Goal: Task Accomplishment & Management: Use online tool/utility

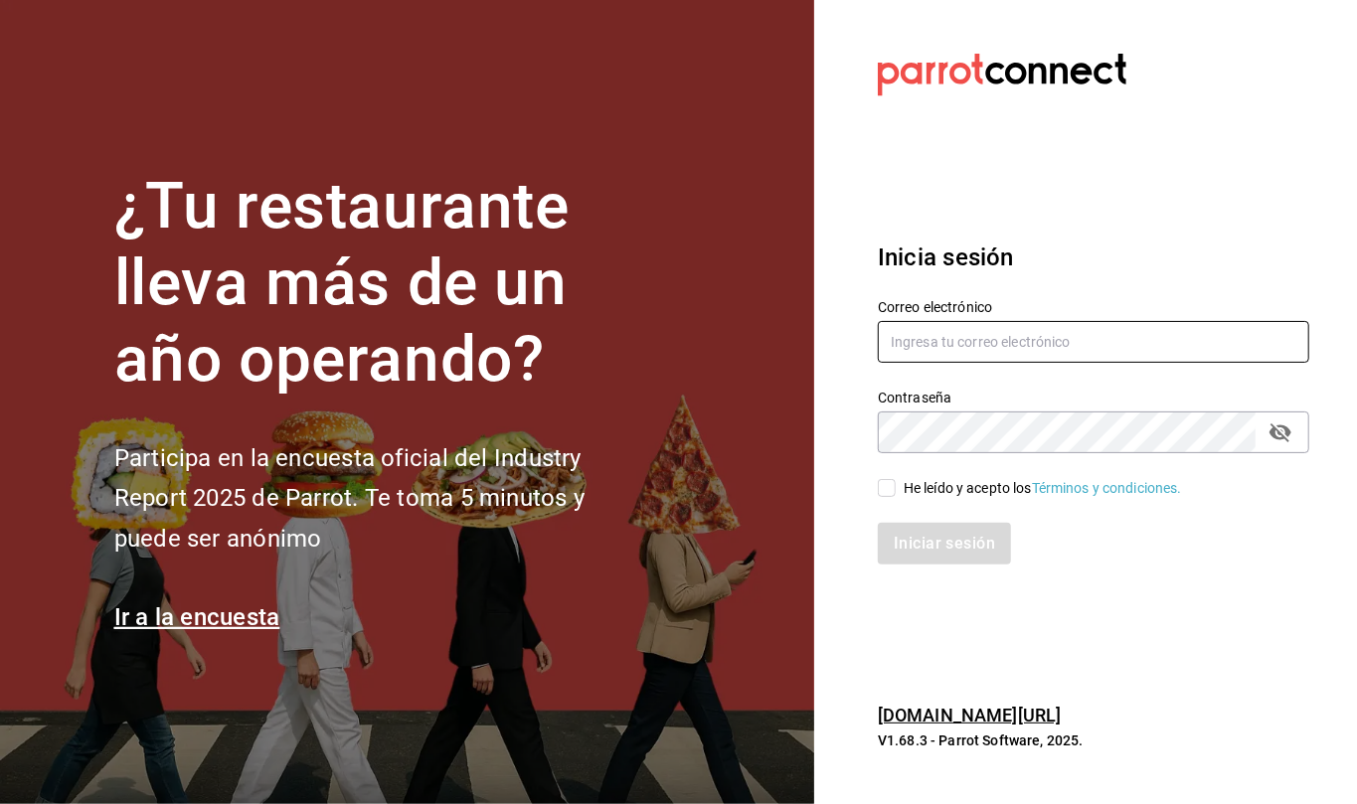
click at [915, 330] on input "text" at bounding box center [1093, 342] width 431 height 42
type input "callejongourmet@gmail.com"
click at [885, 486] on input "He leído y acepto los Términos y condiciones." at bounding box center [887, 488] width 18 height 18
checkbox input "true"
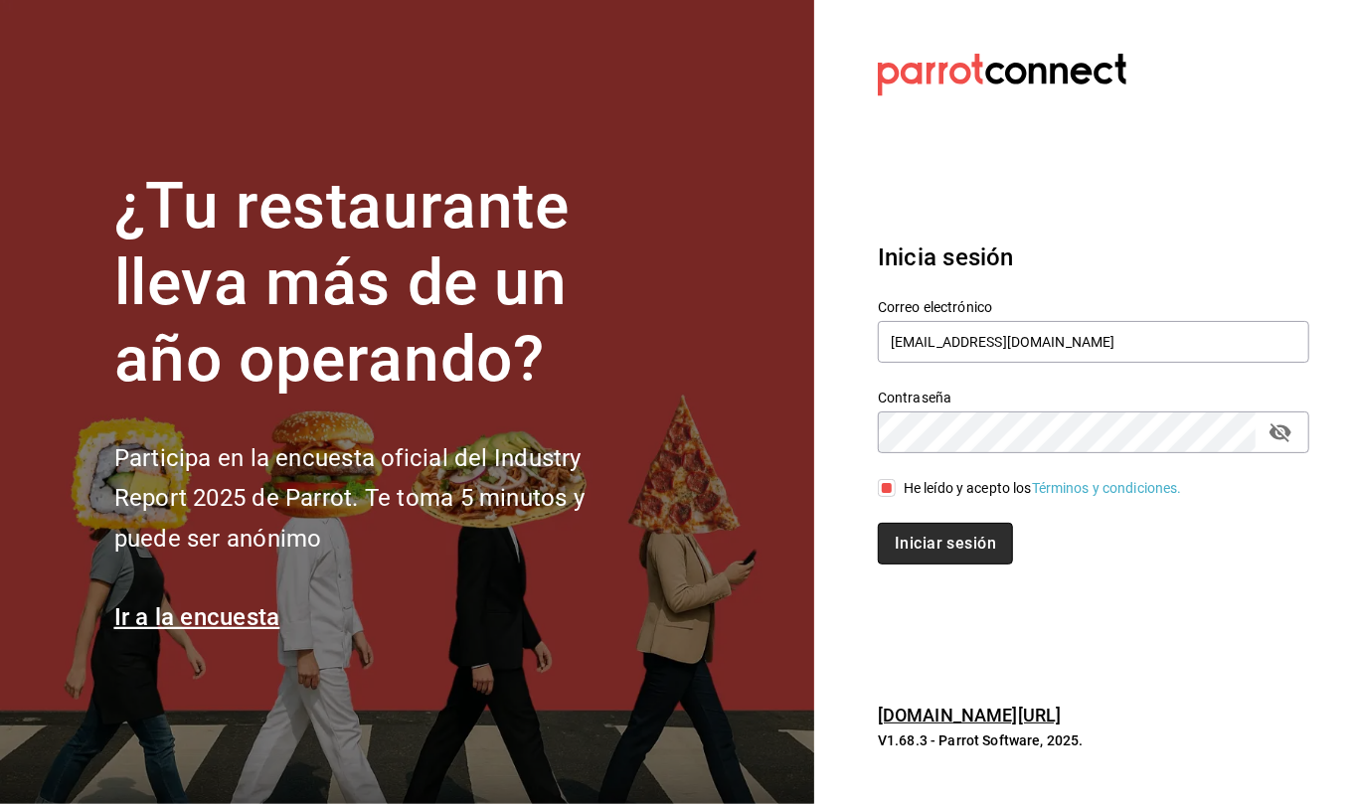
click at [932, 538] on button "Iniciar sesión" at bounding box center [945, 544] width 135 height 42
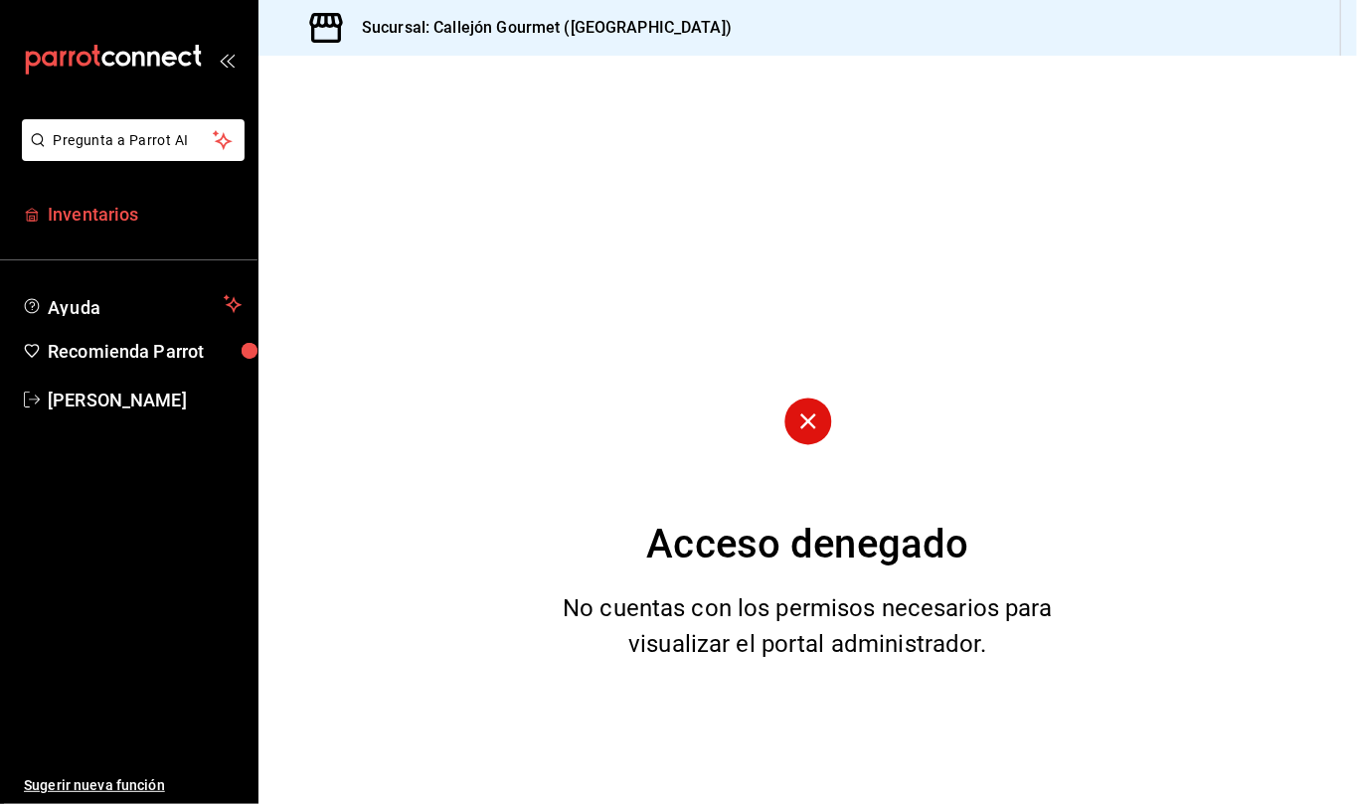
click at [93, 205] on span "Inventarios" at bounding box center [145, 214] width 194 height 27
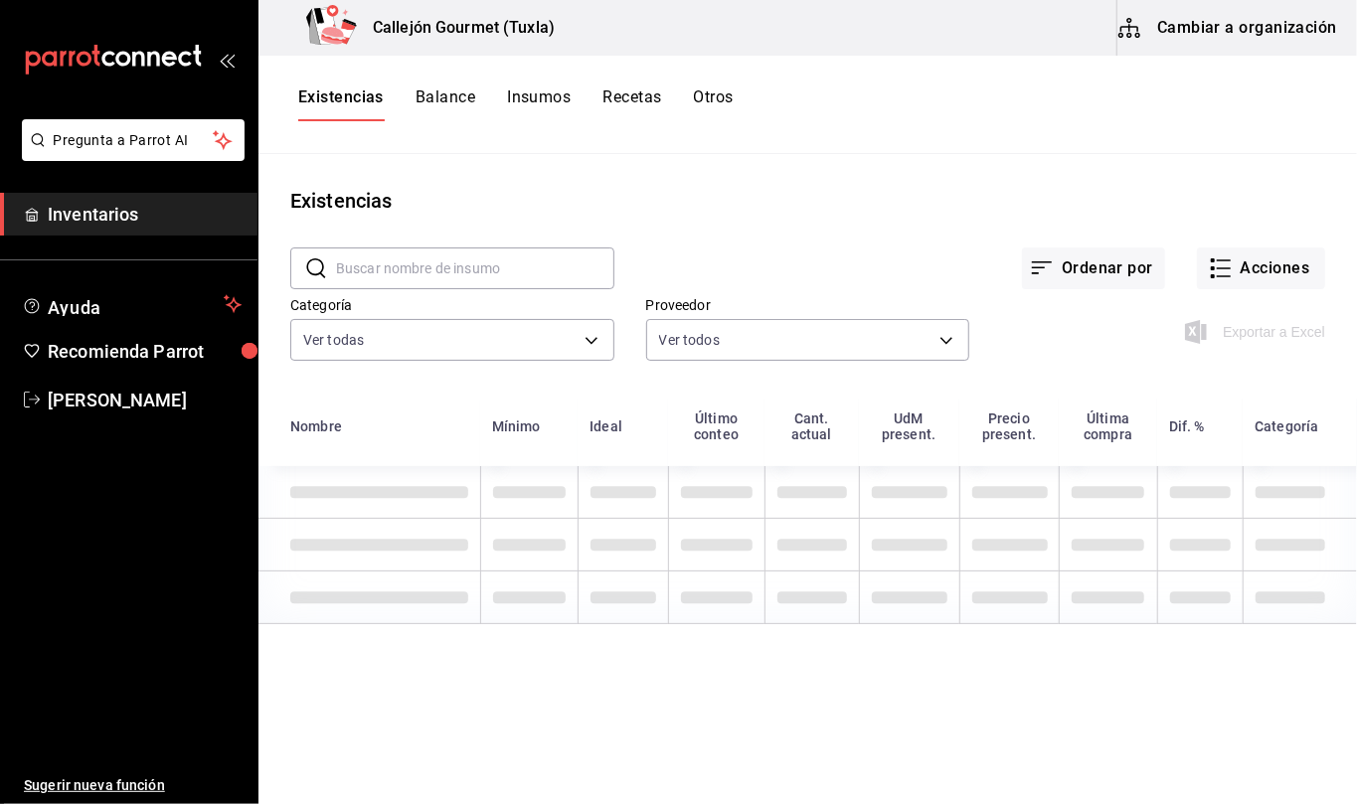
click at [135, 209] on span "Inventarios" at bounding box center [145, 214] width 194 height 27
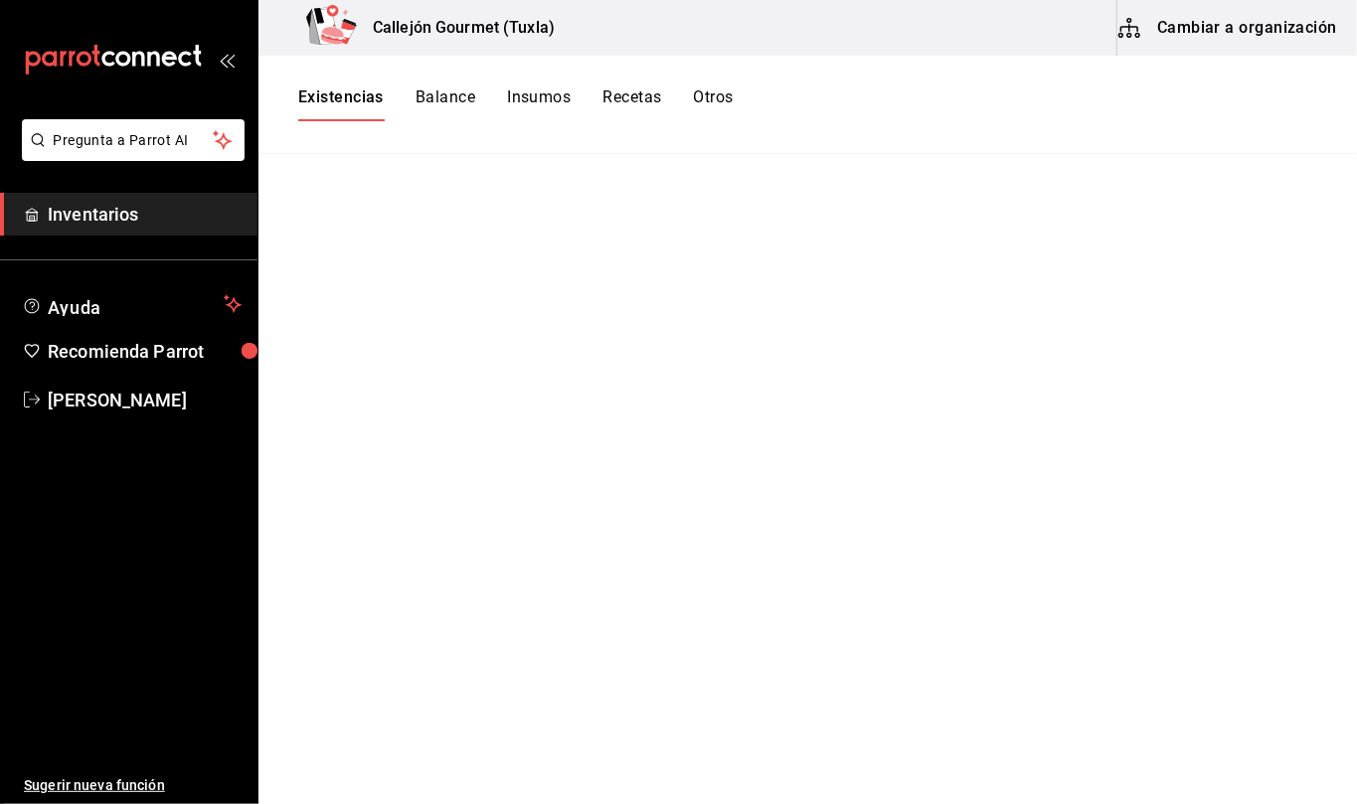
click at [1219, 34] on button "Cambiar a organización" at bounding box center [1230, 28] width 224 height 56
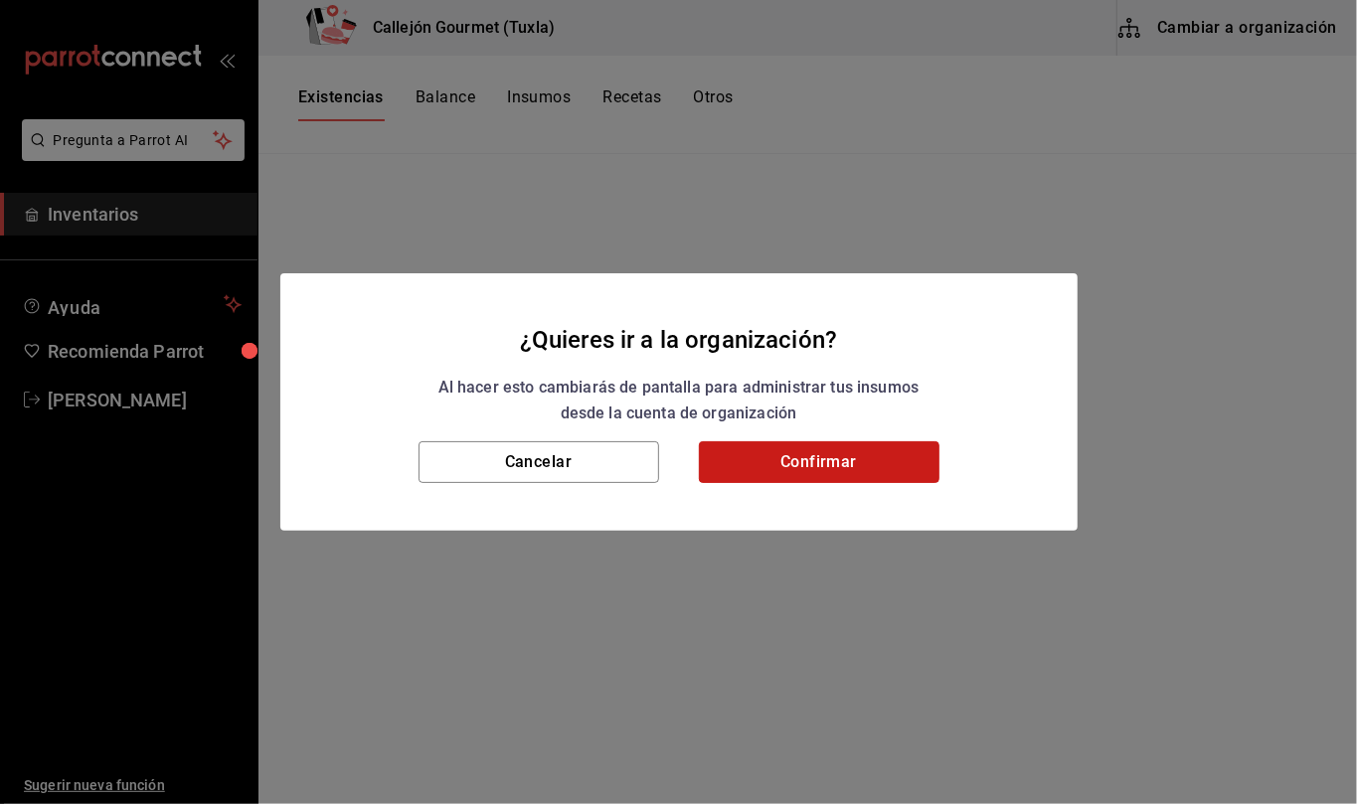
click at [851, 465] on button "Confirmar" at bounding box center [819, 462] width 241 height 42
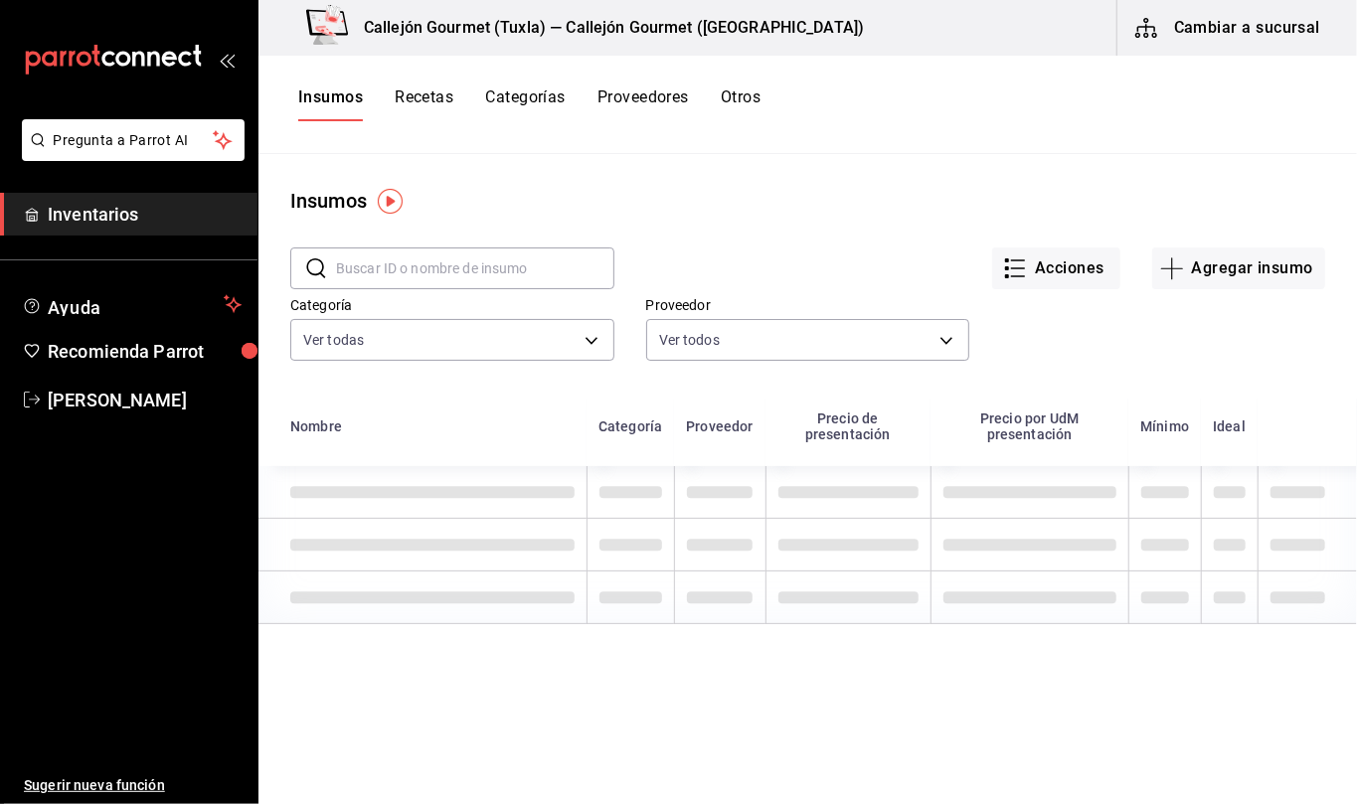
click at [744, 101] on button "Otros" at bounding box center [741, 104] width 40 height 34
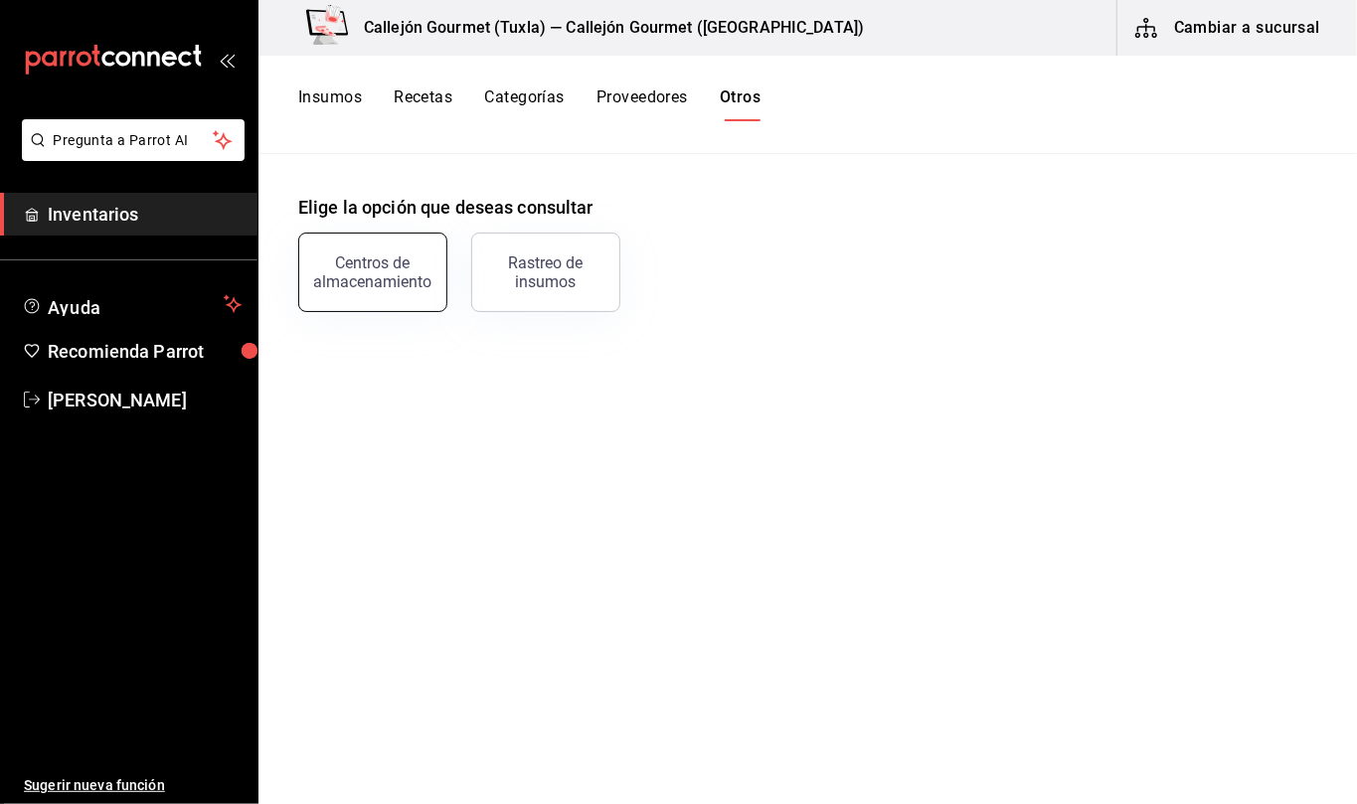
click at [394, 272] on div "Centros de almacenamiento" at bounding box center [372, 273] width 123 height 38
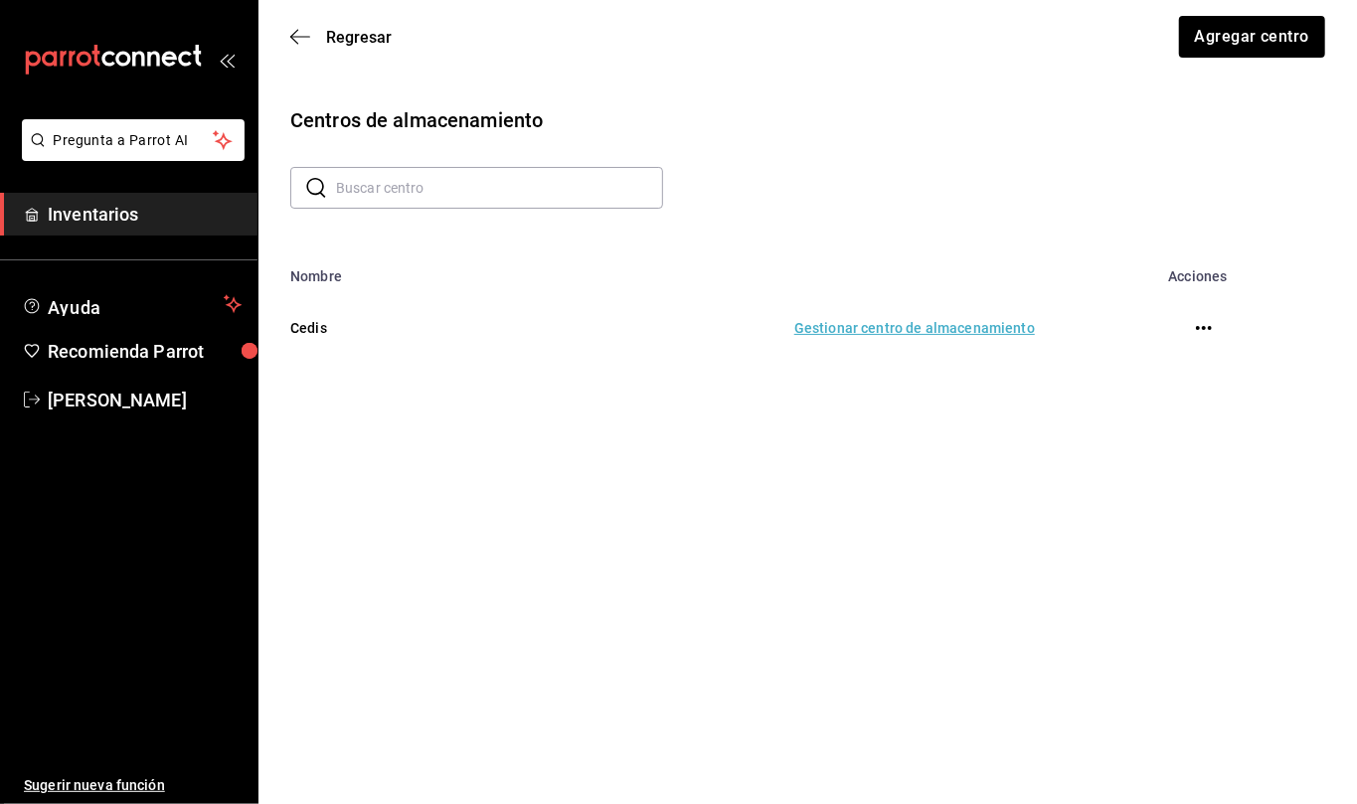
click at [907, 323] on td "Gestionar centro de almacenamiento" at bounding box center [758, 327] width 602 height 87
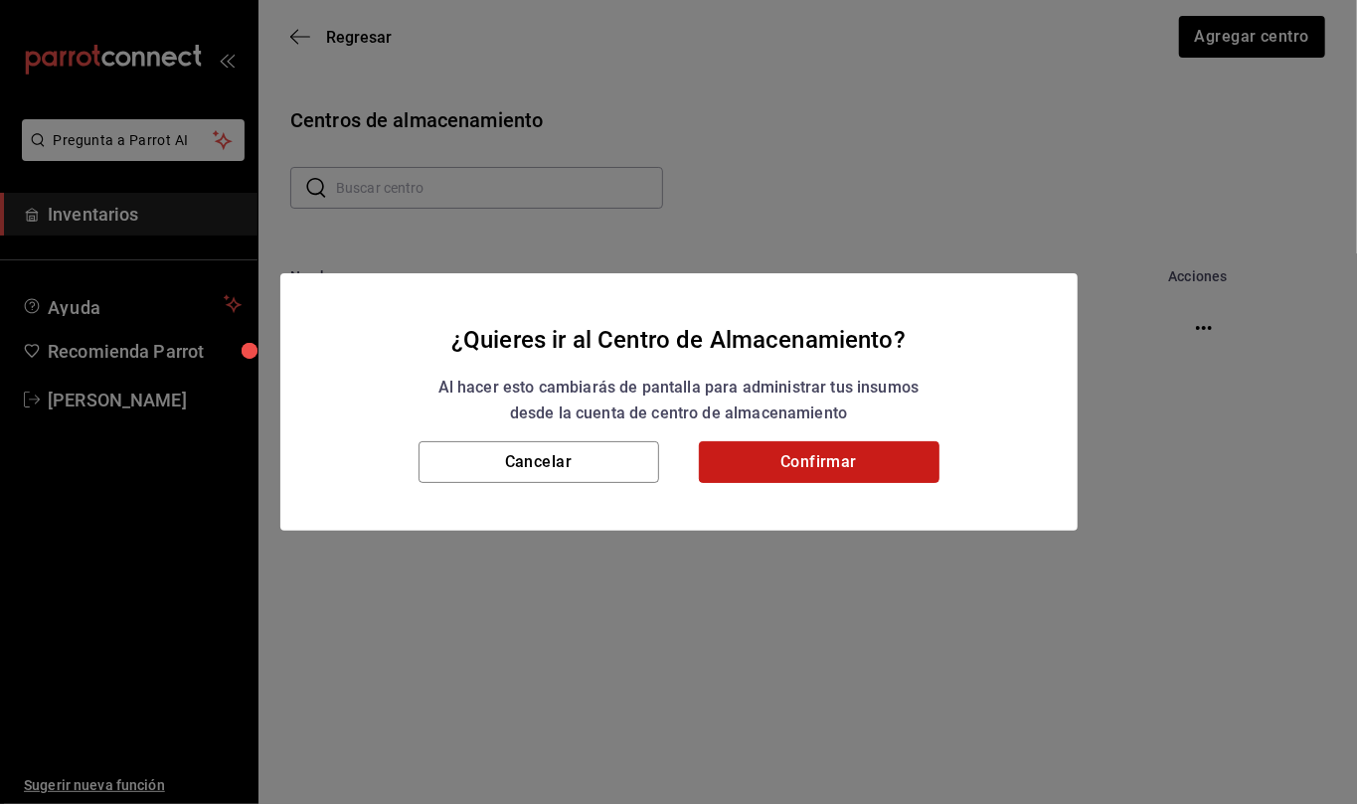
click at [816, 457] on button "Confirmar" at bounding box center [819, 462] width 241 height 42
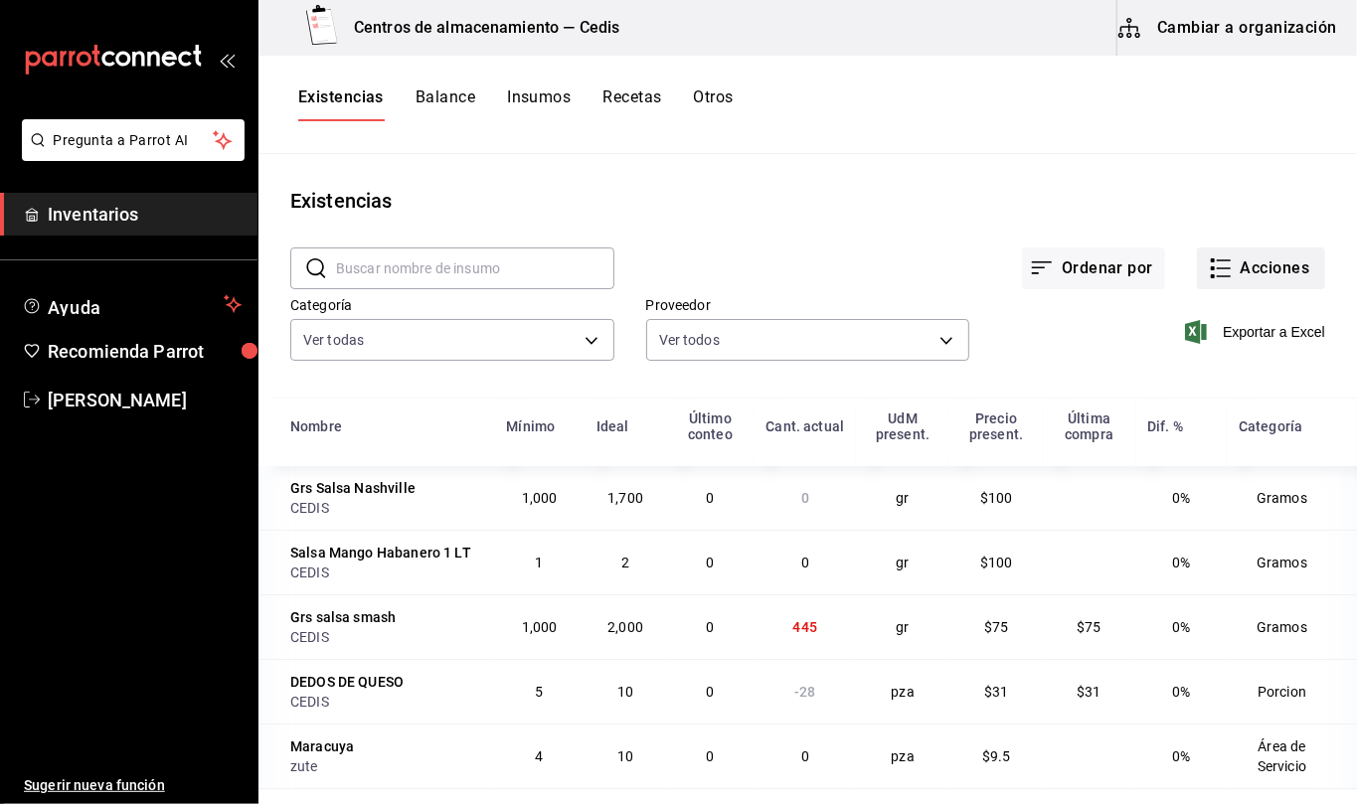
click at [1246, 262] on button "Acciones" at bounding box center [1261, 269] width 128 height 42
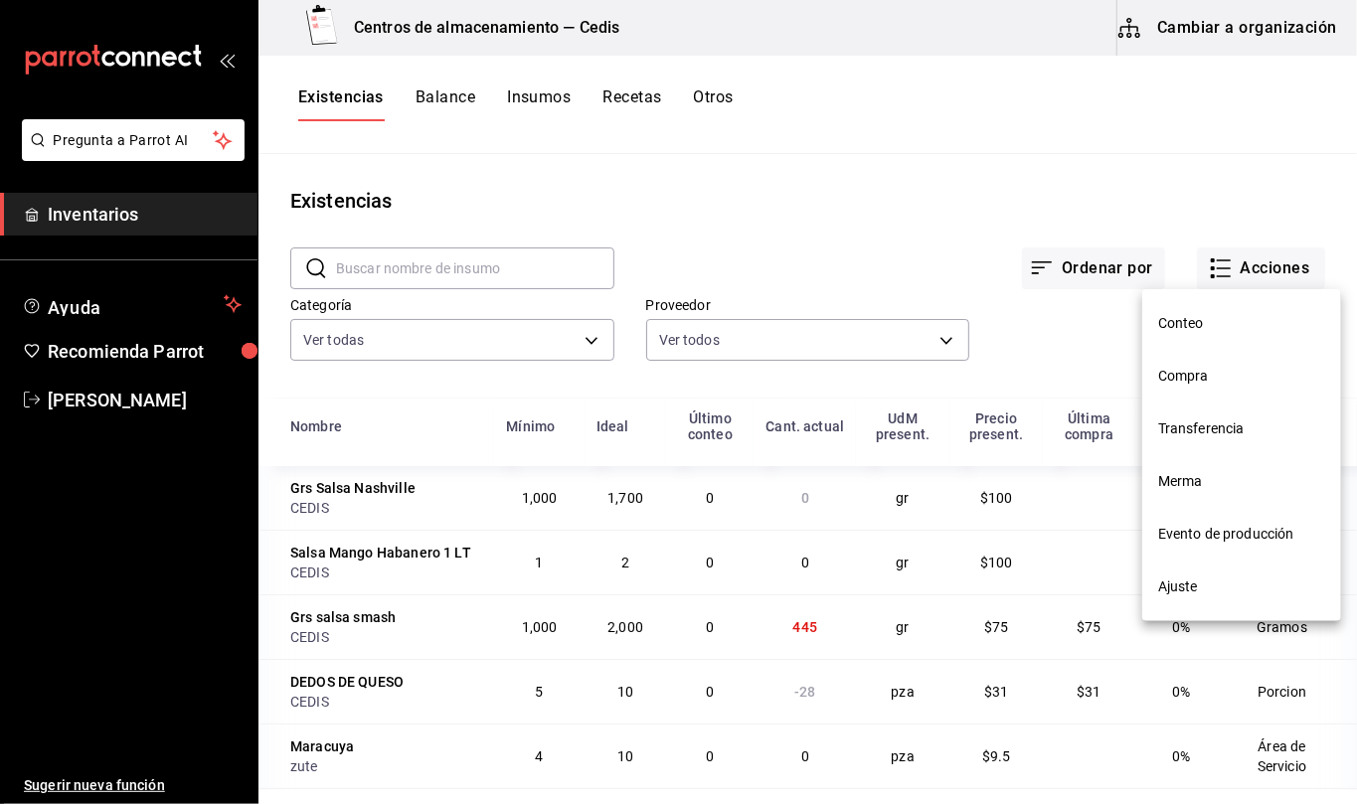
click at [1227, 420] on span "Transferencia" at bounding box center [1241, 429] width 167 height 21
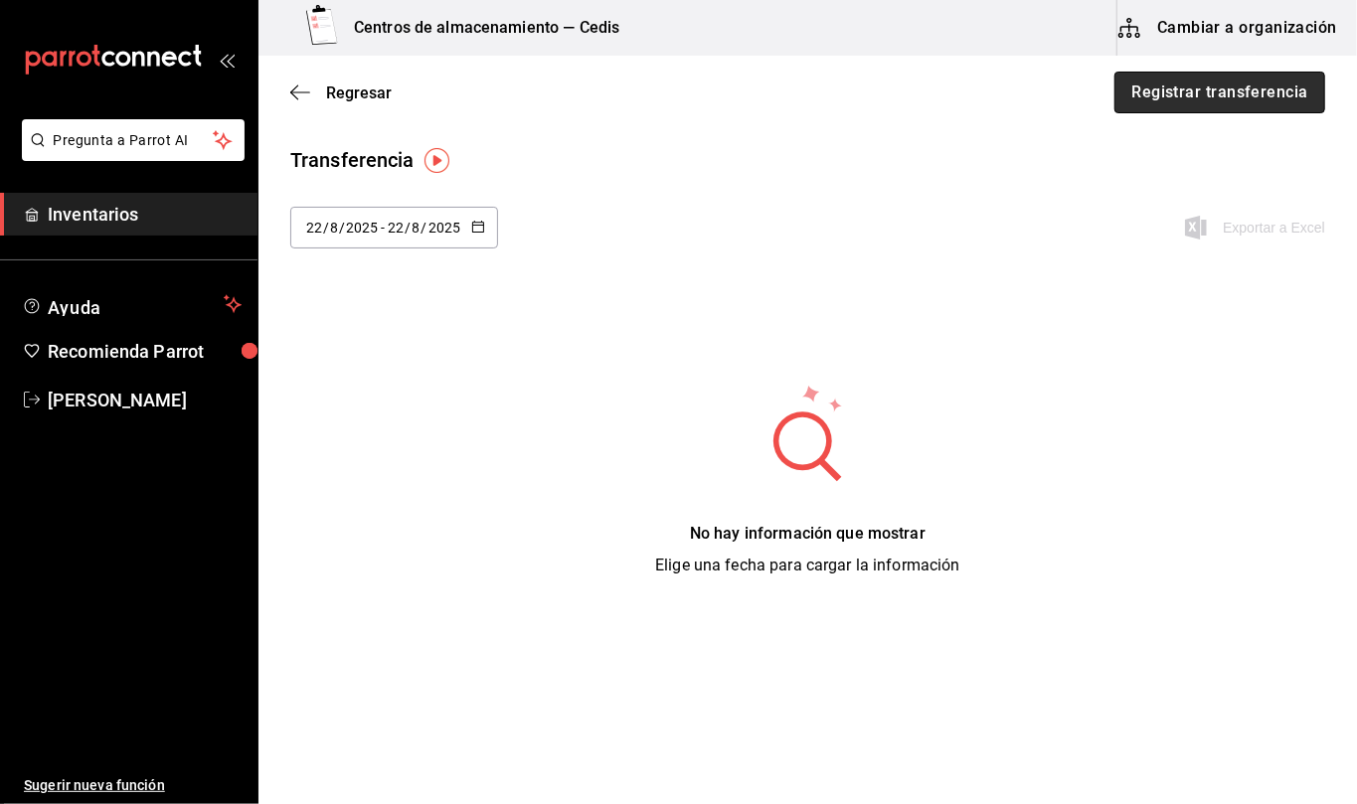
click at [1214, 103] on button "Registrar transferencia" at bounding box center [1220, 93] width 211 height 42
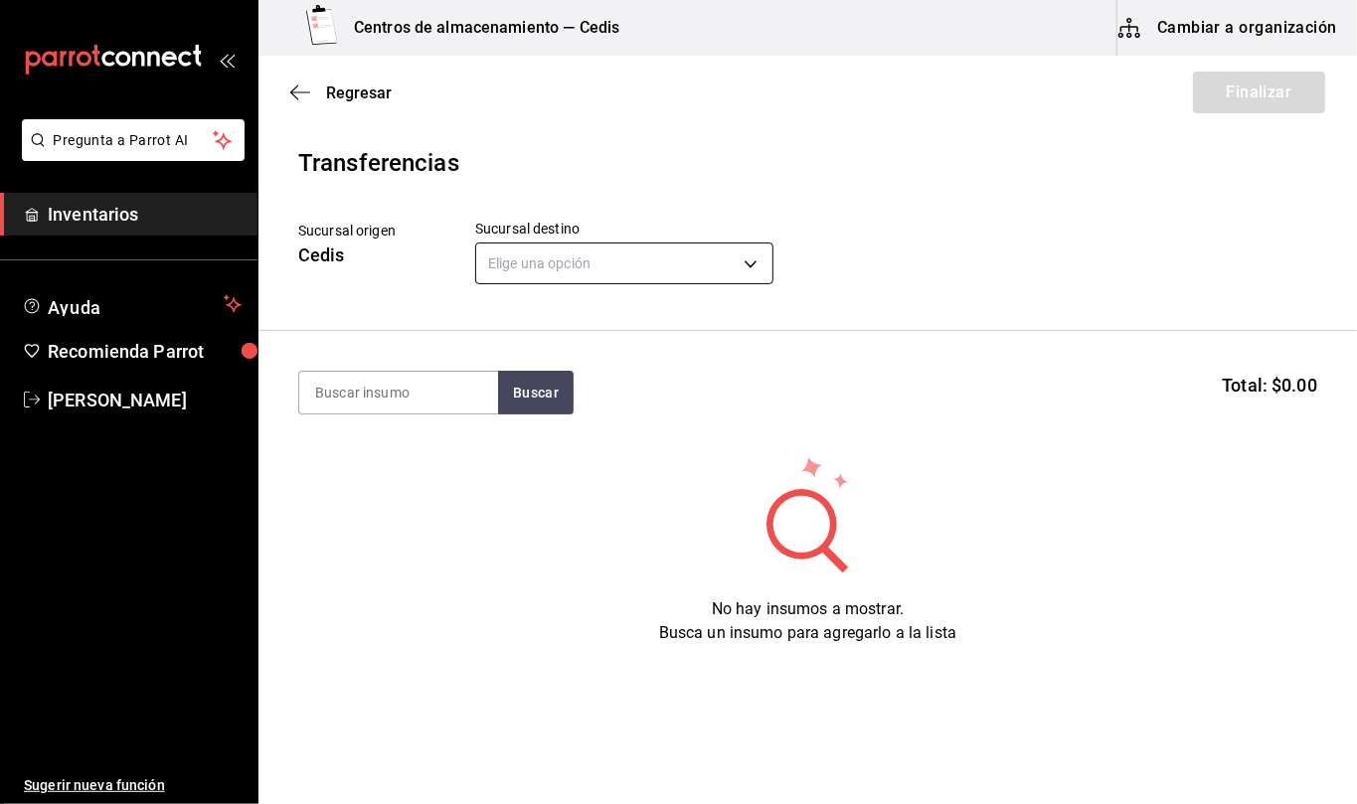
click at [746, 264] on body "Pregunta a Parrot AI Inventarios Ayuda Recomienda Parrot [PERSON_NAME] Sugerir …" at bounding box center [678, 346] width 1357 height 692
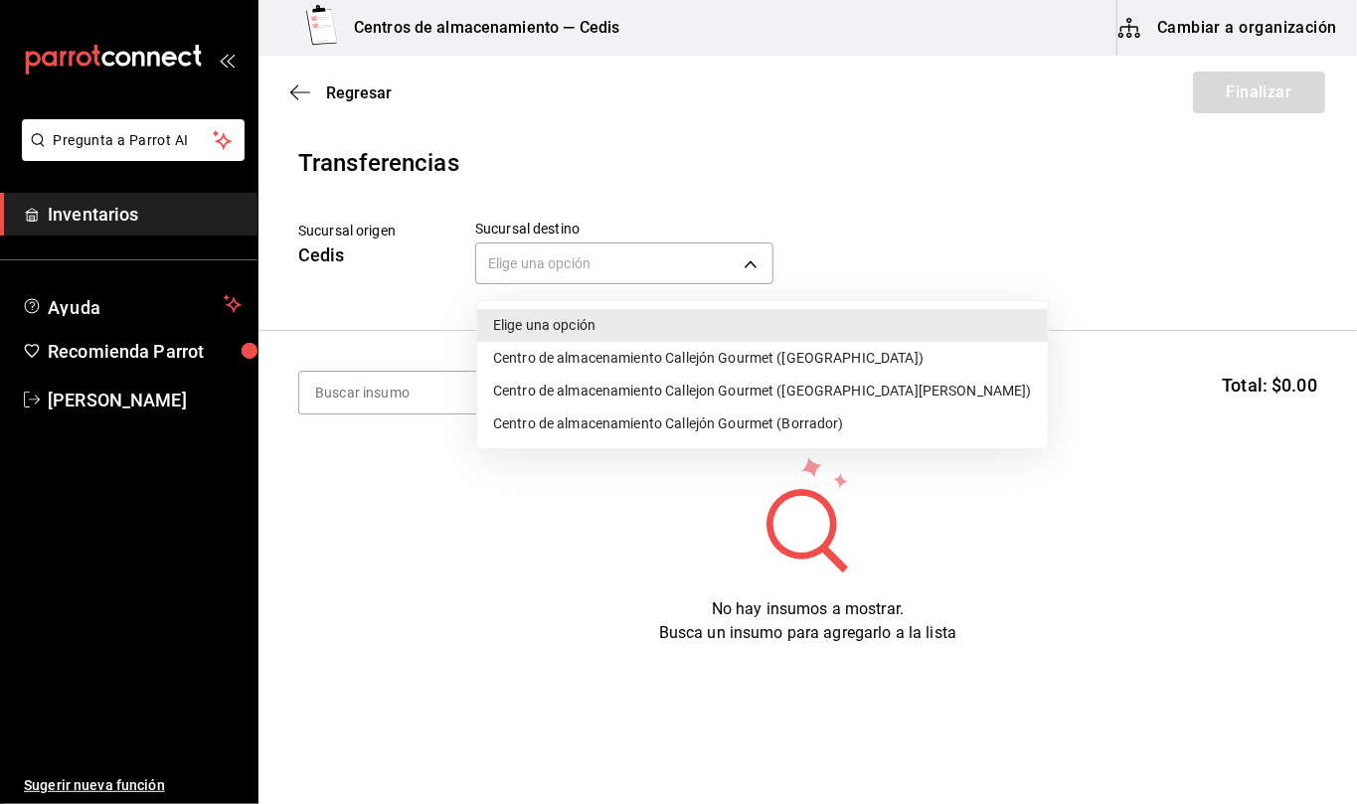
click at [775, 358] on li "Centro de almacenamiento Callejón Gourmet ([GEOGRAPHIC_DATA])" at bounding box center [762, 358] width 571 height 33
type input "d2402ae1-2240-4bf4-a726-90d4a248e191"
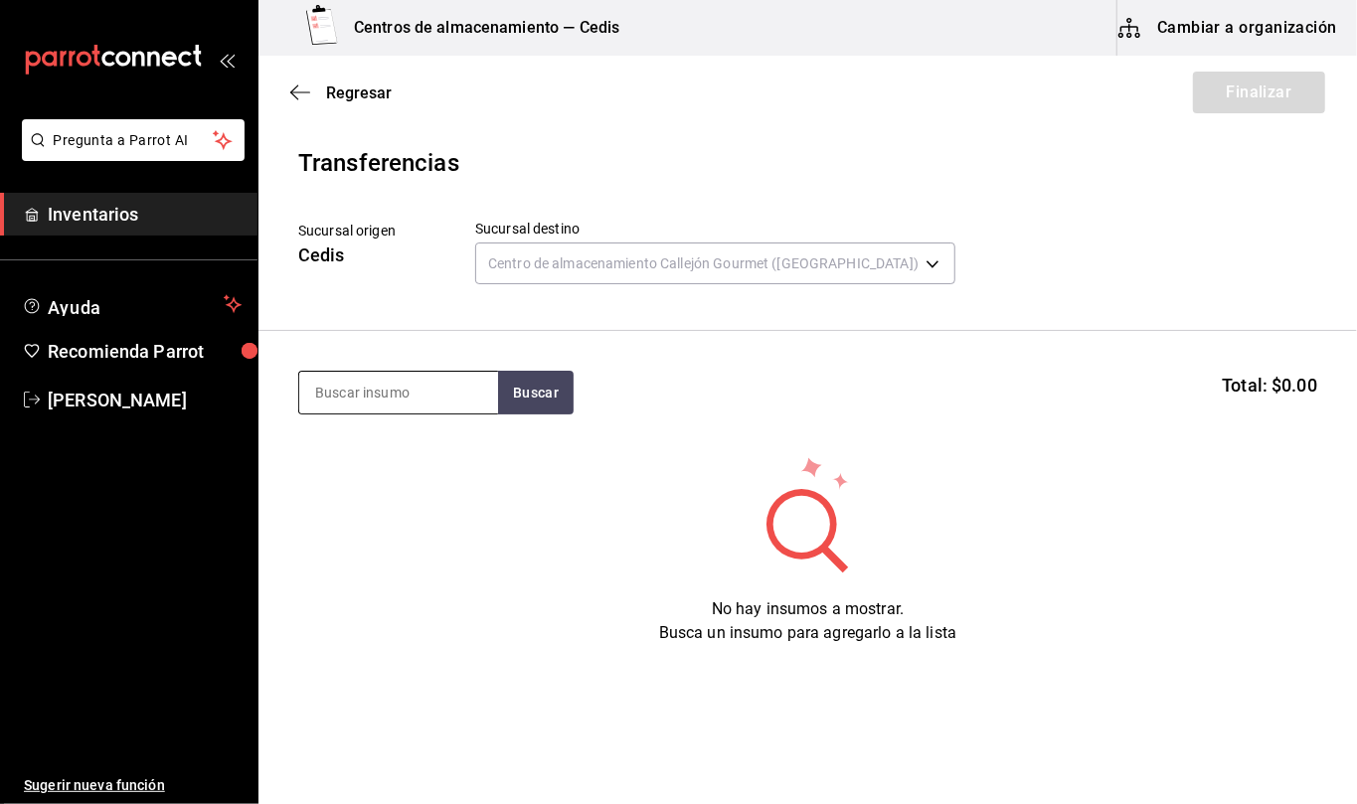
click at [375, 390] on input at bounding box center [398, 393] width 199 height 42
type input "b"
type input "basura"
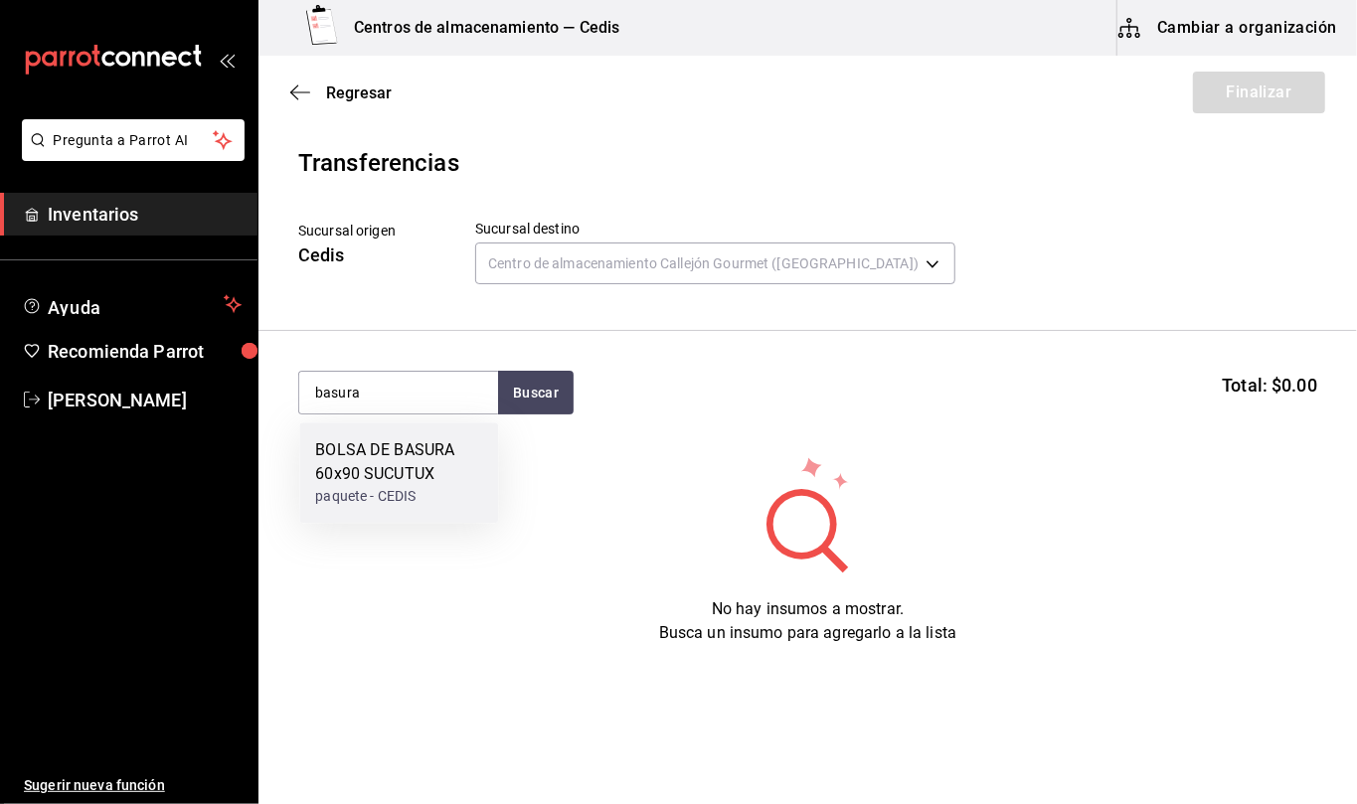
click at [427, 473] on div "BOLSA DE BASURA 60x90 SUCUTUX" at bounding box center [398, 462] width 167 height 48
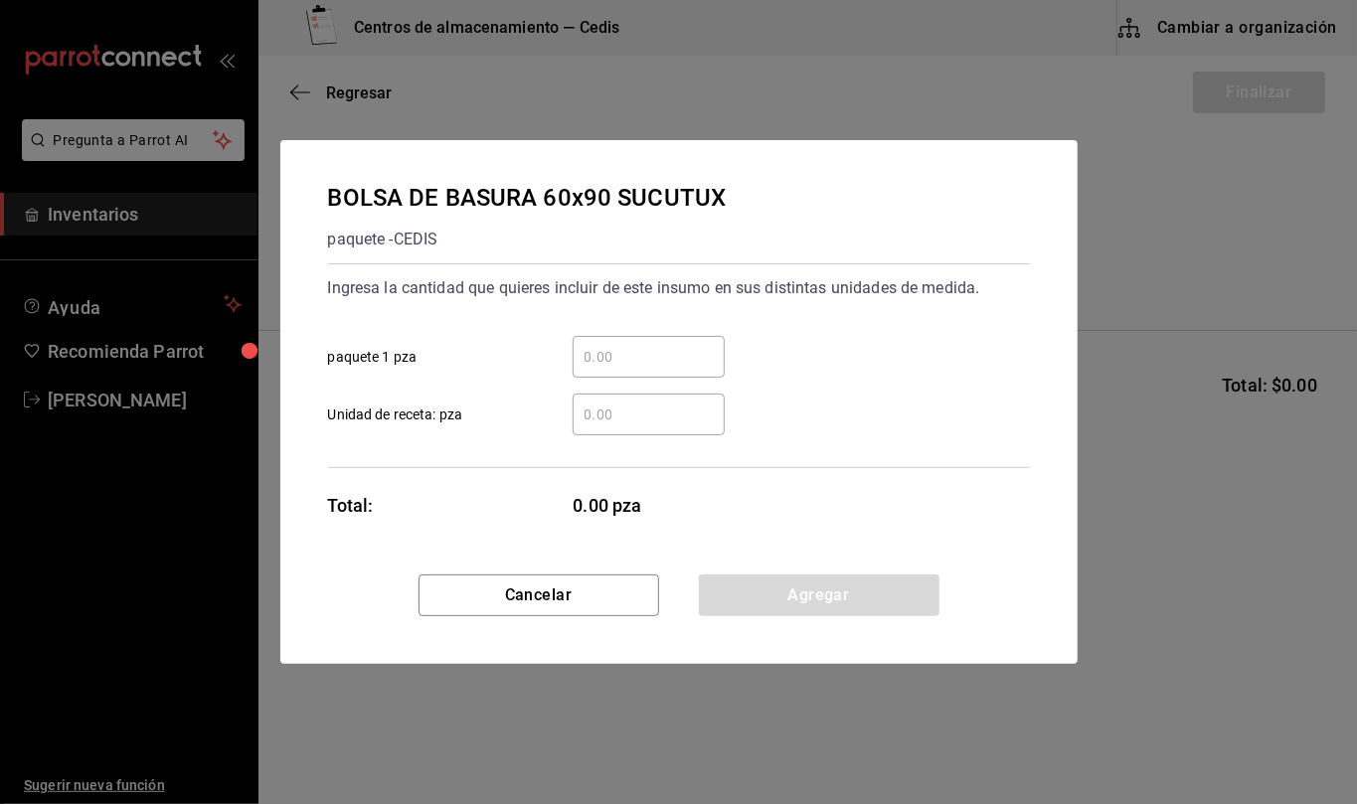
click at [622, 422] on input "​ Unidad de receta: pza" at bounding box center [649, 415] width 152 height 24
type input "1"
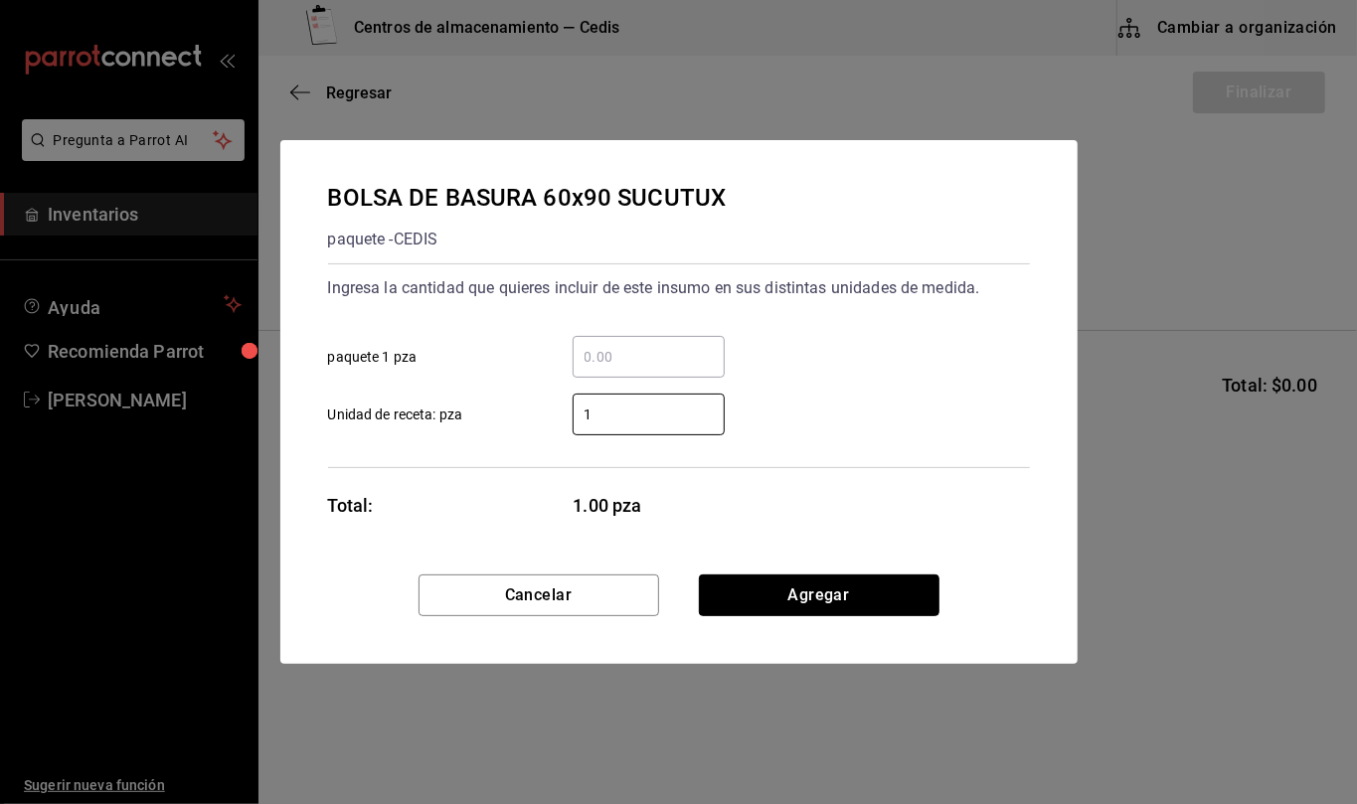
click at [919, 583] on button "Agregar" at bounding box center [819, 596] width 241 height 42
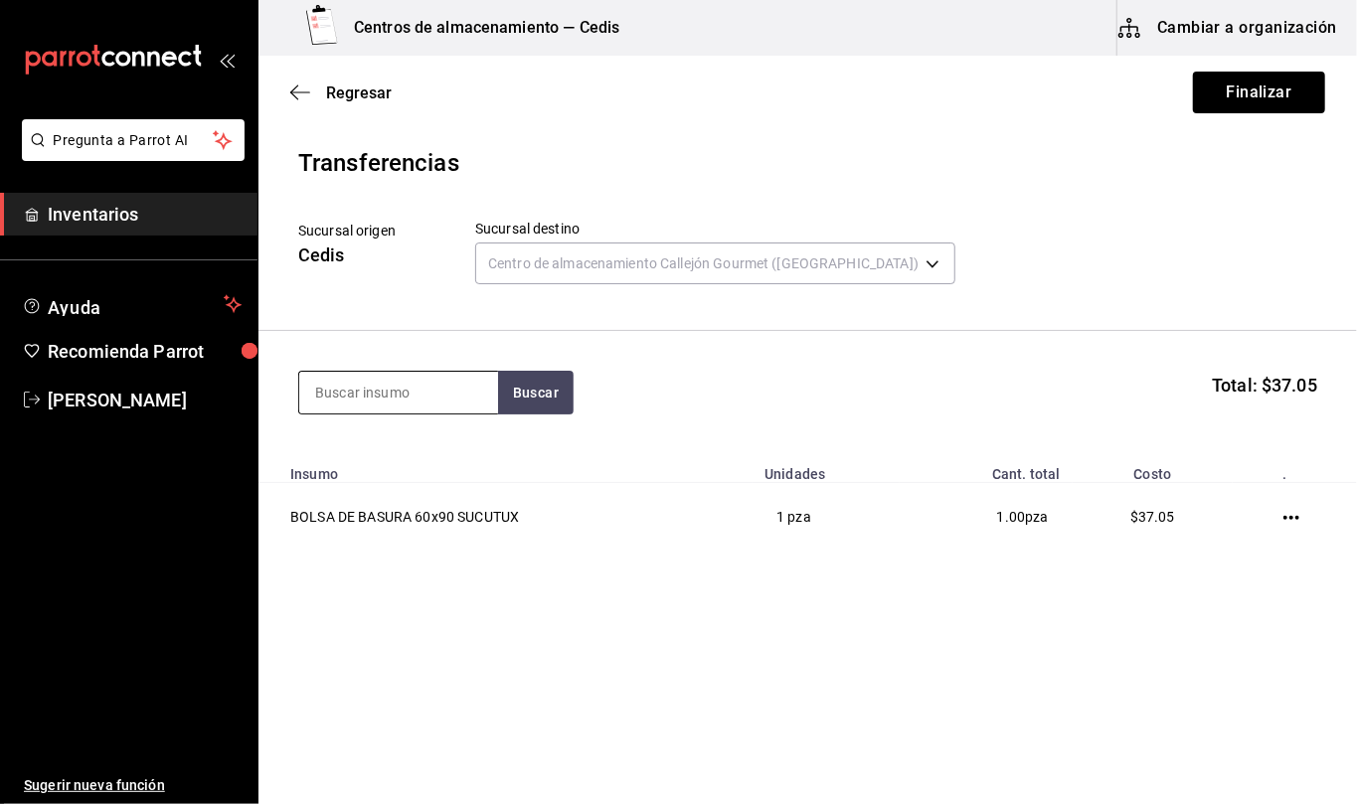
click at [462, 390] on input at bounding box center [398, 393] width 199 height 42
type input "bolsa md"
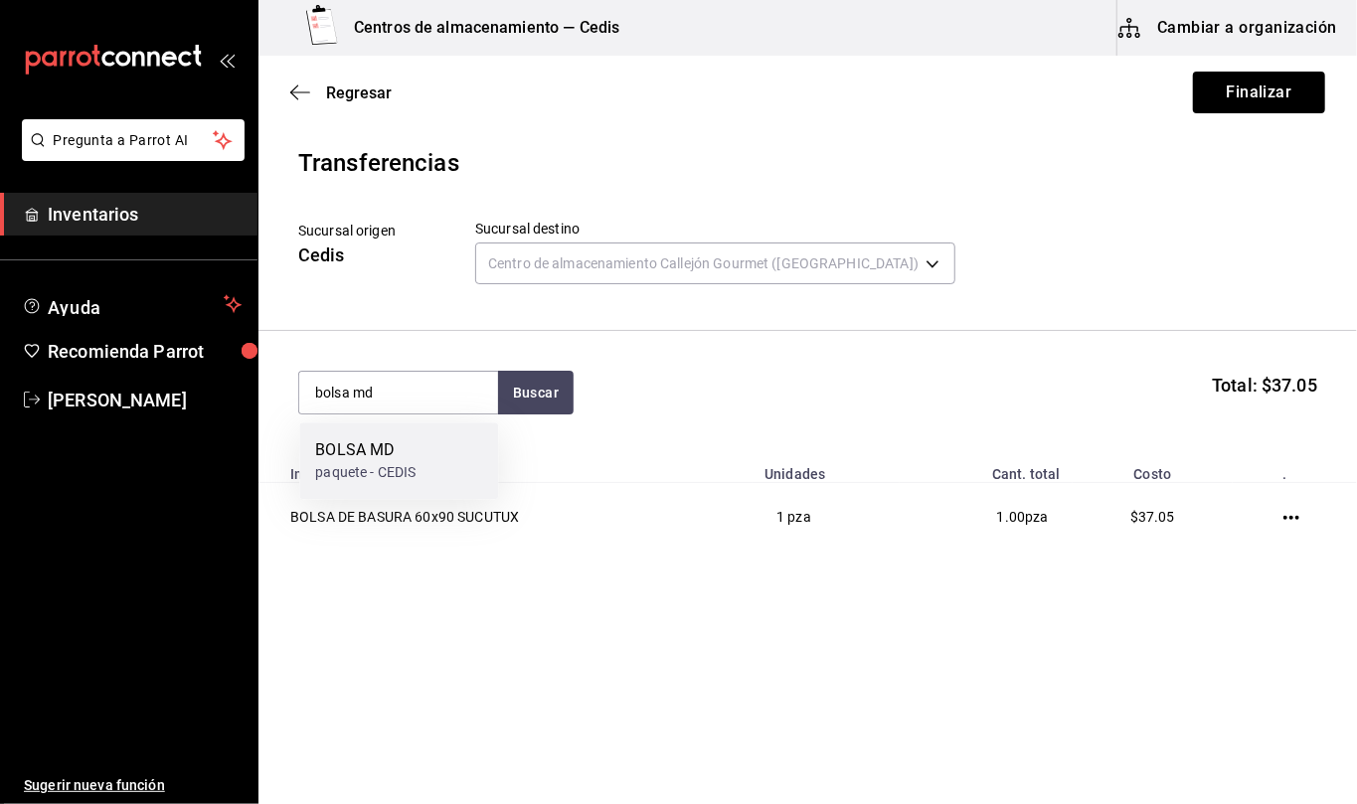
click at [418, 467] on div "BOLSA MD paquete - CEDIS" at bounding box center [398, 461] width 199 height 77
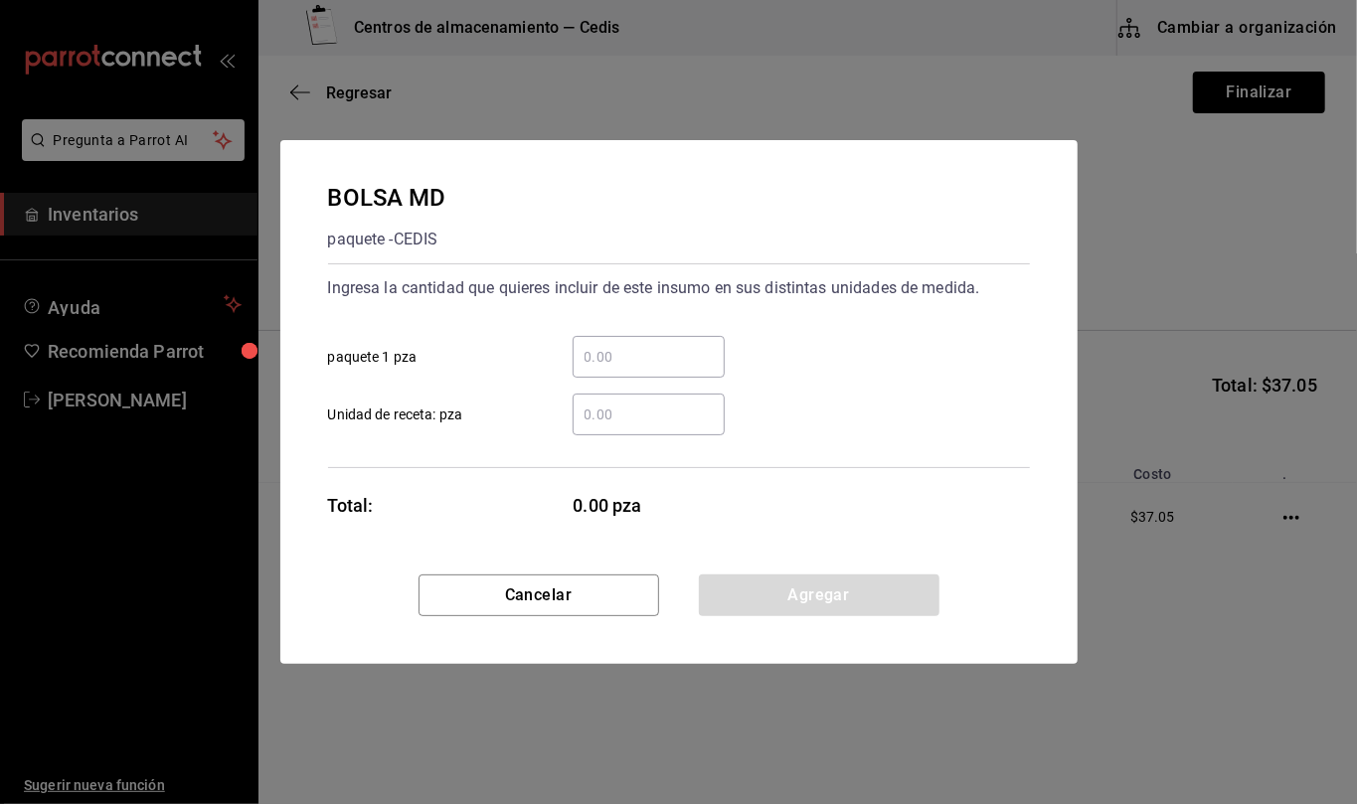
click at [648, 412] on input "​ Unidad de receta: pza" at bounding box center [649, 415] width 152 height 24
type input "1"
click at [893, 594] on button "Agregar" at bounding box center [819, 596] width 241 height 42
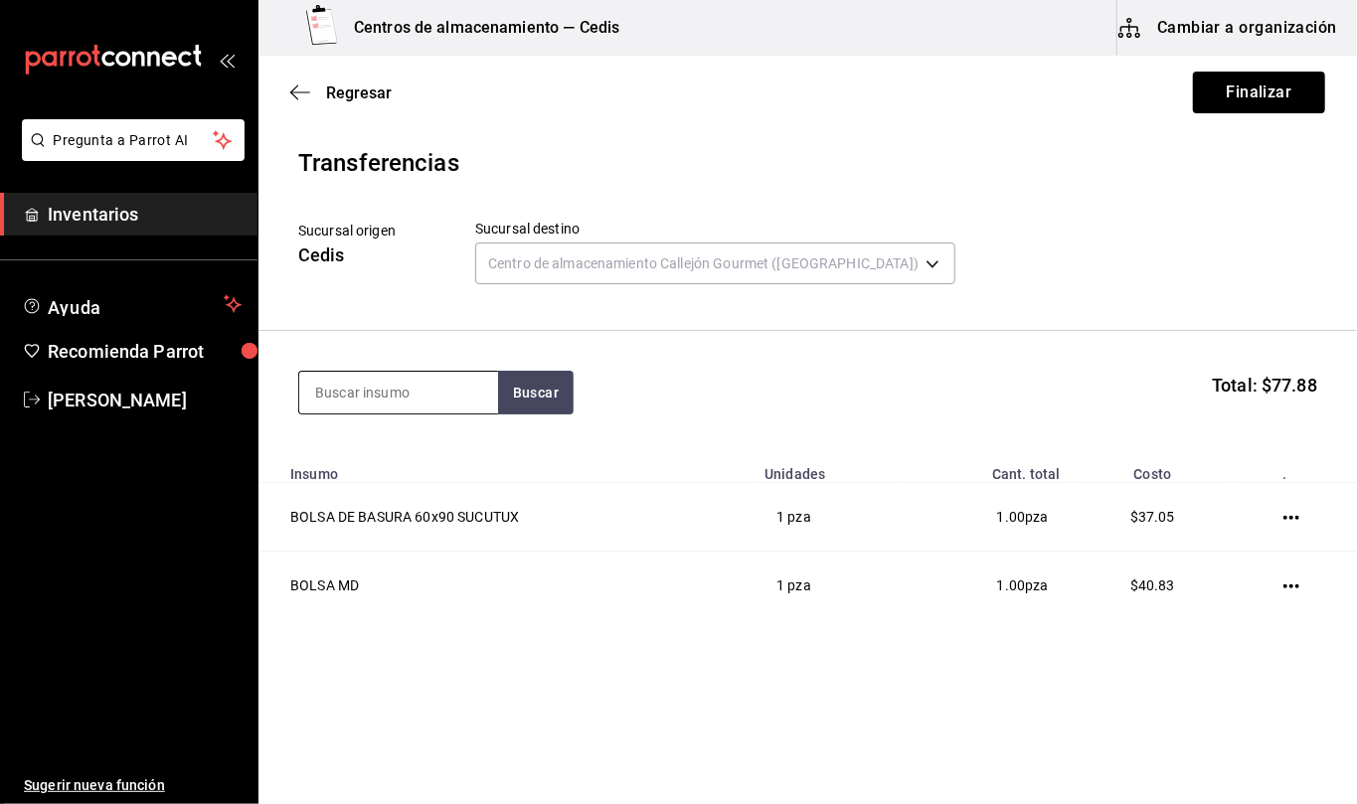
click at [451, 394] on input at bounding box center [398, 393] width 199 height 42
type input "toalla"
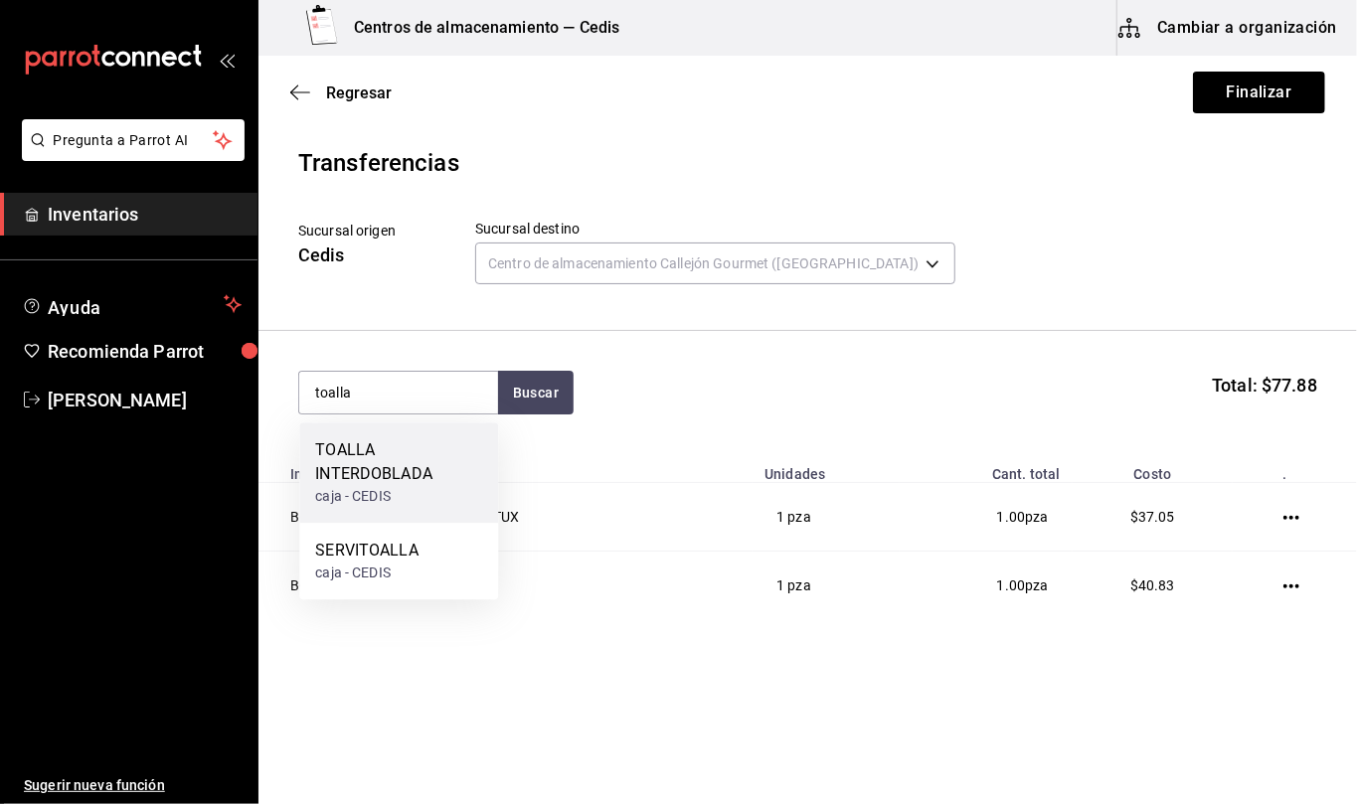
click at [386, 475] on div "TOALLA INTERDOBLADA" at bounding box center [398, 462] width 167 height 48
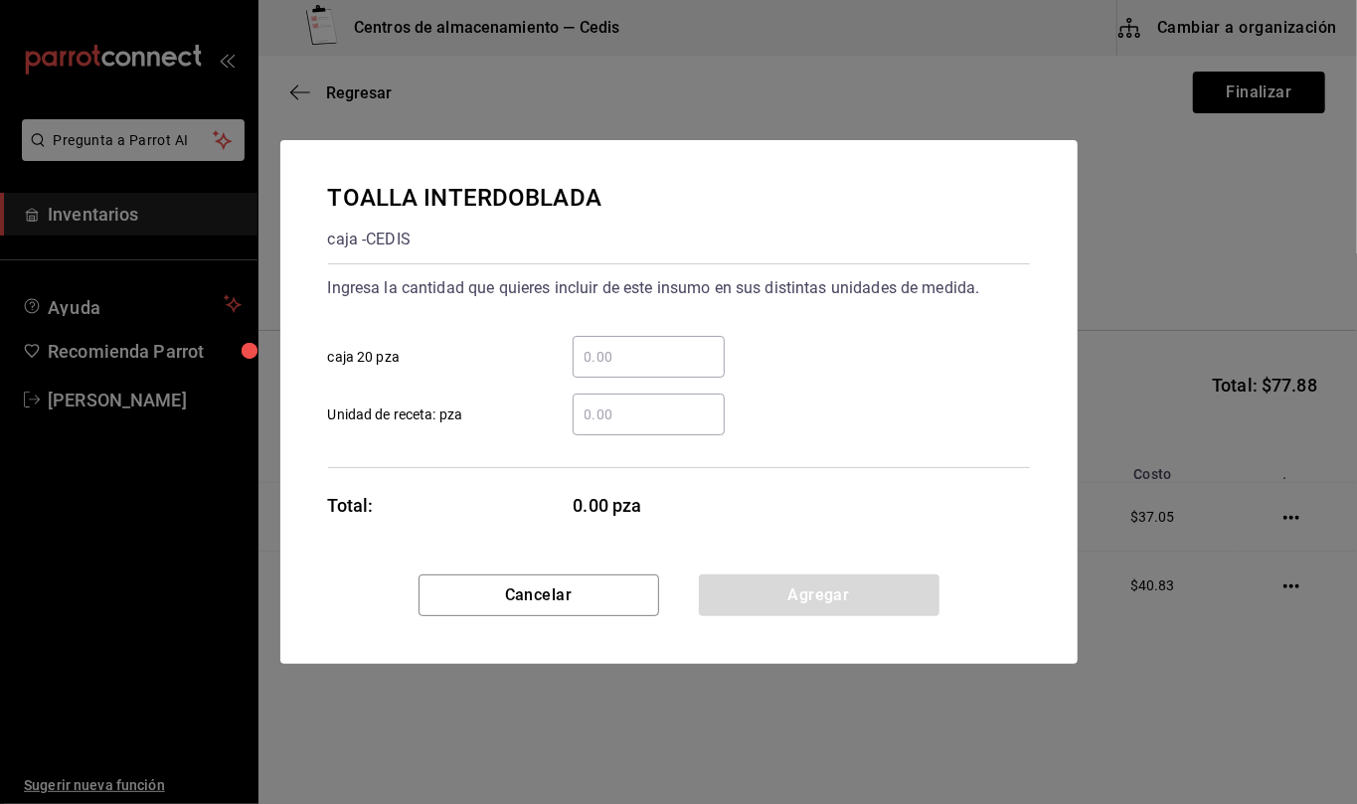
click at [640, 415] on input "​ Unidad de receta: pza" at bounding box center [649, 415] width 152 height 24
type input "2"
click at [917, 590] on button "Agregar" at bounding box center [819, 596] width 241 height 42
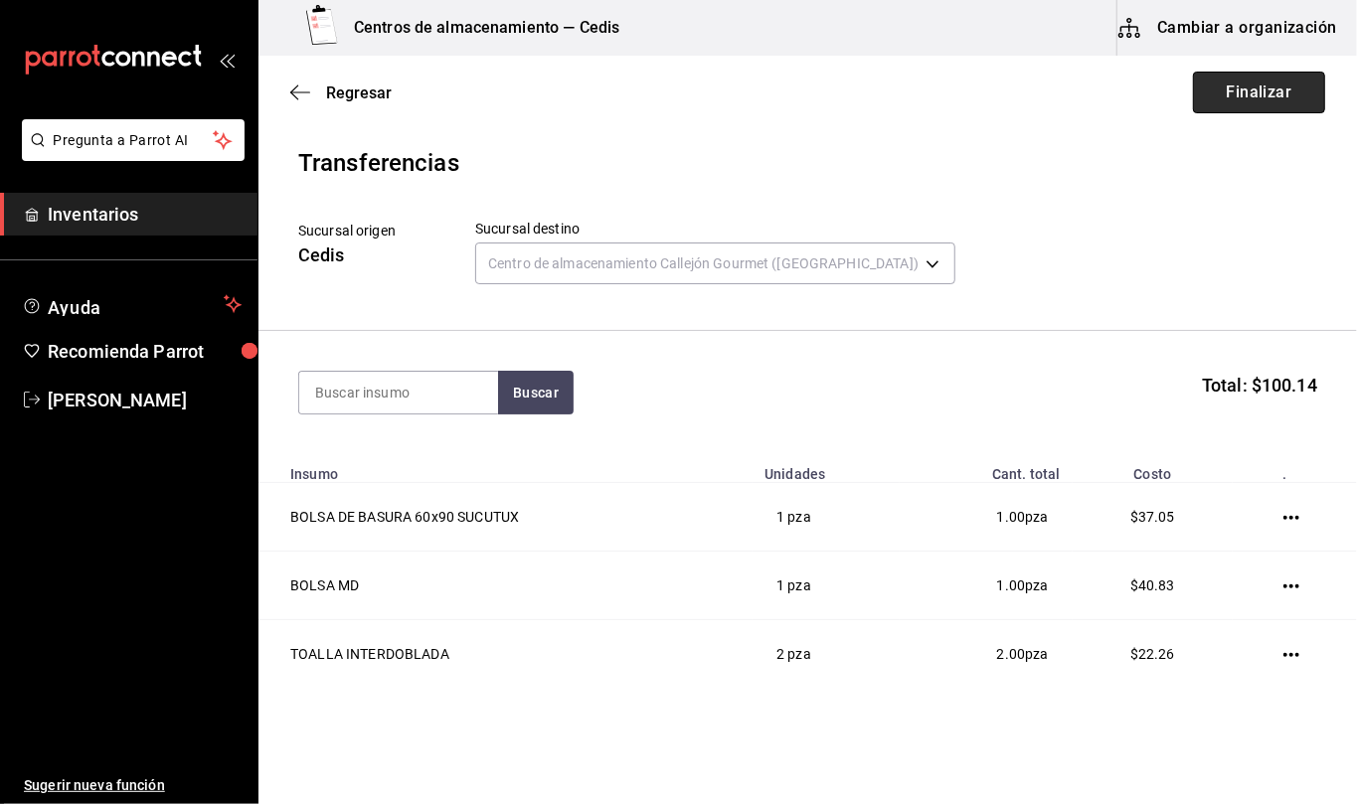
click at [1234, 97] on button "Finalizar" at bounding box center [1259, 93] width 132 height 42
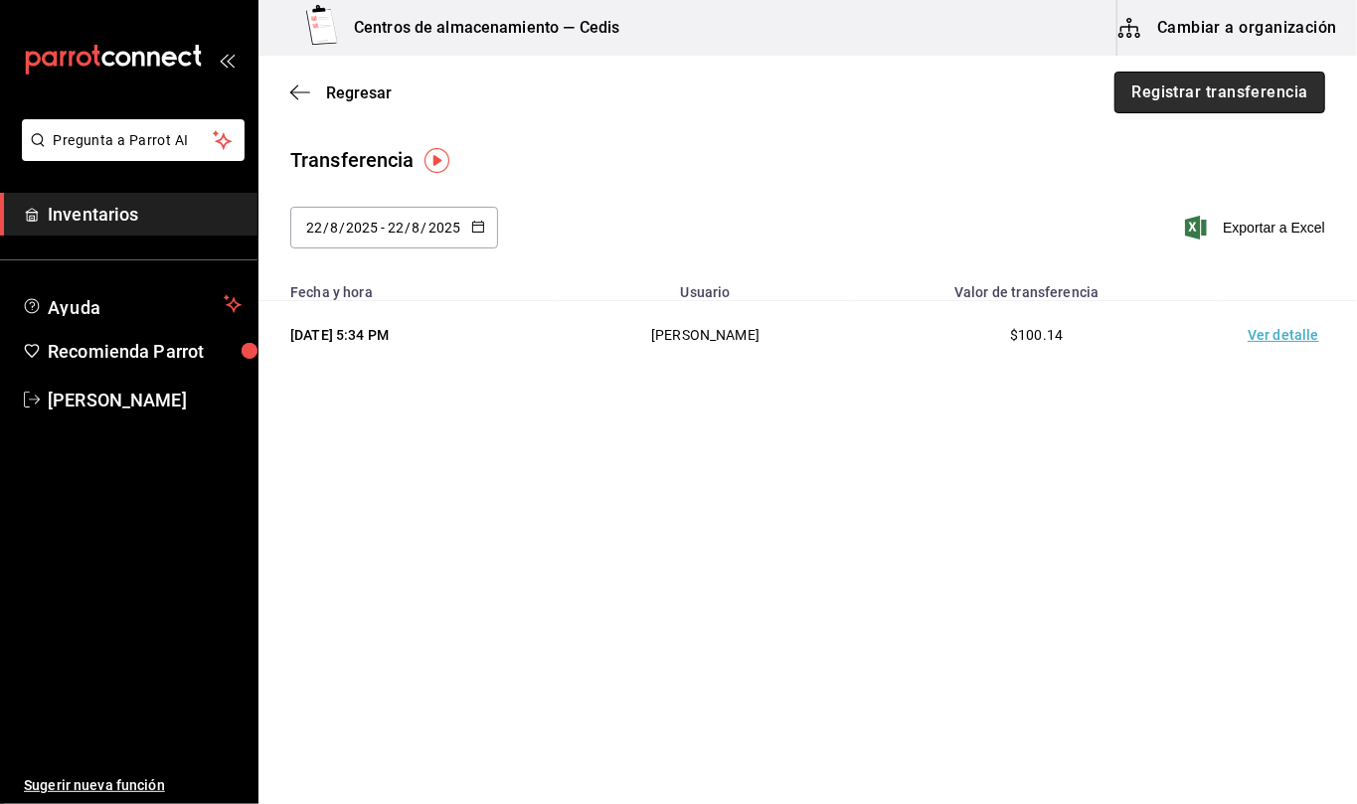
click at [1187, 86] on button "Registrar transferencia" at bounding box center [1220, 93] width 211 height 42
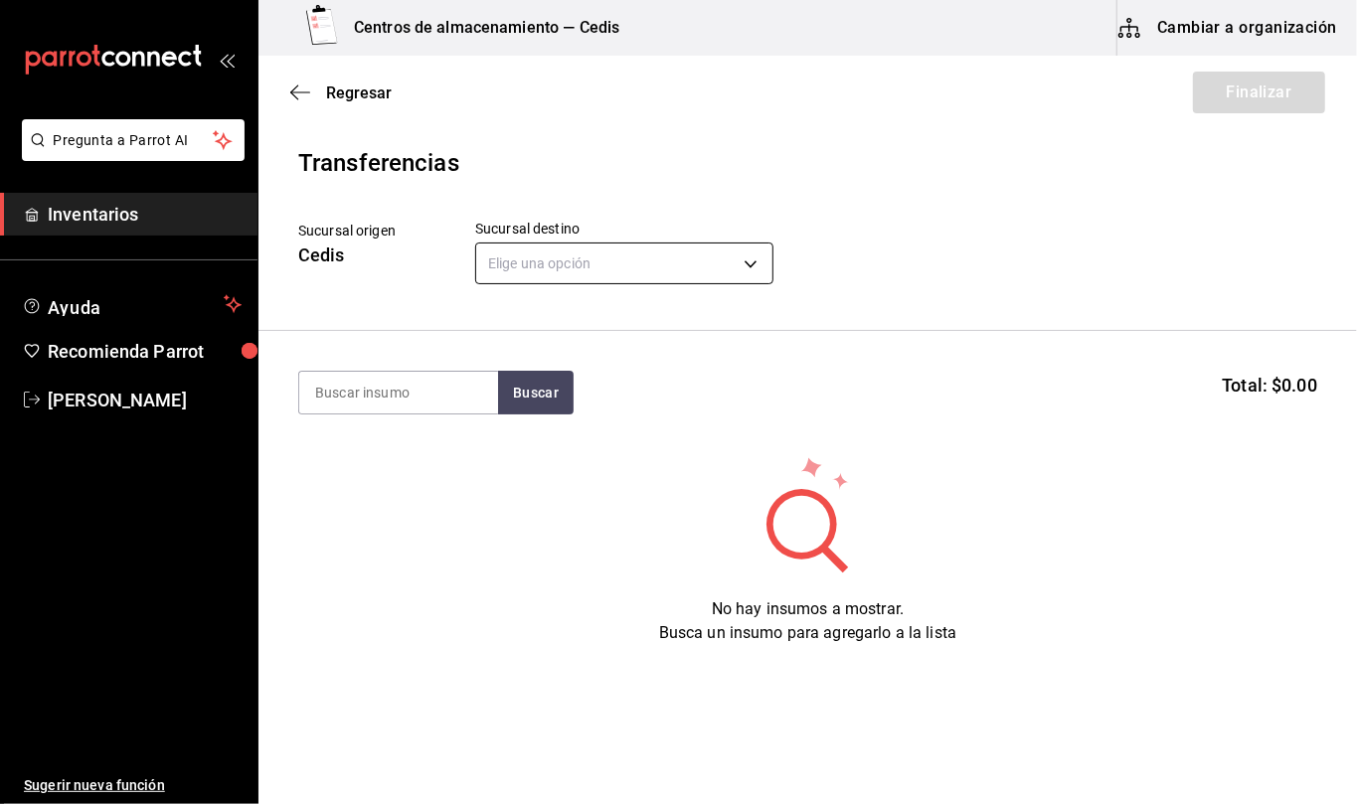
click at [738, 263] on body "Pregunta a Parrot AI Inventarios Ayuda Recomienda Parrot [PERSON_NAME] Sugerir …" at bounding box center [678, 346] width 1357 height 692
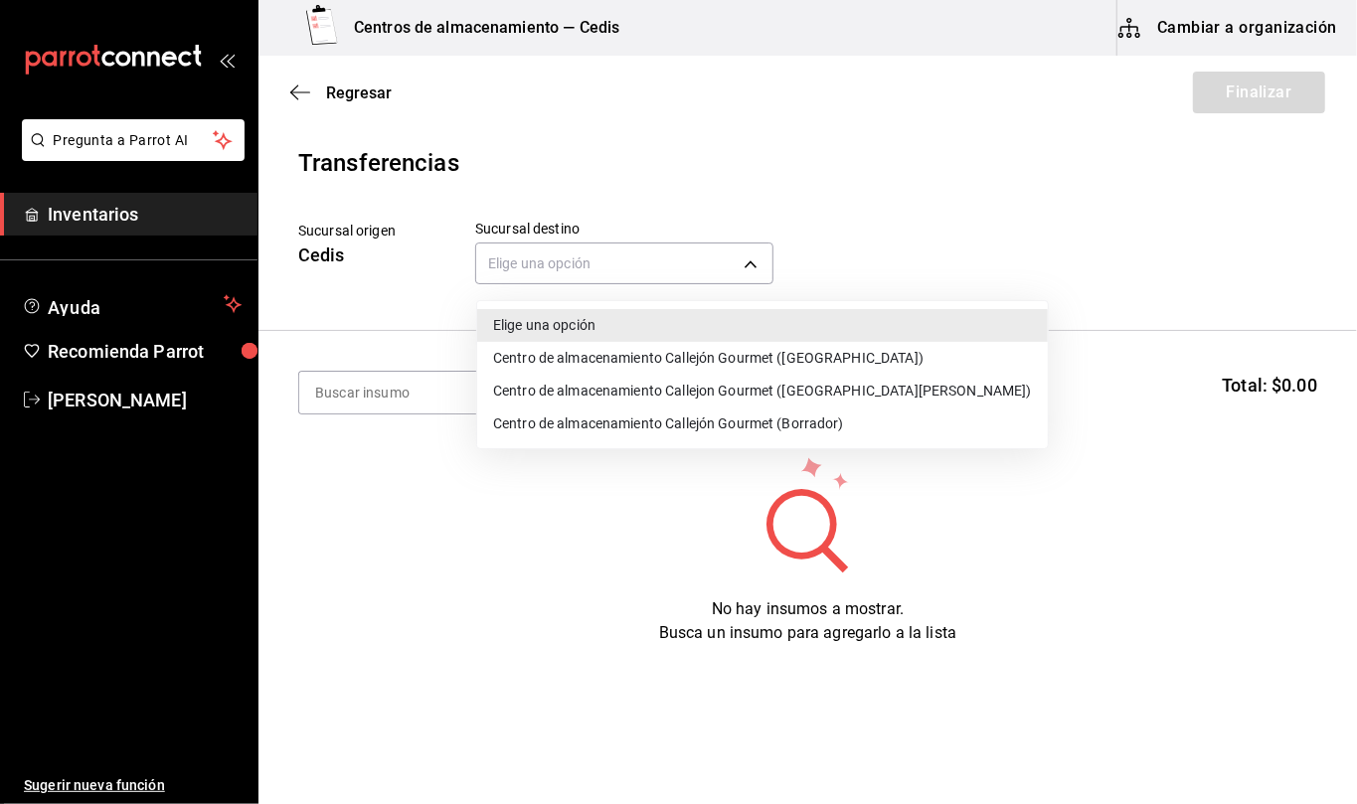
click at [736, 346] on li "Centro de almacenamiento Callejón Gourmet ([GEOGRAPHIC_DATA])" at bounding box center [762, 358] width 571 height 33
type input "d2402ae1-2240-4bf4-a726-90d4a248e191"
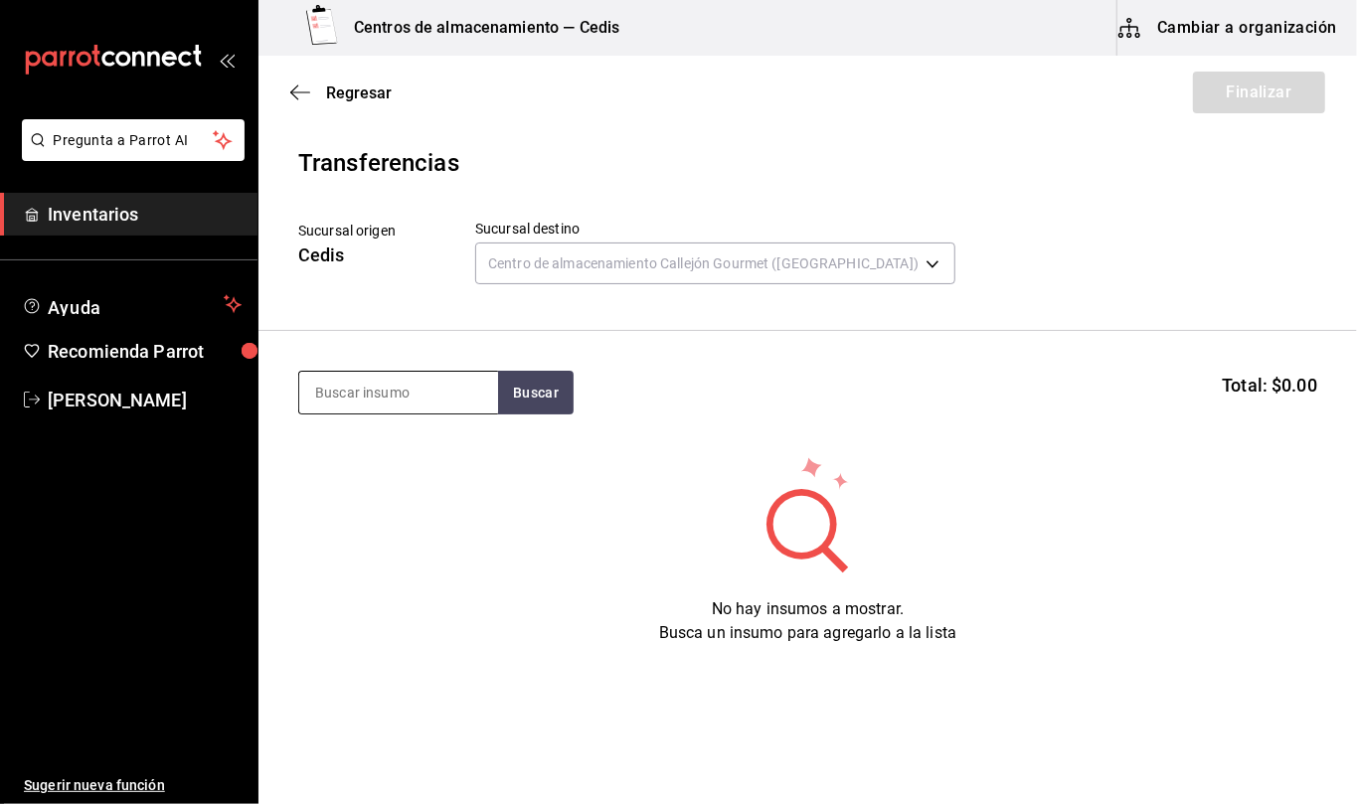
click at [467, 382] on input at bounding box center [398, 393] width 199 height 42
type input "o"
type input "pkt"
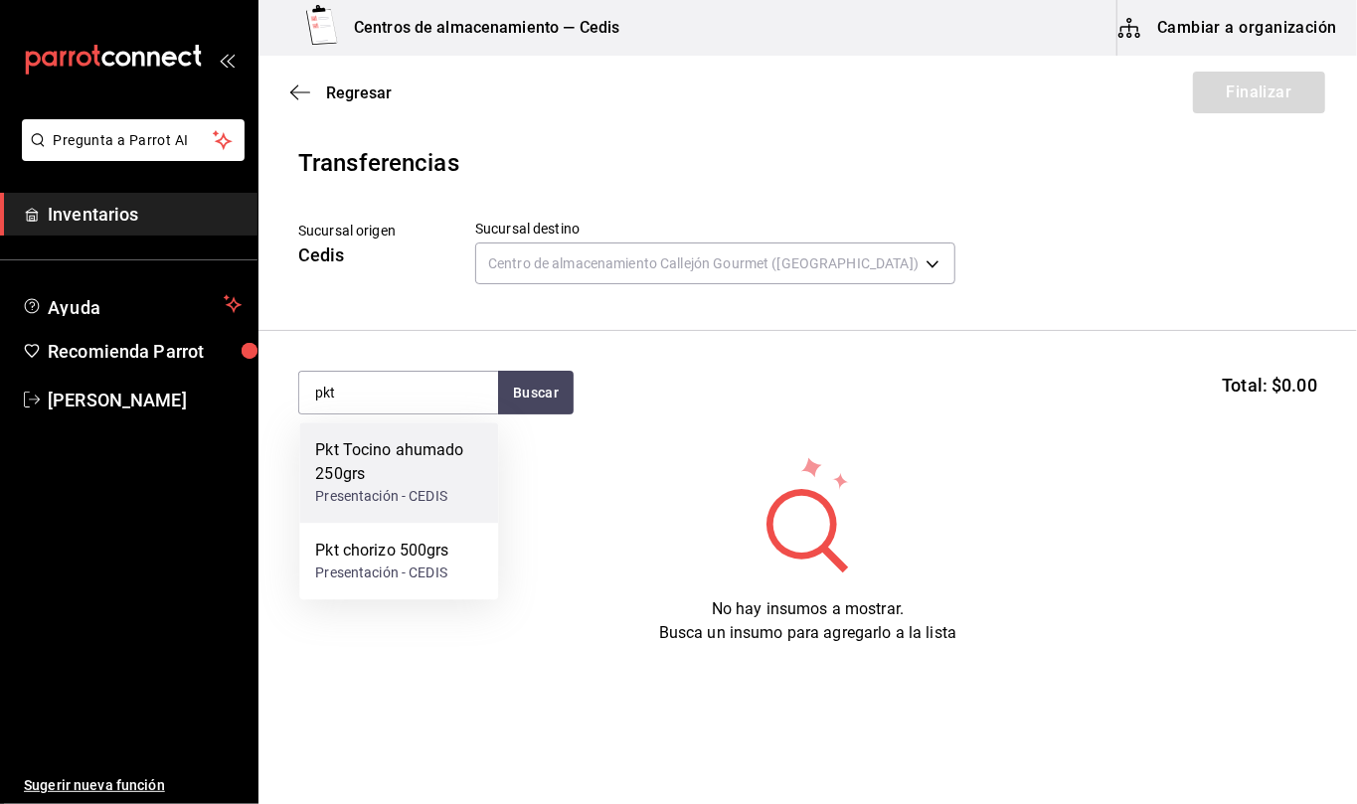
click at [427, 461] on div "Pkt Tocino ahumado 250grs" at bounding box center [398, 462] width 167 height 48
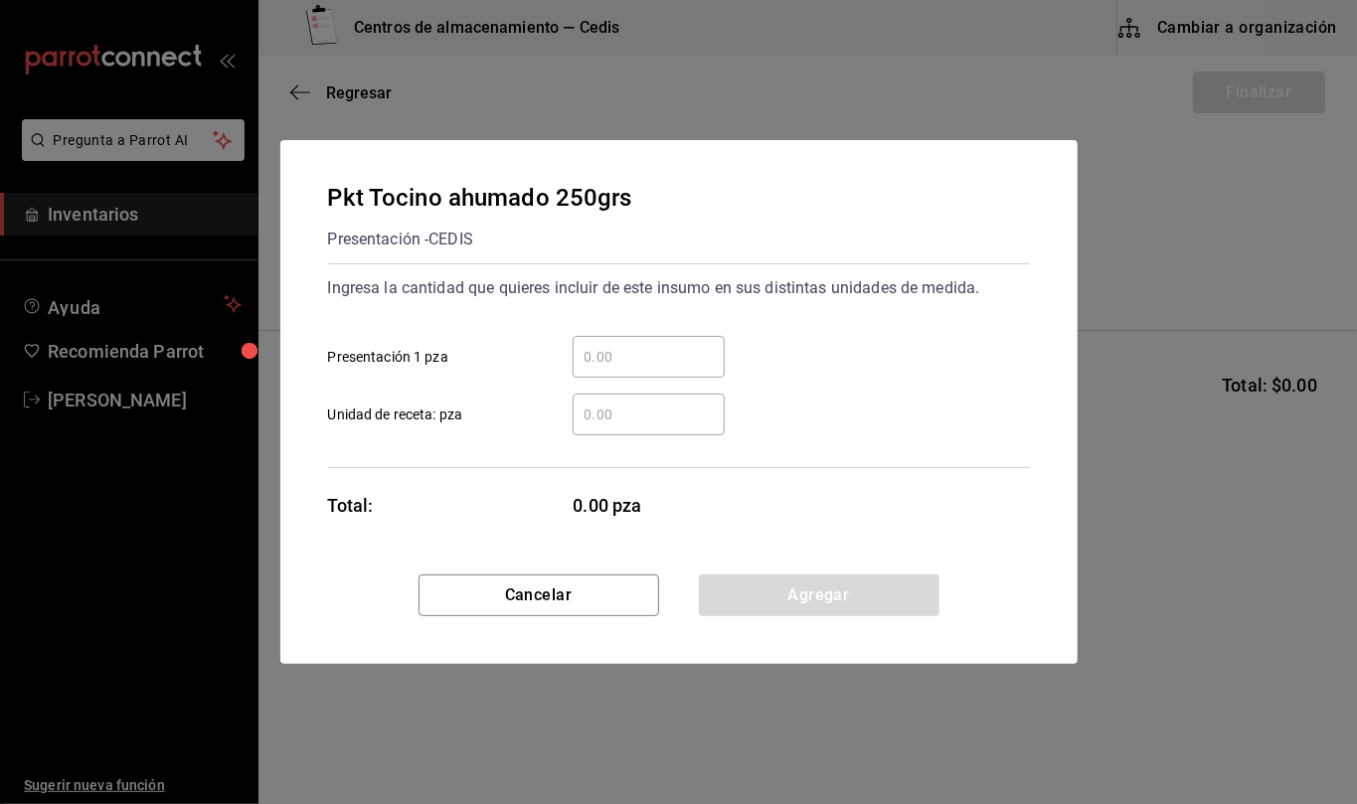
click at [628, 423] on input "​ Unidad de receta: pza" at bounding box center [649, 415] width 152 height 24
type input "2"
click at [873, 598] on button "Agregar" at bounding box center [819, 596] width 241 height 42
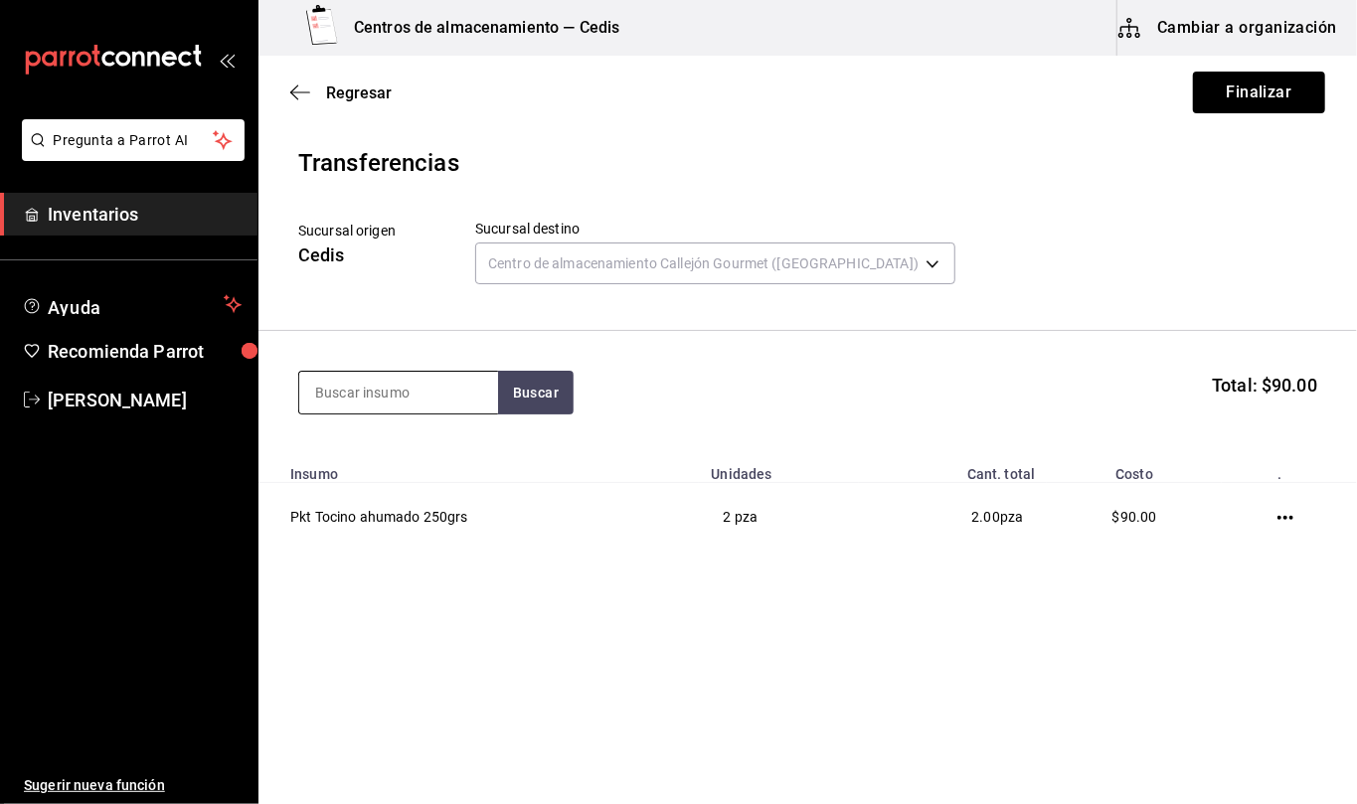
click at [455, 406] on input at bounding box center [398, 393] width 199 height 42
type input "ranch"
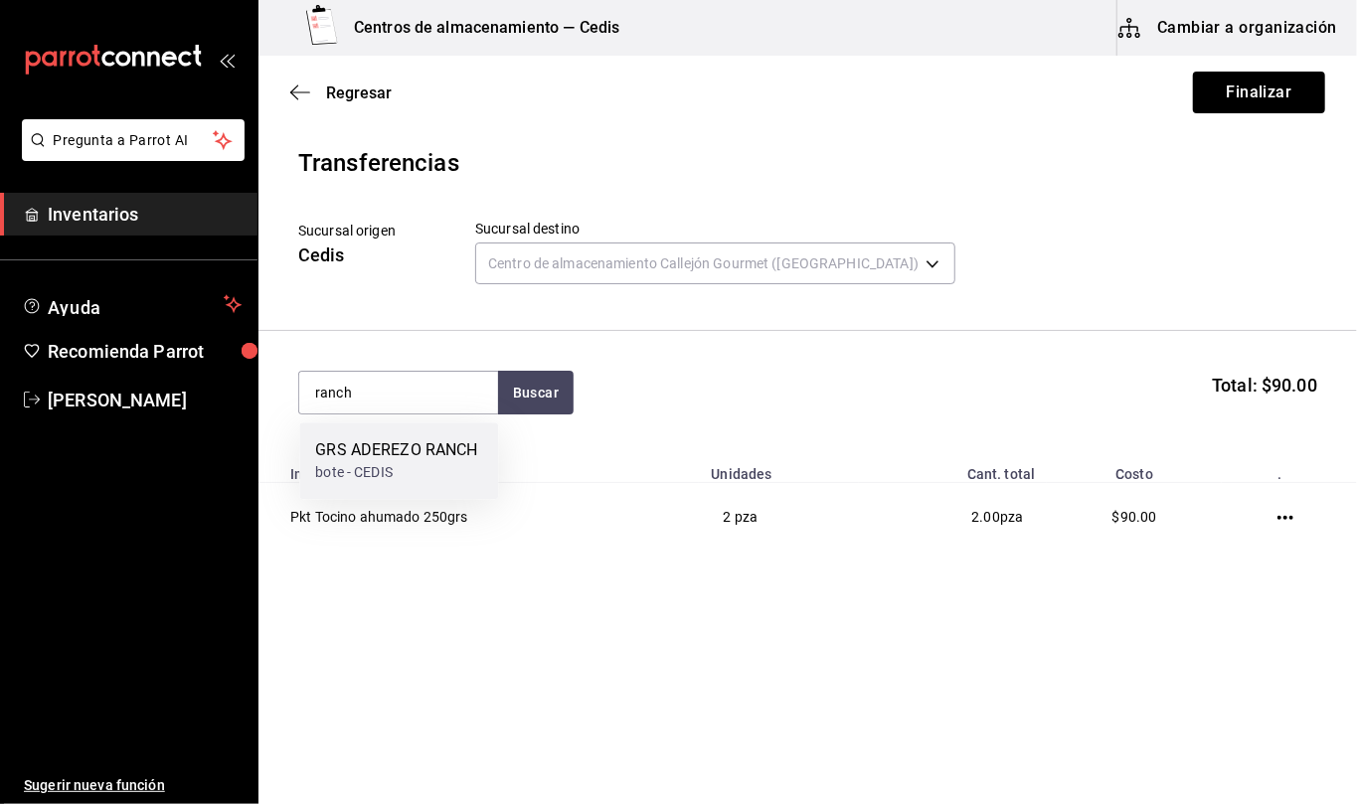
click at [427, 445] on div "GRS ADEREZO RANCH" at bounding box center [396, 450] width 162 height 24
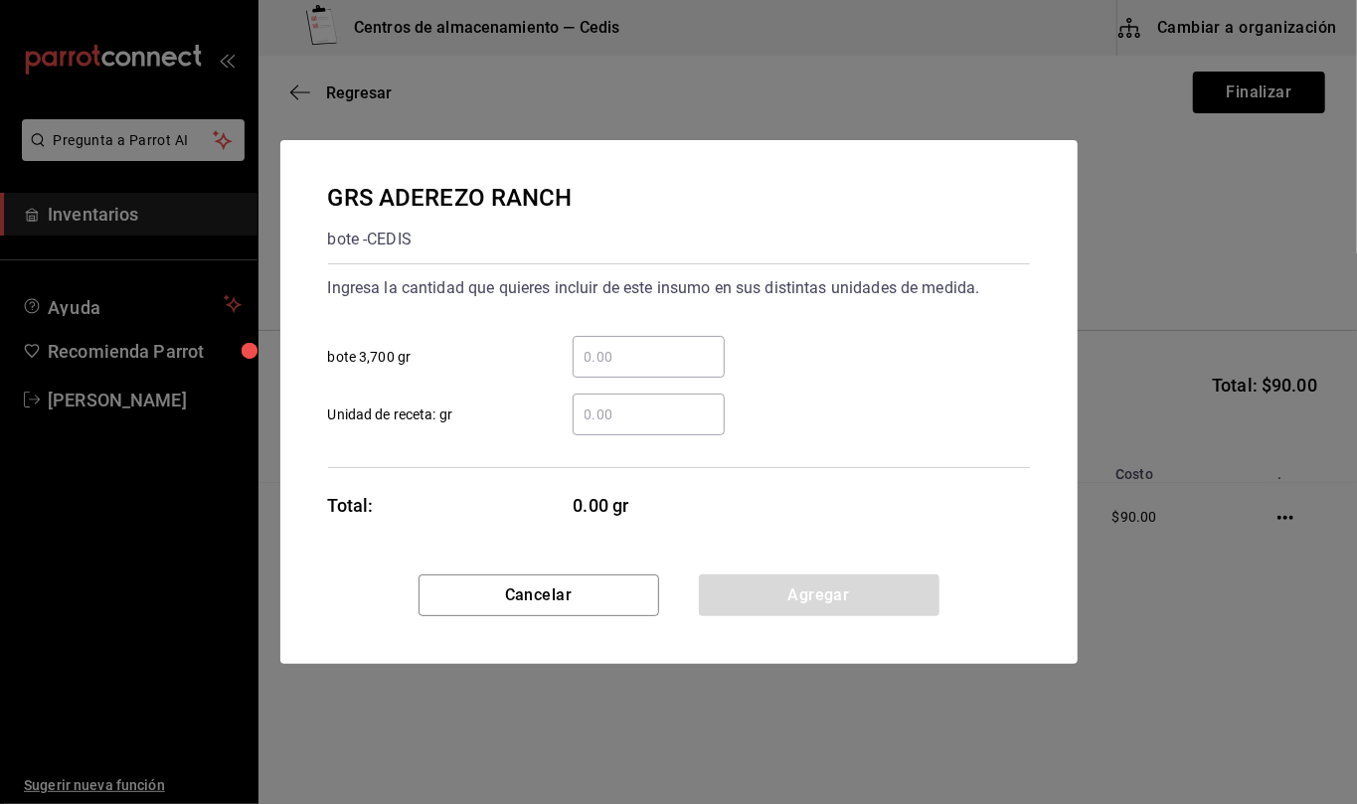
click at [673, 411] on input "​ Unidad de receta: gr" at bounding box center [649, 415] width 152 height 24
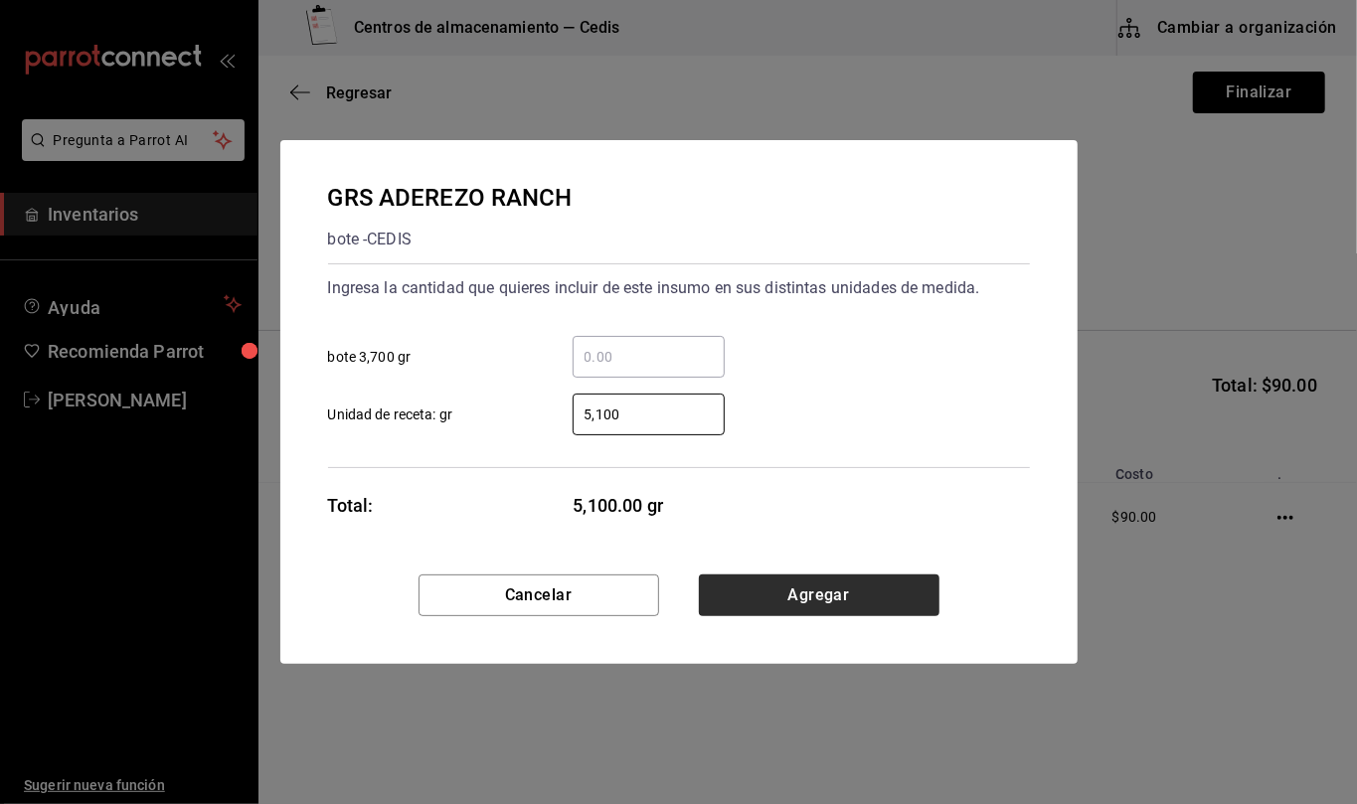
type input "5,100"
click at [828, 602] on button "Agregar" at bounding box center [819, 596] width 241 height 42
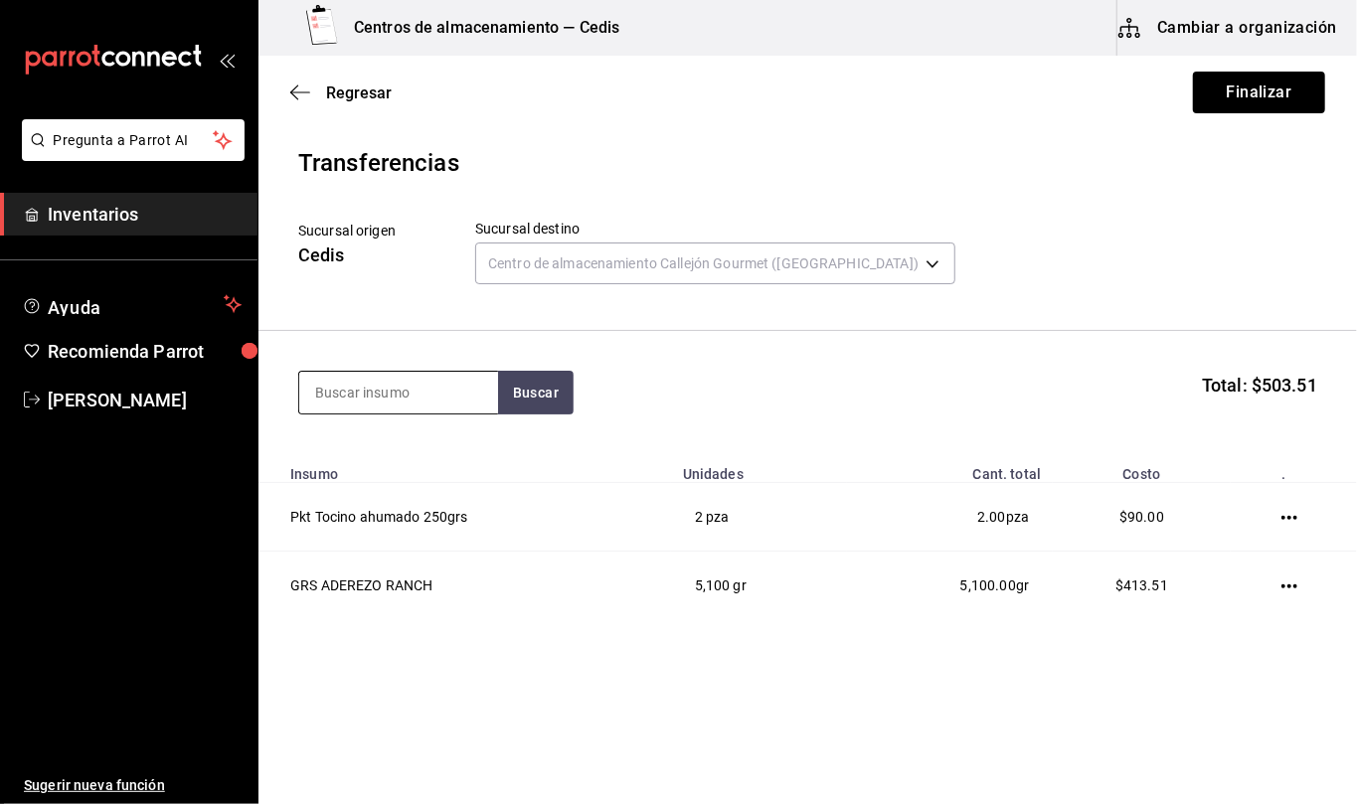
click at [422, 384] on input at bounding box center [398, 393] width 199 height 42
type input "mango habanero"
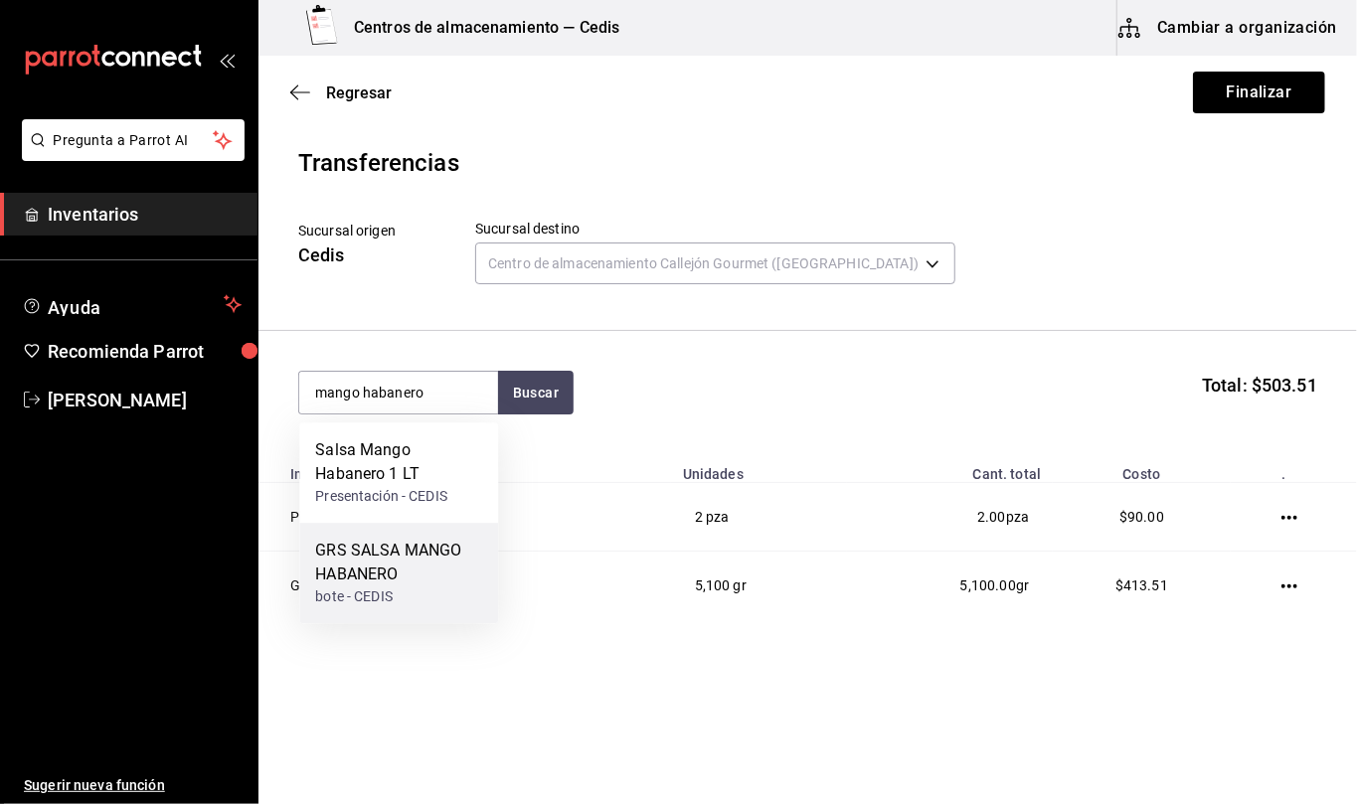
click at [431, 570] on div "GRS SALSA MANGO HABANERO" at bounding box center [398, 563] width 167 height 48
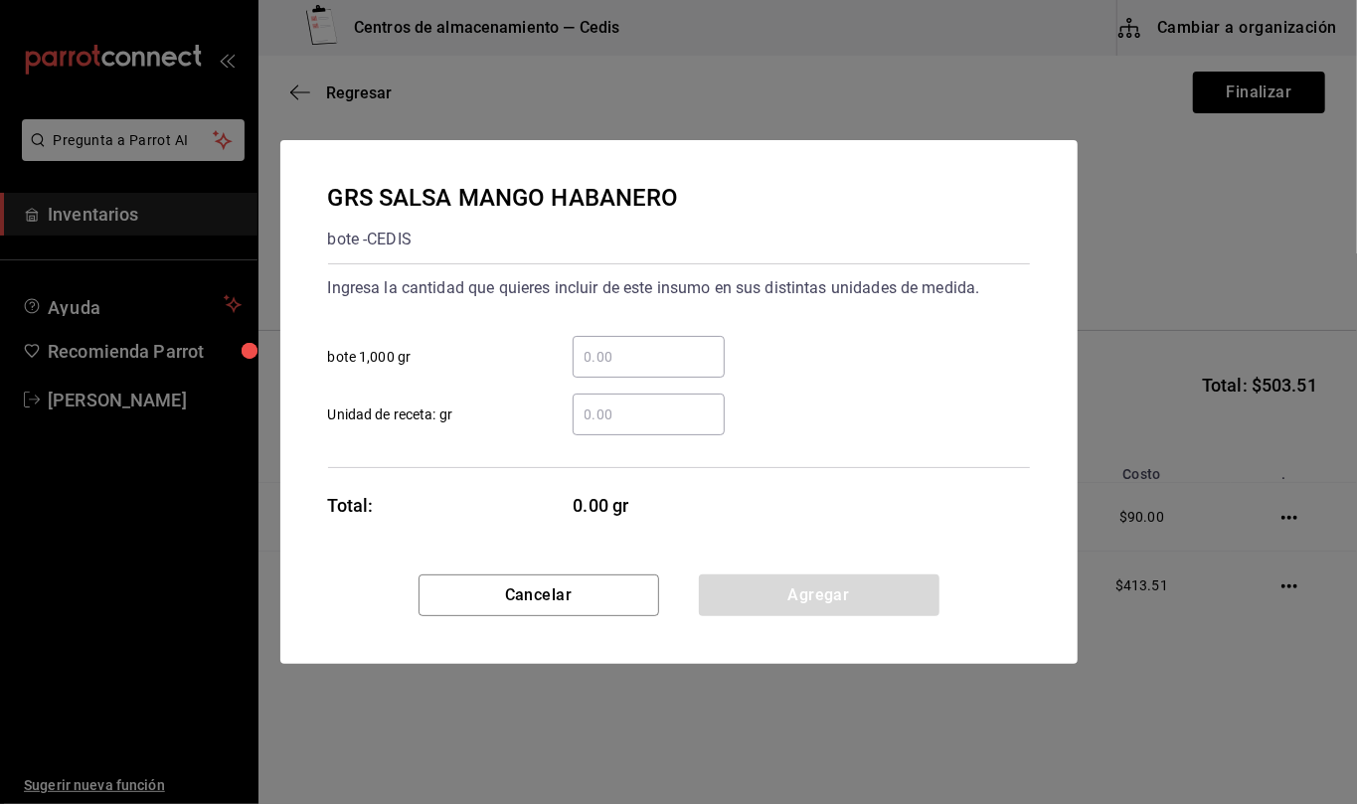
click at [648, 415] on input "​ Unidad de receta: gr" at bounding box center [649, 415] width 152 height 24
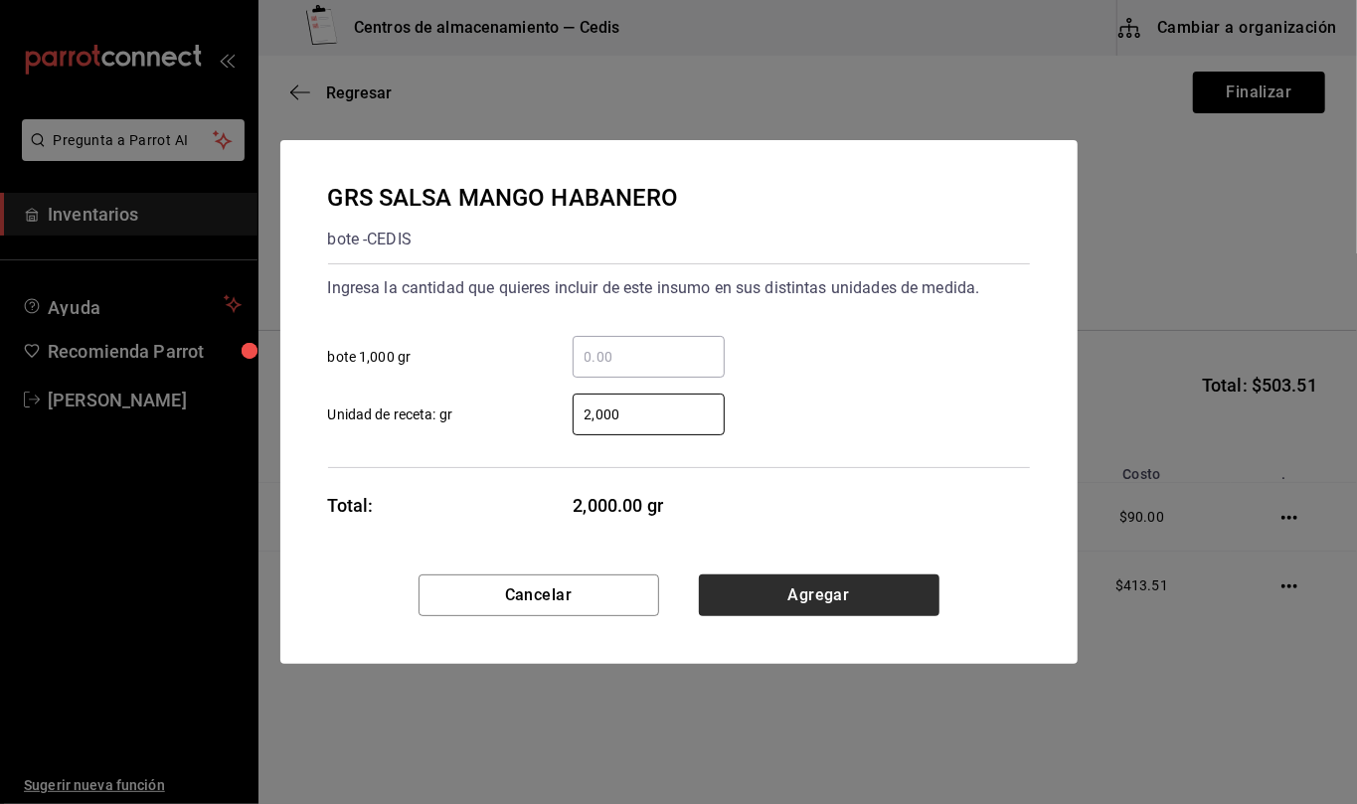
type input "2,000"
click at [760, 581] on button "Agregar" at bounding box center [819, 596] width 241 height 42
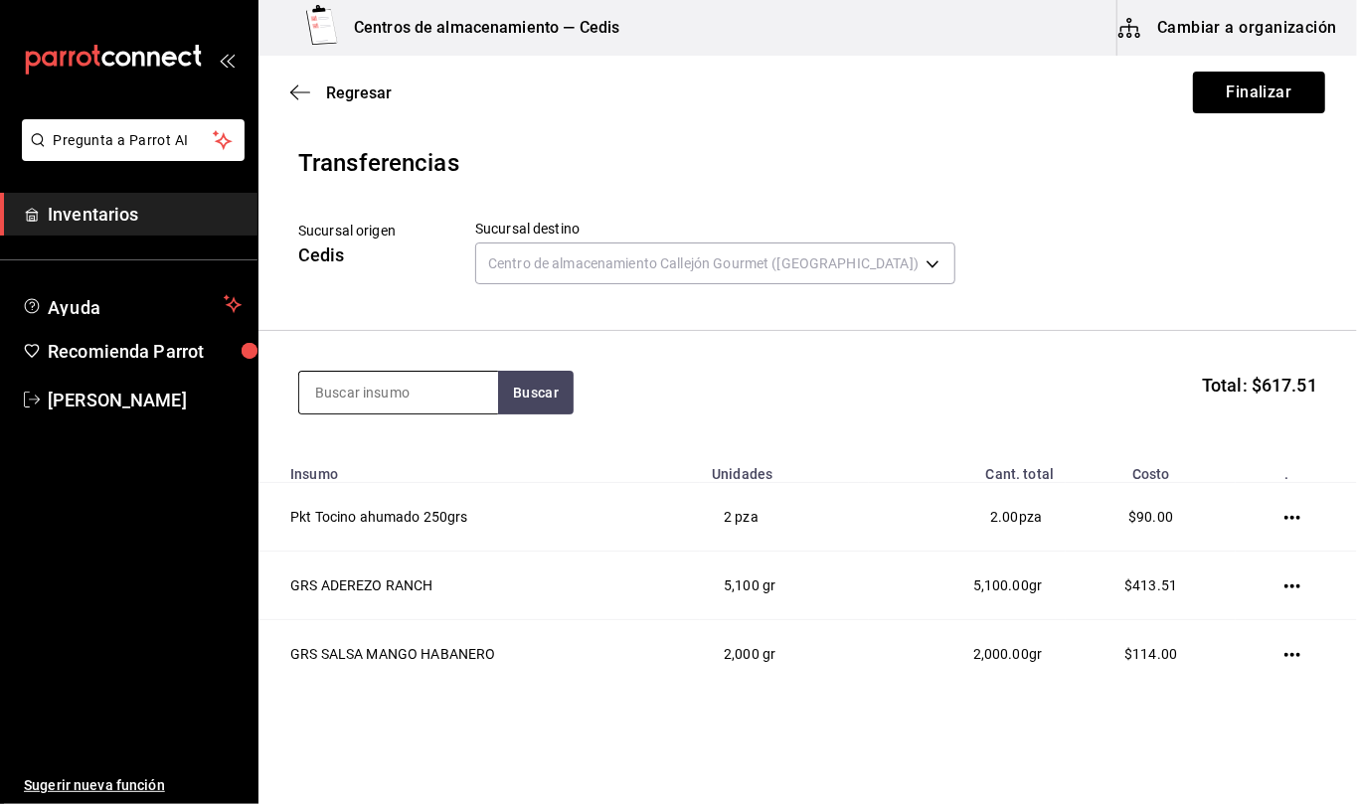
click at [469, 390] on input at bounding box center [398, 393] width 199 height 42
type input "lemon"
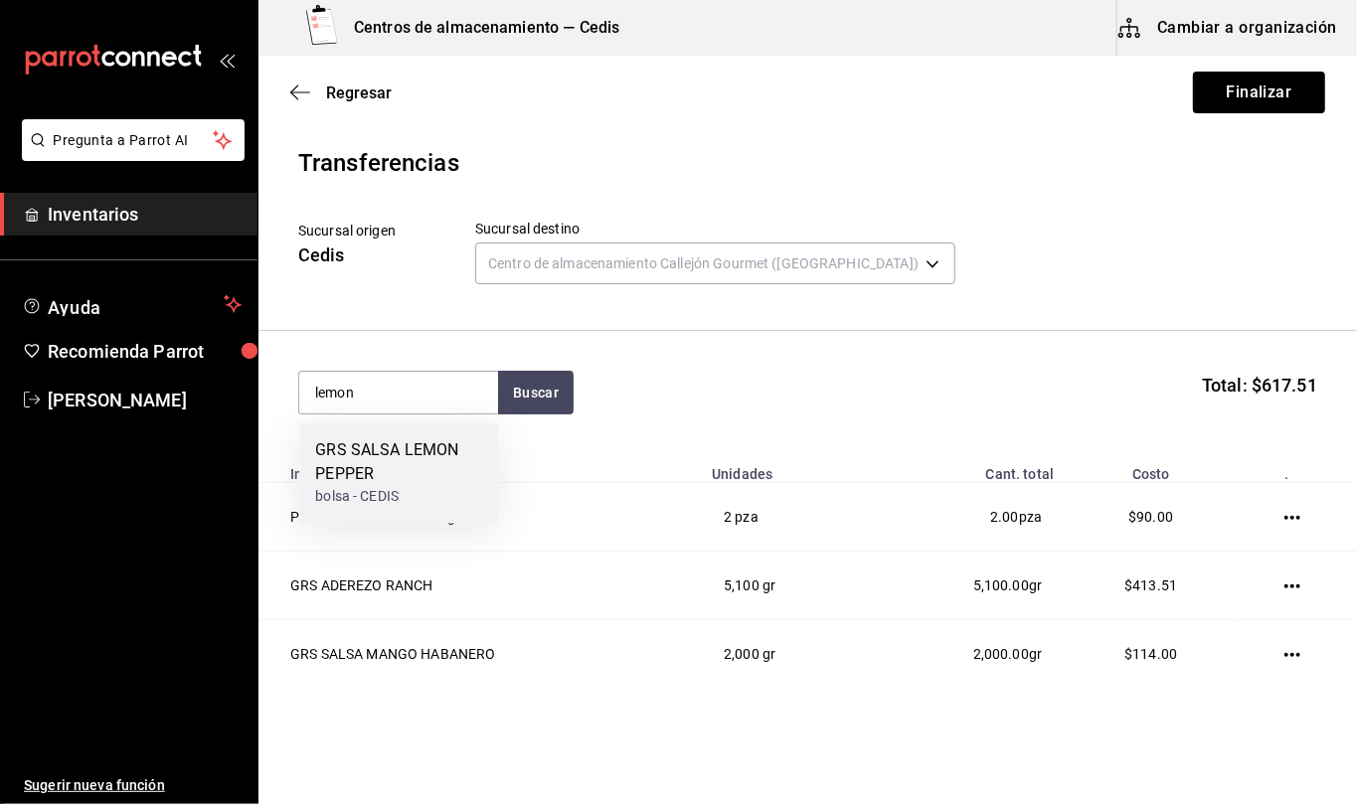
click at [437, 474] on div "GRS SALSA LEMON PEPPER" at bounding box center [398, 462] width 167 height 48
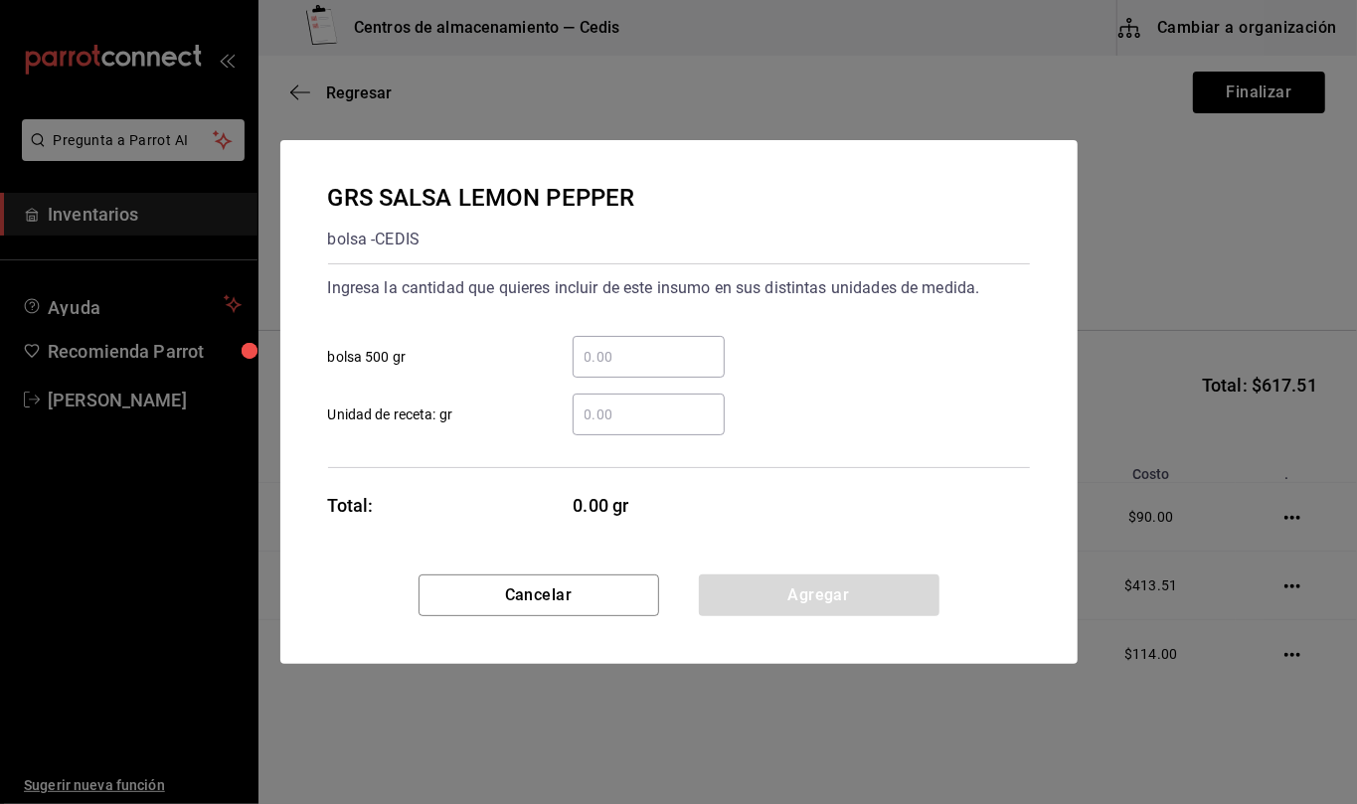
click at [660, 416] on input "​ Unidad de receta: gr" at bounding box center [649, 415] width 152 height 24
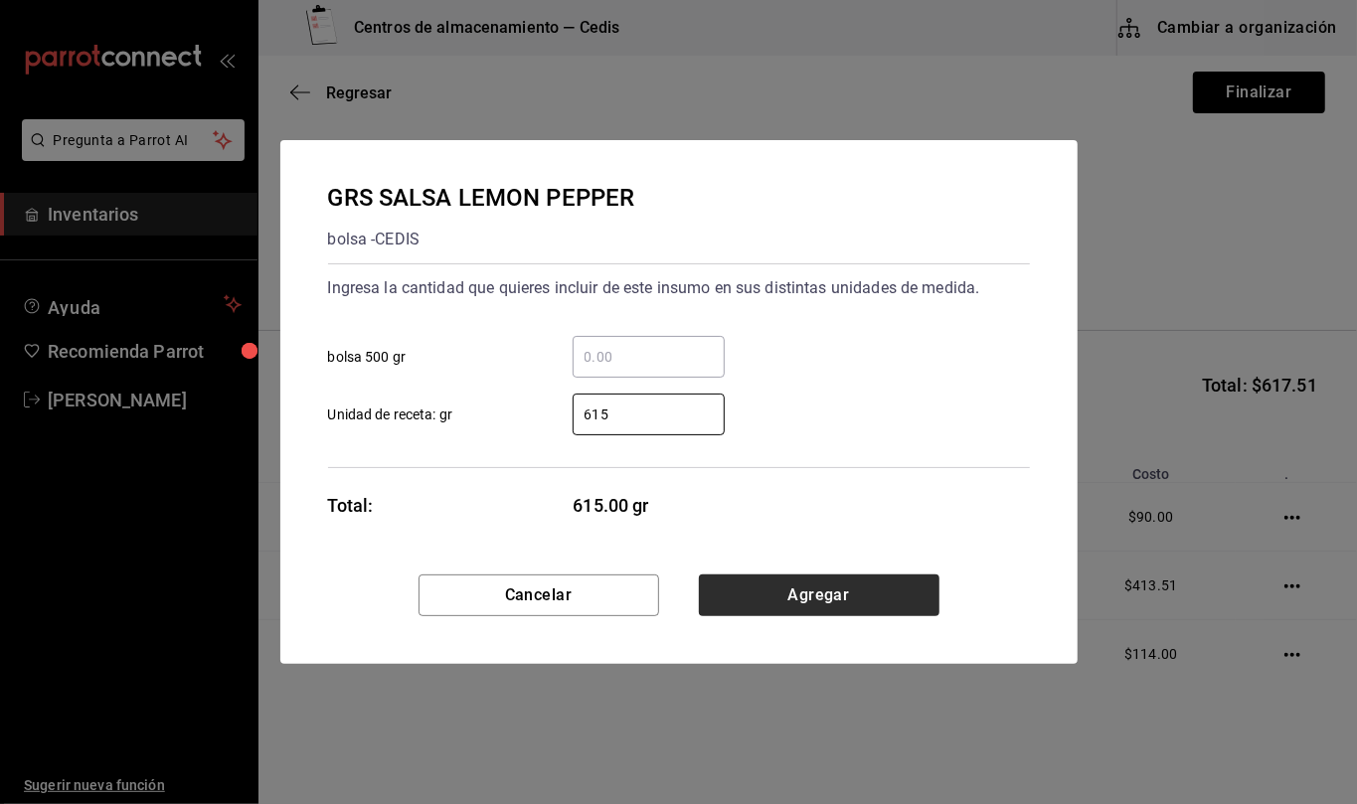
type input "615"
click at [888, 586] on button "Agregar" at bounding box center [819, 596] width 241 height 42
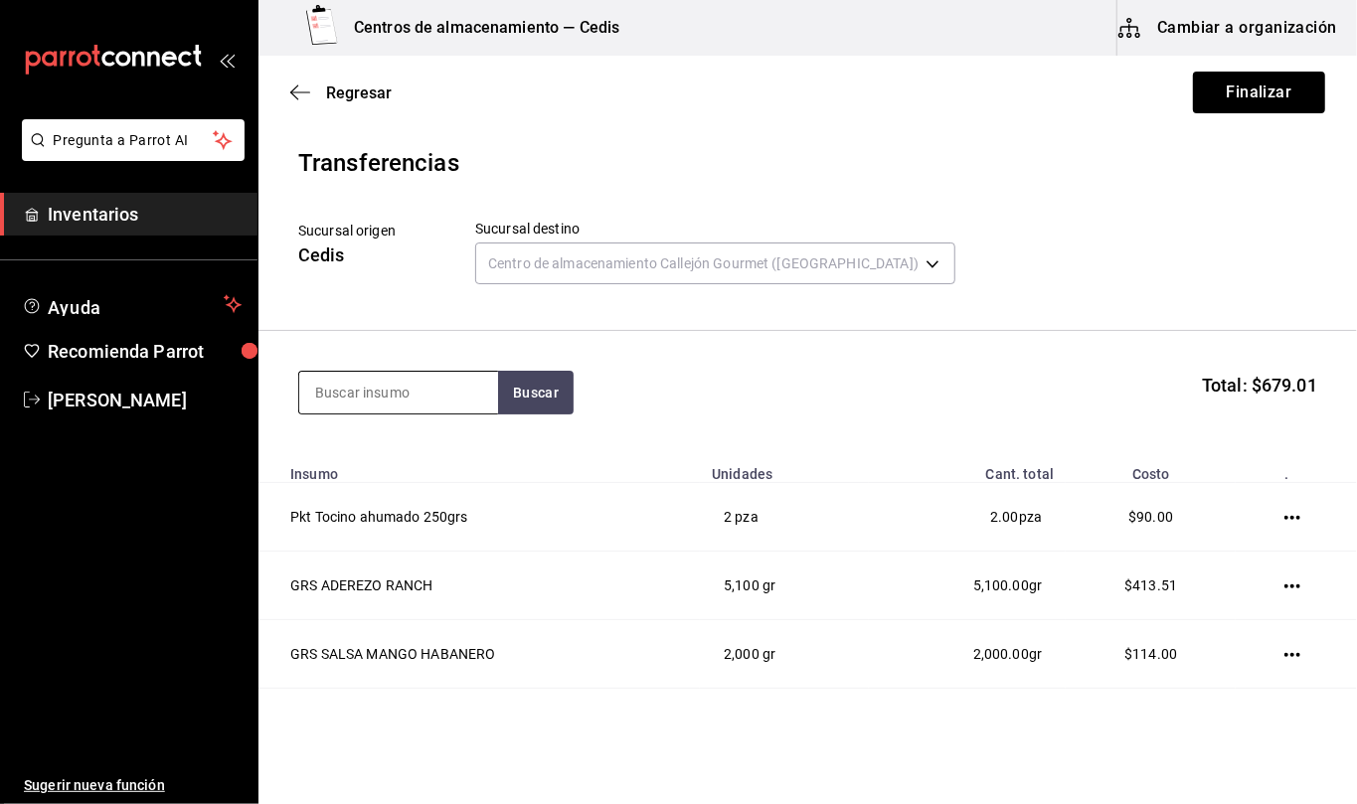
click at [443, 392] on input at bounding box center [398, 393] width 199 height 42
click at [442, 391] on input at bounding box center [398, 393] width 199 height 42
type input "smash"
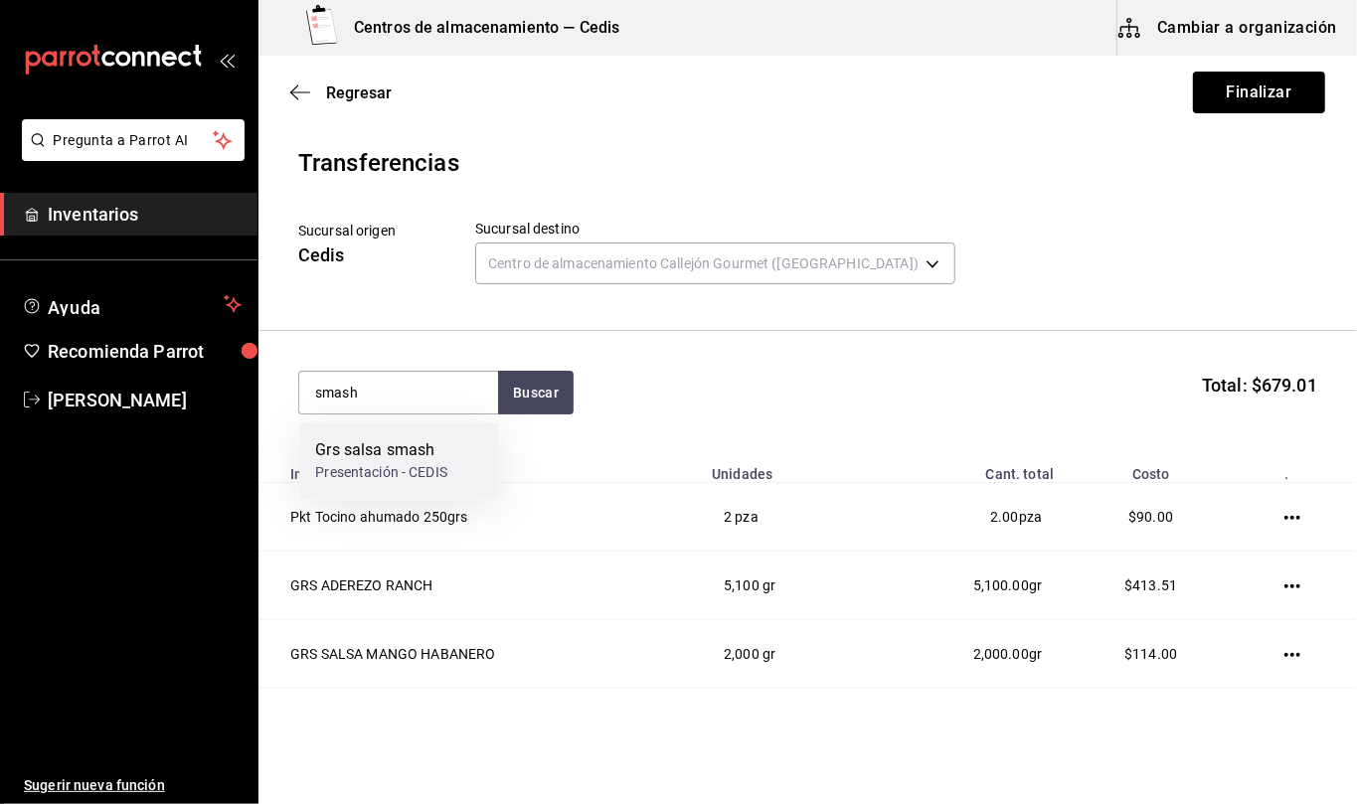
click at [394, 461] on div "Grs salsa smash" at bounding box center [381, 450] width 132 height 24
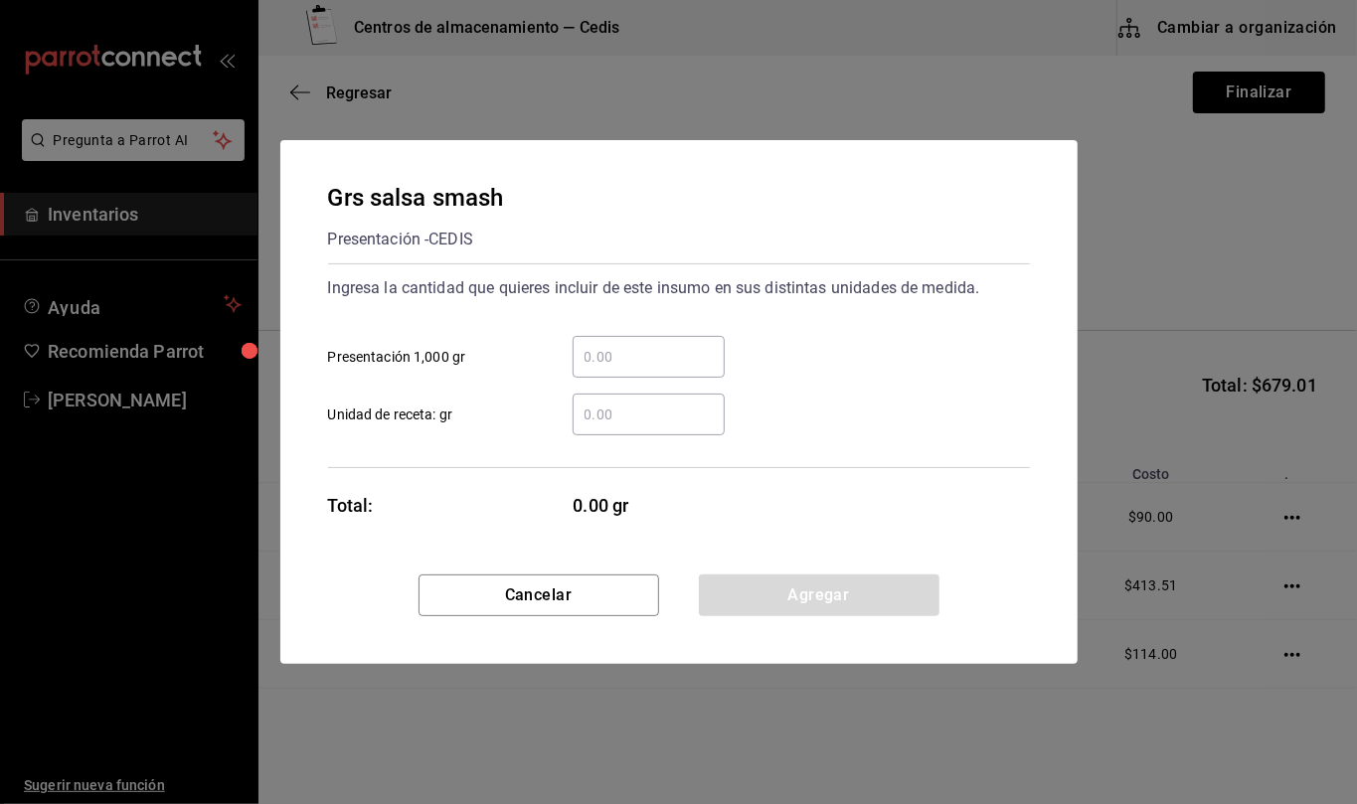
click at [665, 416] on input "​ Unidad de receta: gr" at bounding box center [649, 415] width 152 height 24
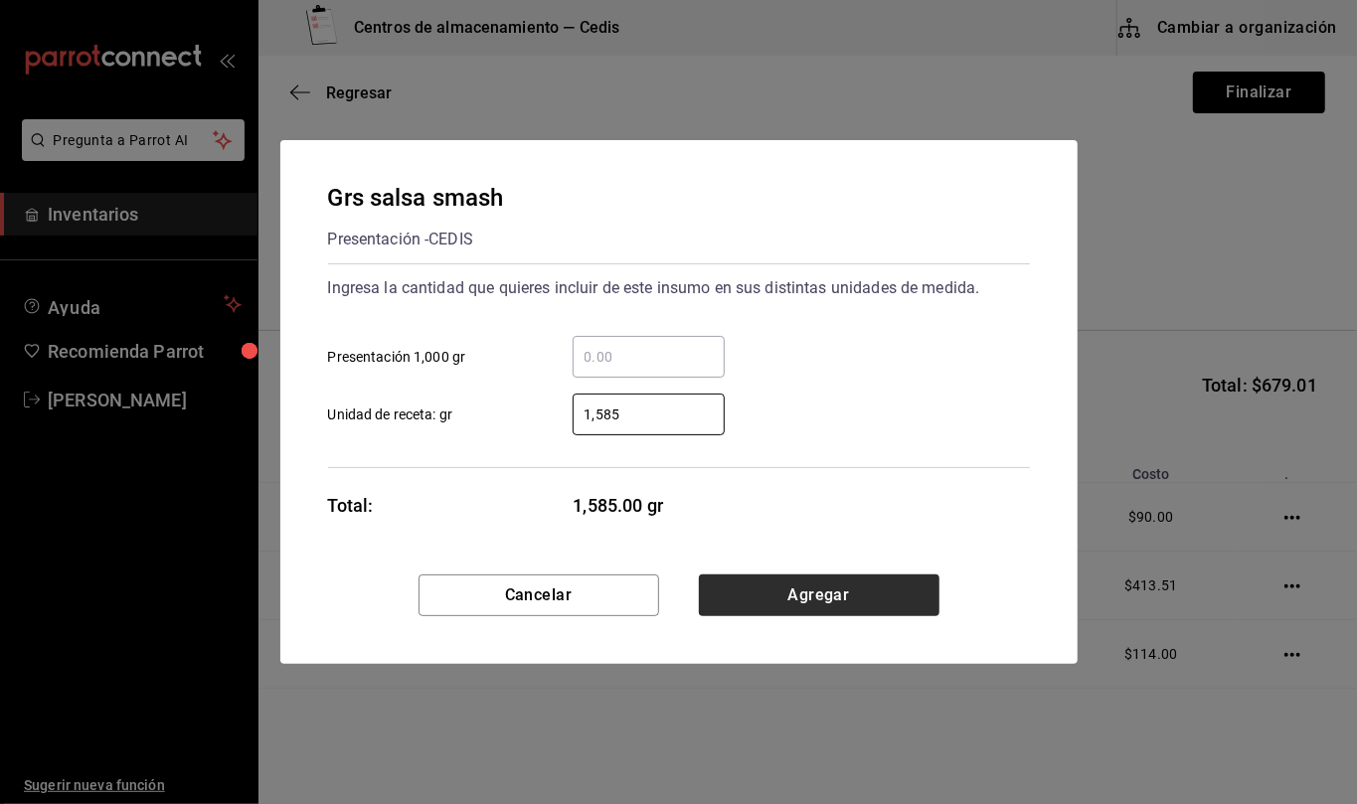
type input "1,585"
click at [792, 597] on button "Agregar" at bounding box center [819, 596] width 241 height 42
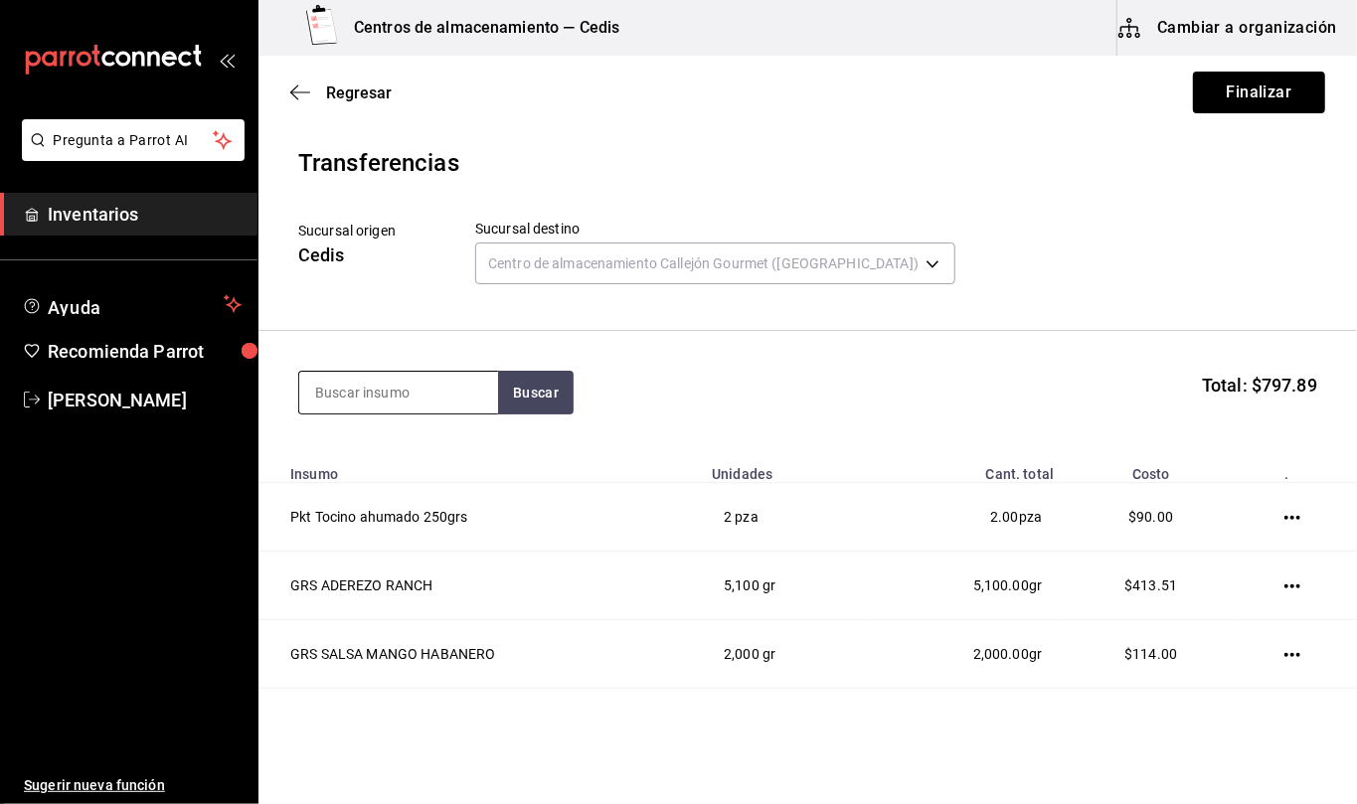
click at [462, 386] on input at bounding box center [398, 393] width 199 height 42
type input "tamarindo"
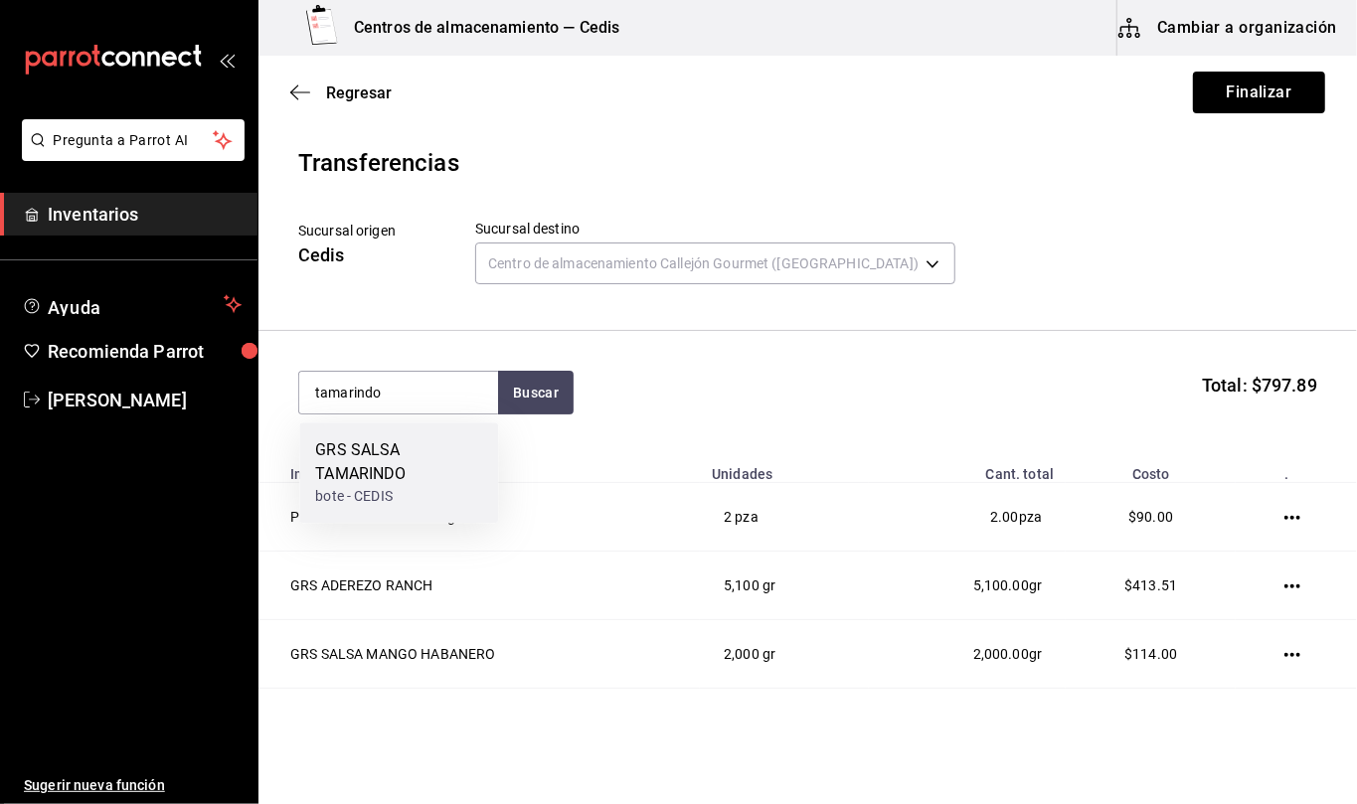
click at [426, 477] on div "GRS SALSA TAMARINDO" at bounding box center [398, 462] width 167 height 48
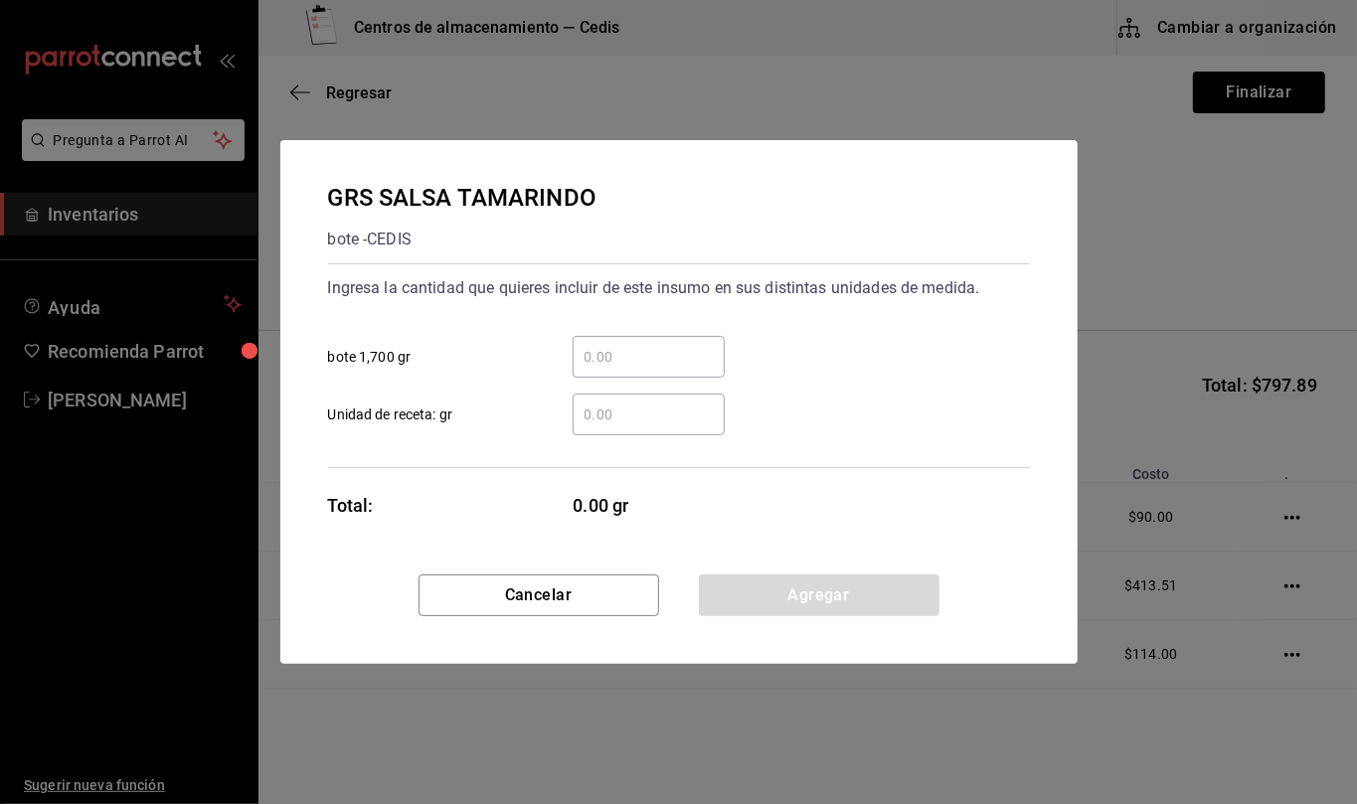
click at [634, 415] on input "​ Unidad de receta: gr" at bounding box center [649, 415] width 152 height 24
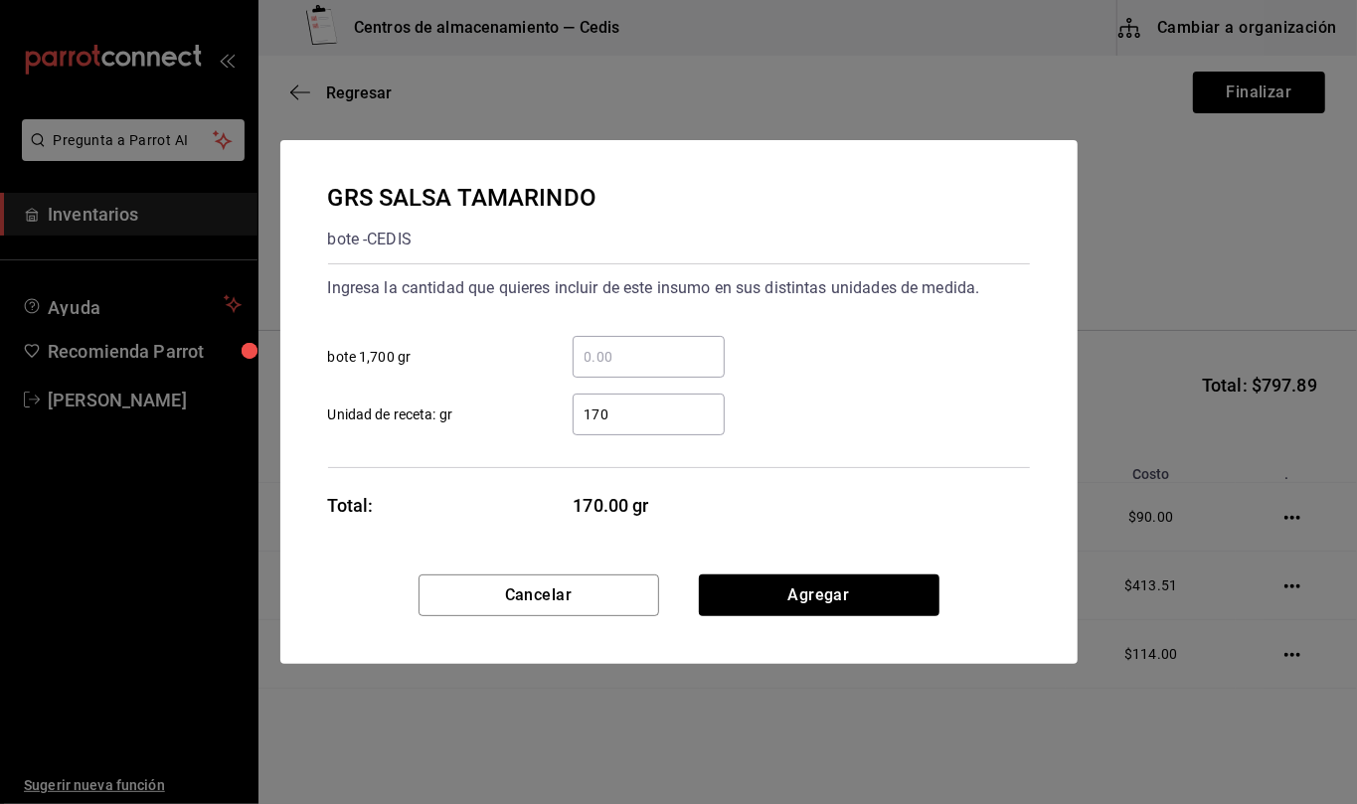
type input "1,700"
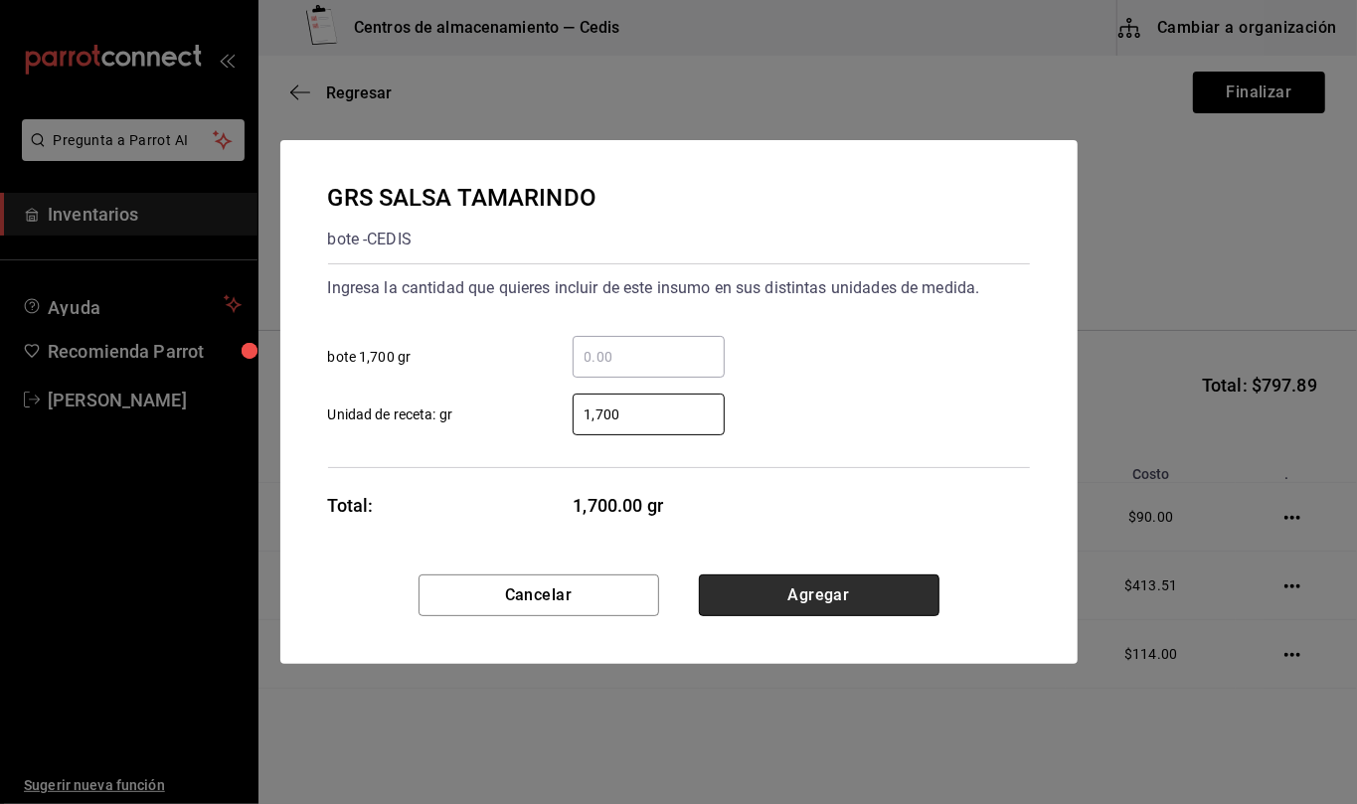
click at [808, 593] on button "Agregar" at bounding box center [819, 596] width 241 height 42
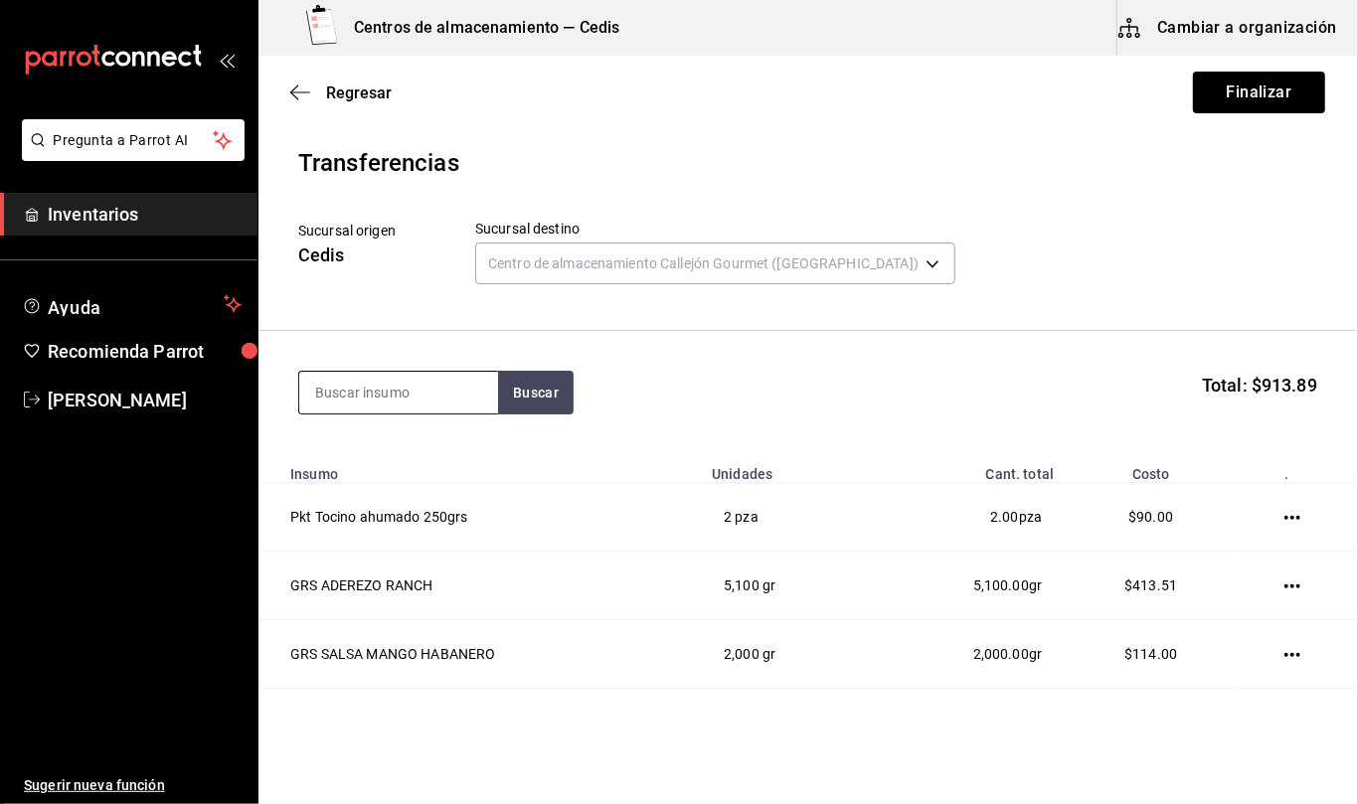
click at [450, 400] on input at bounding box center [398, 393] width 199 height 42
type input "b"
type input "e"
type input "empaque"
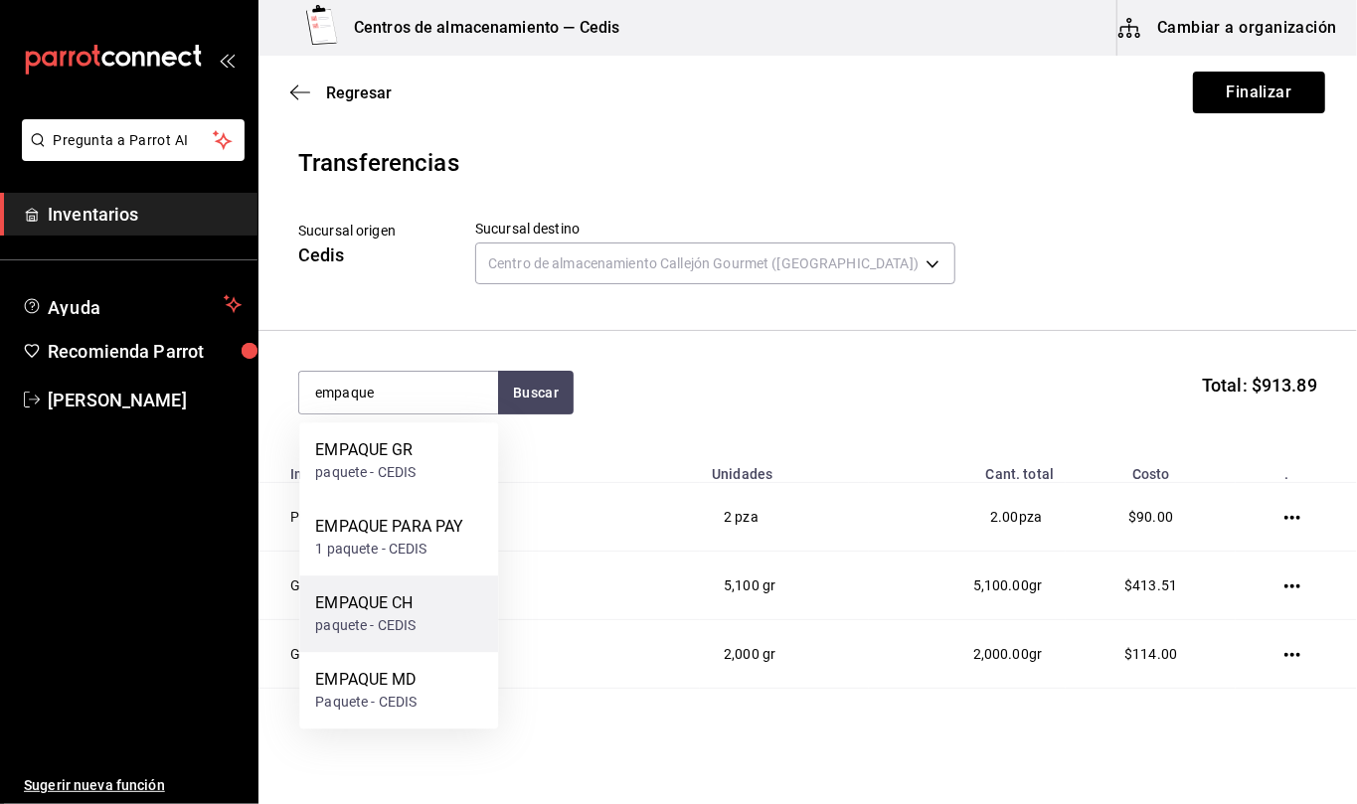
click at [384, 622] on div "paquete - CEDIS" at bounding box center [365, 625] width 100 height 21
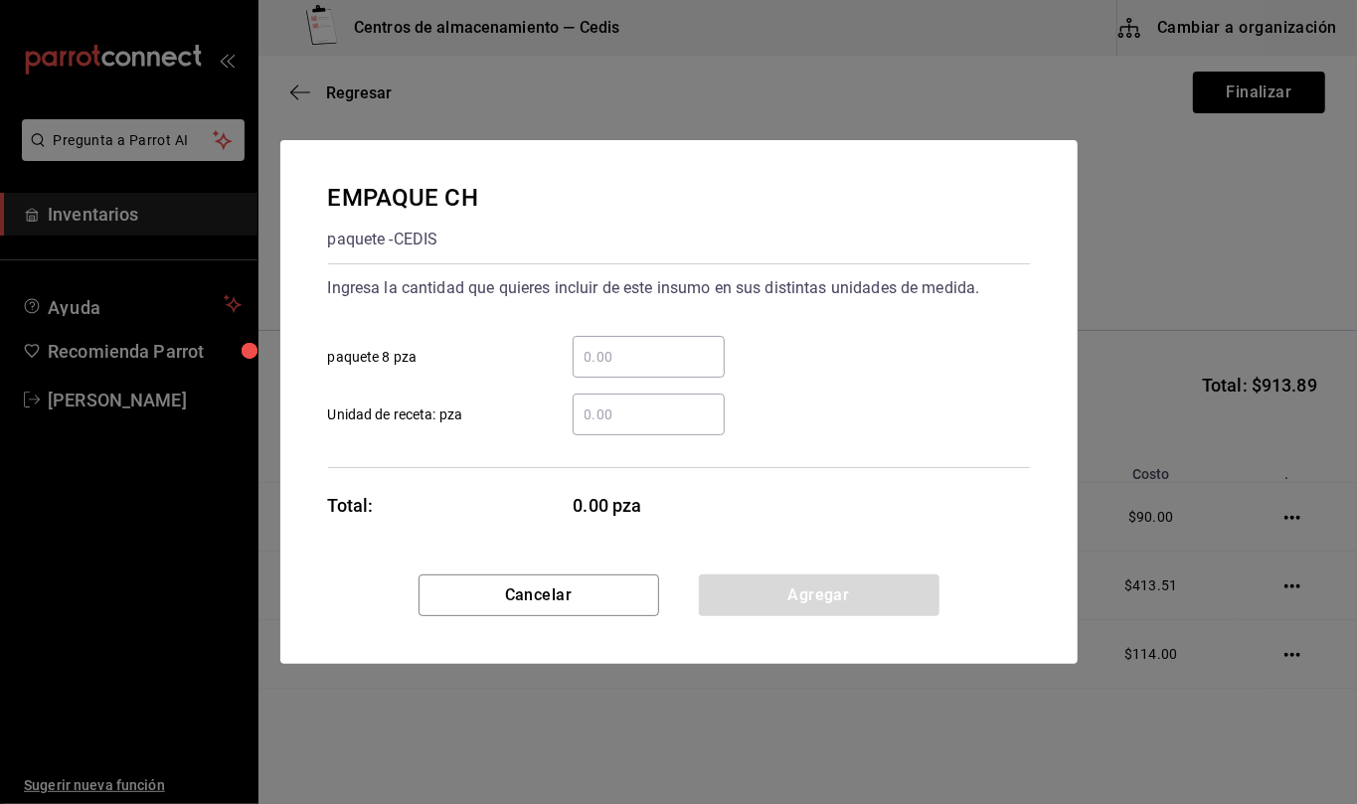
click at [664, 419] on input "​ Unidad de receta: pza" at bounding box center [649, 415] width 152 height 24
type input "1"
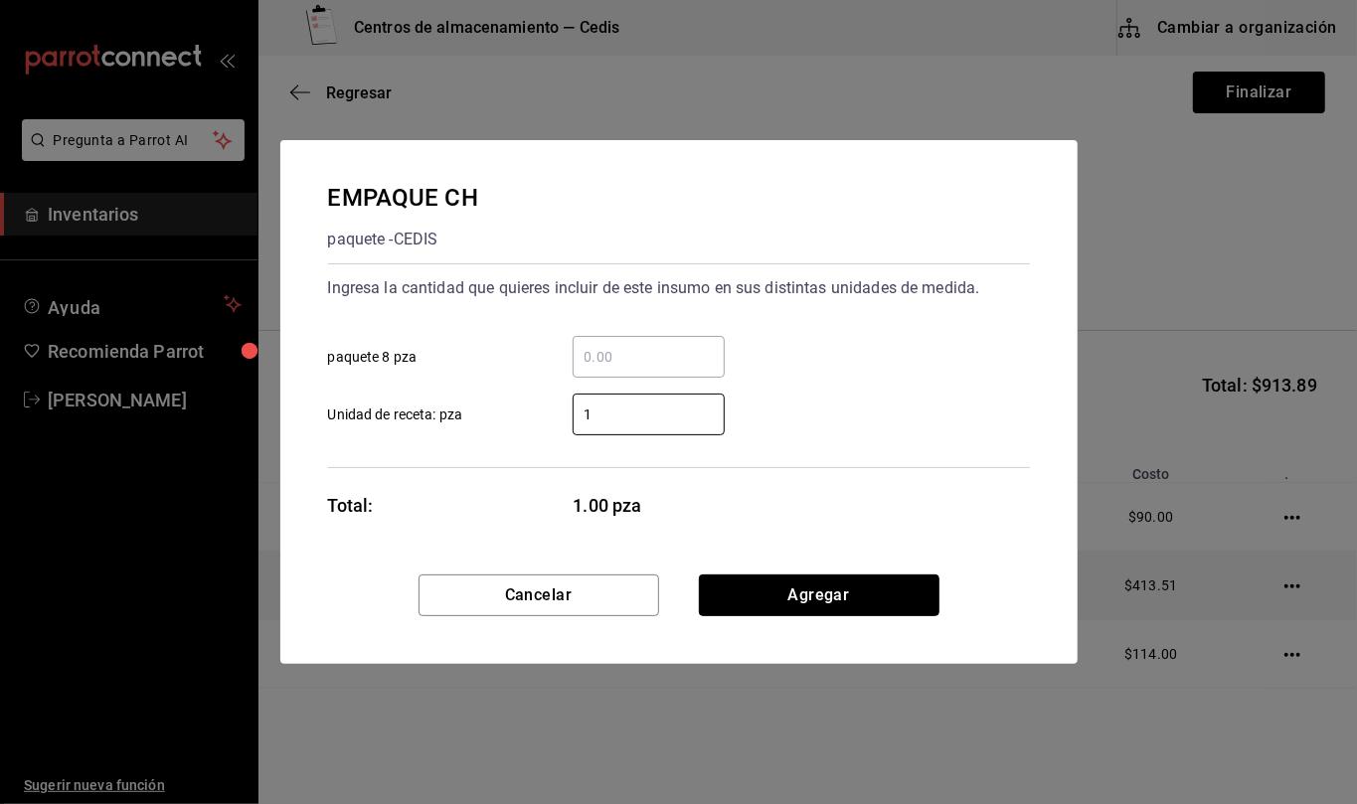
drag, startPoint x: 905, startPoint y: 599, endPoint x: 901, endPoint y: 589, distance: 10.7
click at [905, 599] on button "Agregar" at bounding box center [819, 596] width 241 height 42
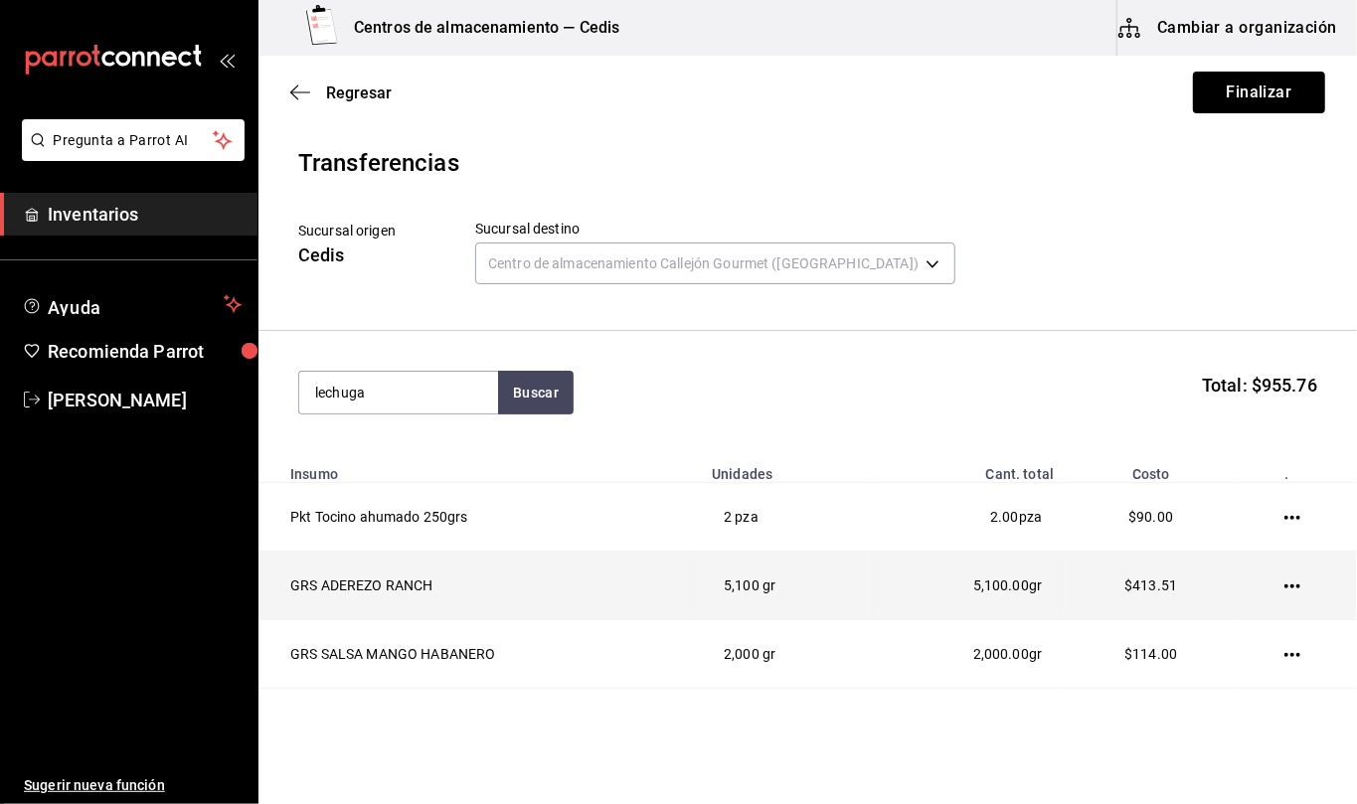
type input "lechuga"
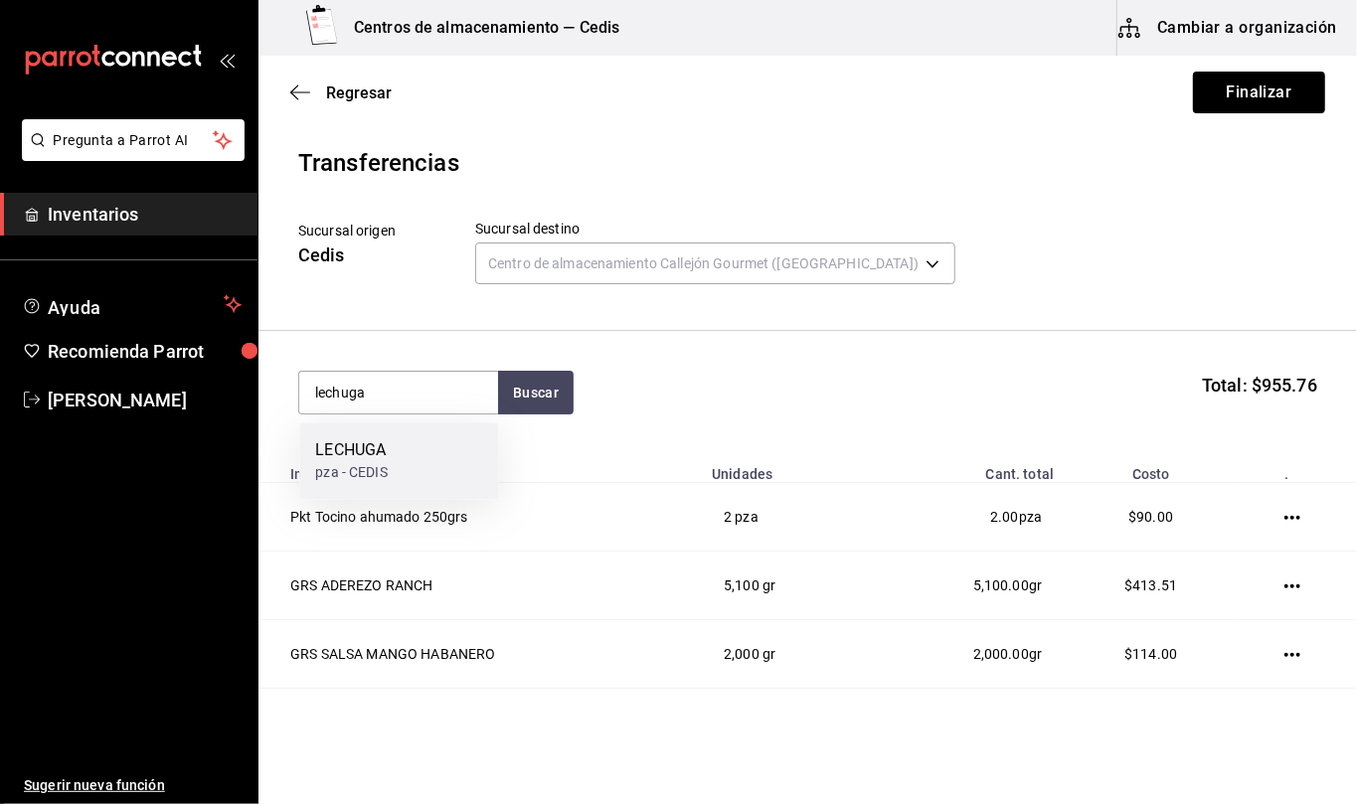
click at [434, 475] on div "[PERSON_NAME] pza - CEDIS" at bounding box center [398, 461] width 199 height 77
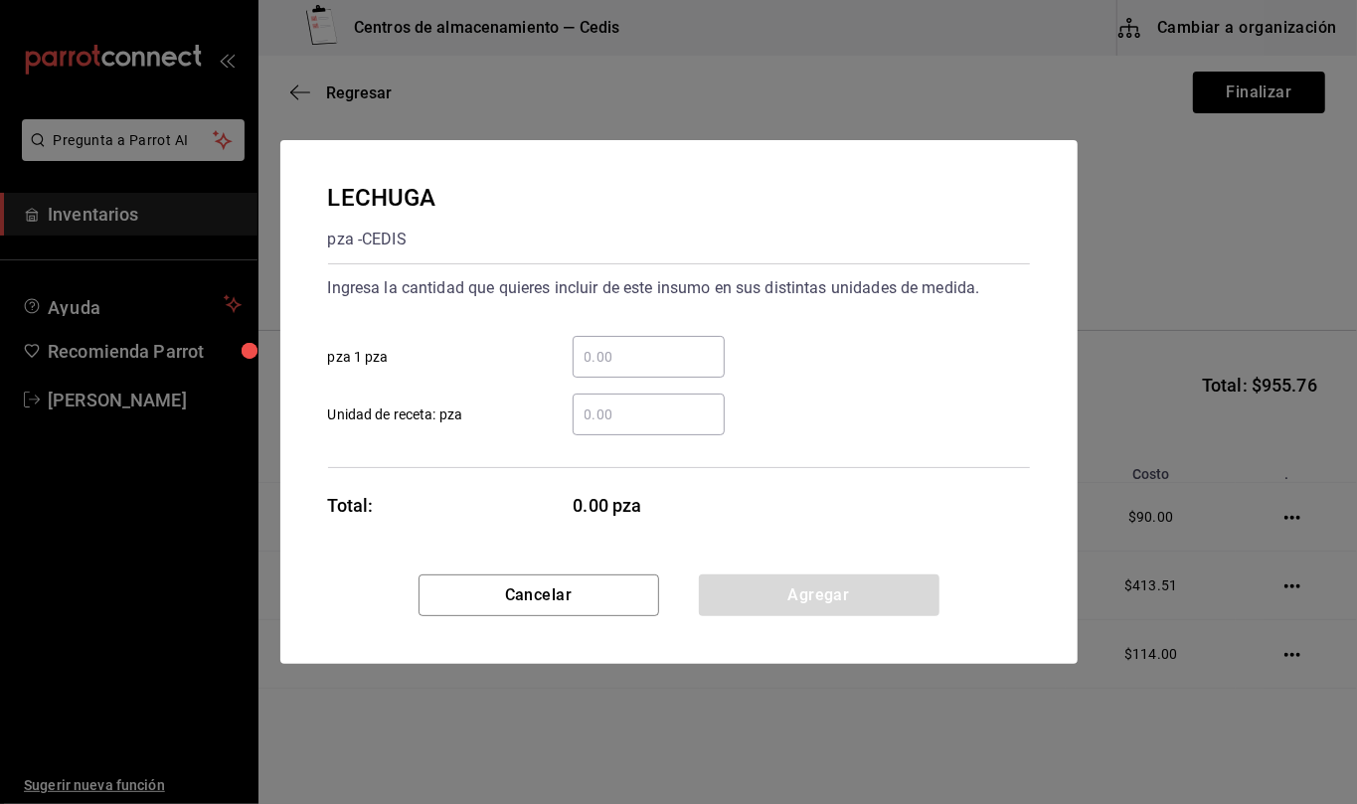
click at [642, 407] on input "​ Unidad de receta: pza" at bounding box center [649, 415] width 152 height 24
type input "2"
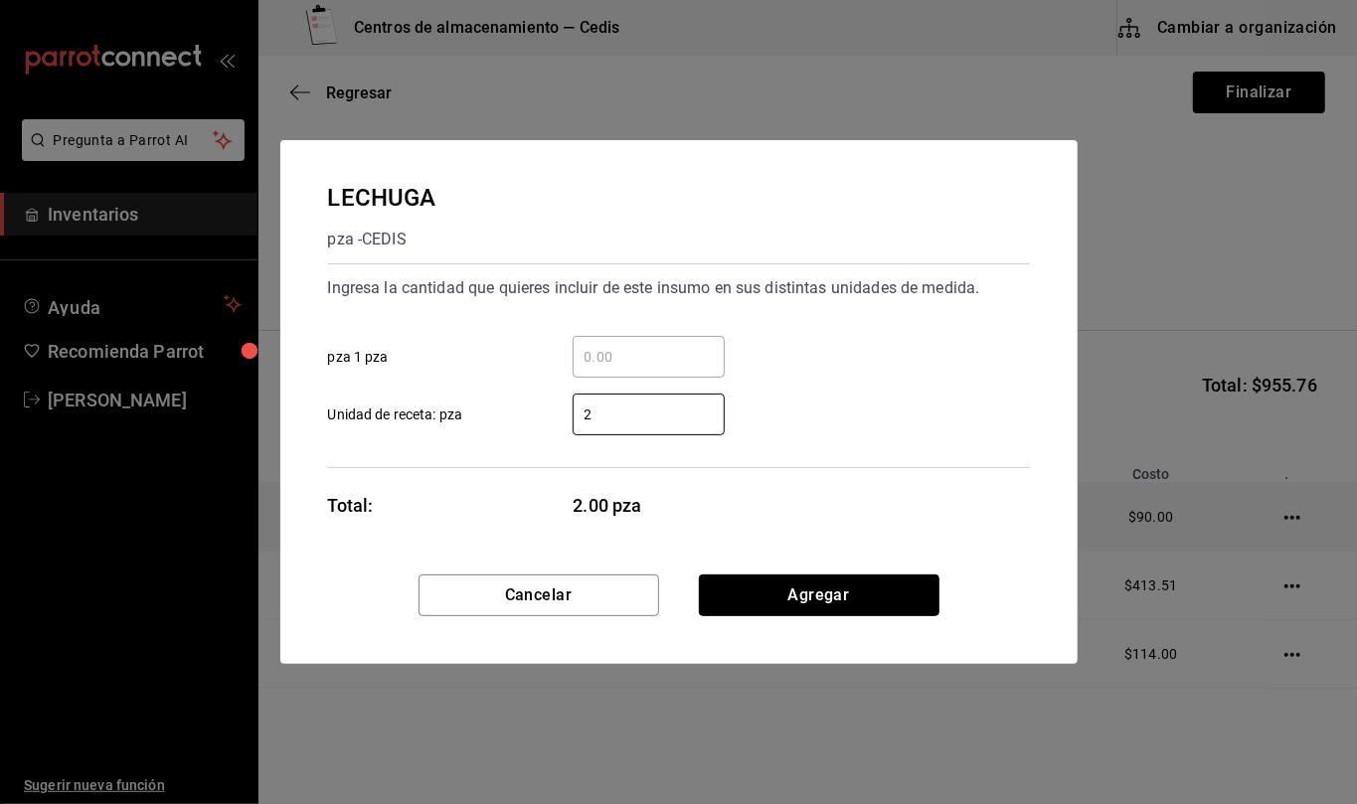
drag, startPoint x: 892, startPoint y: 601, endPoint x: 795, endPoint y: 498, distance: 140.7
click at [892, 601] on button "Agregar" at bounding box center [819, 596] width 241 height 42
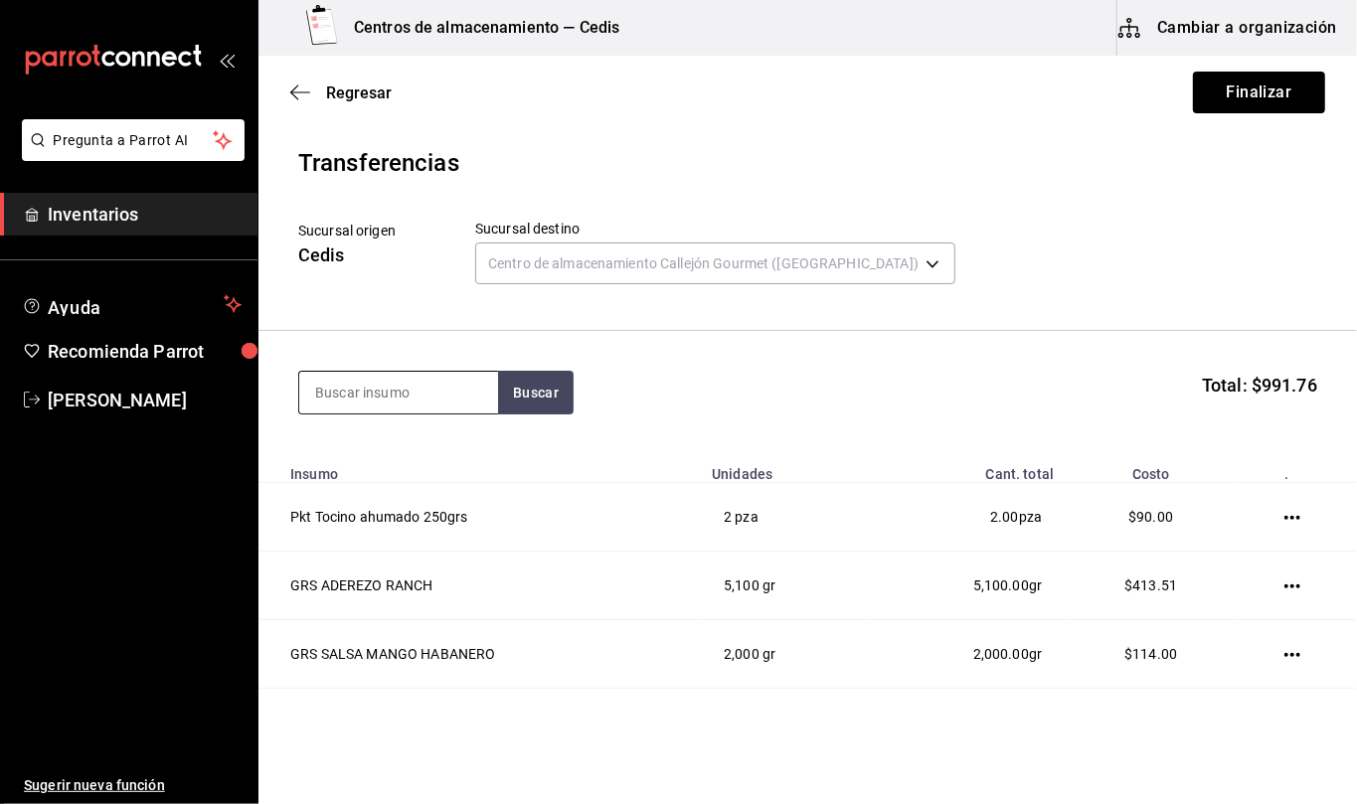
click at [466, 395] on input at bounding box center [398, 393] width 199 height 42
type input "apio"
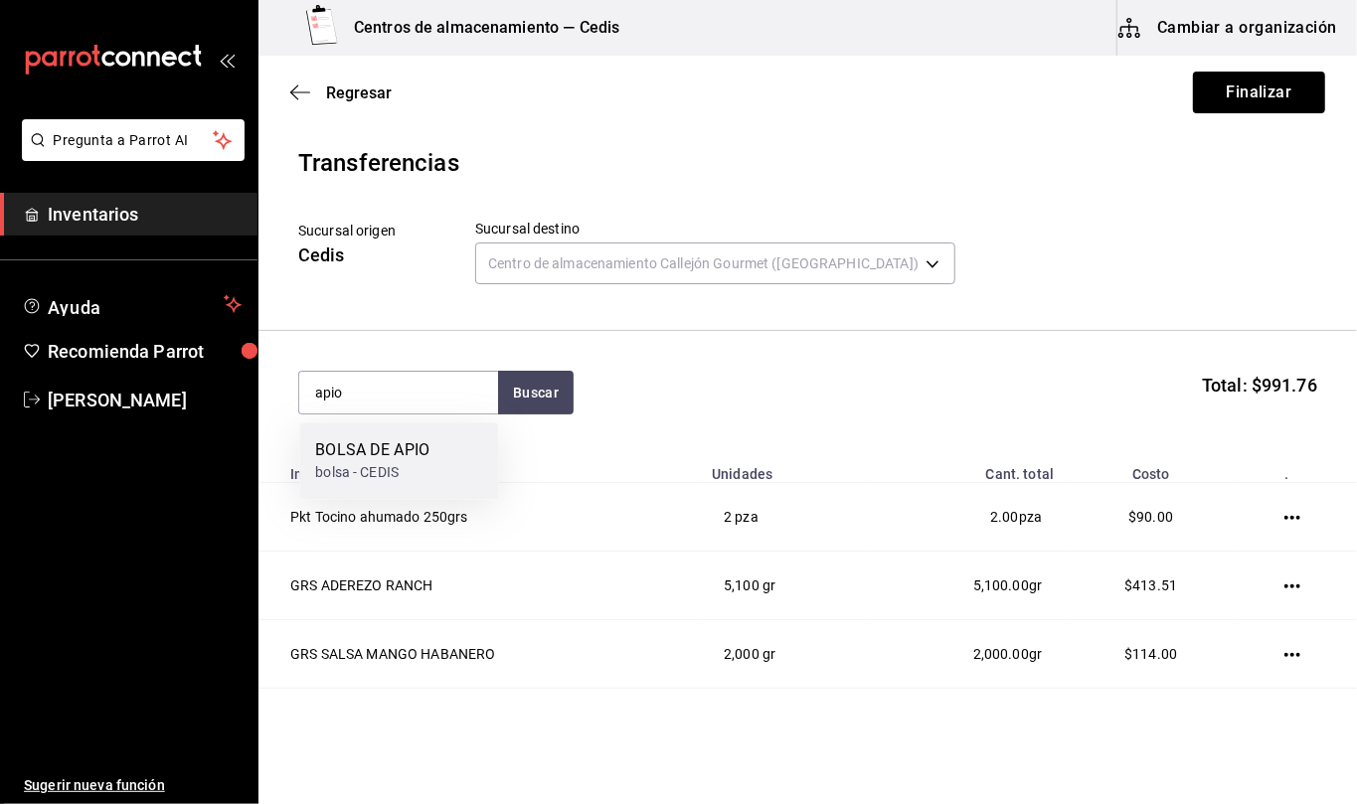
click at [406, 450] on div "BOLSA DE APIO" at bounding box center [372, 450] width 114 height 24
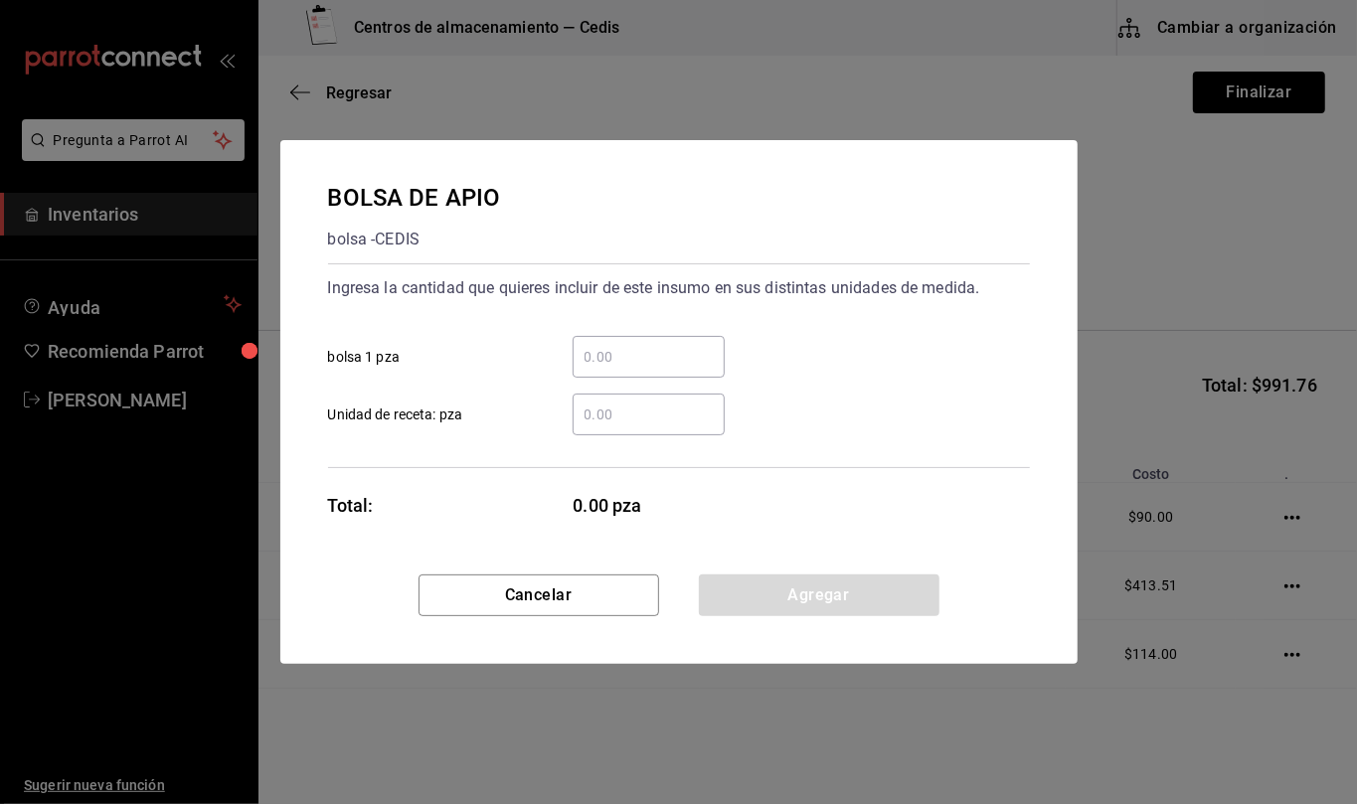
click at [666, 415] on input "​ Unidad de receta: pza" at bounding box center [649, 415] width 152 height 24
type input "1"
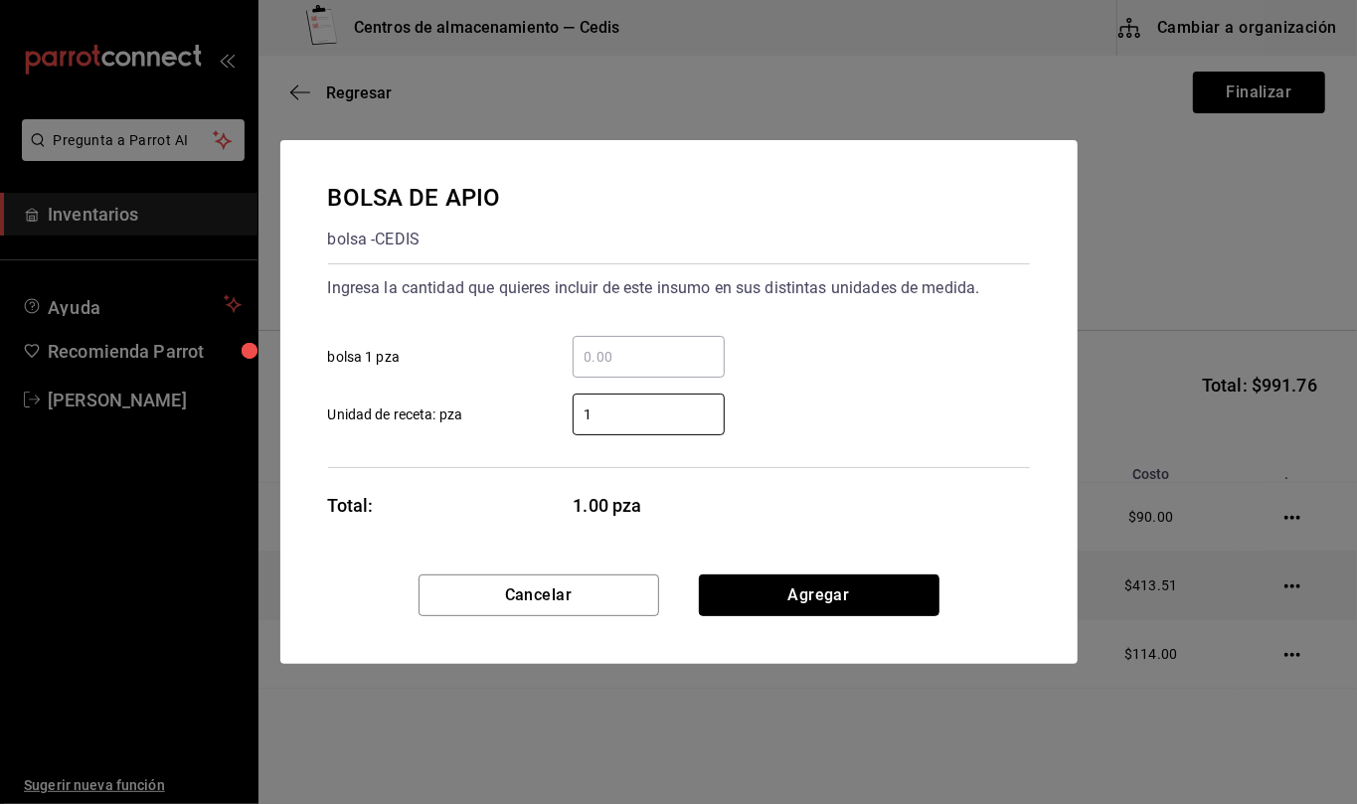
click at [896, 593] on button "Agregar" at bounding box center [819, 596] width 241 height 42
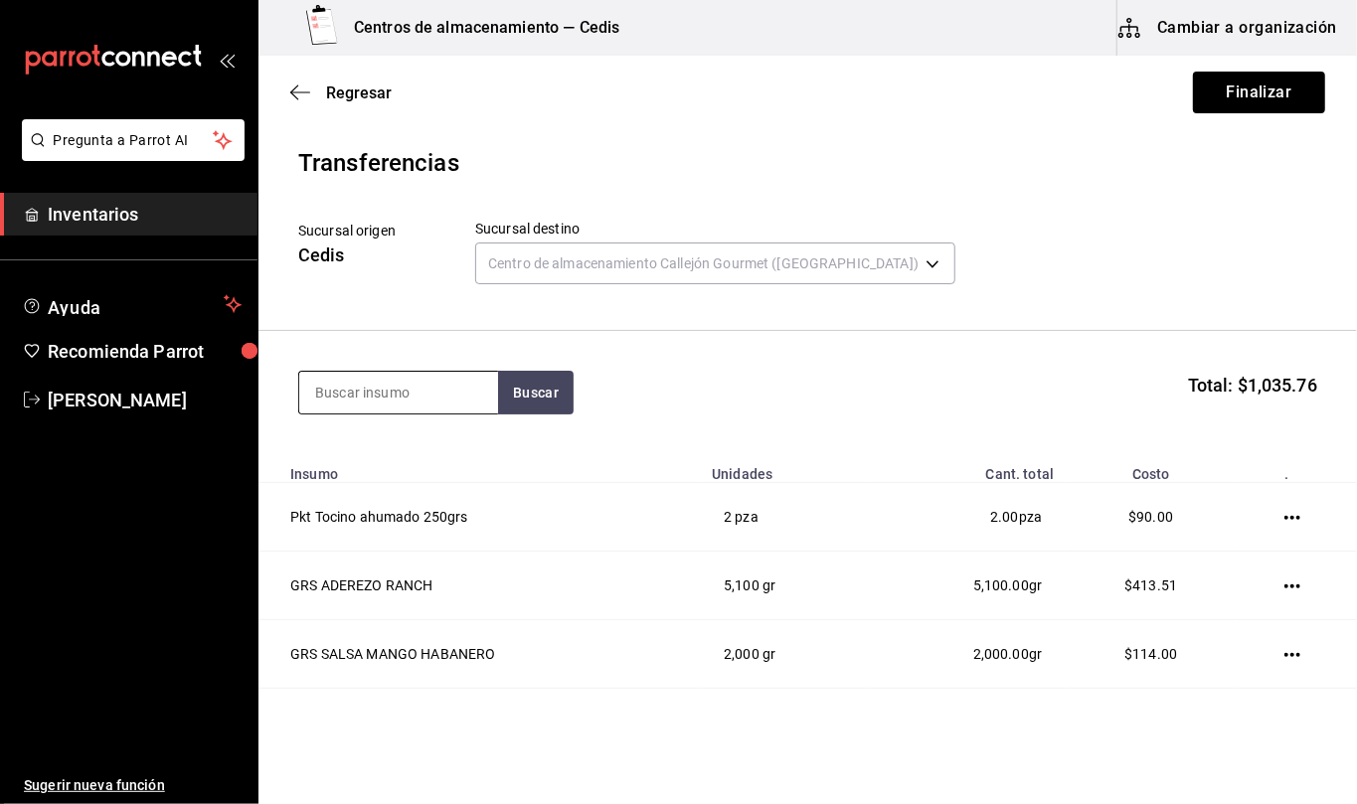
click at [474, 392] on input at bounding box center [398, 393] width 199 height 42
type input "limon"
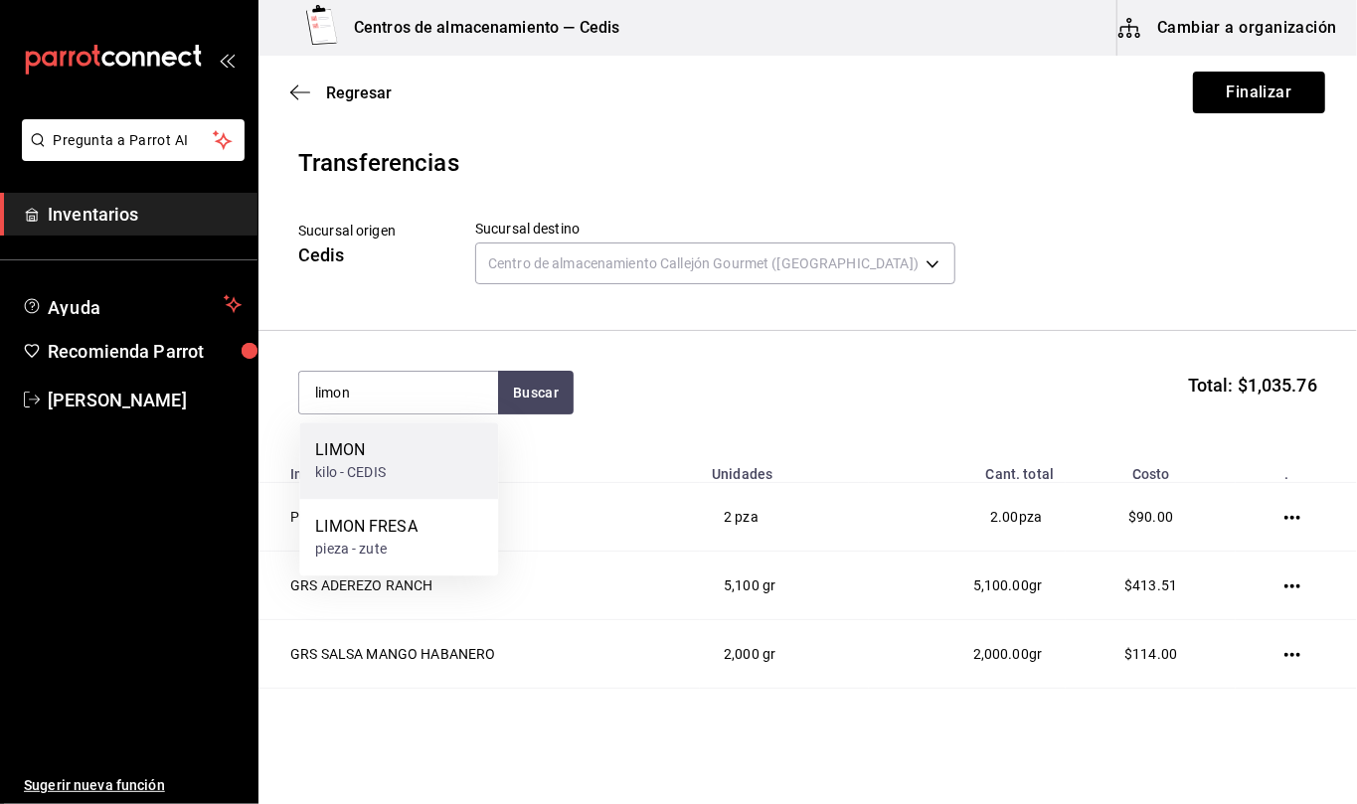
click at [379, 459] on div "LIMON" at bounding box center [350, 450] width 71 height 24
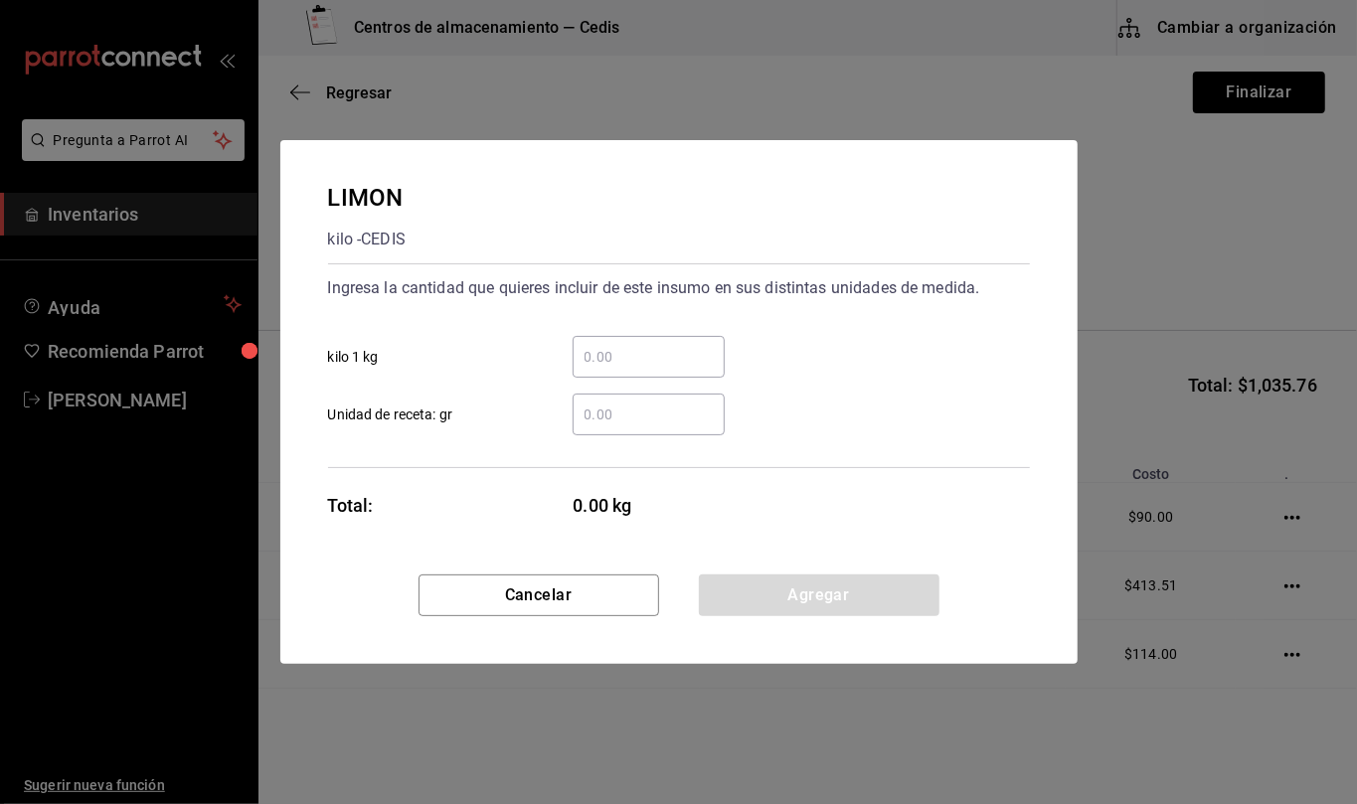
click at [632, 412] on input "​ Unidad de receta: gr" at bounding box center [649, 415] width 152 height 24
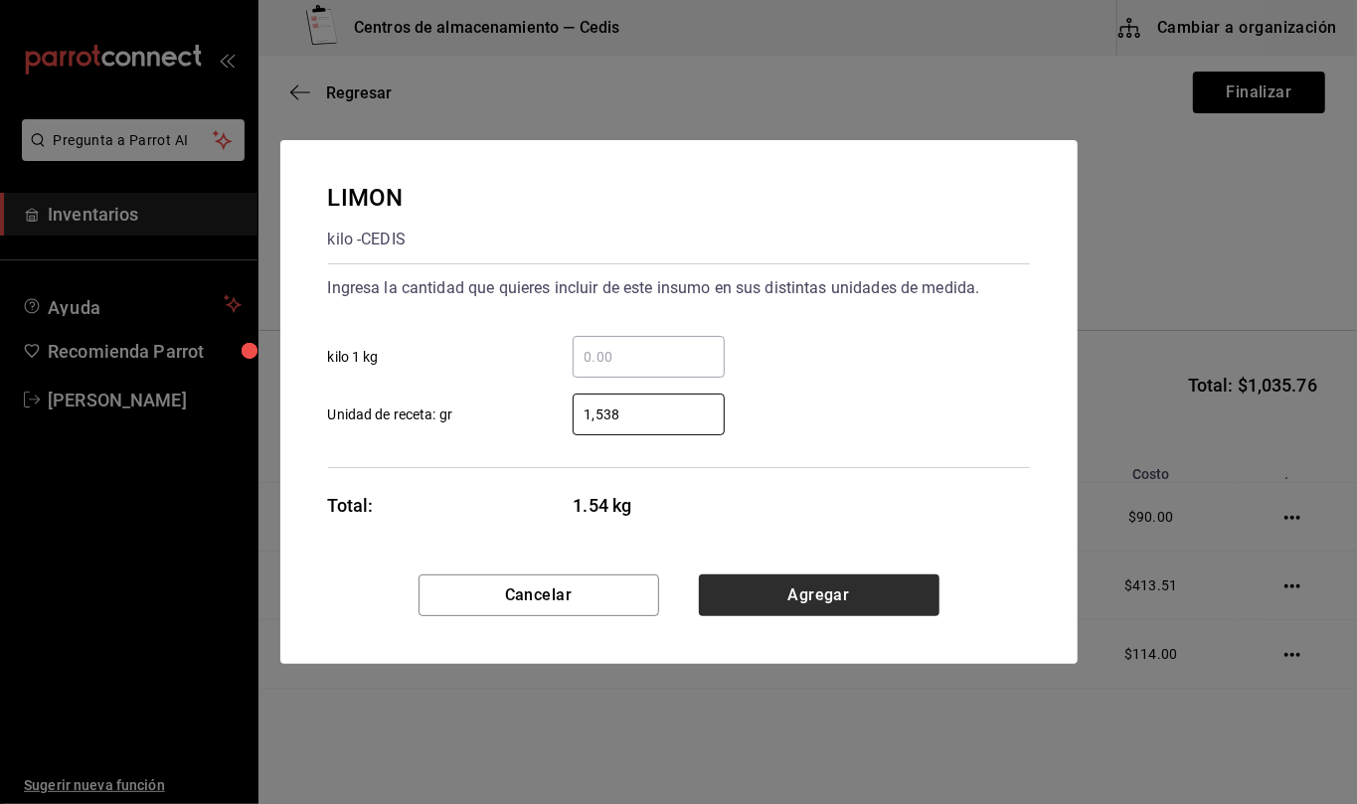
type input "1,538"
click at [837, 598] on button "Agregar" at bounding box center [819, 596] width 241 height 42
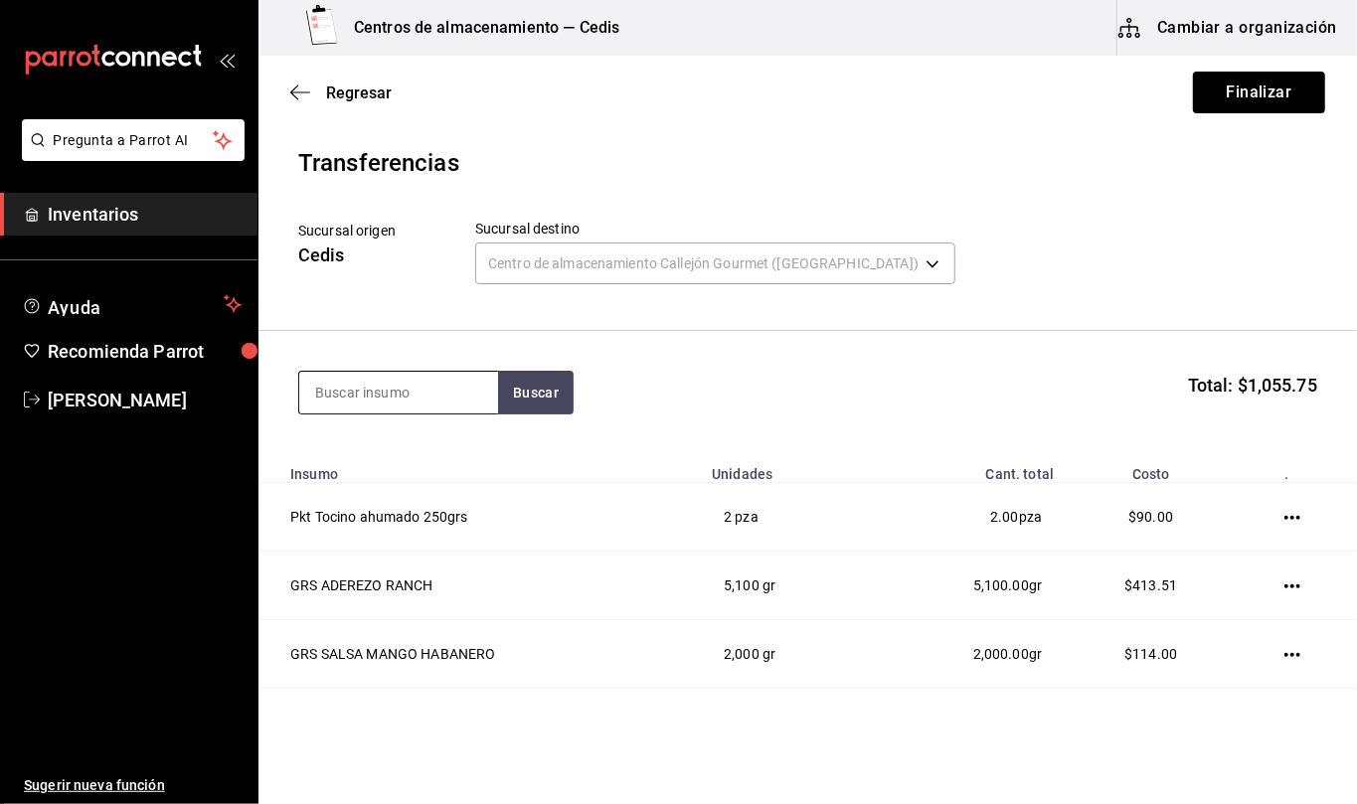
click at [431, 400] on input at bounding box center [398, 393] width 199 height 42
type input "tomate"
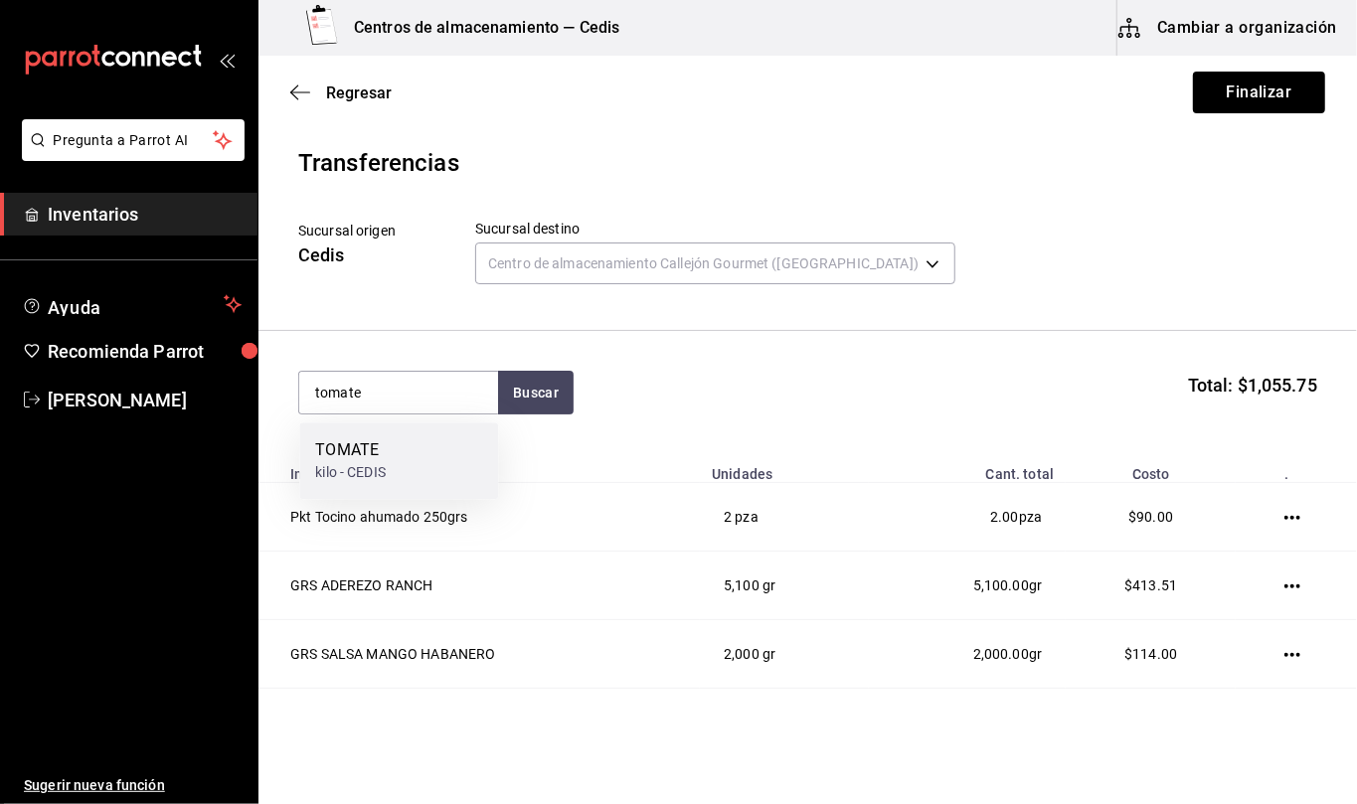
click at [391, 461] on div "TOMATE kilo - CEDIS" at bounding box center [398, 461] width 199 height 77
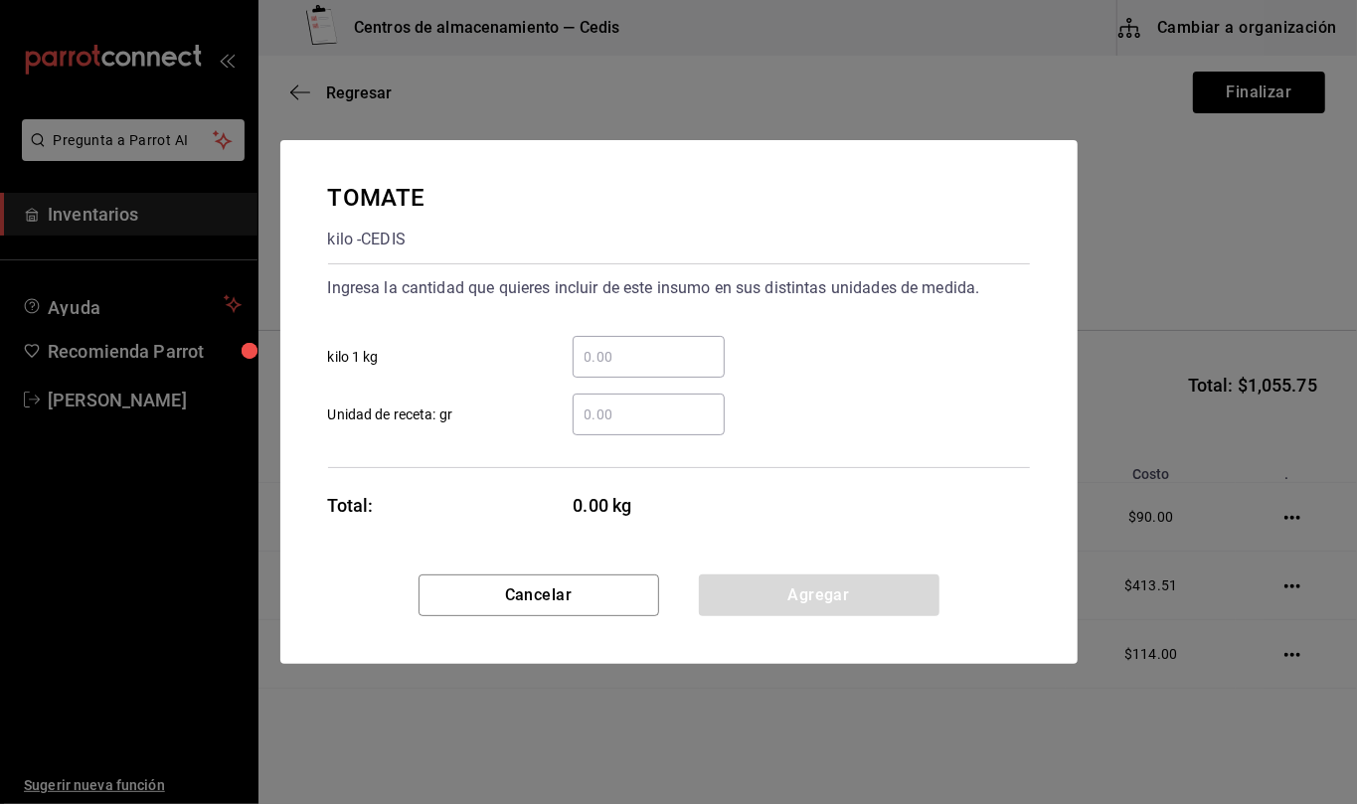
click at [617, 408] on input "​ Unidad de receta: gr" at bounding box center [649, 415] width 152 height 24
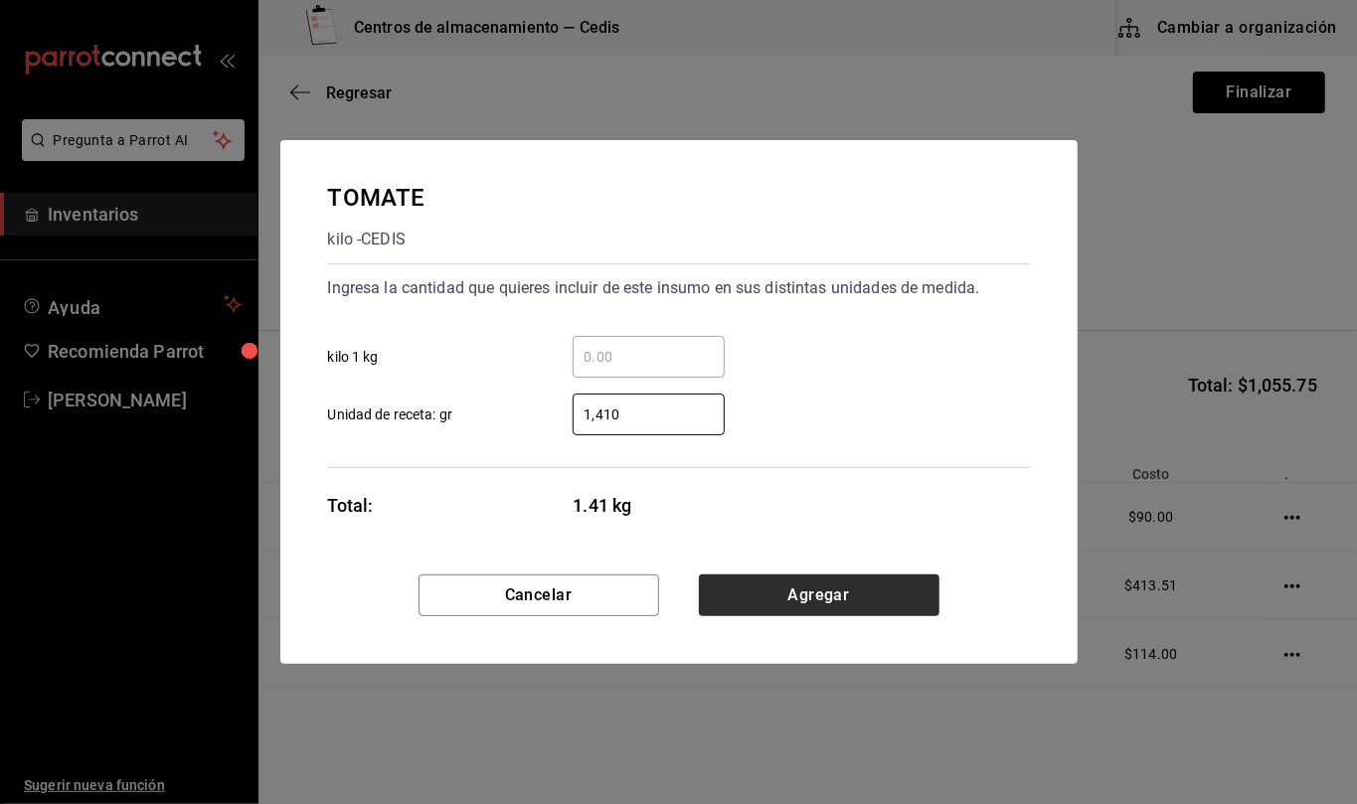
type input "1,410"
click at [809, 599] on button "Agregar" at bounding box center [819, 596] width 241 height 42
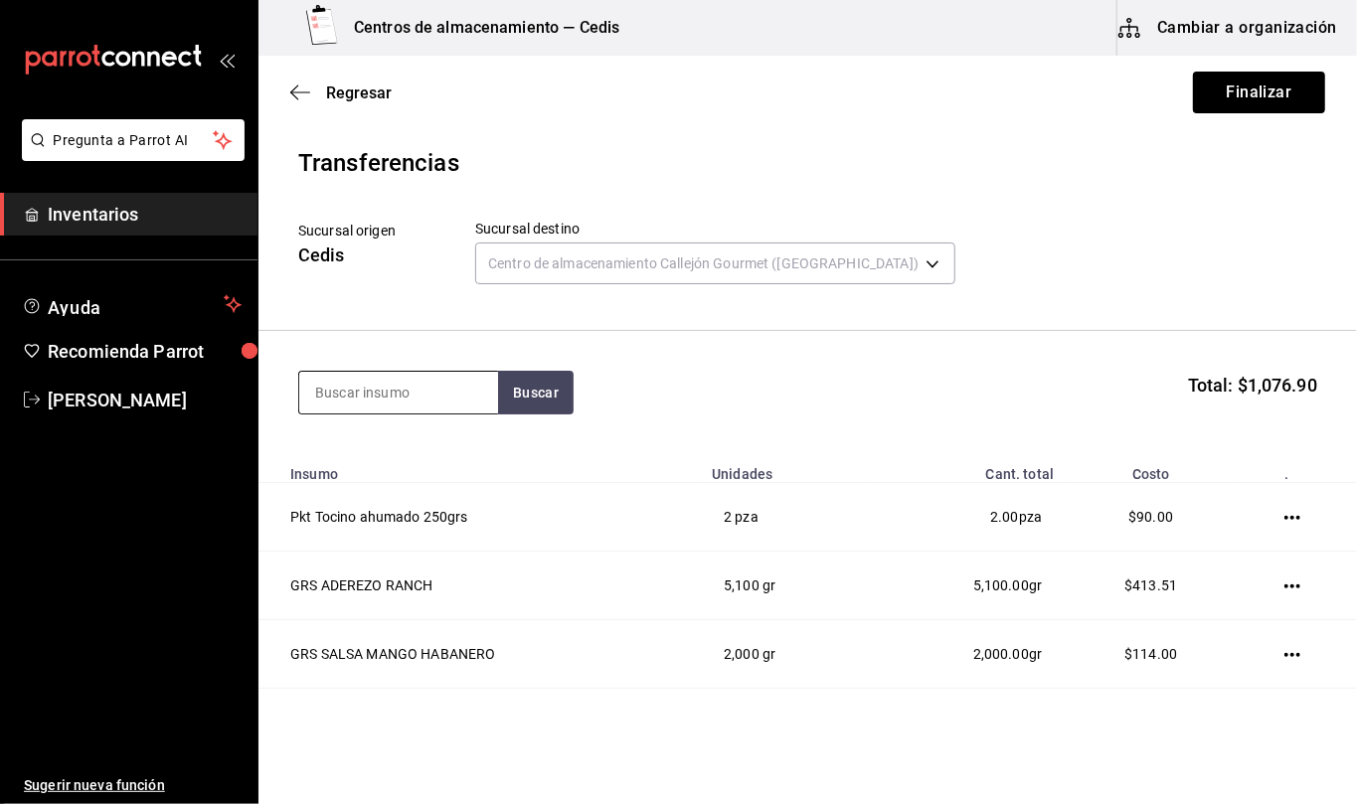
click at [427, 394] on input at bounding box center [398, 393] width 199 height 42
type input "zanahoria"
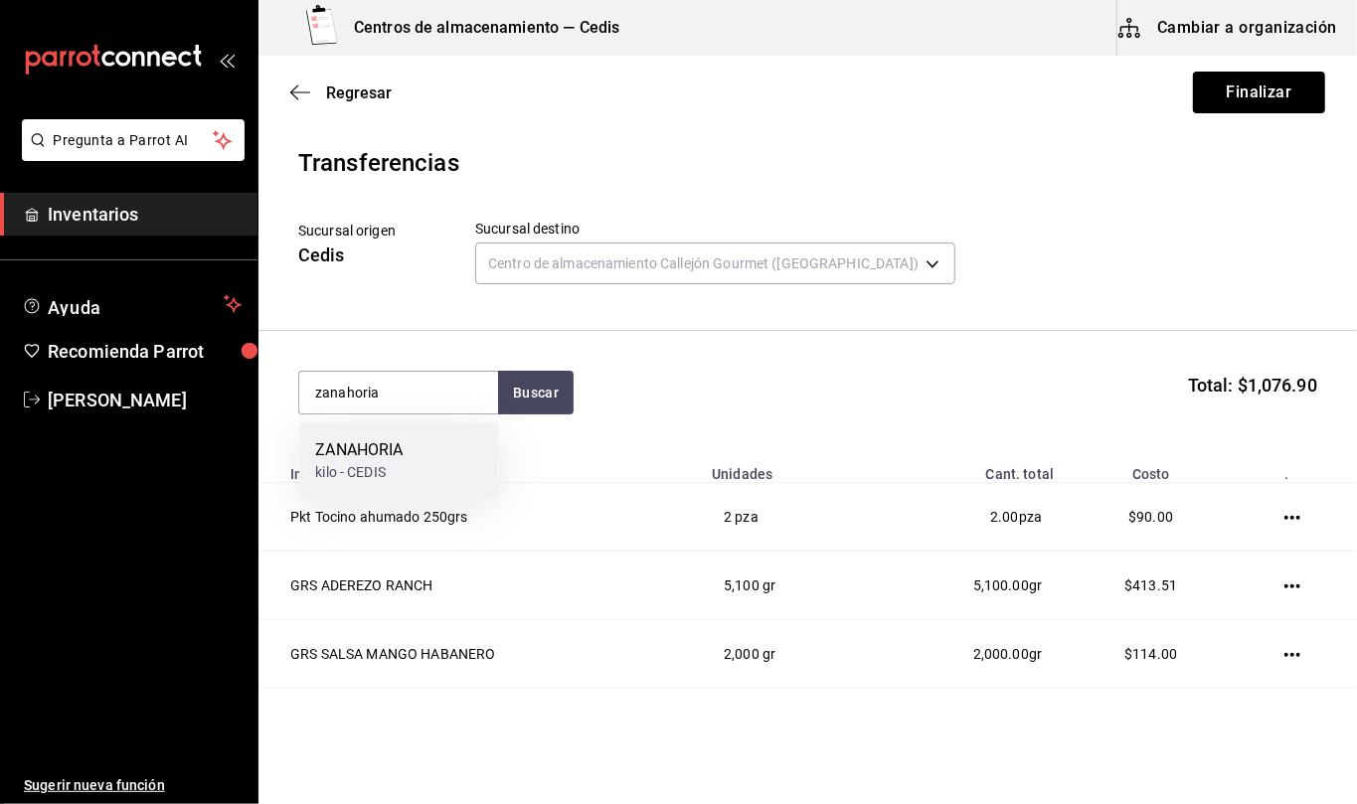
click at [382, 451] on div "ZANAHORIA" at bounding box center [358, 450] width 87 height 24
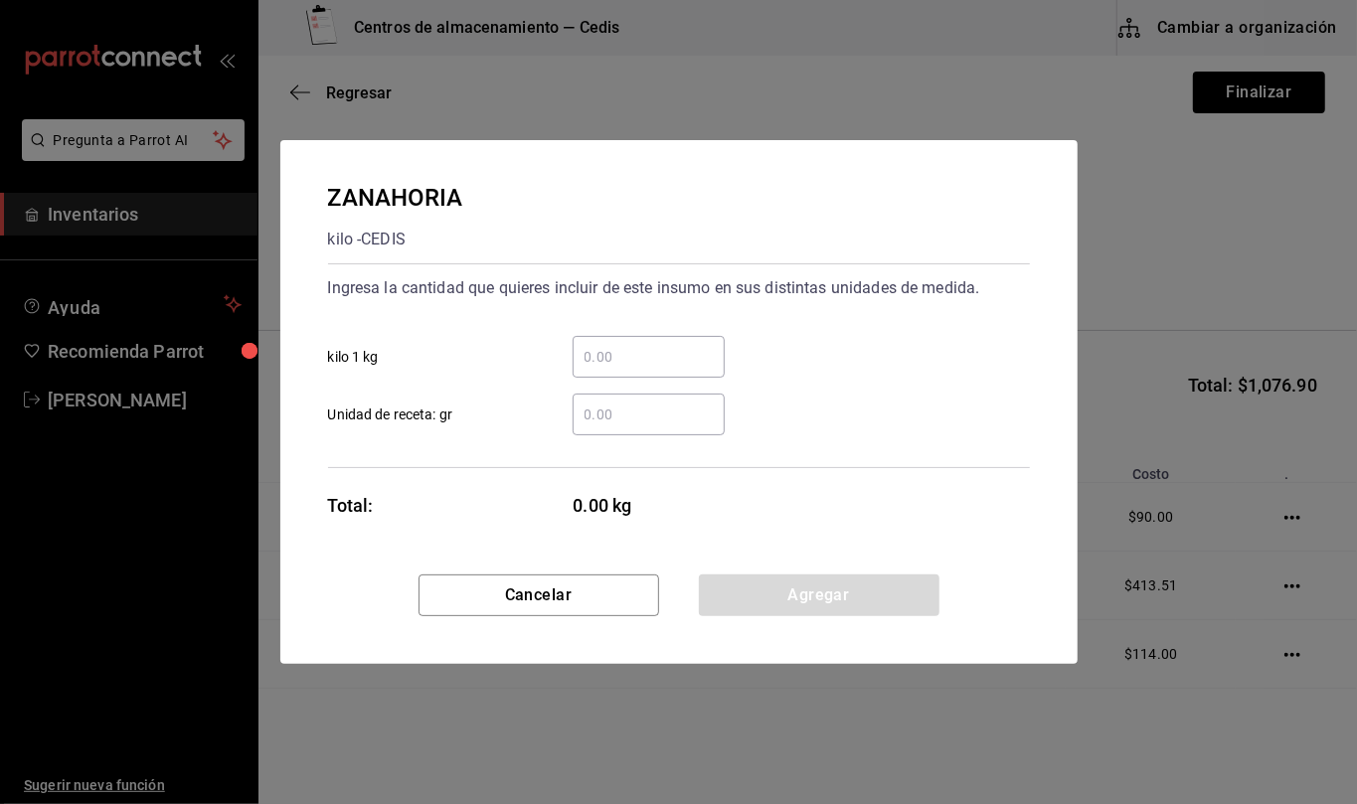
click at [625, 420] on input "​ Unidad de receta: gr" at bounding box center [649, 415] width 152 height 24
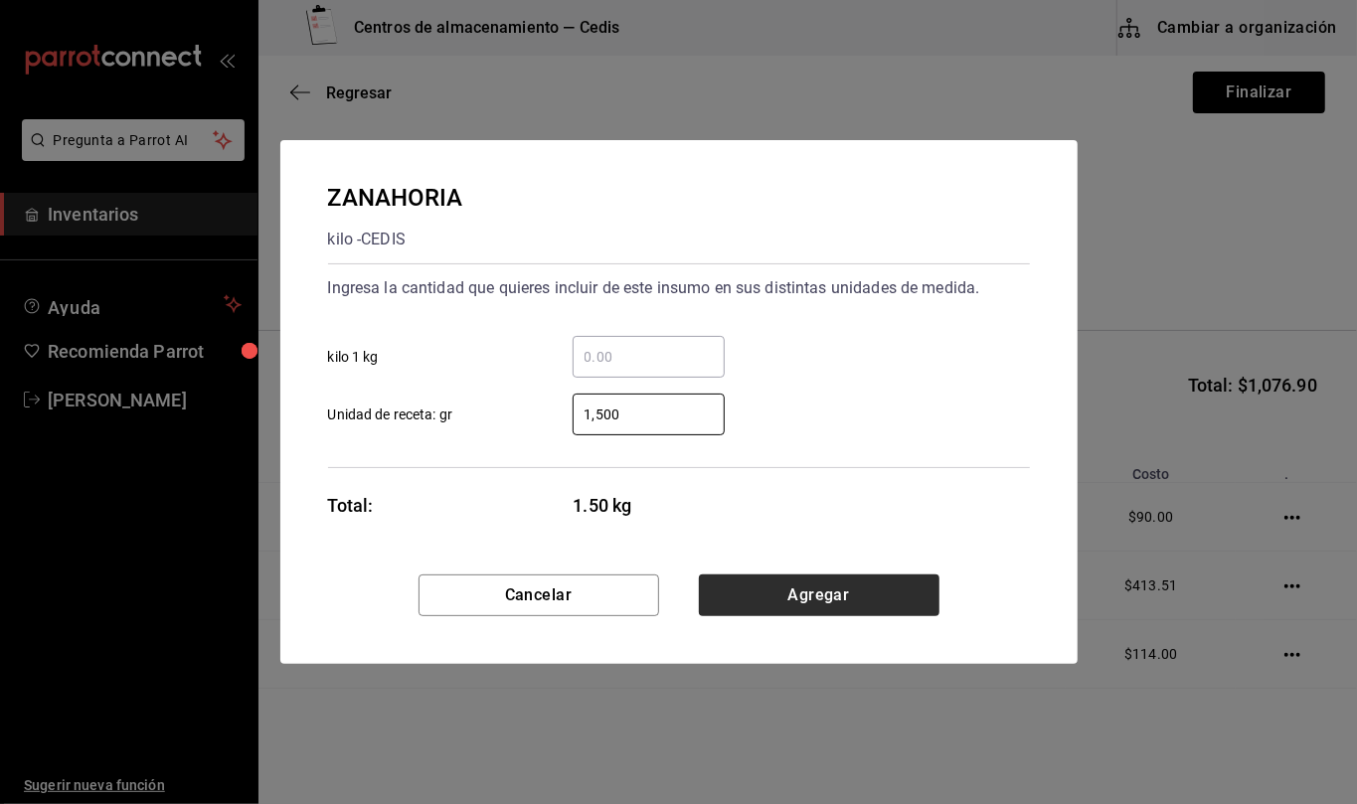
type input "1,500"
click at [803, 579] on button "Agregar" at bounding box center [819, 596] width 241 height 42
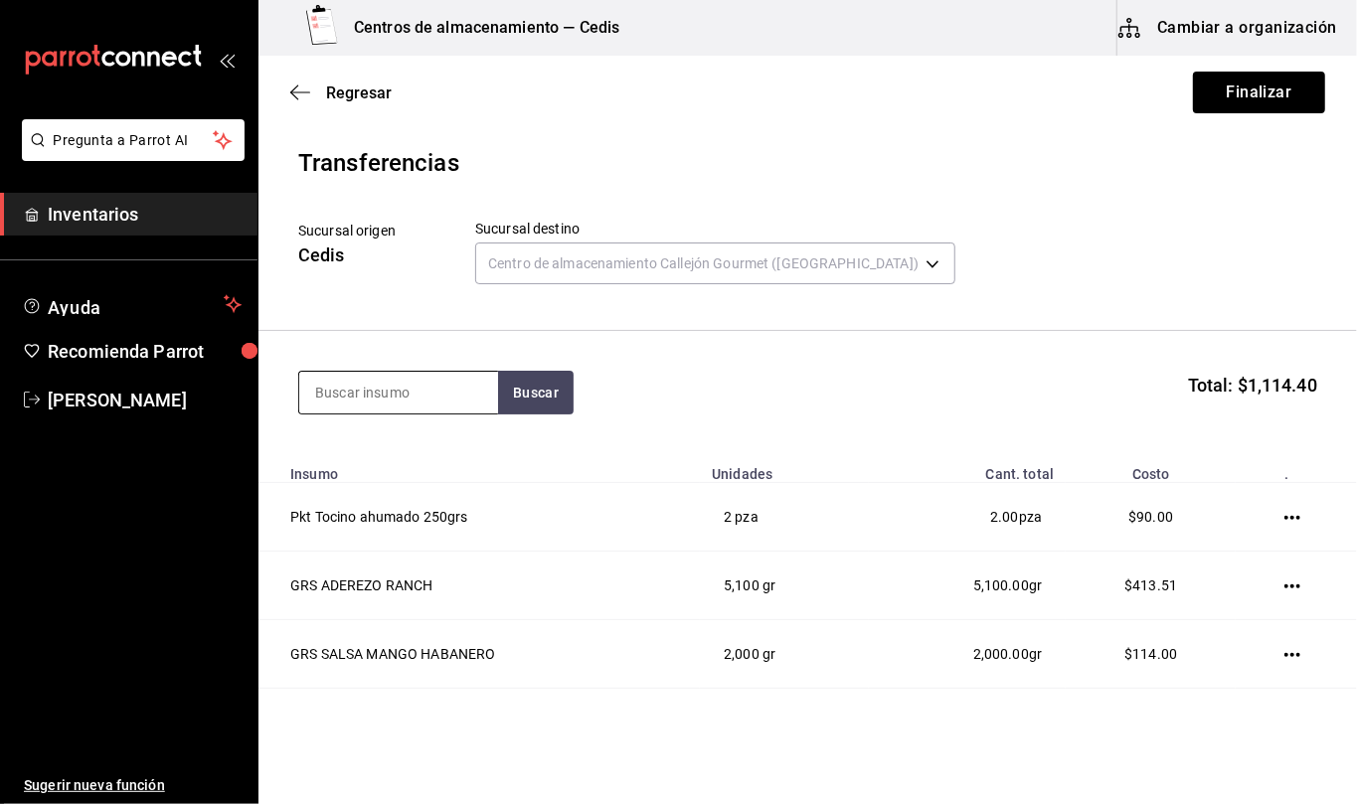
click at [459, 390] on input at bounding box center [398, 393] width 199 height 42
type input "cebolla"
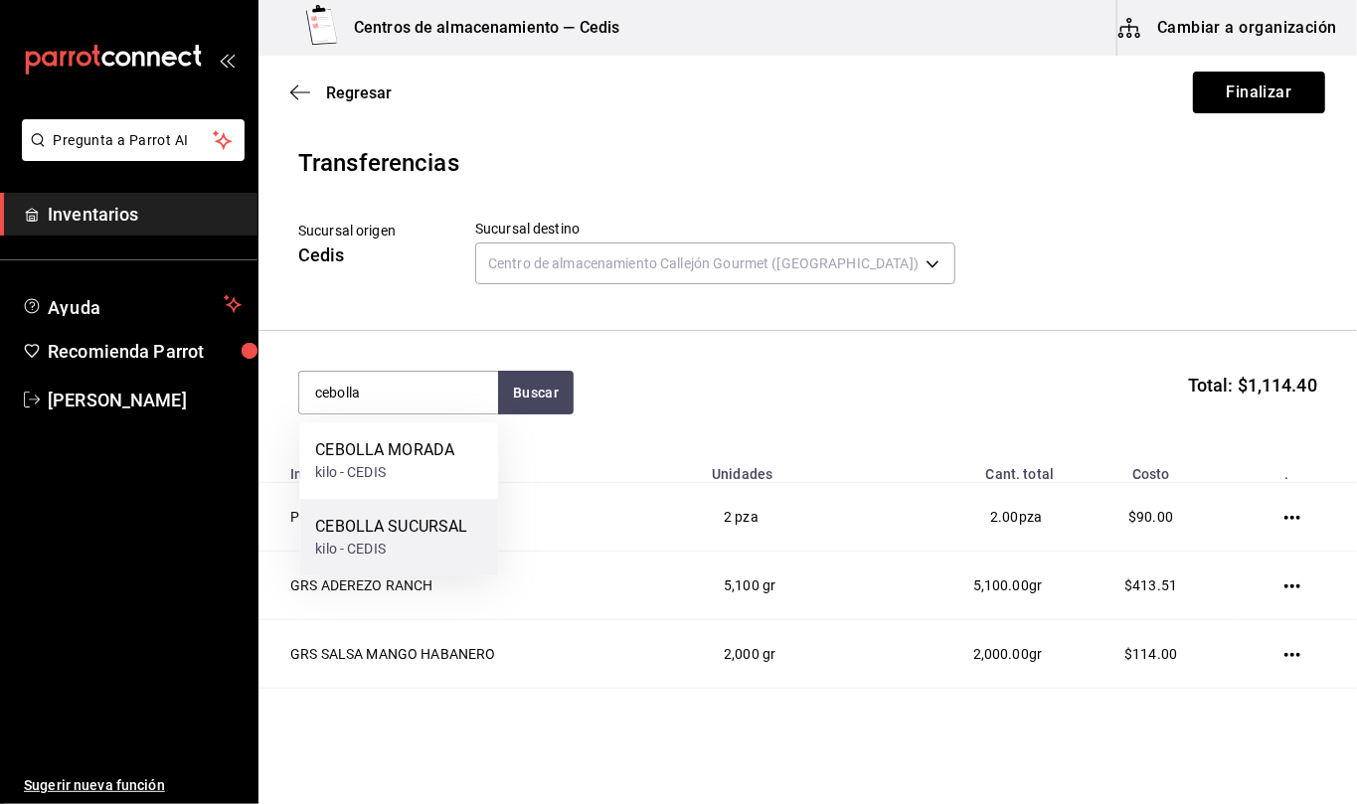
click at [443, 525] on div "CEBOLLA SUCURSAL" at bounding box center [391, 527] width 152 height 24
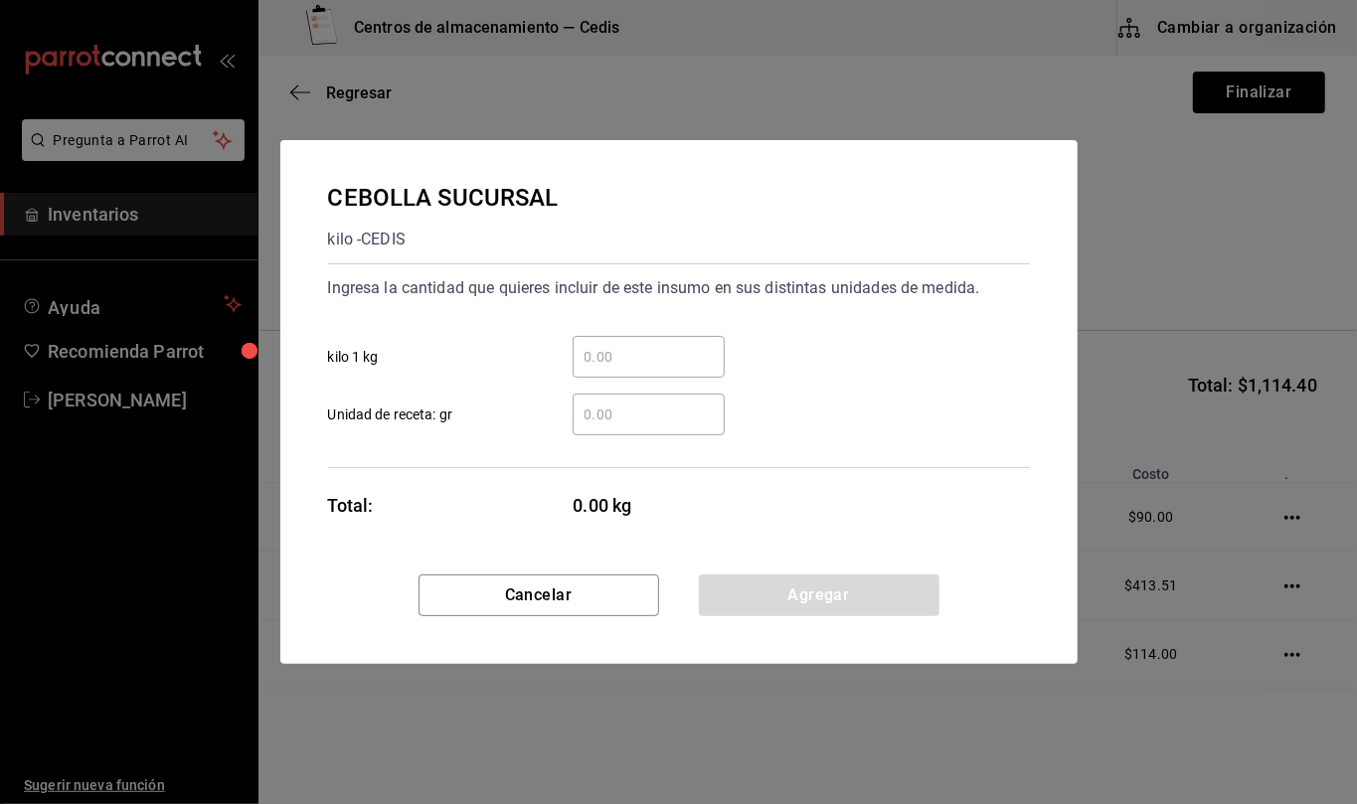
click at [612, 412] on input "​ Unidad de receta: gr" at bounding box center [649, 415] width 152 height 24
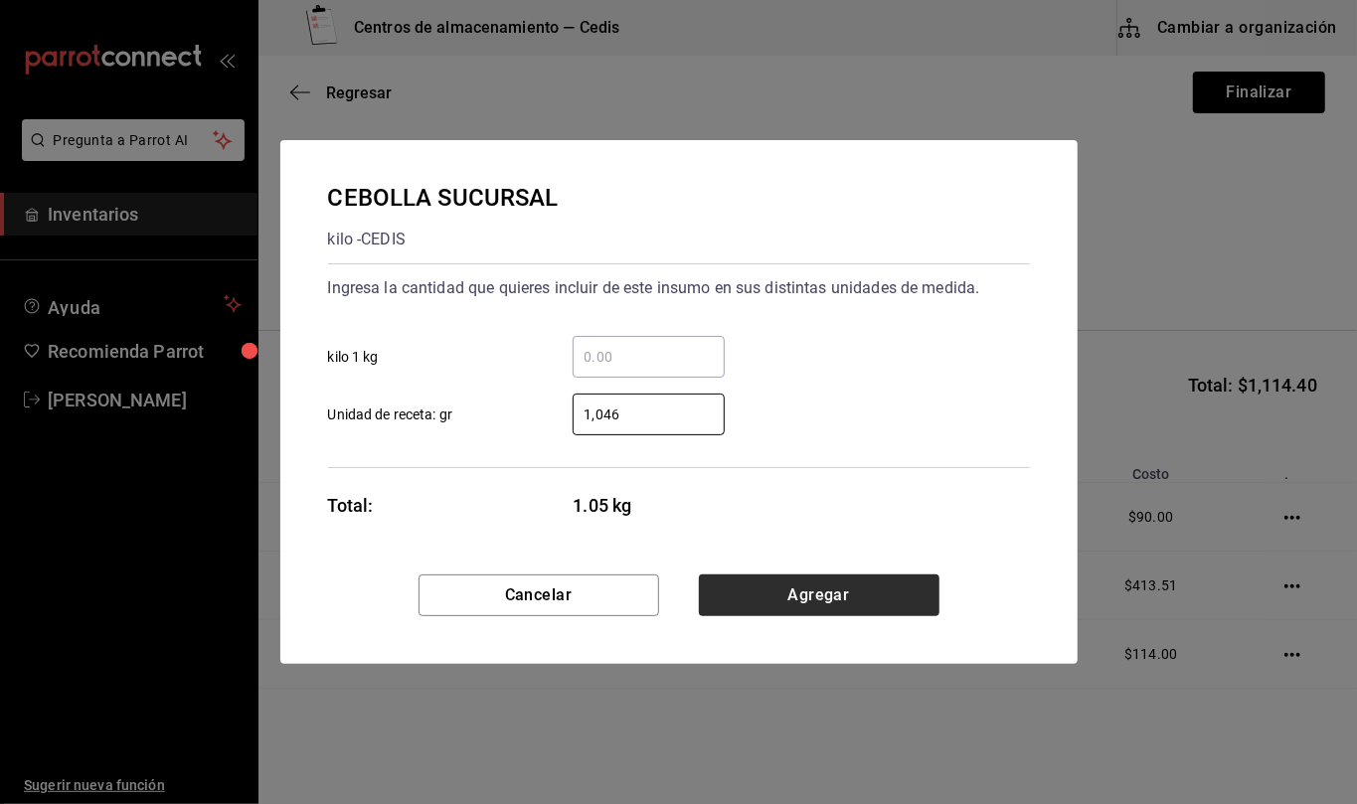
type input "1,046"
drag, startPoint x: 807, startPoint y: 591, endPoint x: 680, endPoint y: 525, distance: 143.2
click at [811, 595] on button "Agregar" at bounding box center [819, 596] width 241 height 42
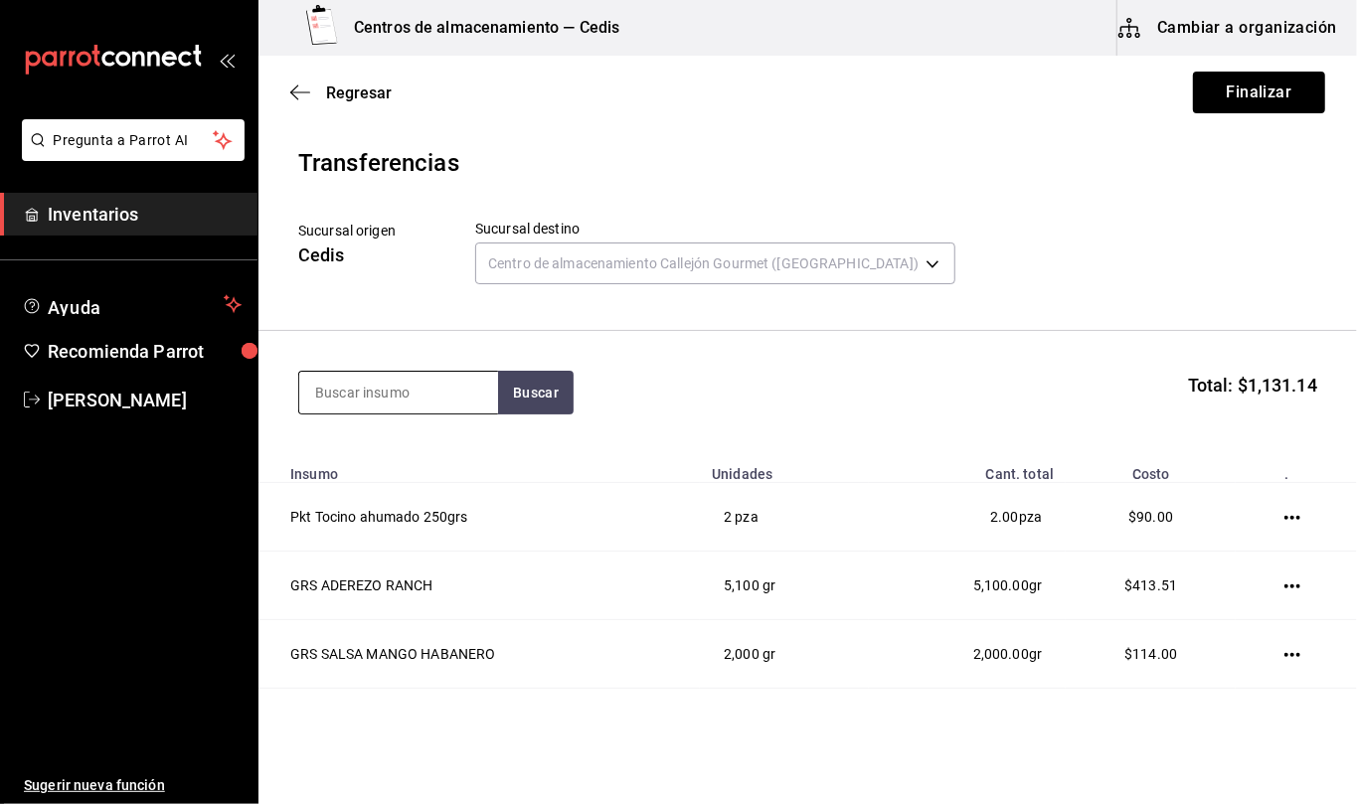
click at [445, 396] on input at bounding box center [398, 393] width 199 height 42
type input "cebolla"
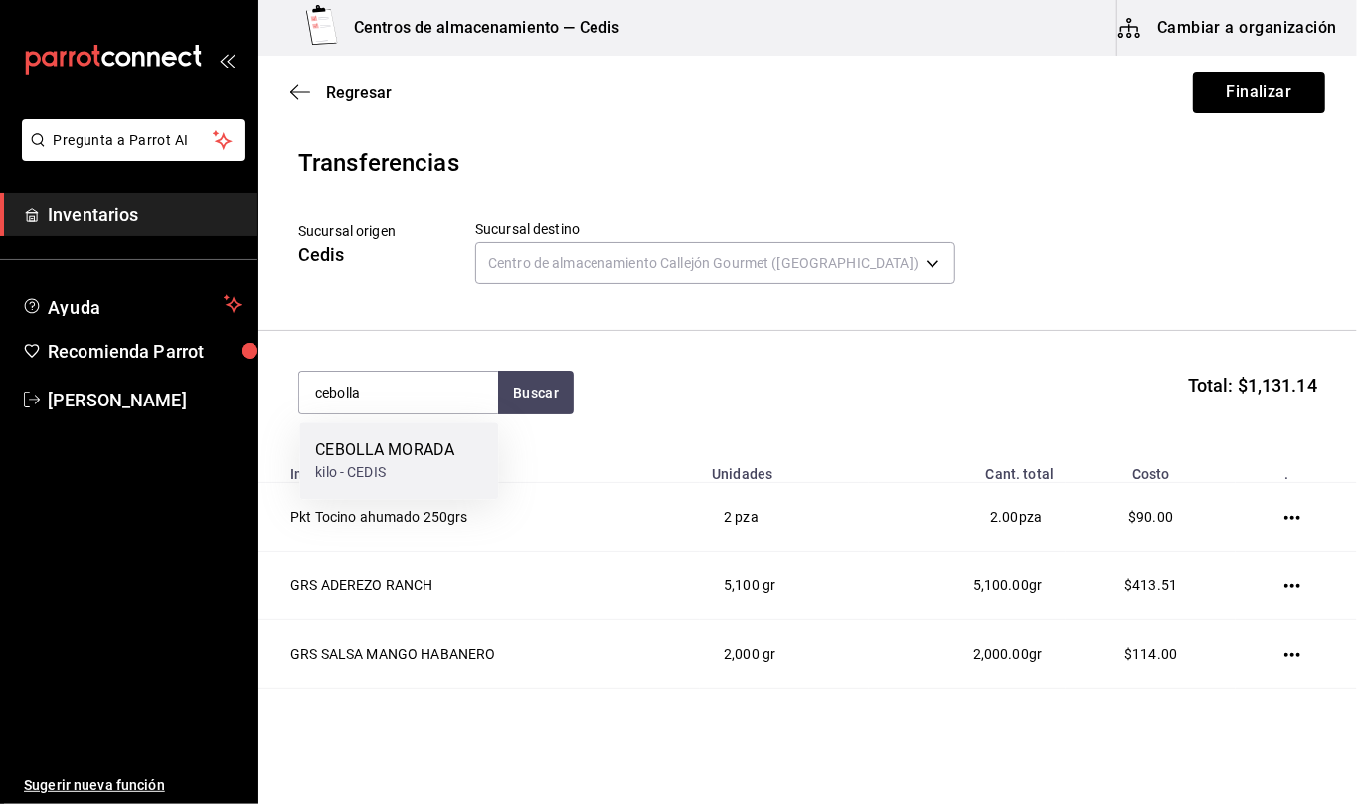
click at [457, 450] on div "CEBOLLA MORADA kilo - CEDIS" at bounding box center [398, 461] width 199 height 77
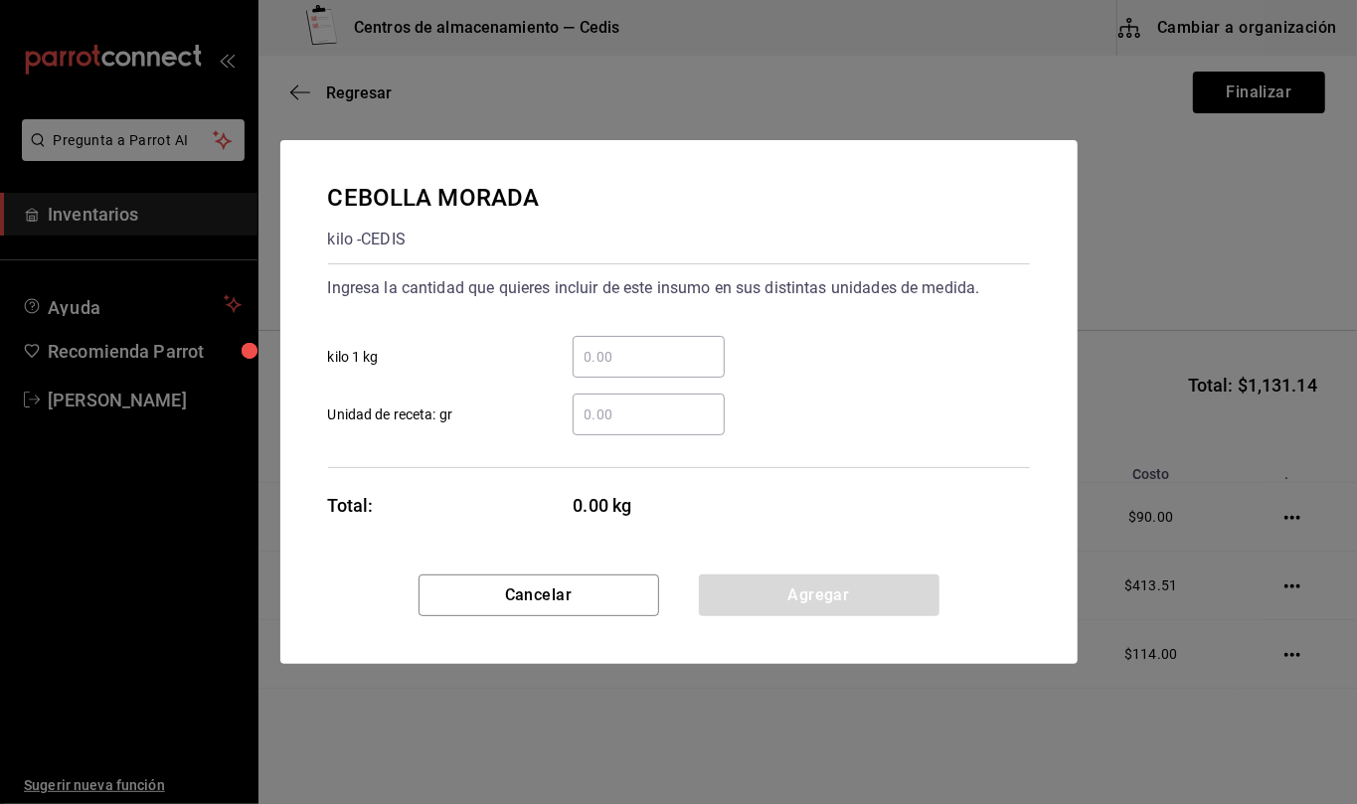
click at [640, 416] on input "​ Unidad de receta: gr" at bounding box center [649, 415] width 152 height 24
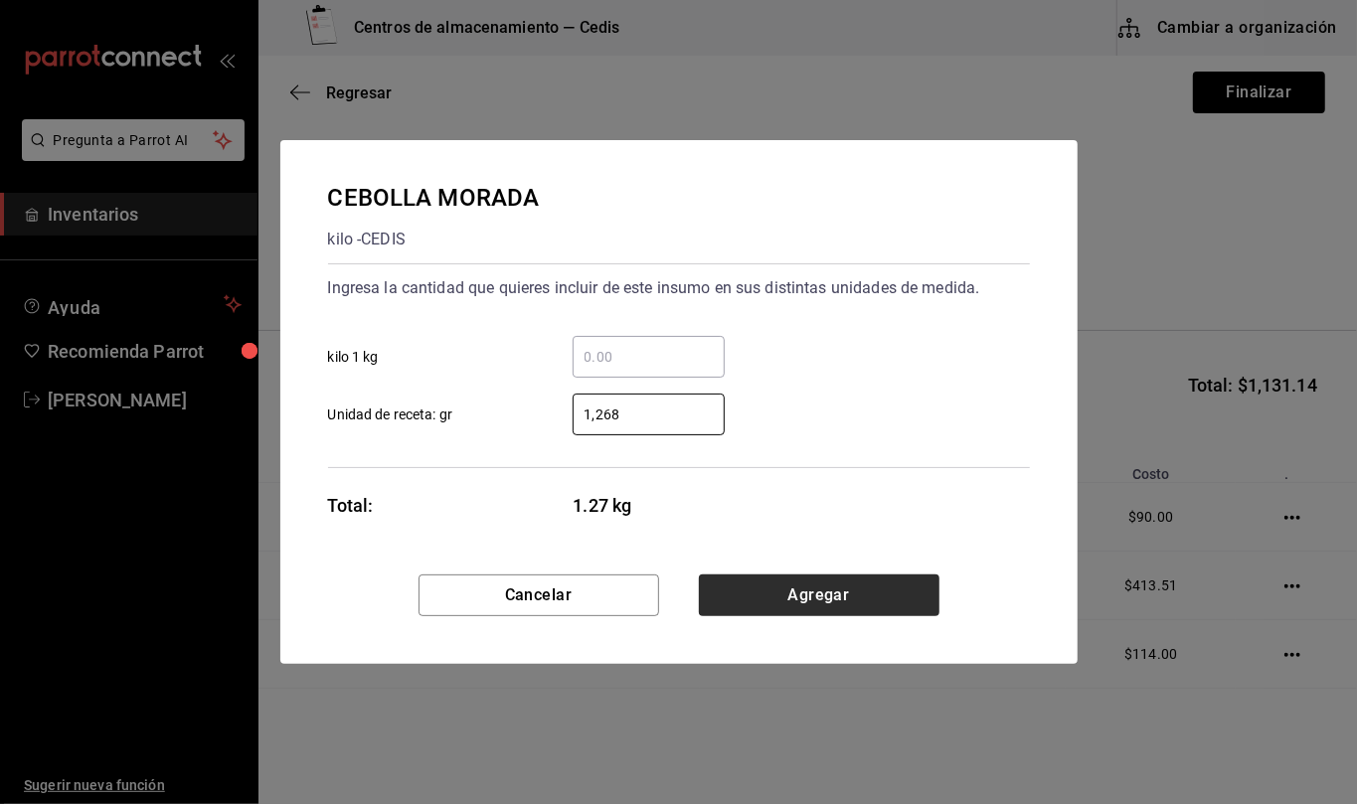
type input "1,268"
click at [865, 599] on button "Agregar" at bounding box center [819, 596] width 241 height 42
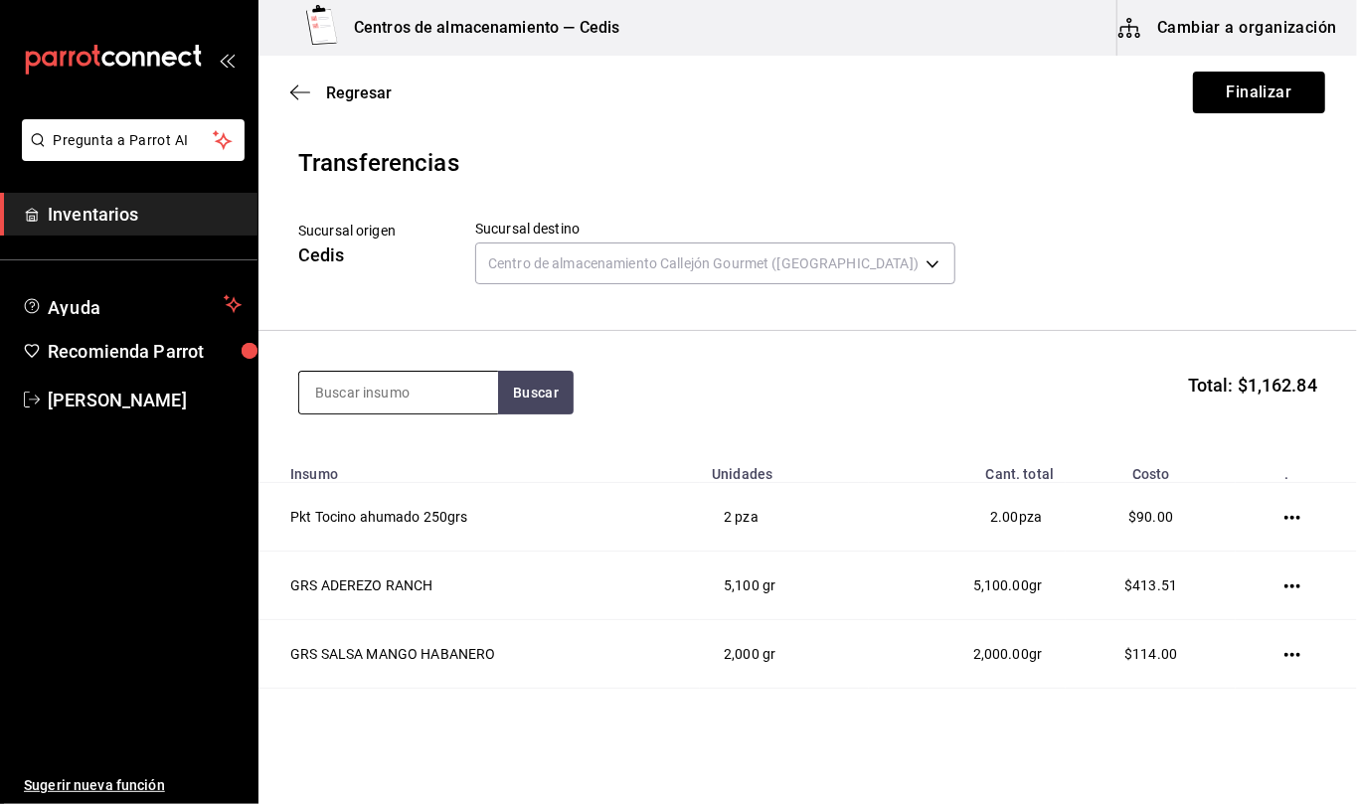
click at [374, 395] on input at bounding box center [398, 393] width 199 height 42
type input "queso amarillo"
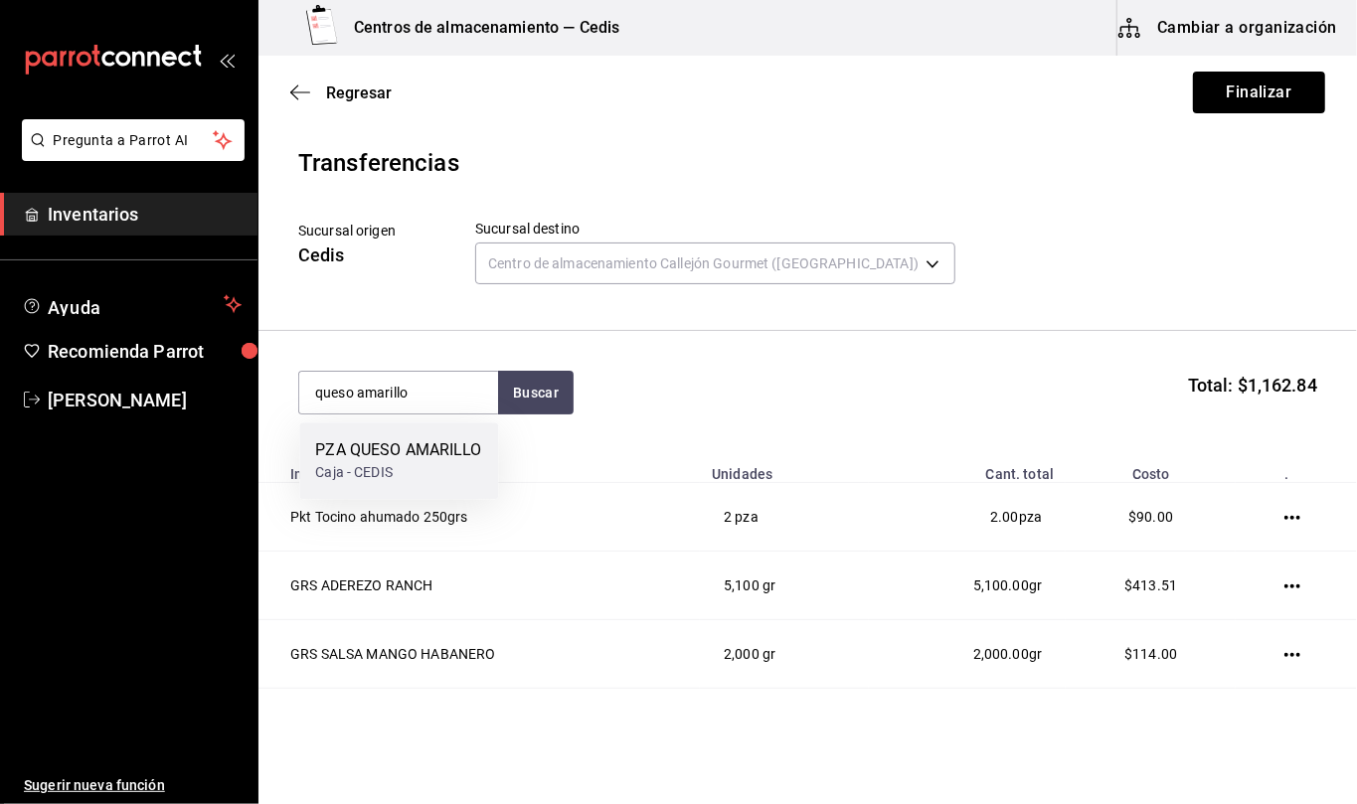
click at [449, 462] on div "PZA QUESO AMARILLO" at bounding box center [398, 450] width 166 height 24
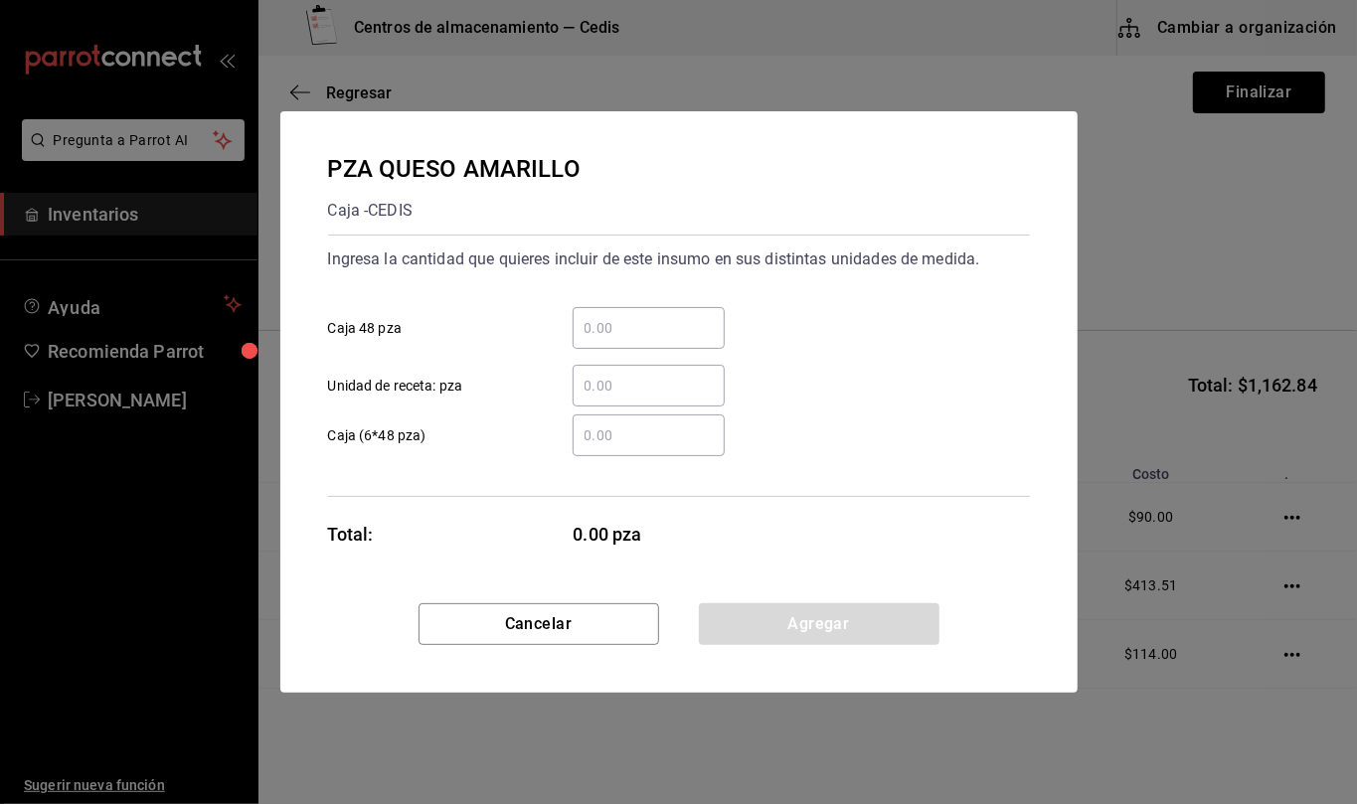
click at [622, 384] on input "​ Unidad de receta: pza" at bounding box center [649, 386] width 152 height 24
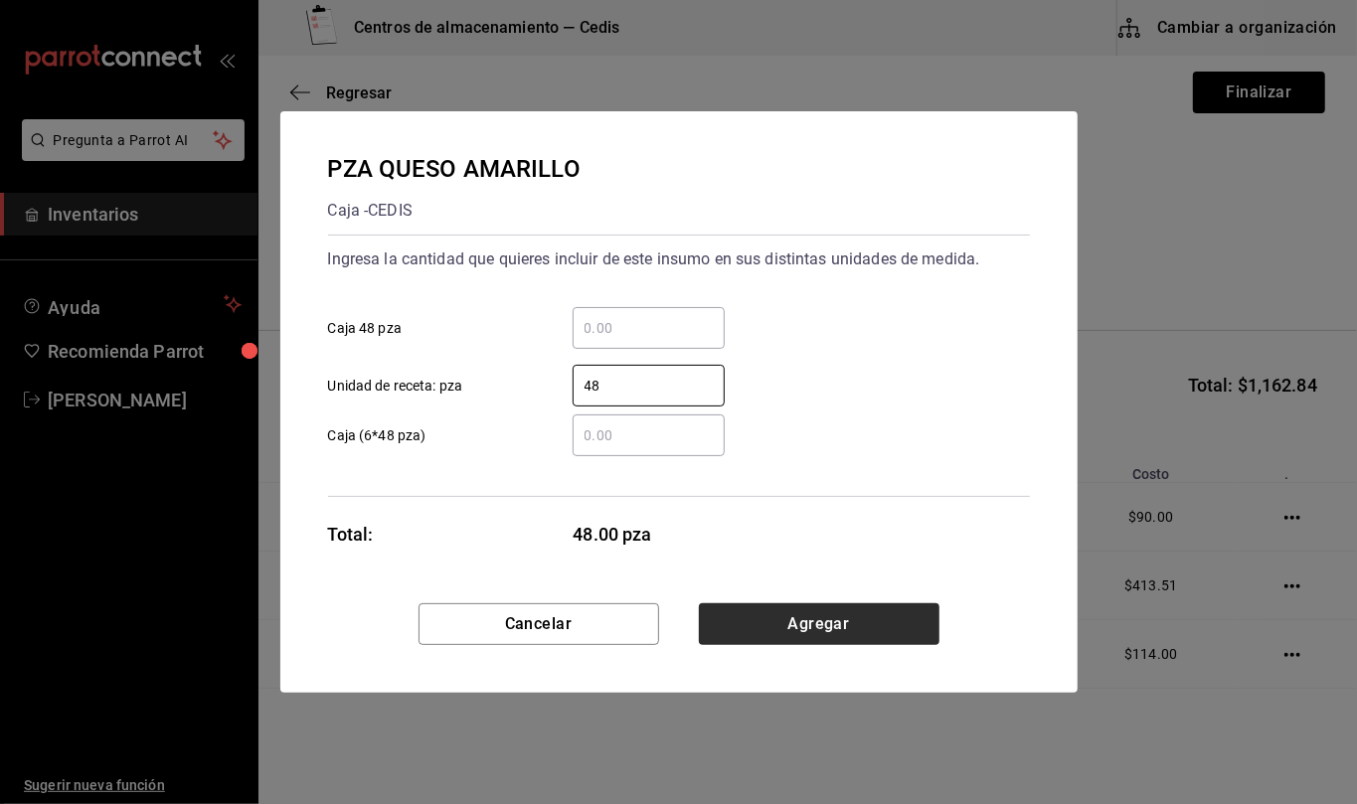
type input "48"
click at [832, 614] on button "Agregar" at bounding box center [819, 624] width 241 height 42
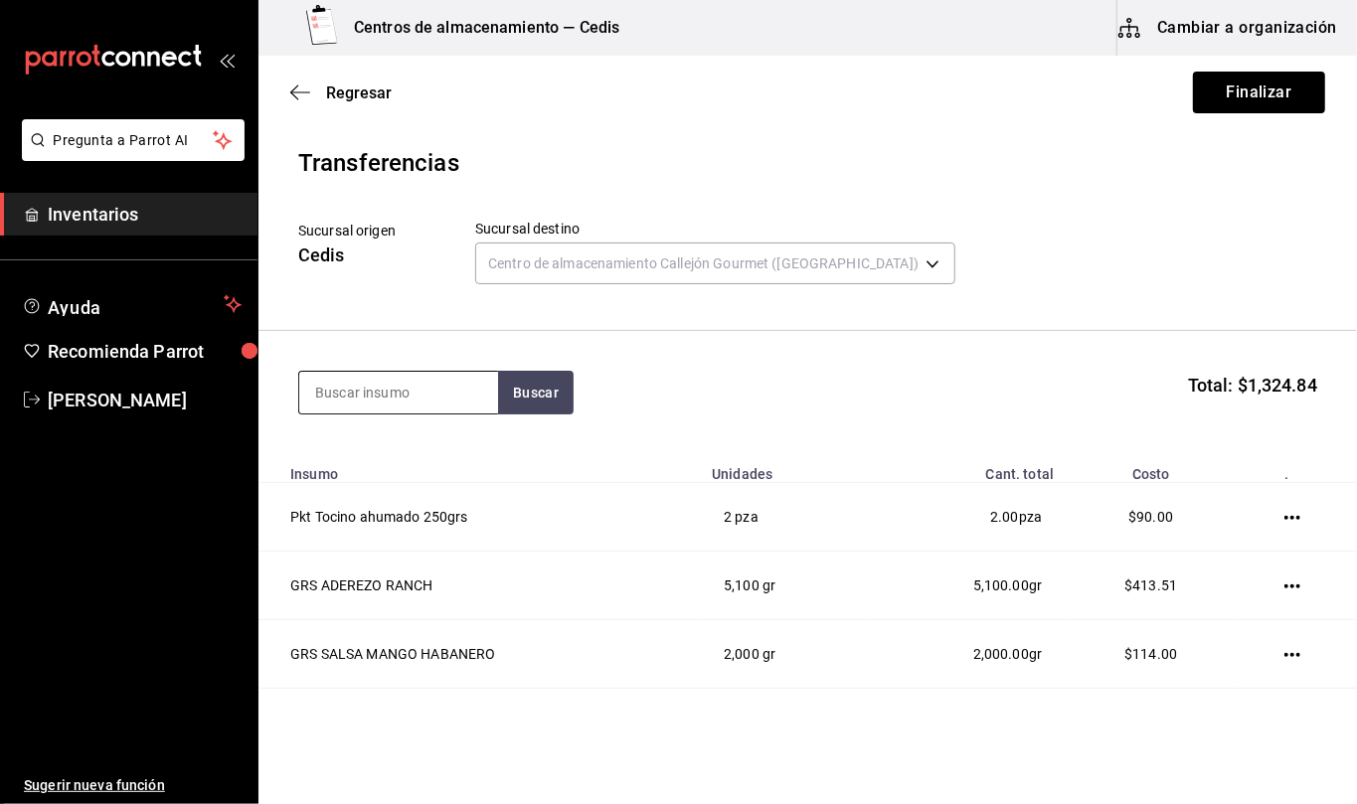
click at [406, 395] on input at bounding box center [398, 393] width 199 height 42
click at [455, 400] on input at bounding box center [398, 393] width 199 height 42
type input "crispy"
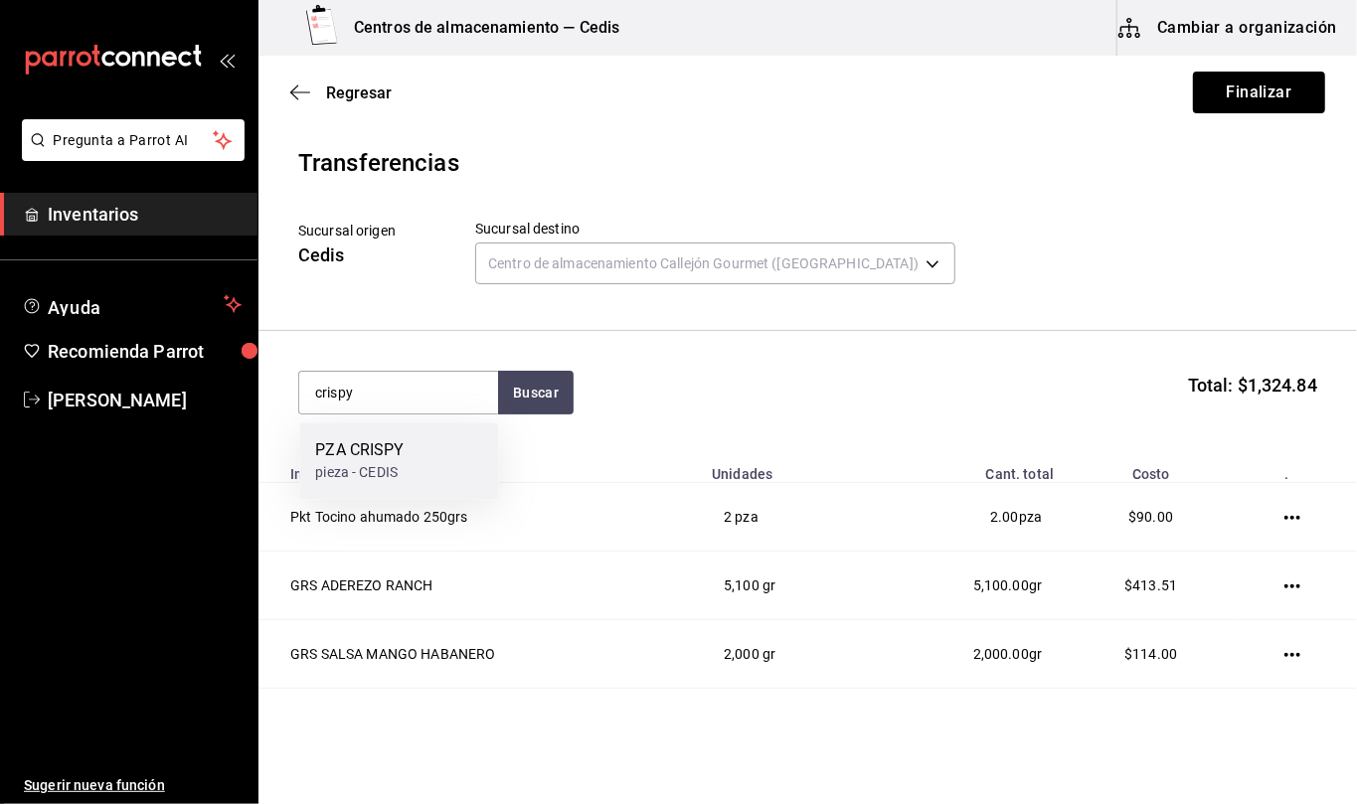
click at [449, 445] on div "PZA CRISPY pieza - CEDIS" at bounding box center [398, 461] width 199 height 77
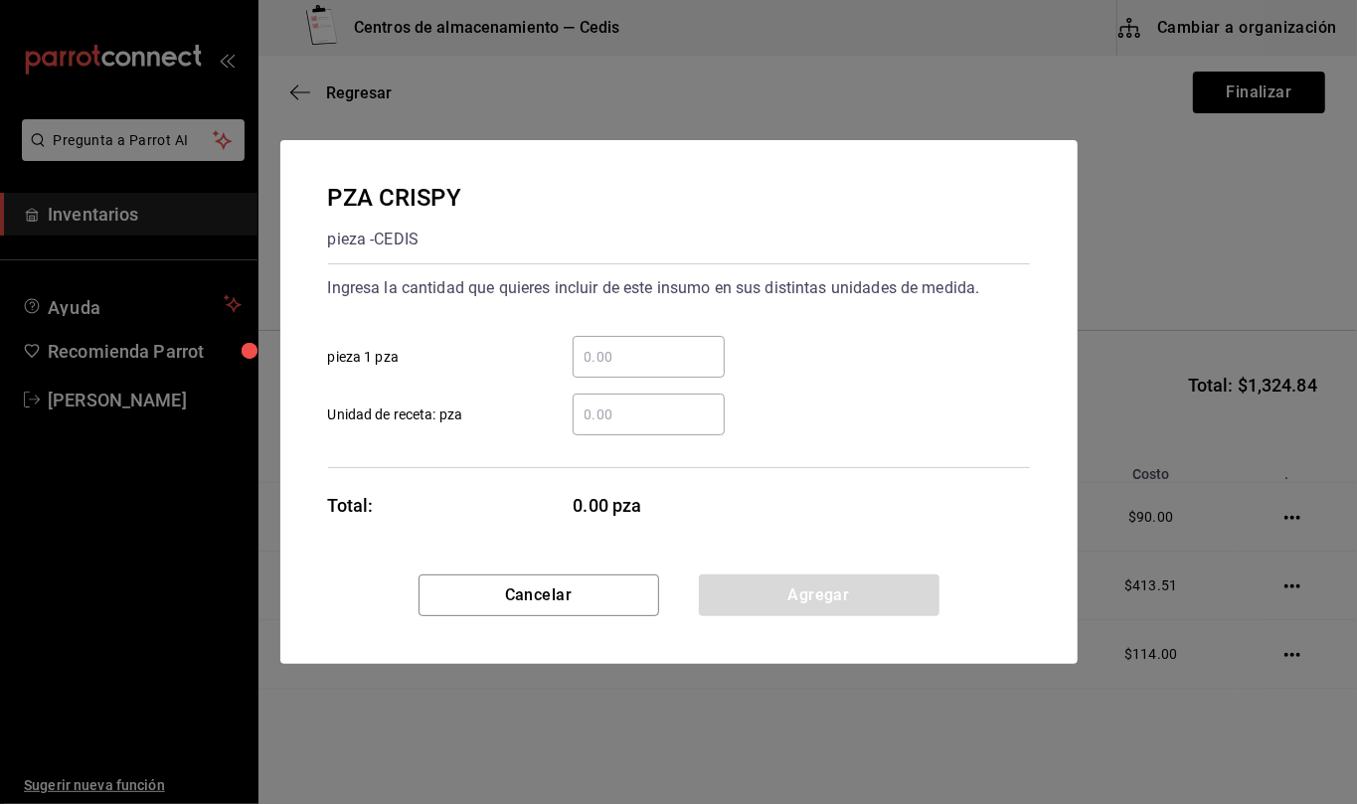
click at [625, 412] on input "​ Unidad de receta: pza" at bounding box center [649, 415] width 152 height 24
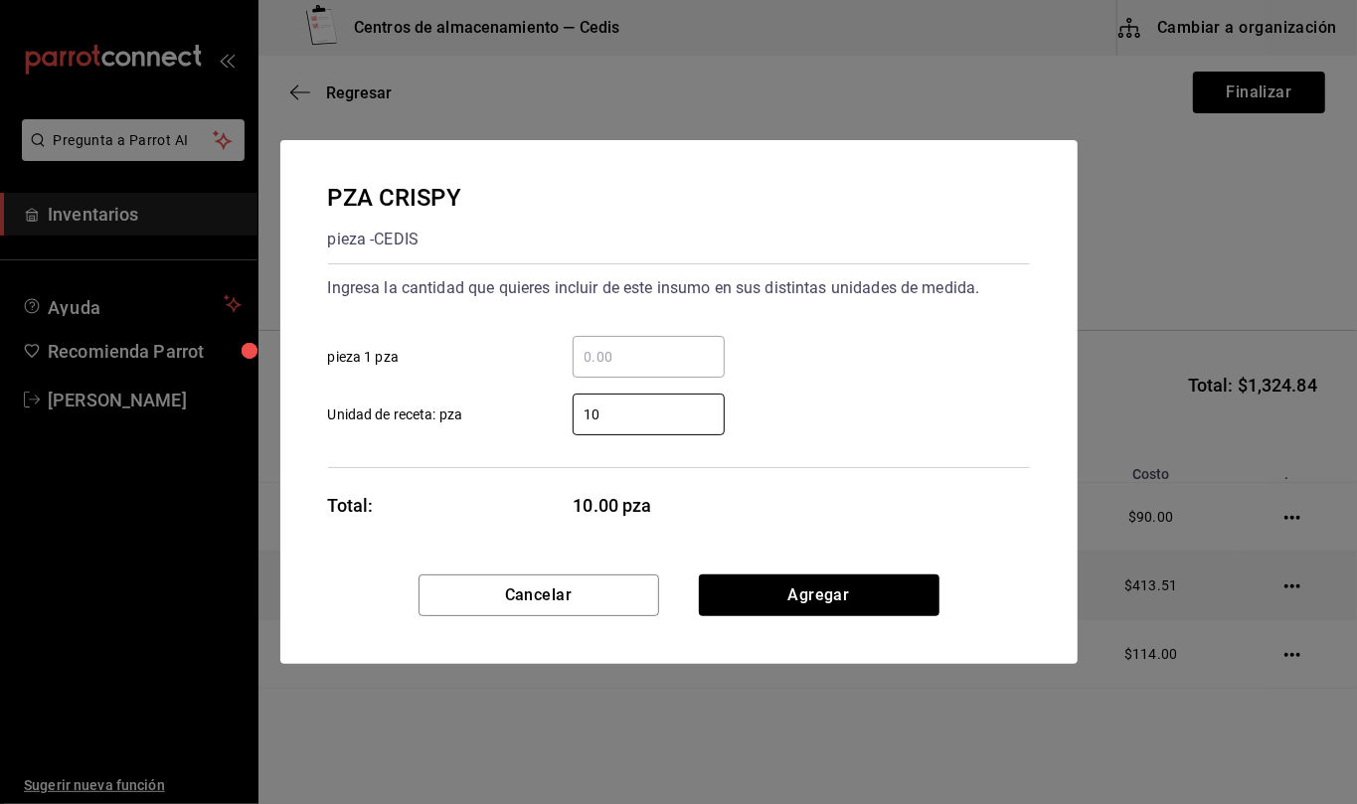
type input "10"
click at [887, 601] on button "Agregar" at bounding box center [819, 596] width 241 height 42
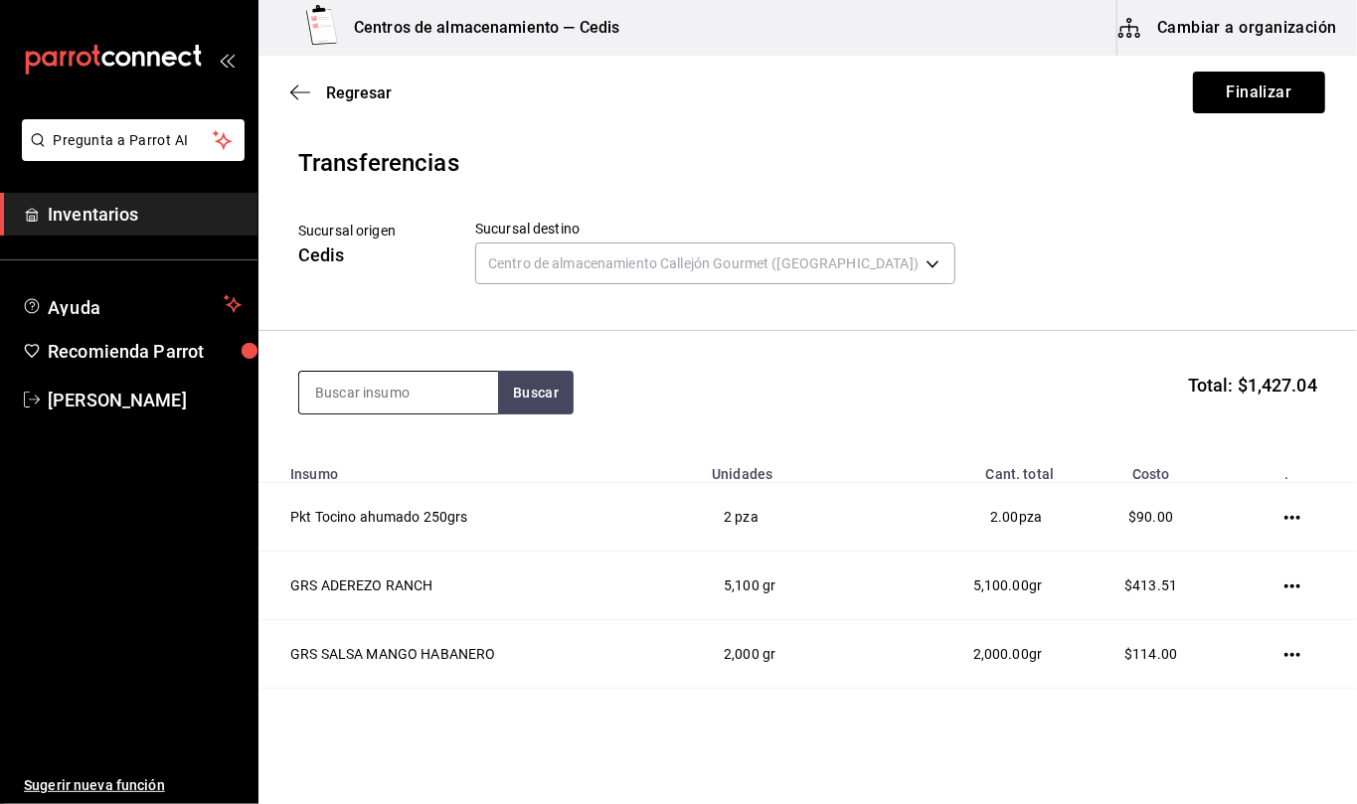
click at [439, 396] on input at bounding box center [398, 393] width 199 height 42
type input "carne"
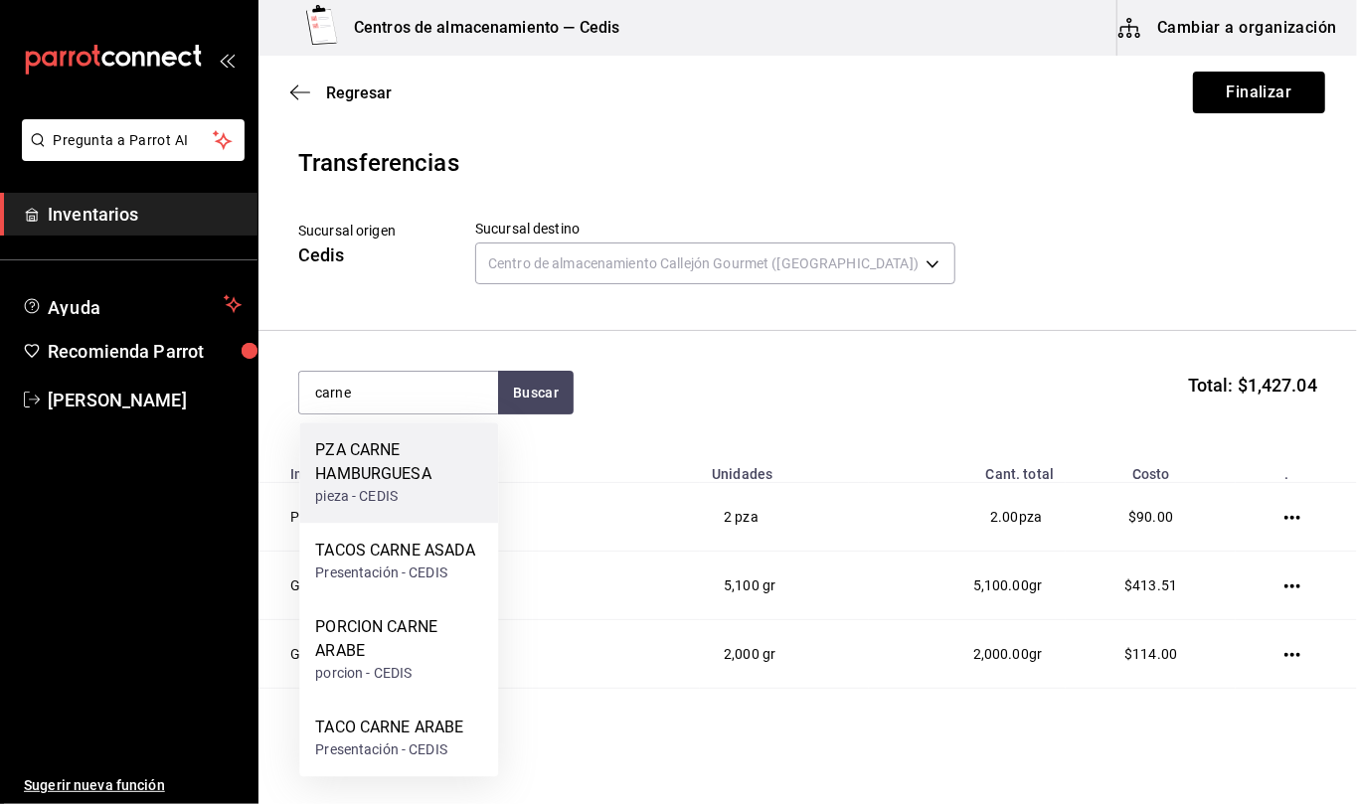
click at [431, 470] on div "PZA CARNE HAMBURGUESA" at bounding box center [398, 462] width 167 height 48
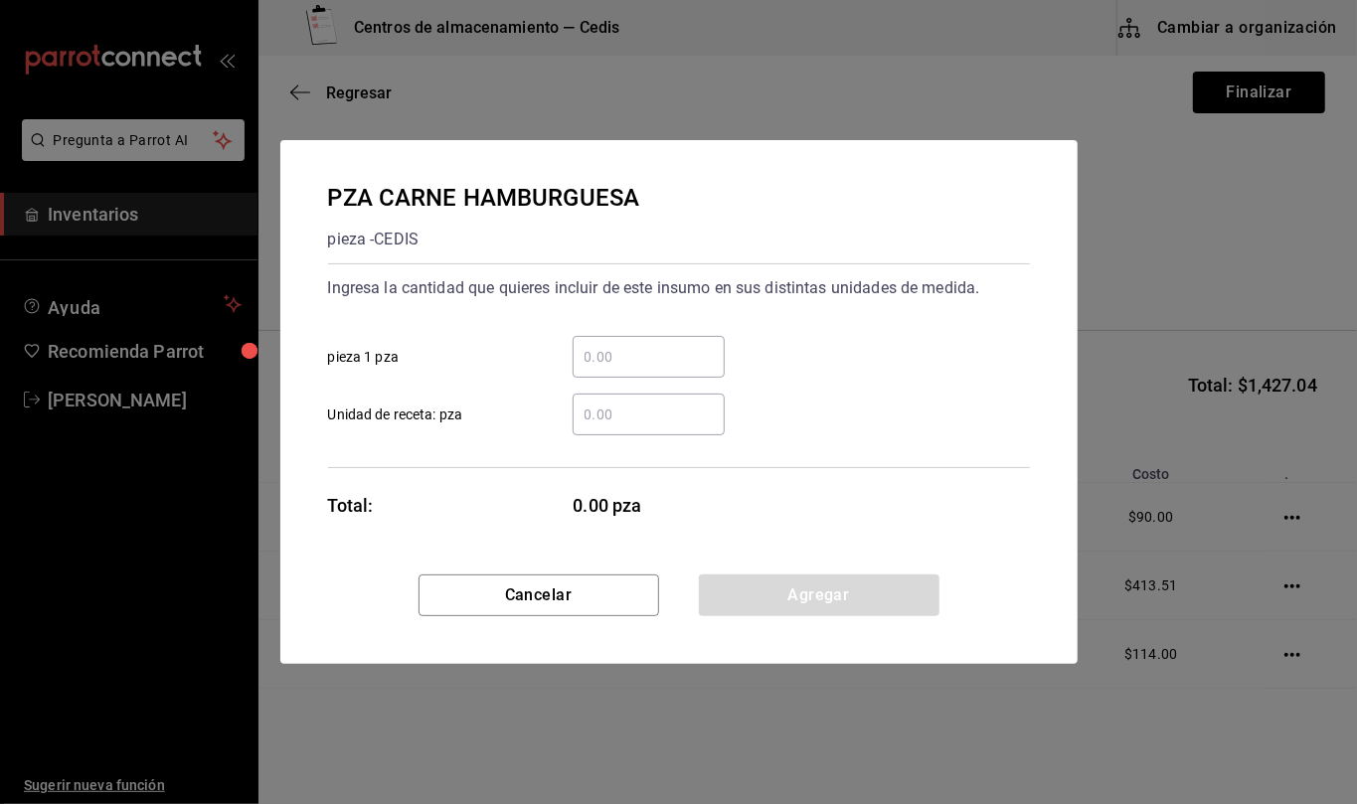
click at [677, 410] on input "​ Unidad de receta: pza" at bounding box center [649, 415] width 152 height 24
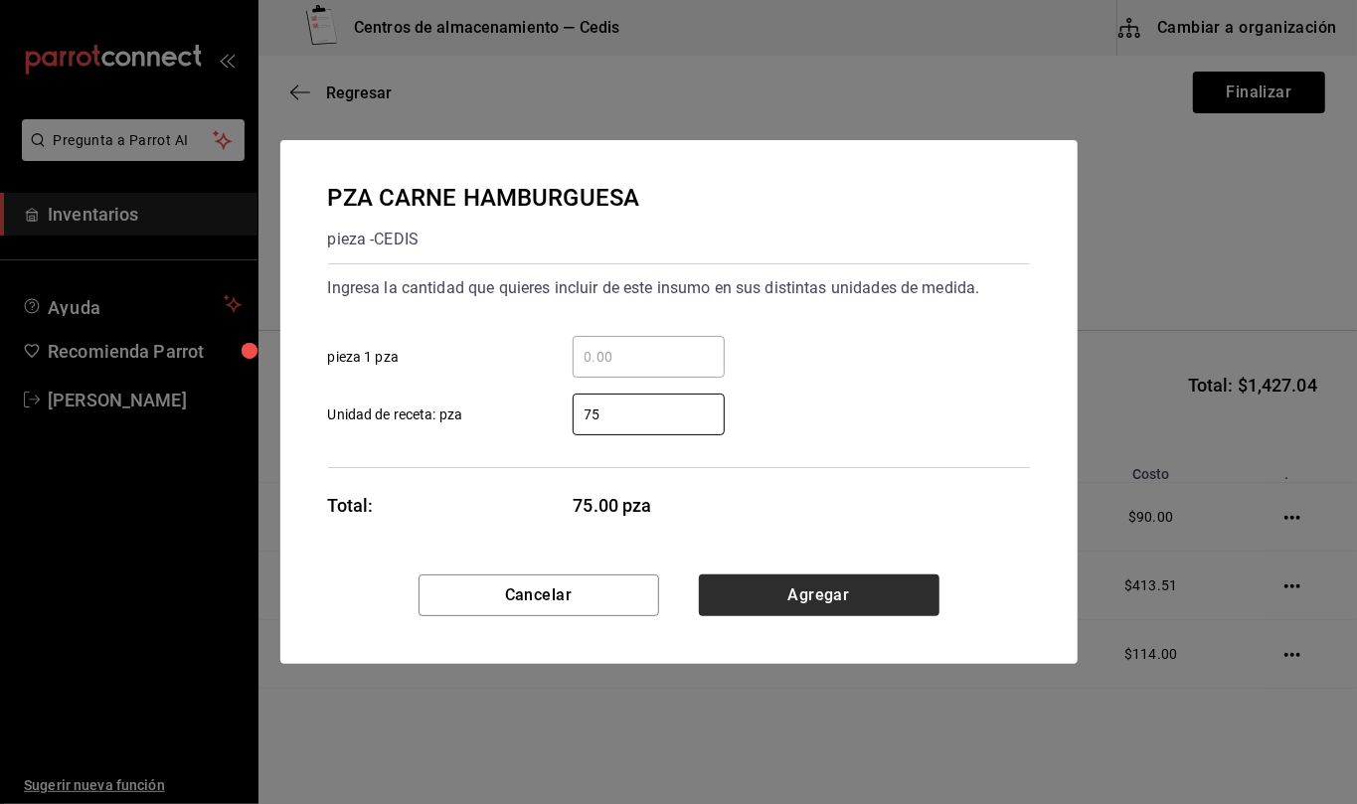
type input "75"
click at [892, 589] on button "Agregar" at bounding box center [819, 596] width 241 height 42
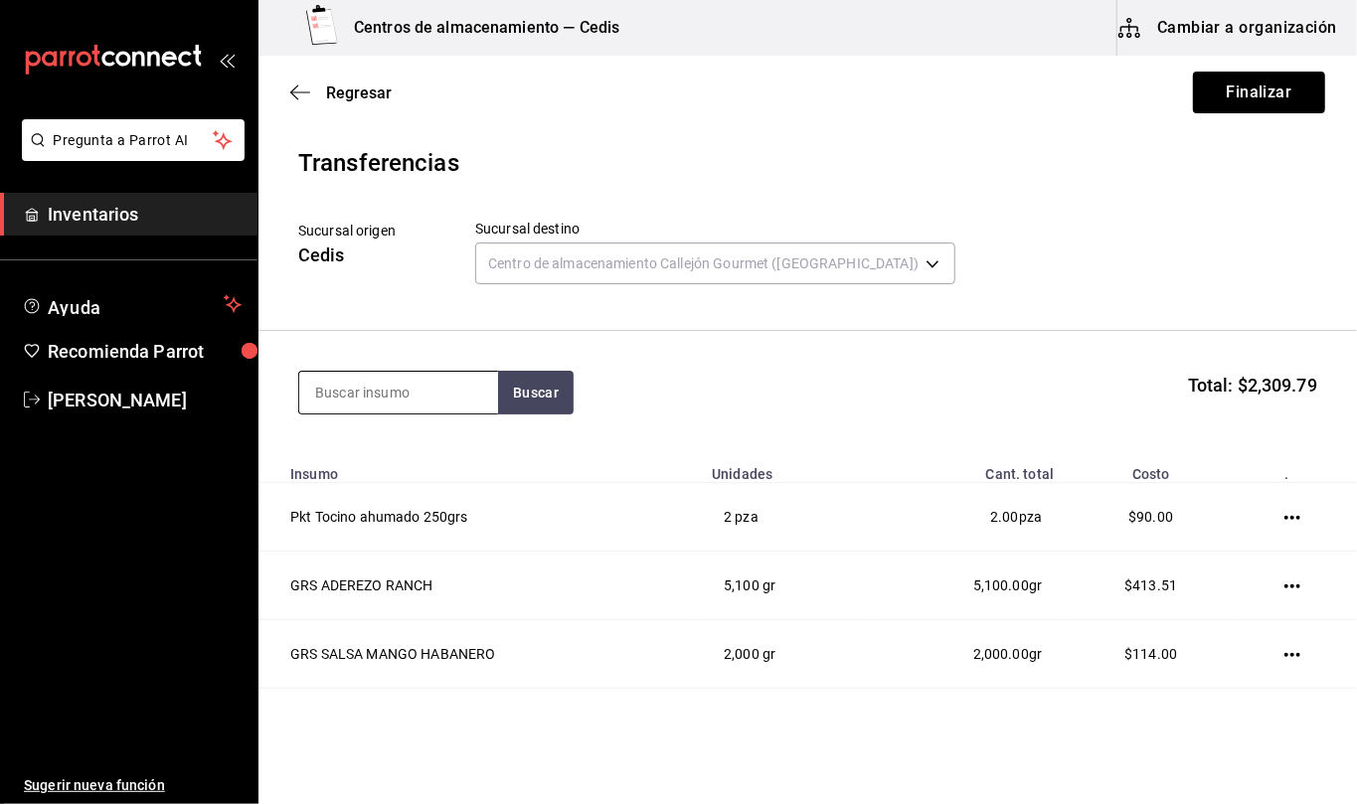
click at [430, 388] on input at bounding box center [398, 393] width 199 height 42
type input "pan"
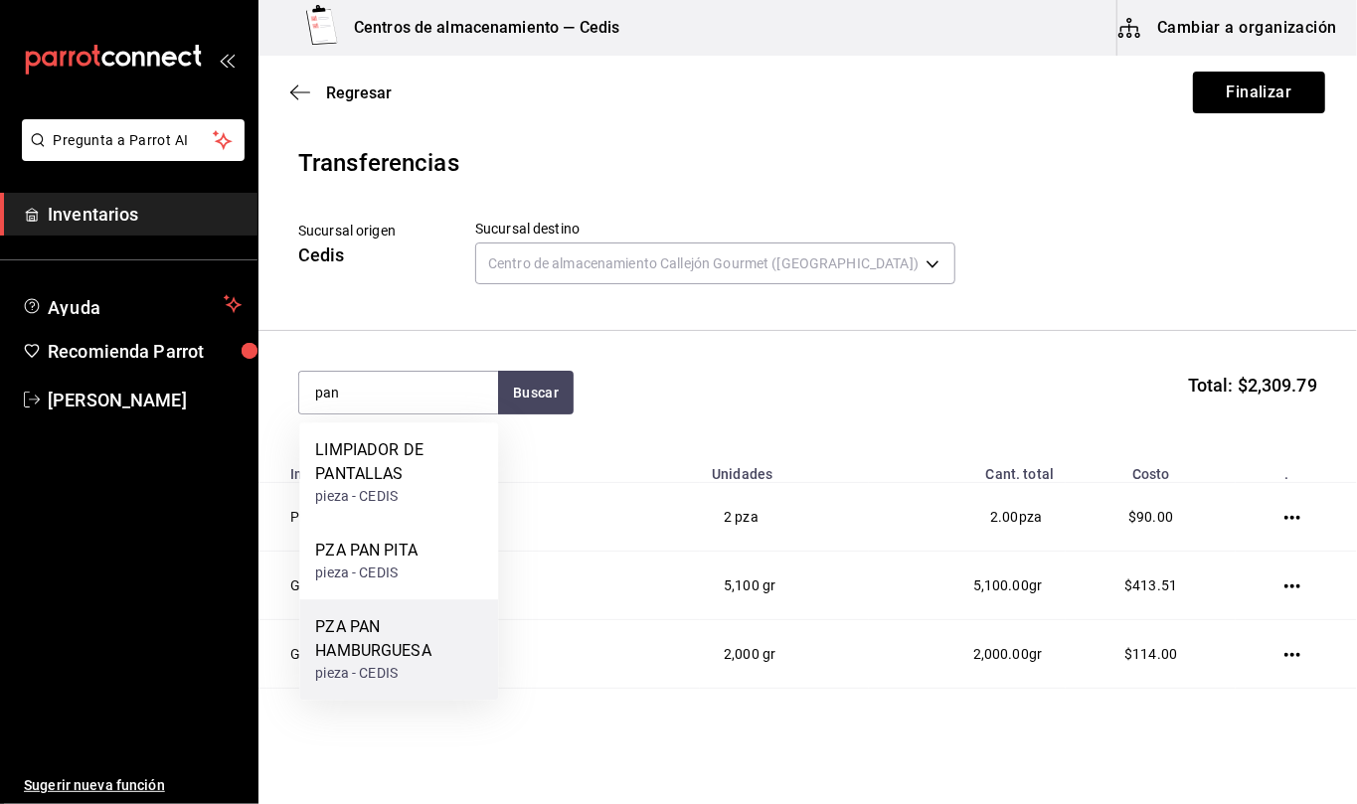
click at [411, 648] on div "PZA PAN HAMBURGUESA" at bounding box center [398, 639] width 167 height 48
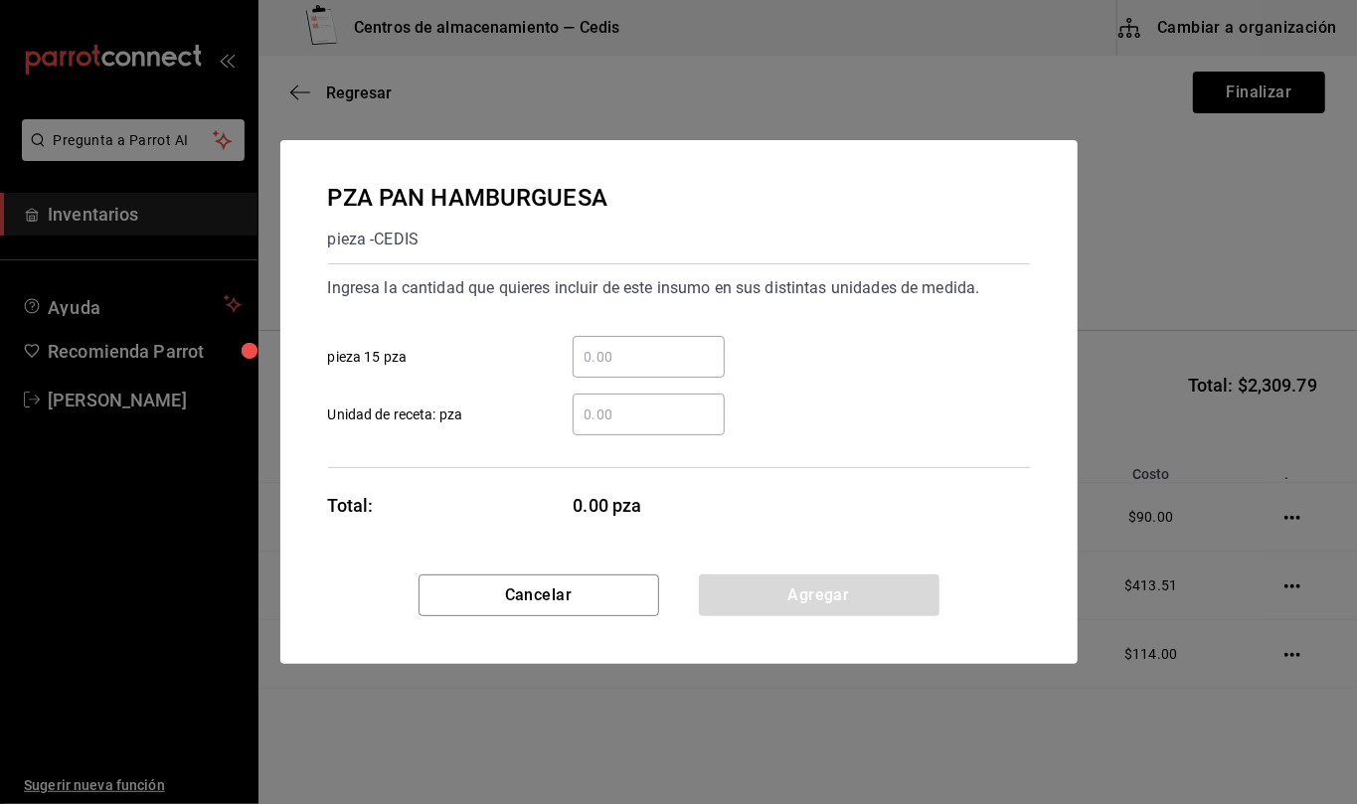
click at [612, 415] on input "​ Unidad de receta: pza" at bounding box center [649, 415] width 152 height 24
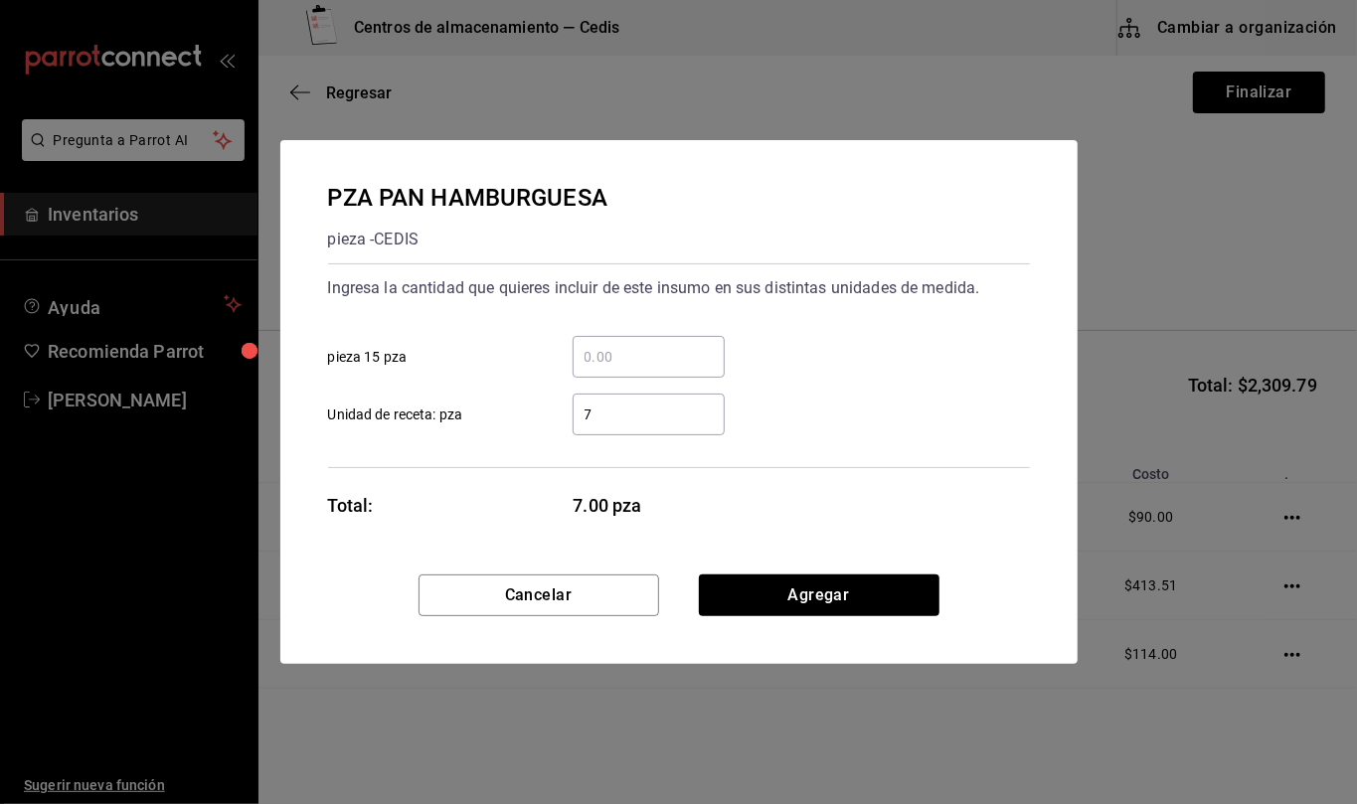
type input "75"
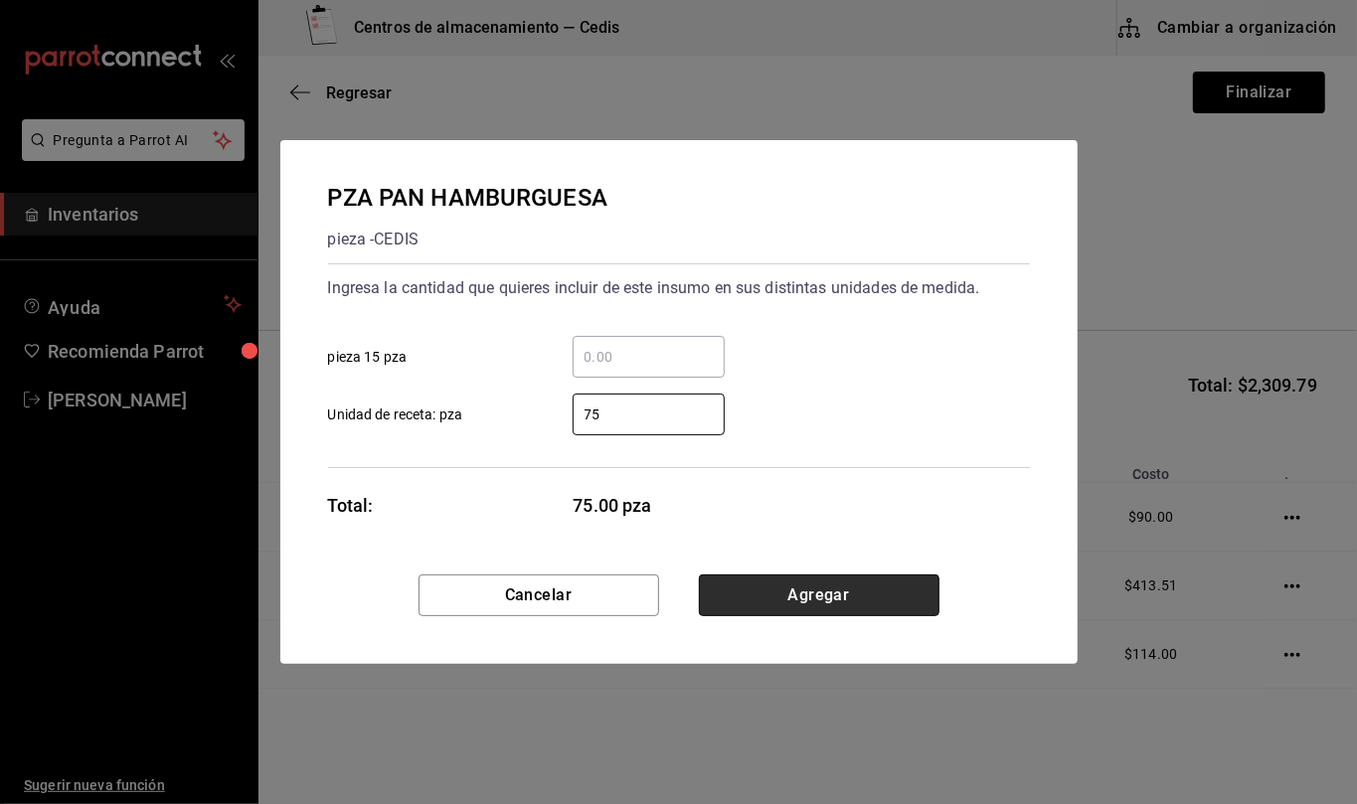
click at [924, 604] on button "Agregar" at bounding box center [819, 596] width 241 height 42
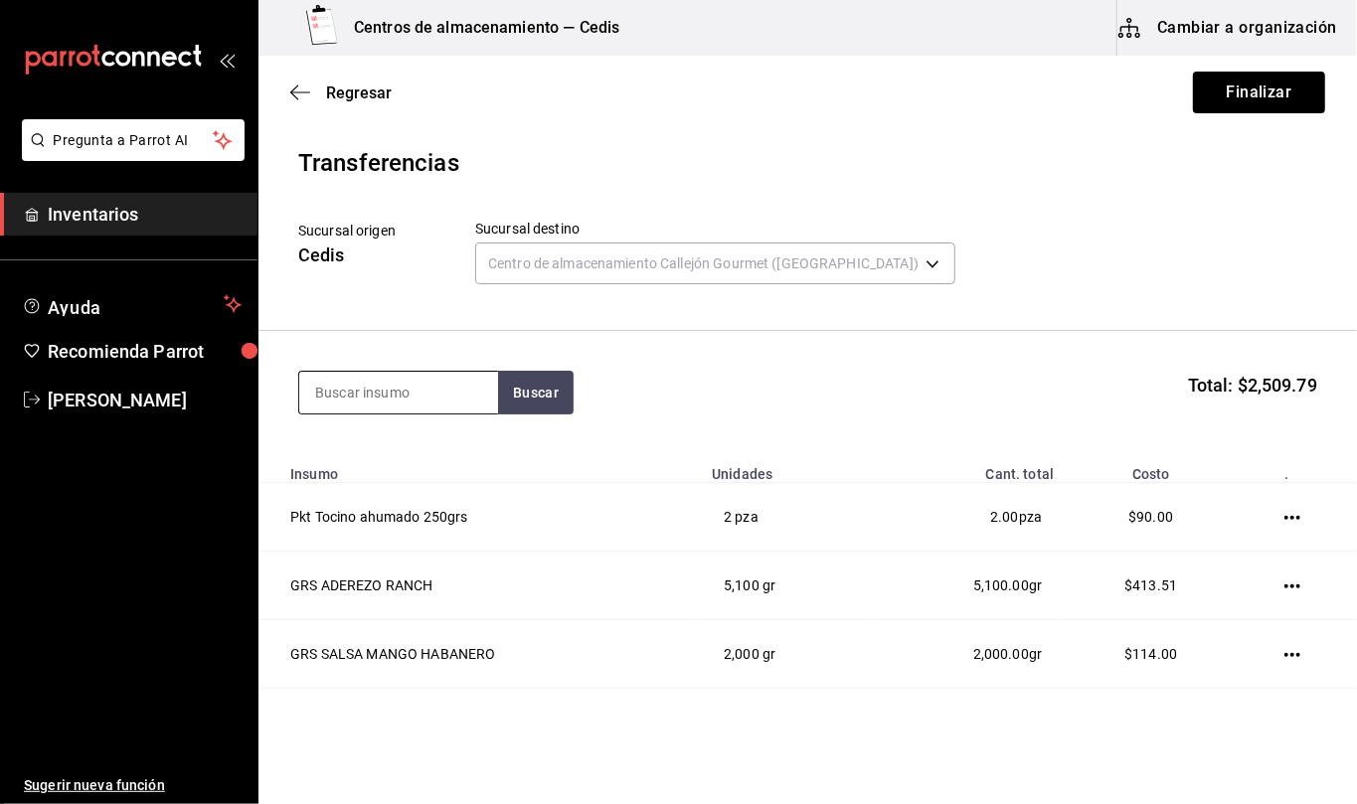
click at [446, 395] on input at bounding box center [398, 393] width 199 height 42
type input "alitas"
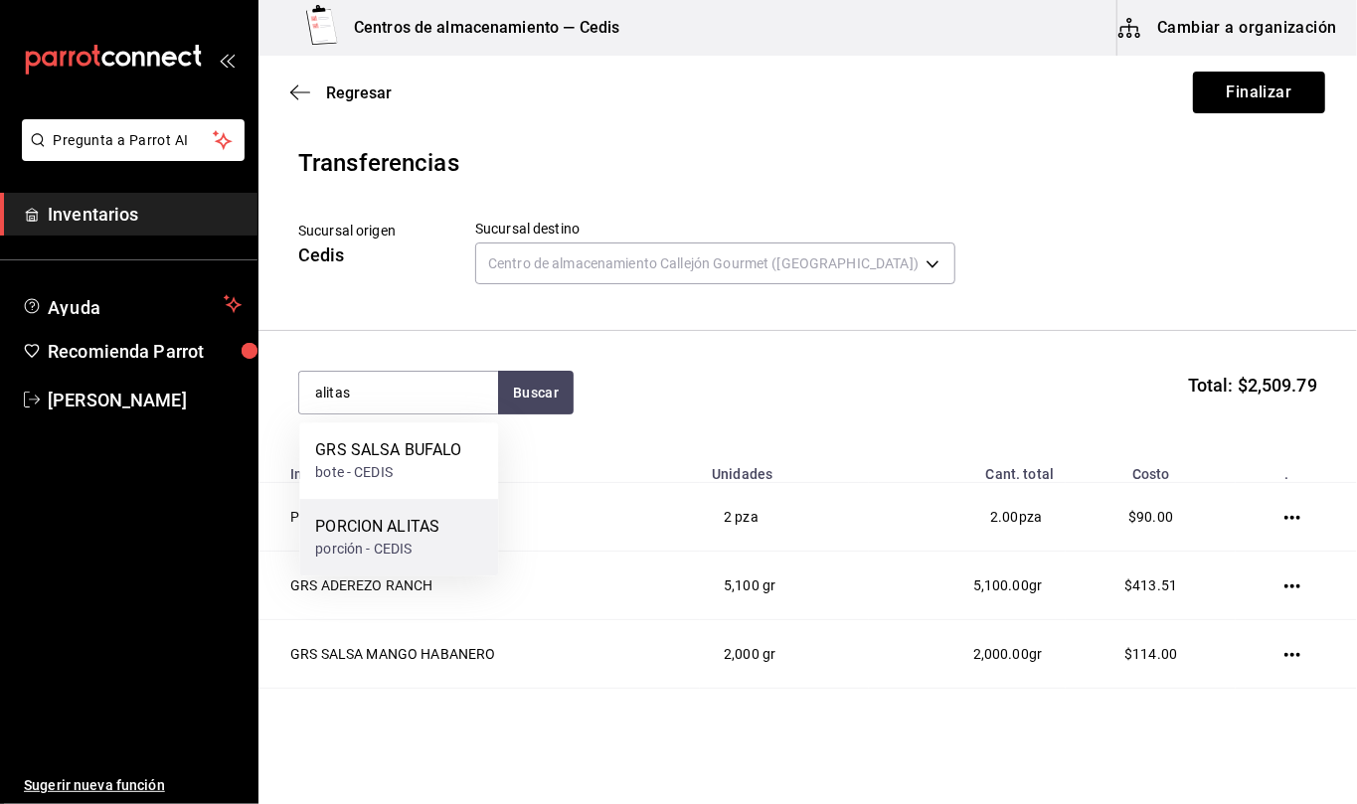
click at [423, 543] on div "porción - CEDIS" at bounding box center [377, 549] width 124 height 21
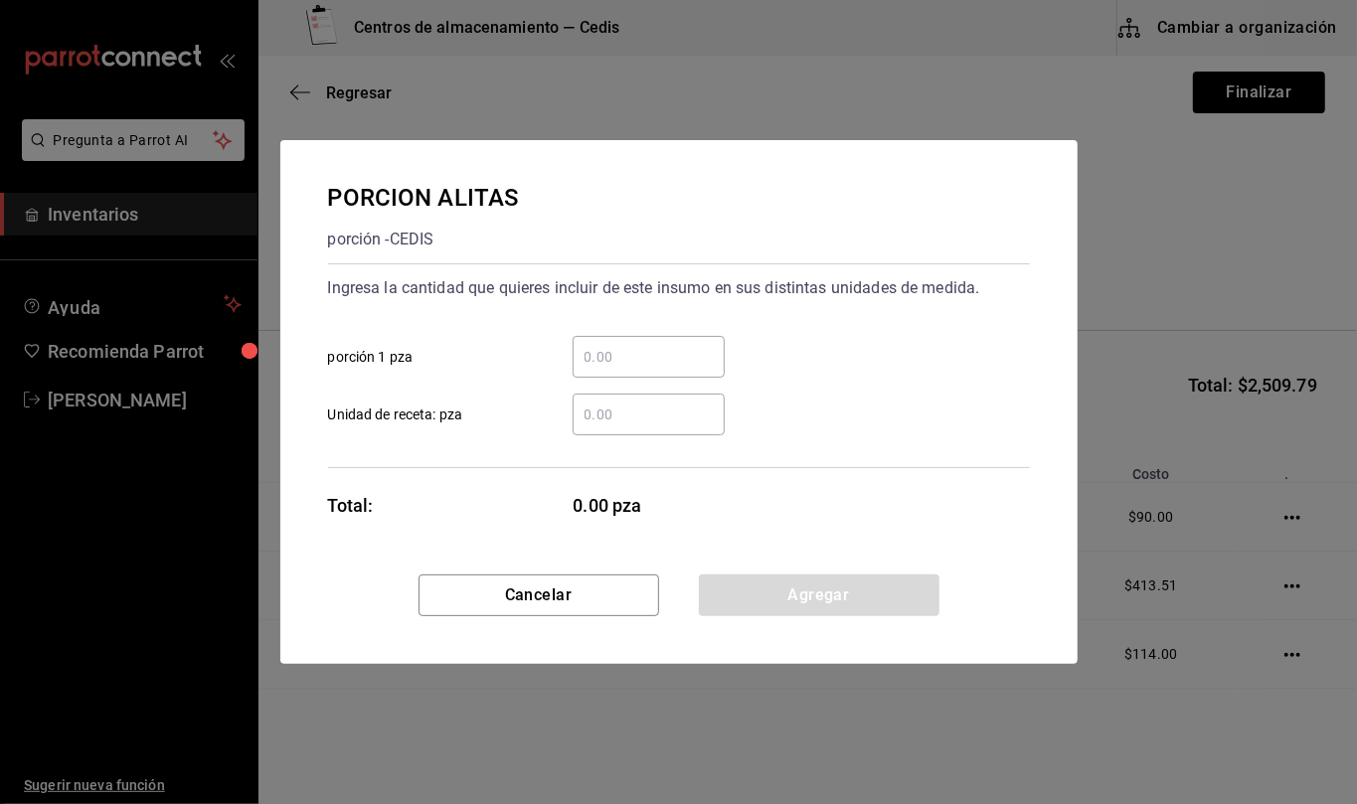
click at [625, 418] on input "​ Unidad de receta: pza" at bounding box center [649, 415] width 152 height 24
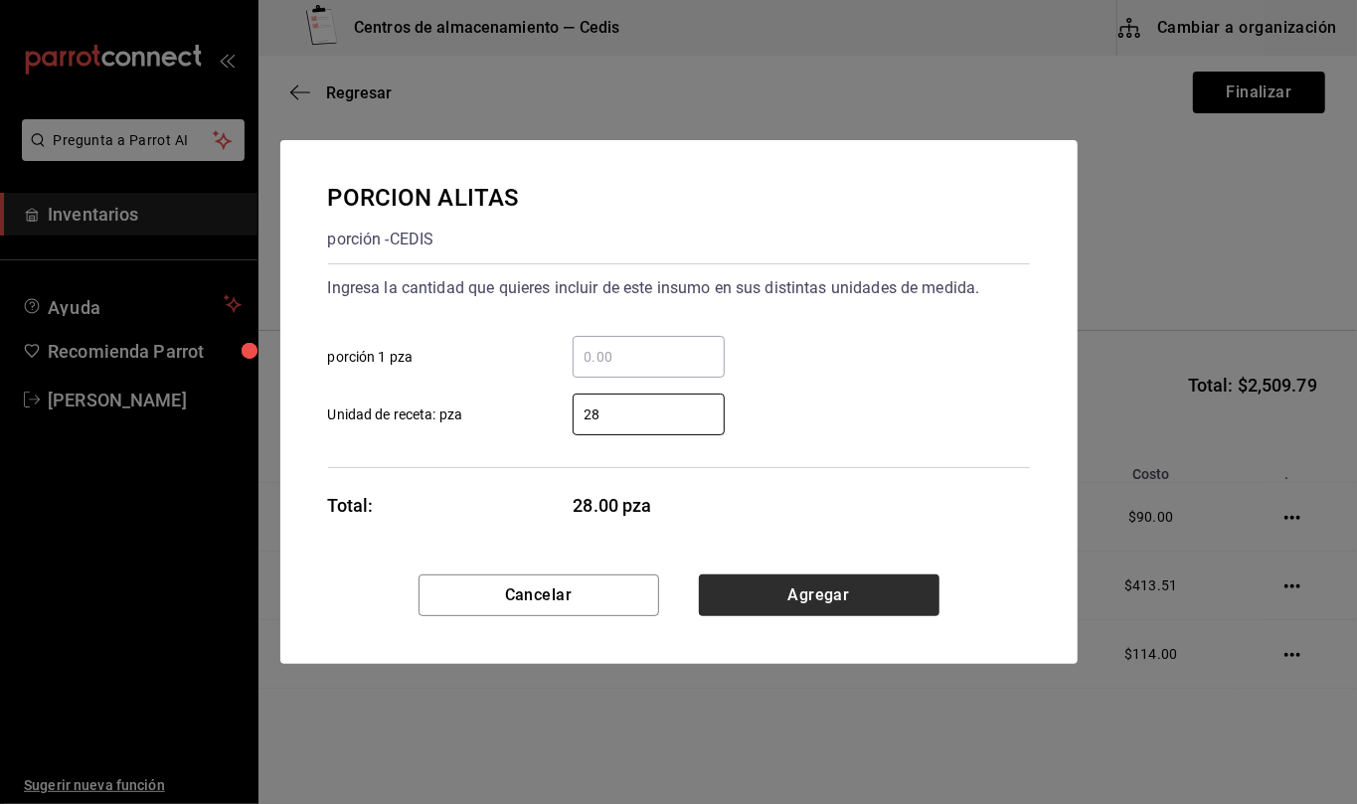
type input "28"
click at [828, 595] on button "Agregar" at bounding box center [819, 596] width 241 height 42
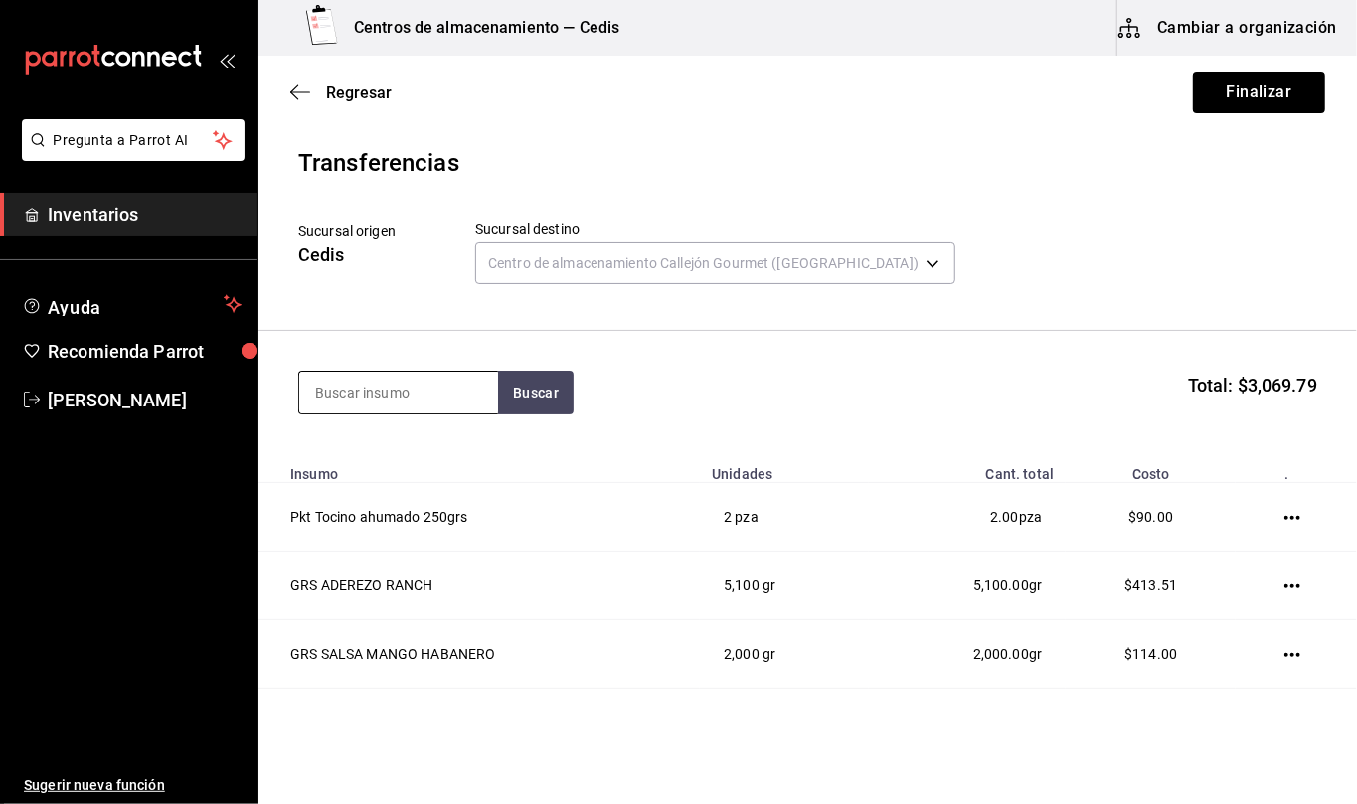
click at [459, 379] on input at bounding box center [398, 393] width 199 height 42
type input "frijol"
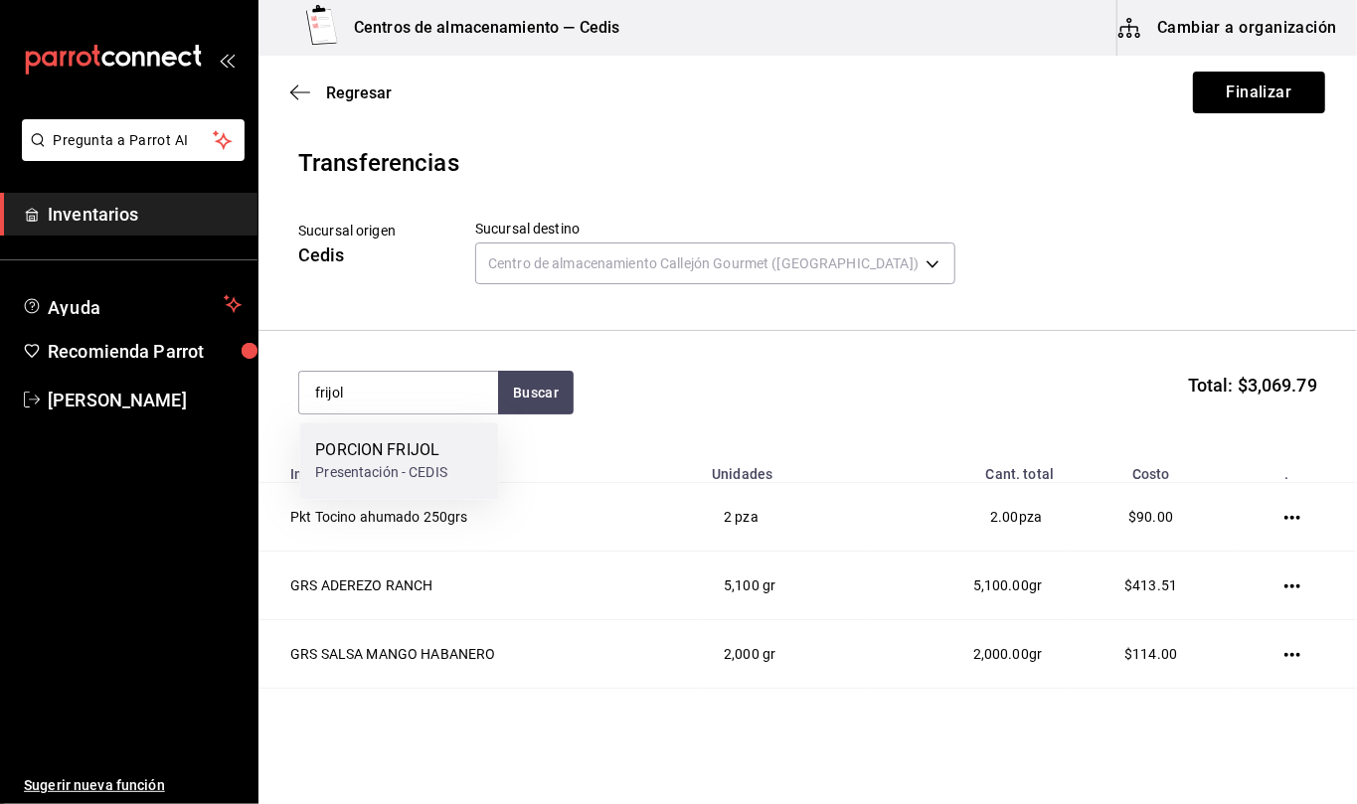
click at [441, 445] on div "PORCION FRIJOL" at bounding box center [381, 450] width 132 height 24
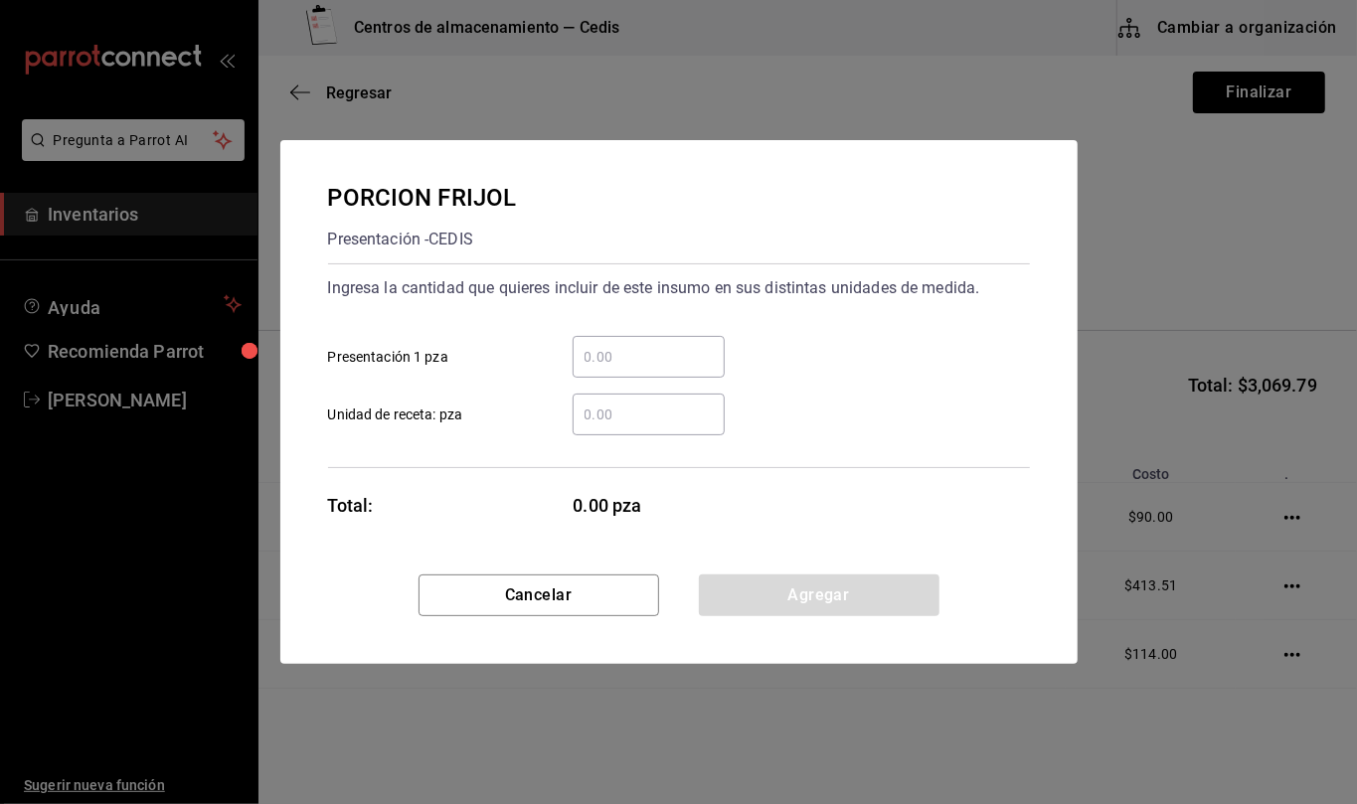
click at [632, 414] on input "​ Unidad de receta: pza" at bounding box center [649, 415] width 152 height 24
type input "5"
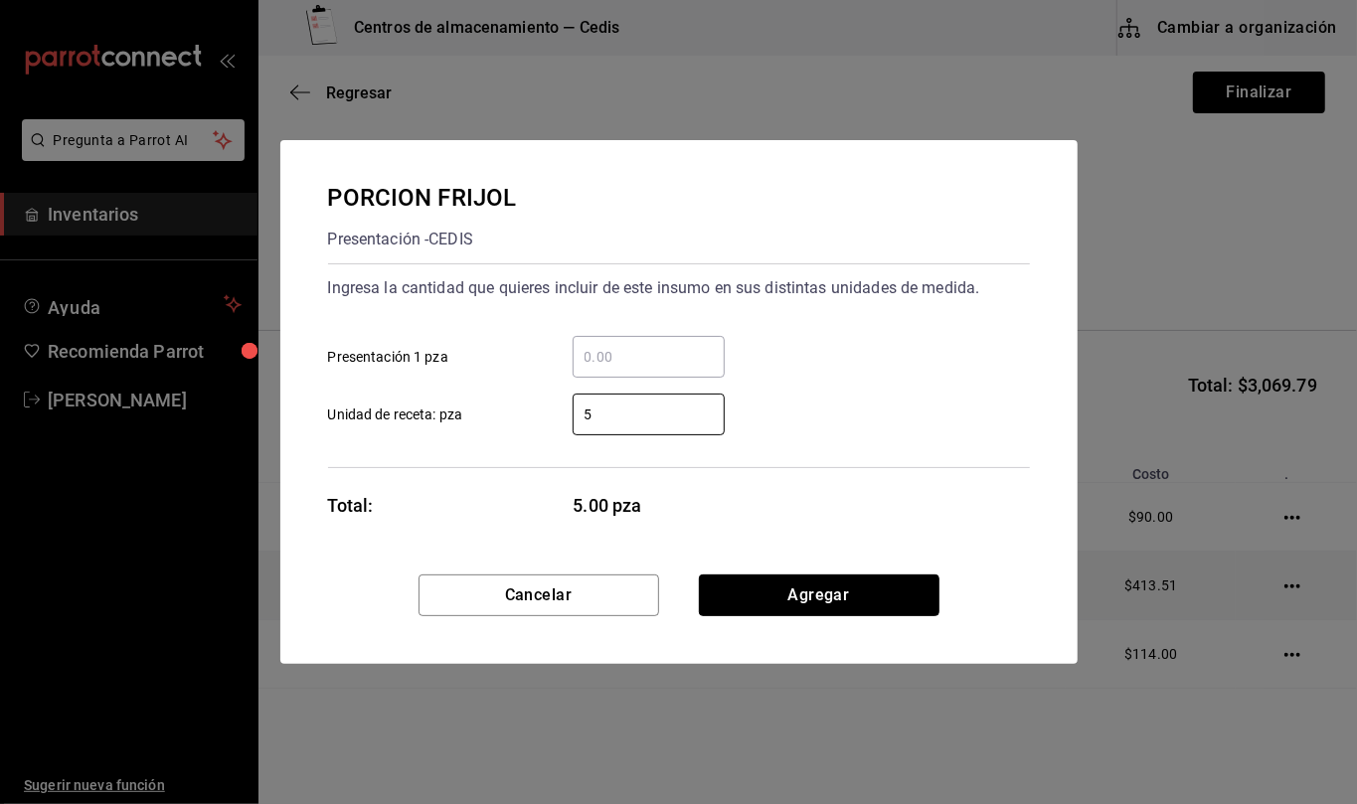
drag, startPoint x: 888, startPoint y: 601, endPoint x: 803, endPoint y: 571, distance: 89.6
click at [888, 601] on button "Agregar" at bounding box center [819, 596] width 241 height 42
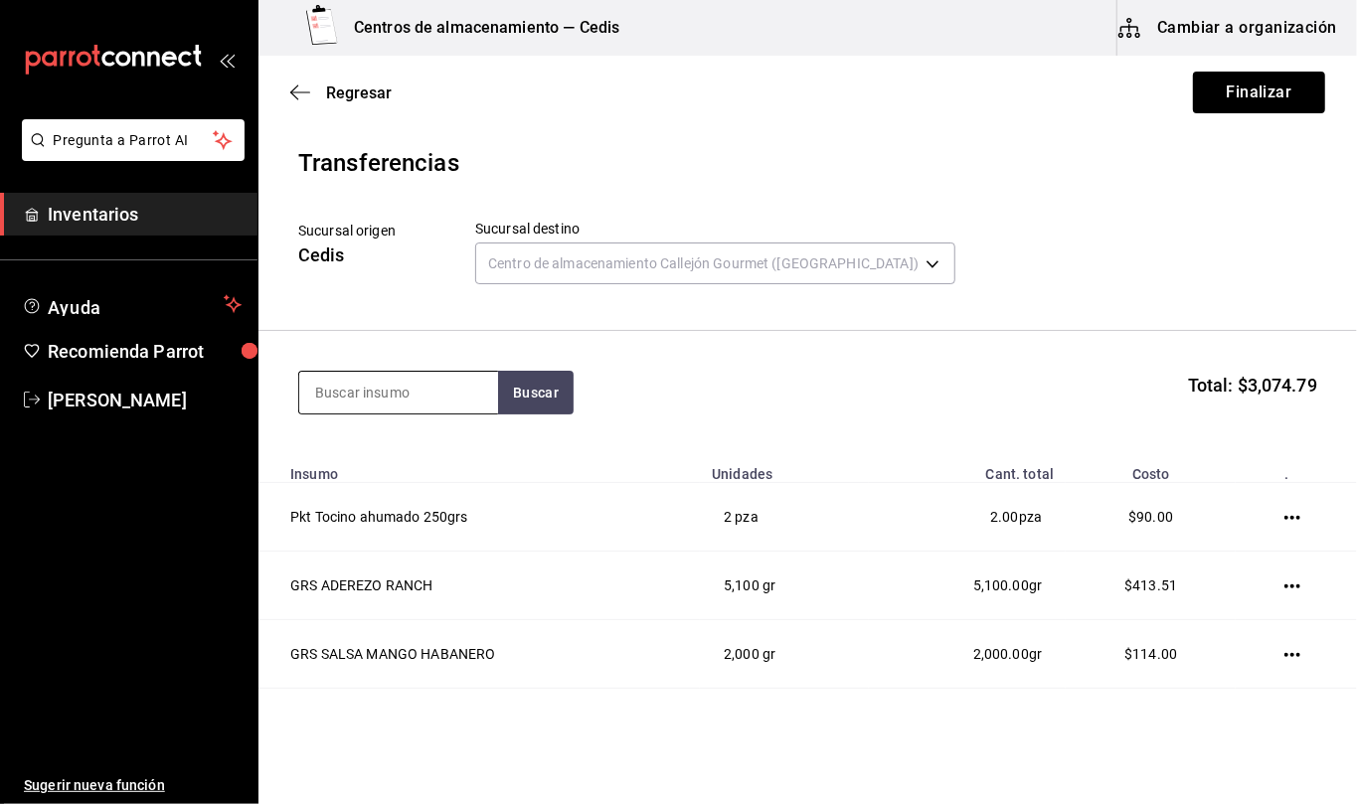
click at [450, 390] on input at bounding box center [398, 393] width 199 height 42
type input "totopo"
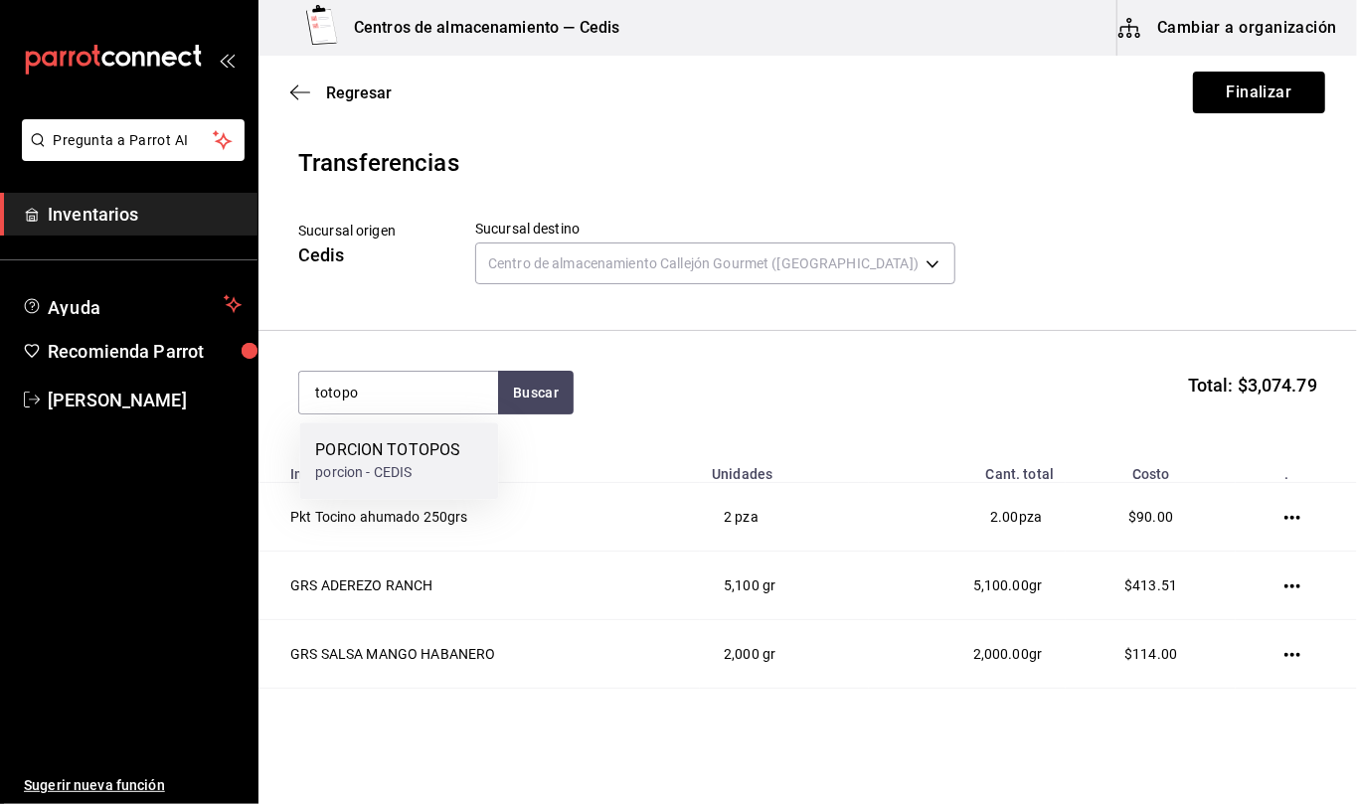
click at [453, 445] on div "PORCION TOTOPOS" at bounding box center [387, 450] width 145 height 24
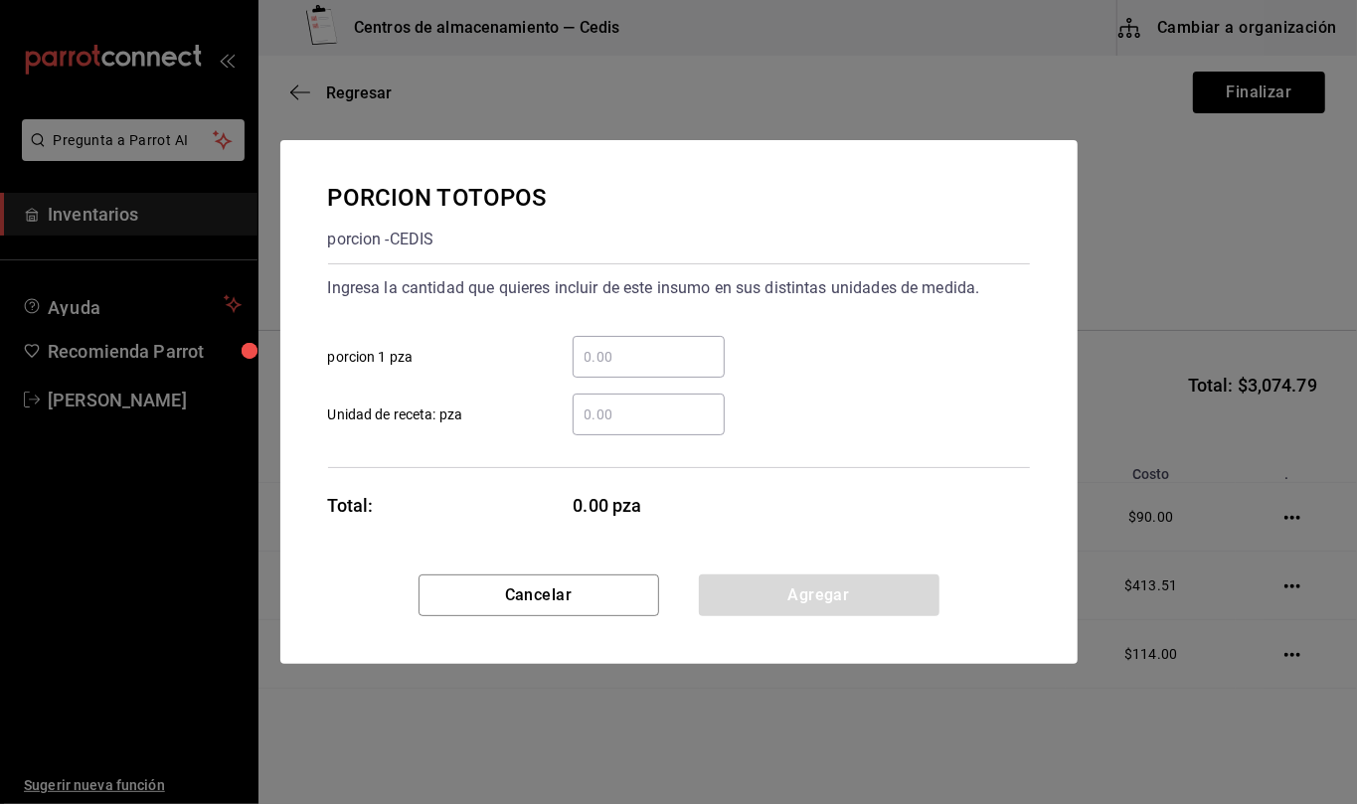
click at [637, 414] on input "​ Unidad de receta: pza" at bounding box center [649, 415] width 152 height 24
type input "4"
click at [891, 585] on button "Agregar" at bounding box center [819, 596] width 241 height 42
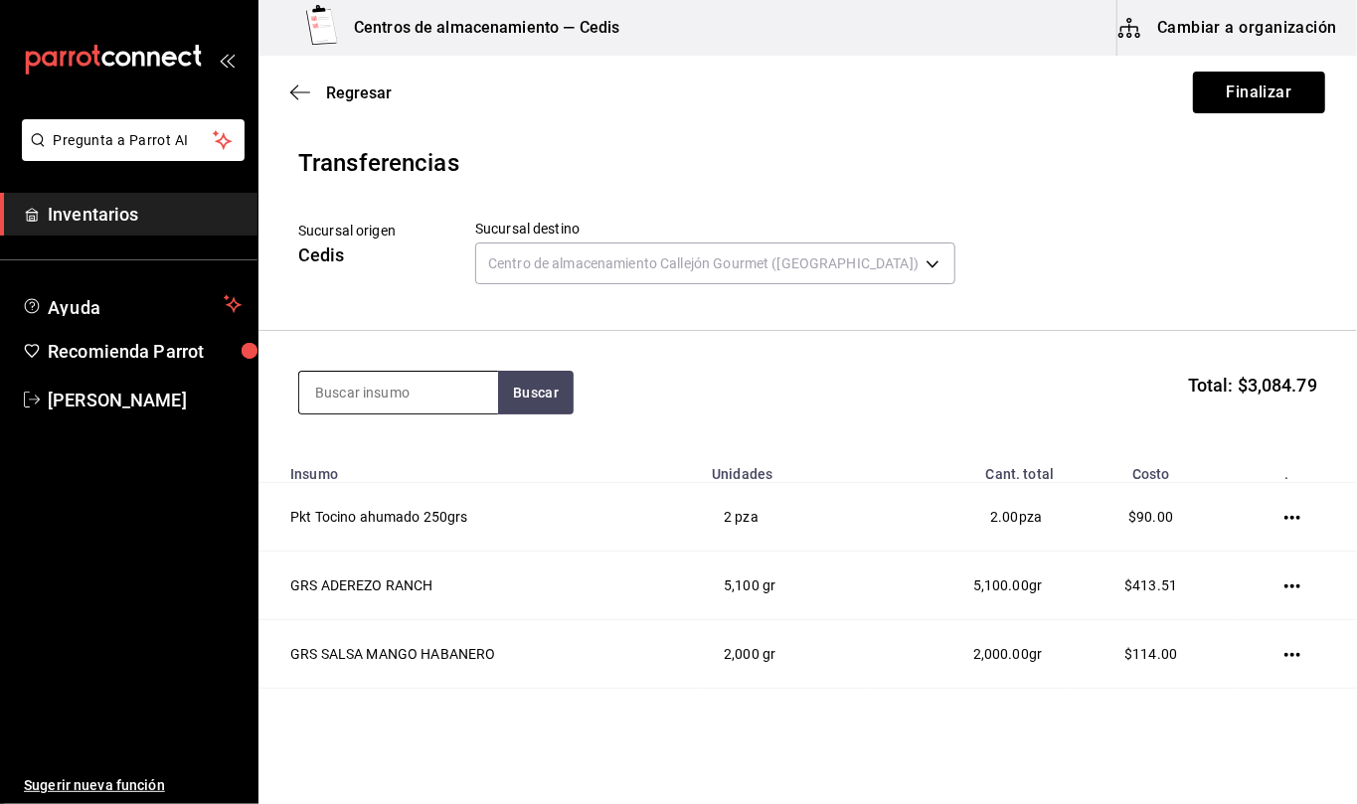
click at [458, 403] on input at bounding box center [398, 393] width 199 height 42
type input "tocino"
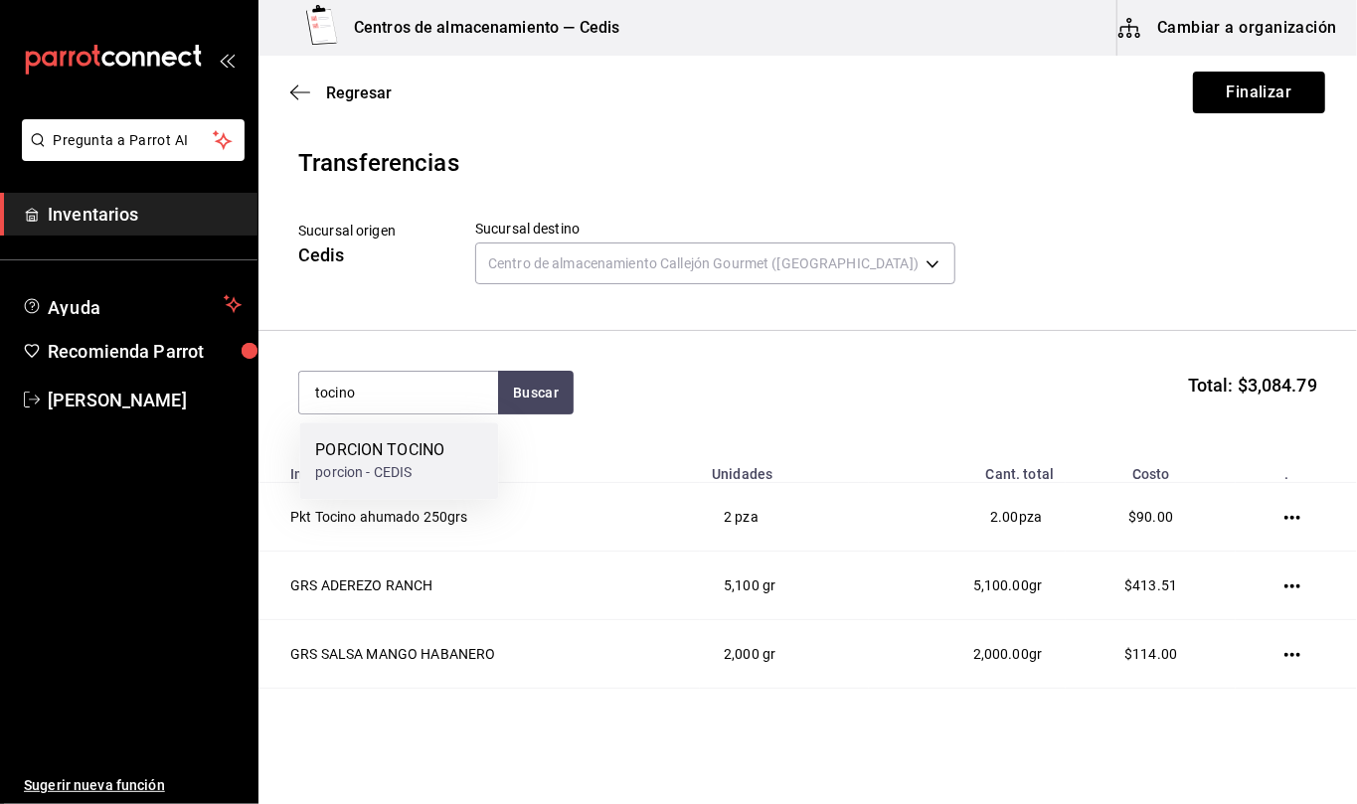
click at [403, 445] on div "PORCION TOCINO" at bounding box center [379, 450] width 129 height 24
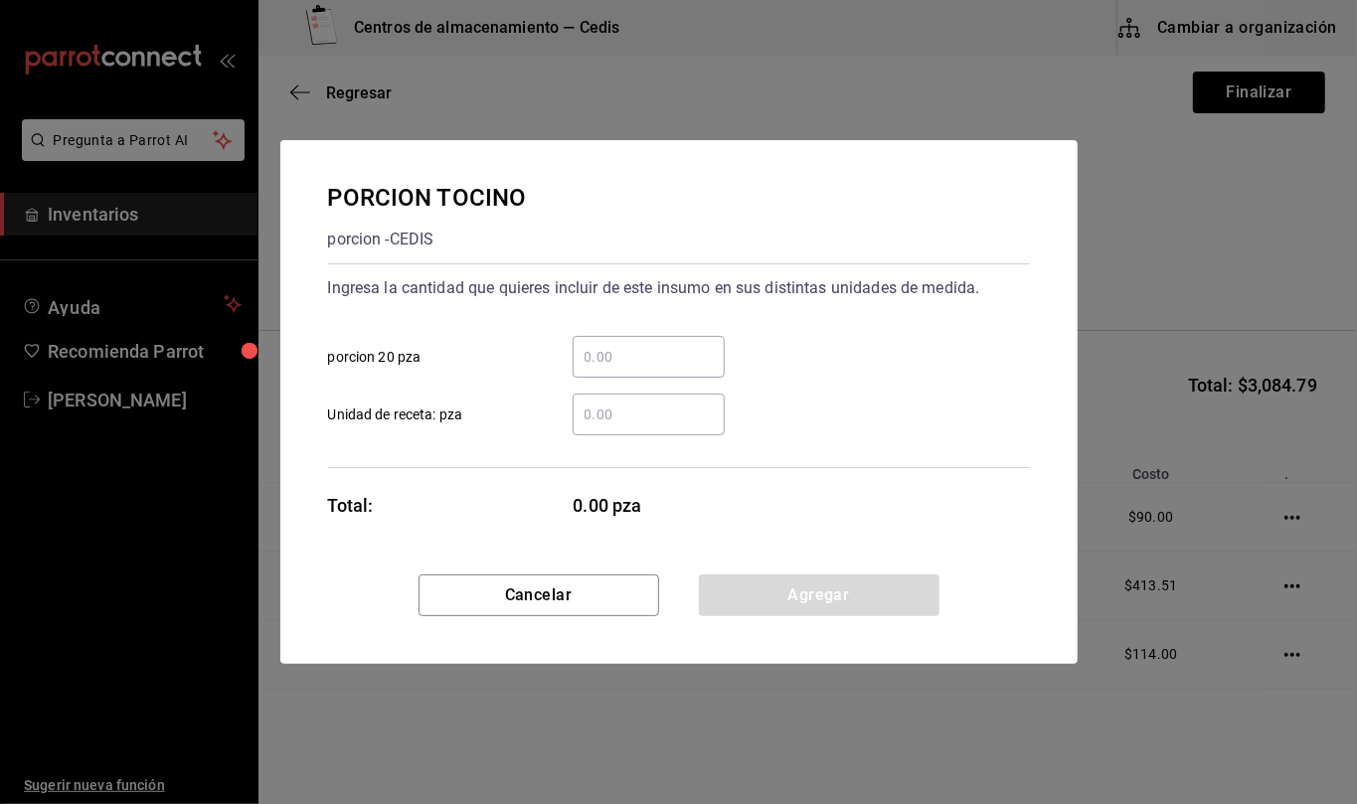
click at [644, 424] on input "​ Unidad de receta: pza" at bounding box center [649, 415] width 152 height 24
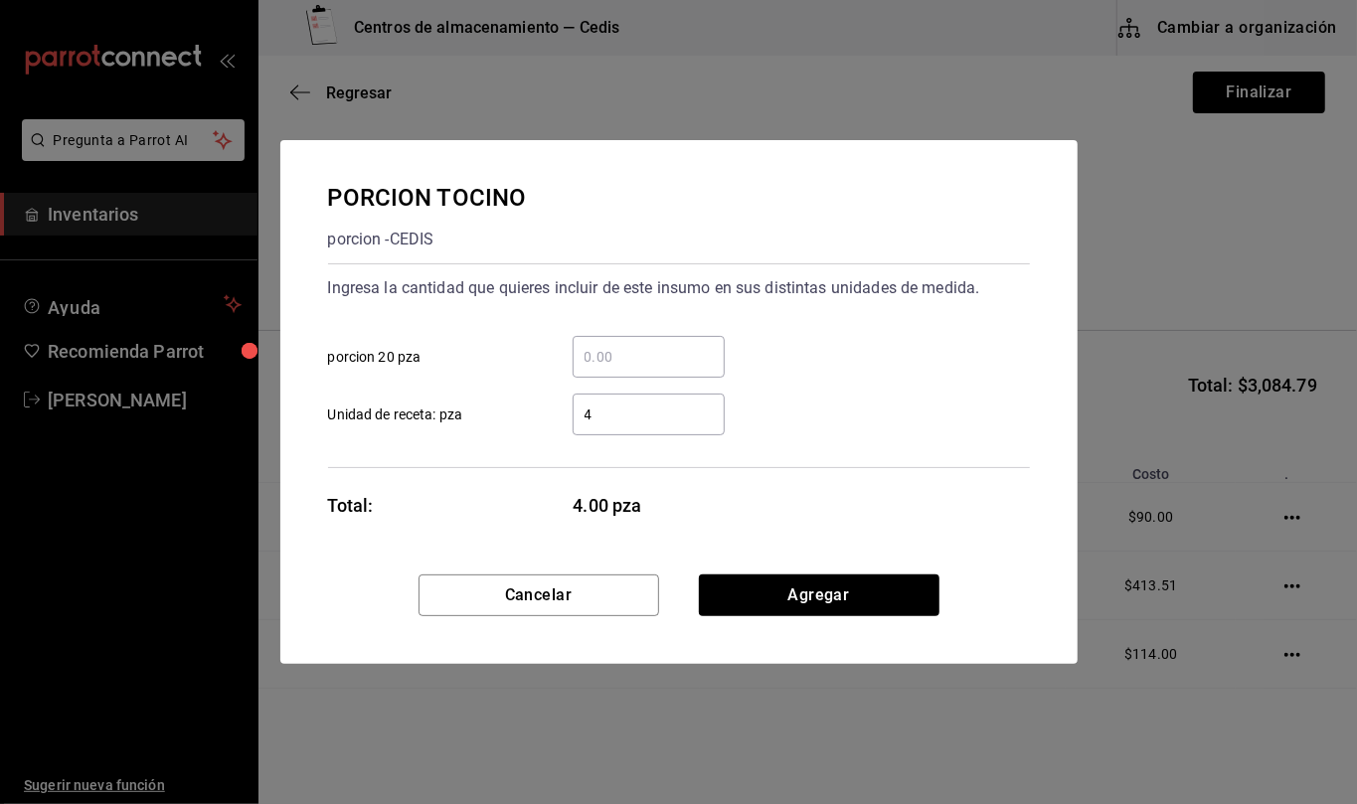
type input "40"
click at [839, 598] on button "Agregar" at bounding box center [819, 596] width 241 height 42
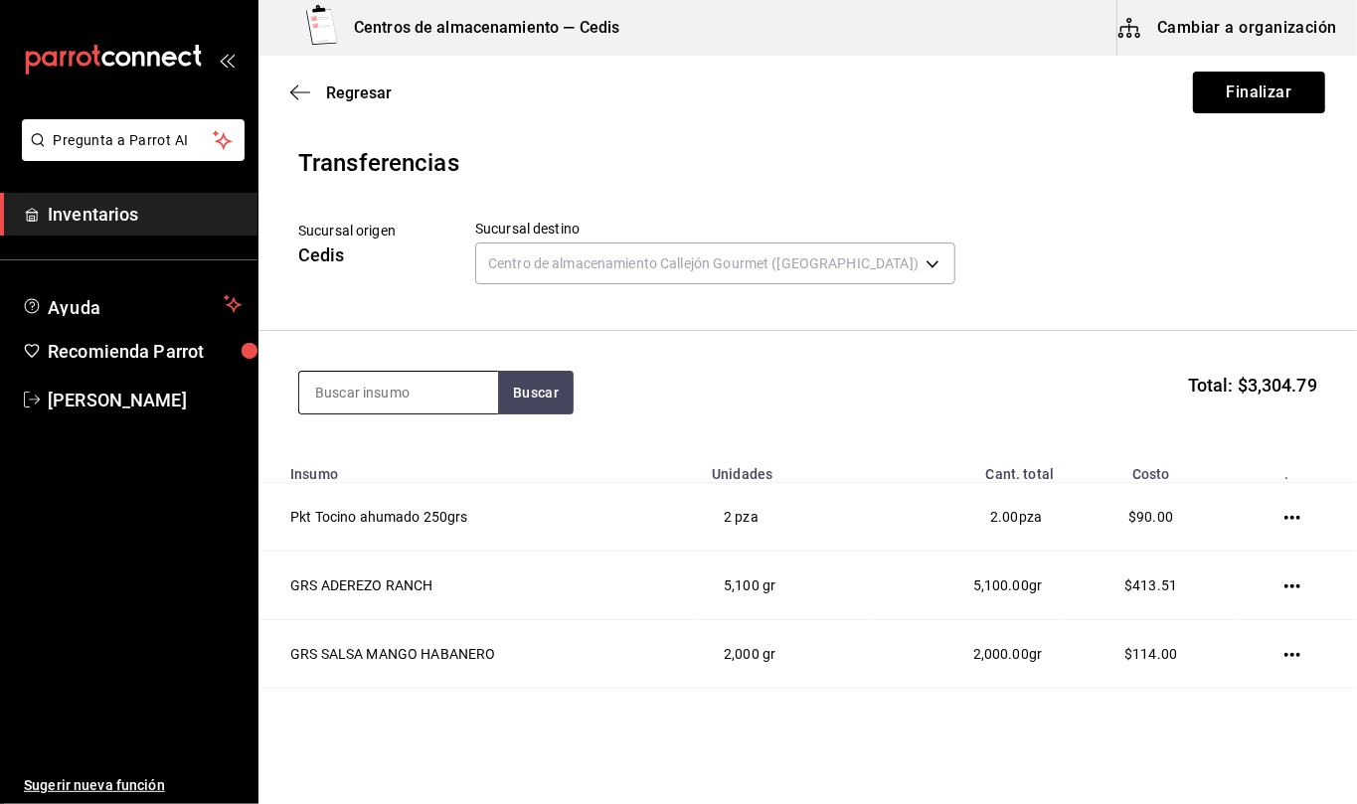
click at [437, 400] on input at bounding box center [398, 393] width 199 height 42
type input "manchego"
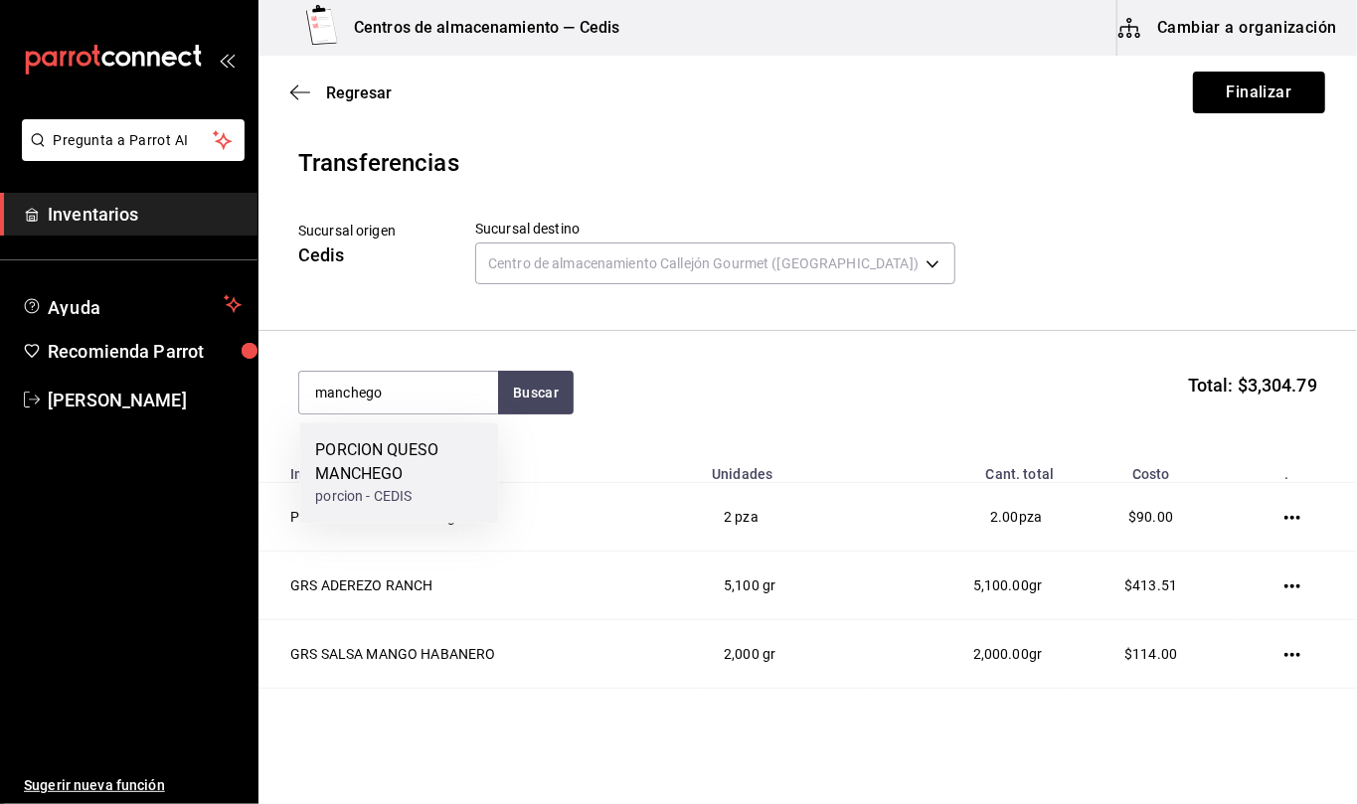
click at [431, 458] on div "PORCION QUESO MANCHEGO" at bounding box center [398, 462] width 167 height 48
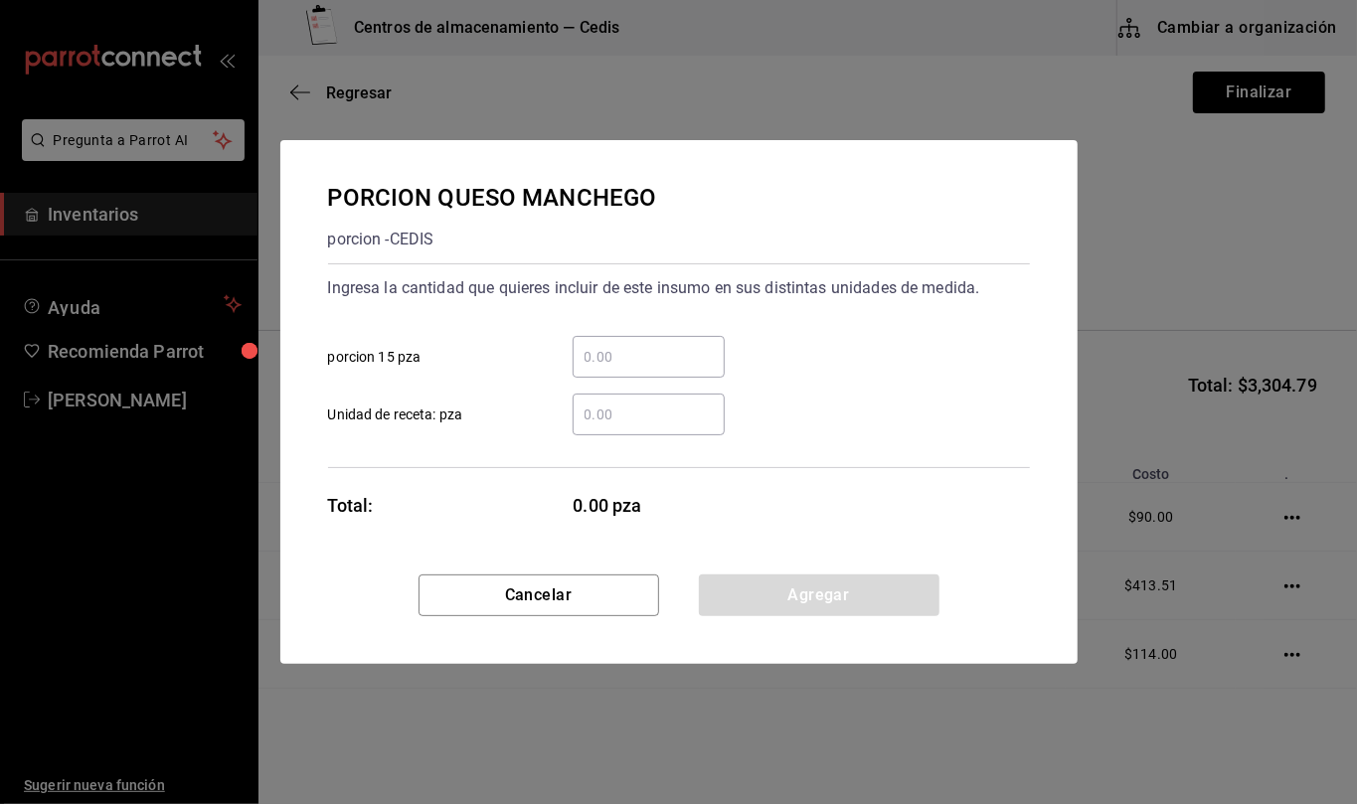
click at [608, 416] on input "​ Unidad de receta: pza" at bounding box center [649, 415] width 152 height 24
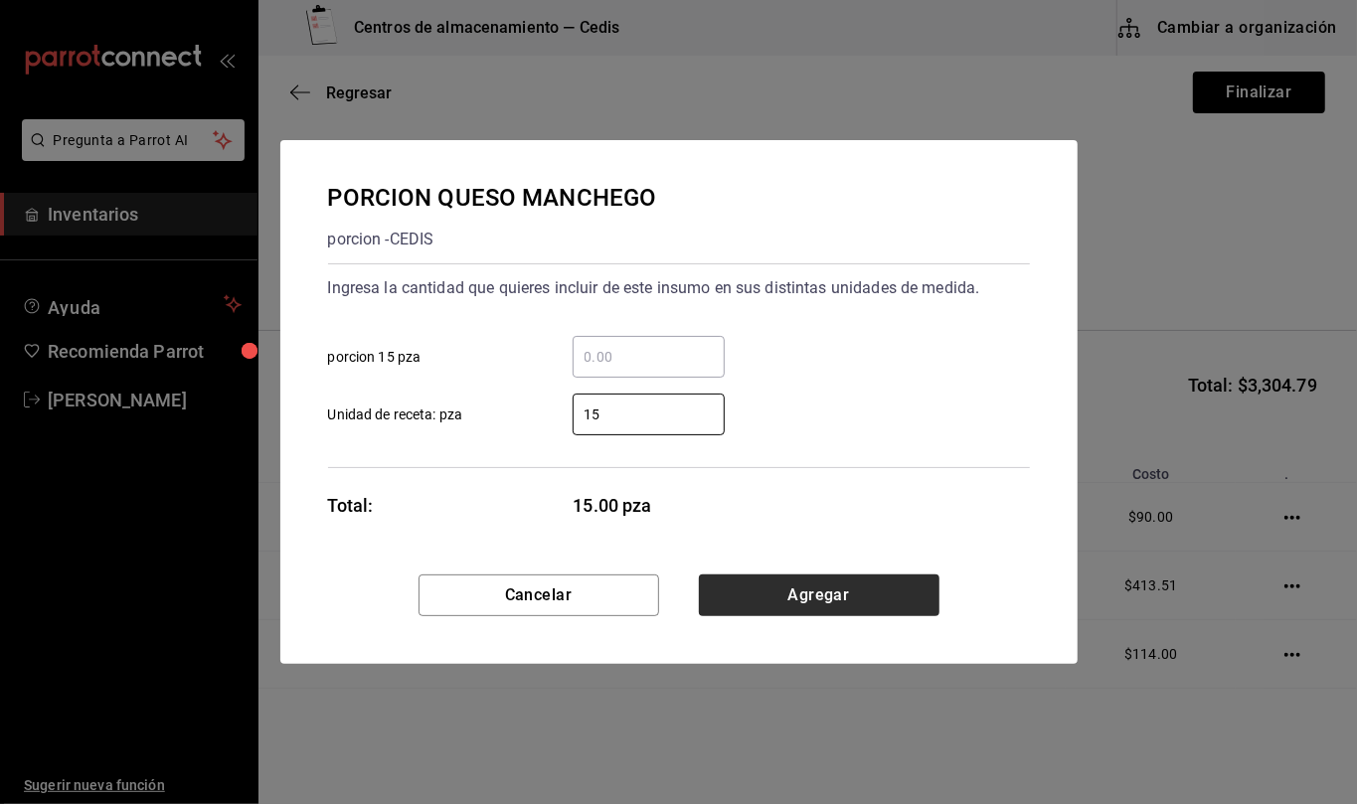
type input "15"
click at [808, 591] on button "Agregar" at bounding box center [819, 596] width 241 height 42
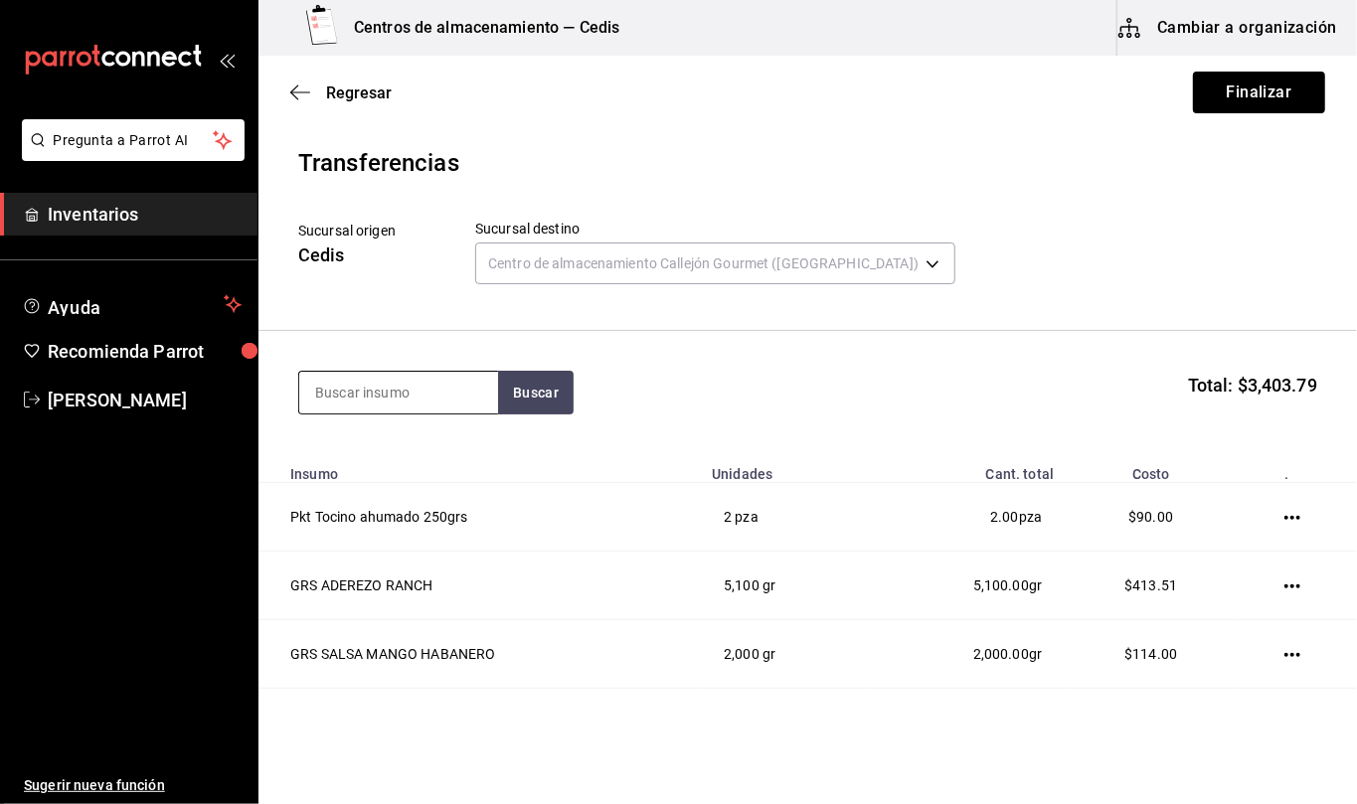
click at [441, 382] on input at bounding box center [398, 393] width 199 height 42
type input "papa"
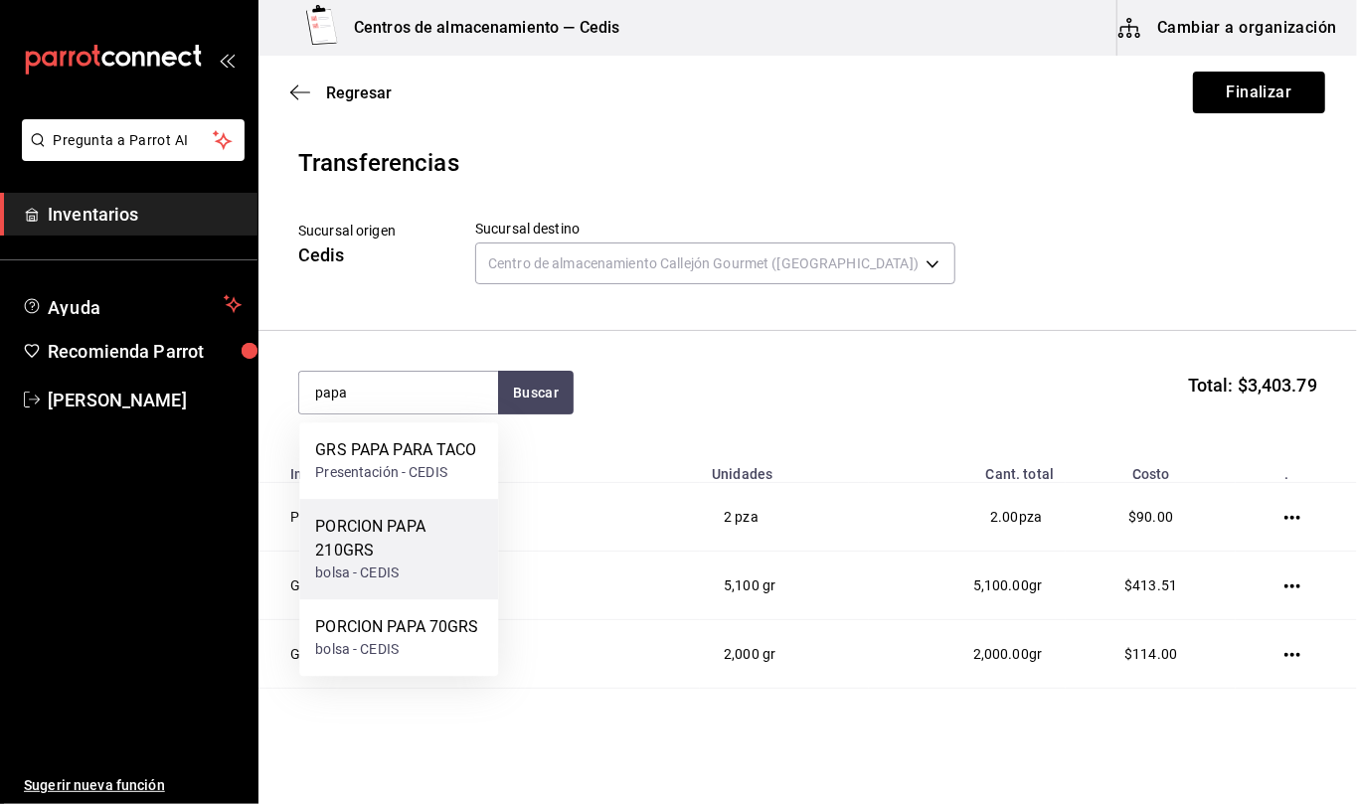
click at [398, 546] on div "PORCION PAPA 210GRS" at bounding box center [398, 539] width 167 height 48
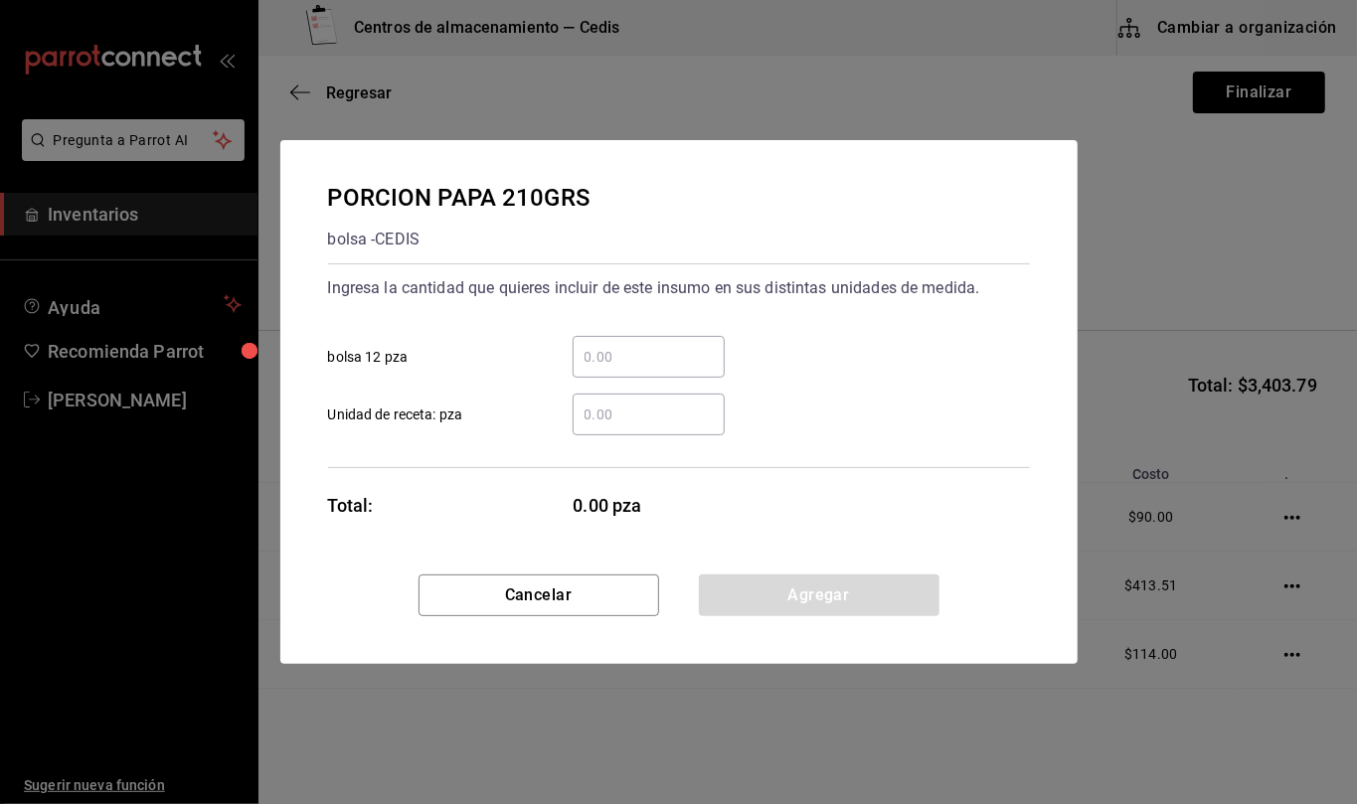
click at [621, 415] on input "​ Unidad de receta: pza" at bounding box center [649, 415] width 152 height 24
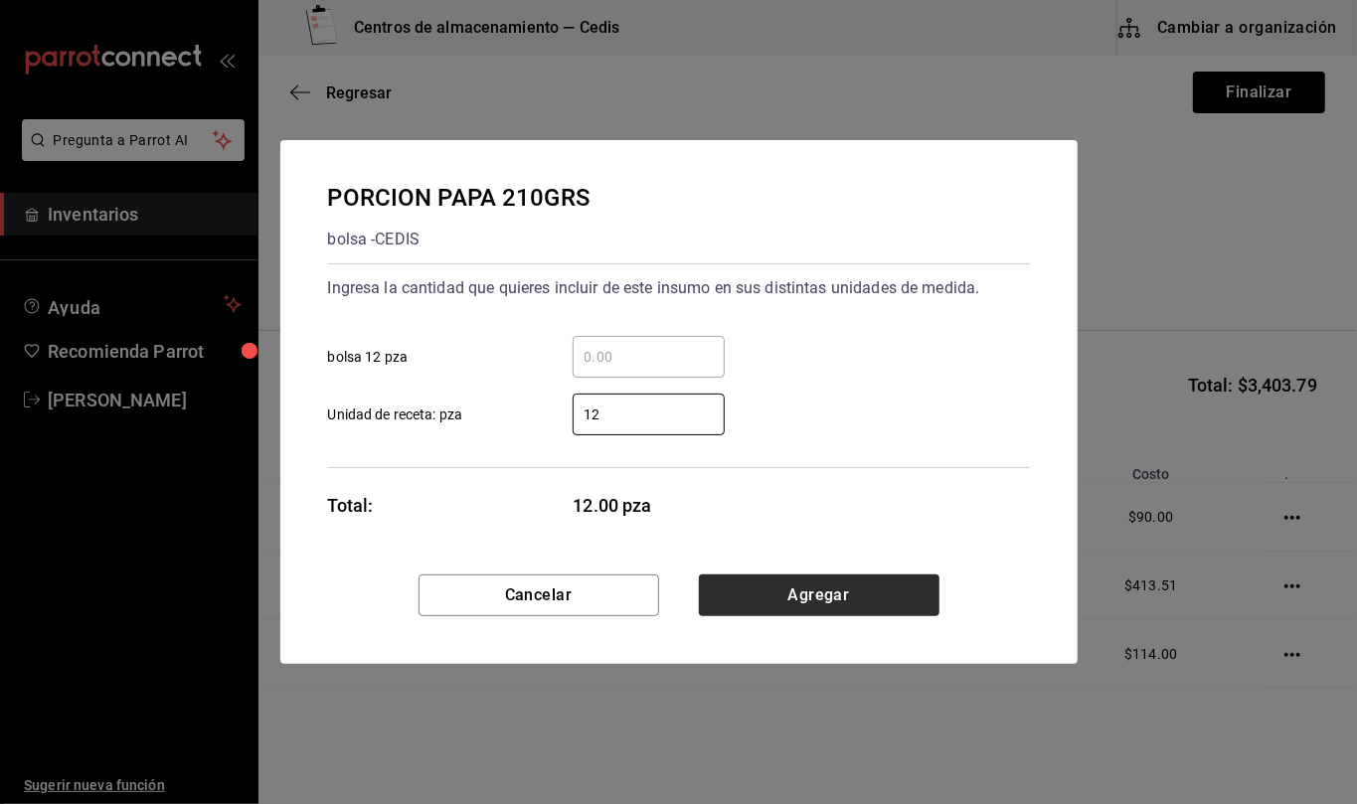
type input "12"
drag, startPoint x: 817, startPoint y: 603, endPoint x: 947, endPoint y: 545, distance: 141.5
click at [817, 603] on button "Agregar" at bounding box center [819, 596] width 241 height 42
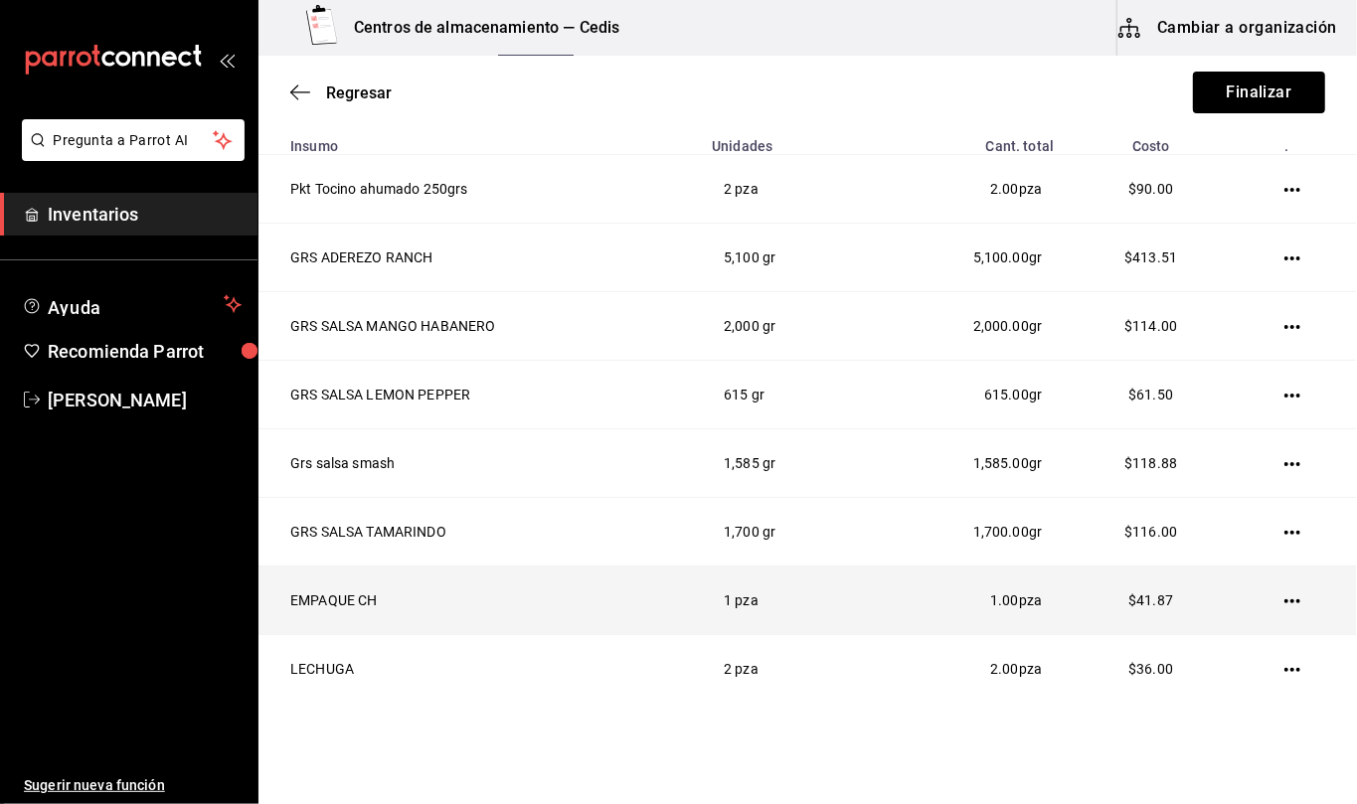
scroll to position [184, 0]
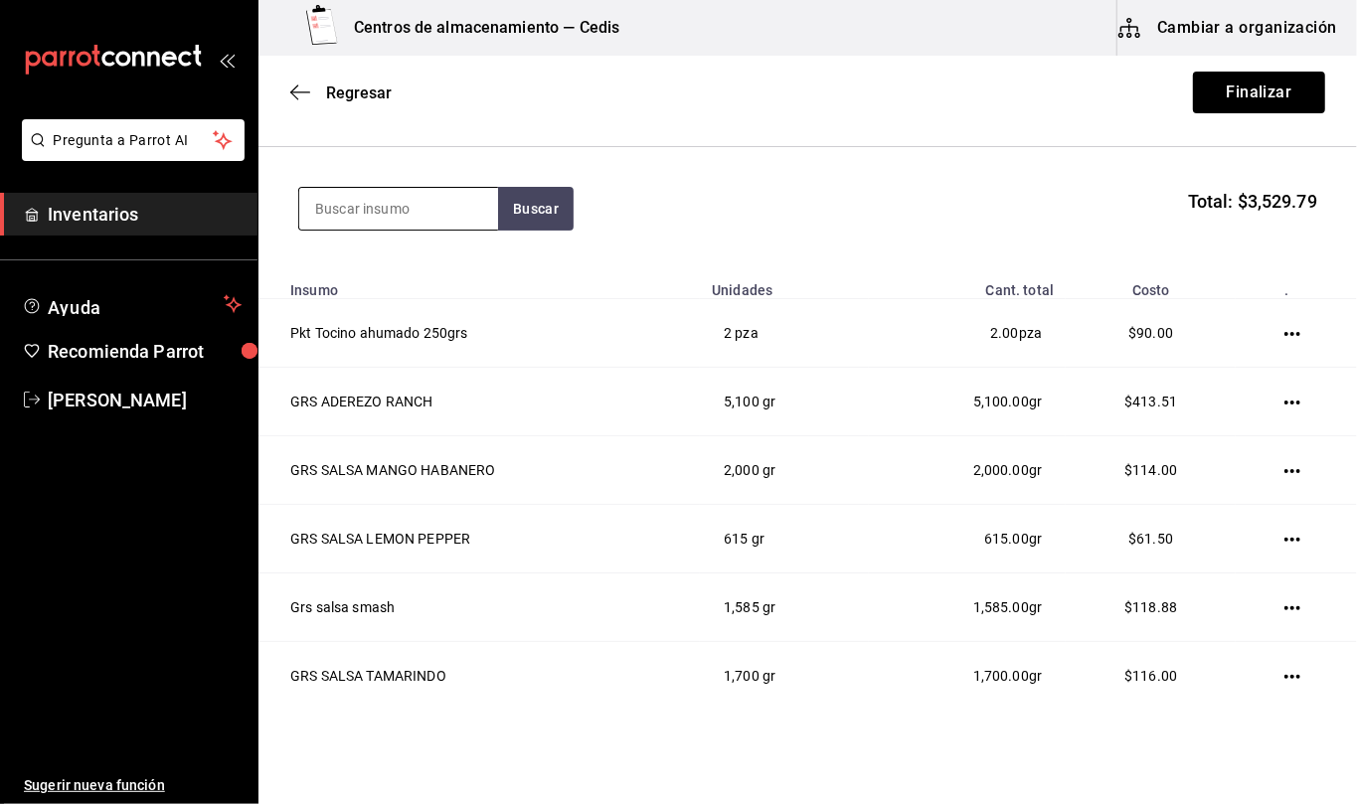
click at [406, 212] on input at bounding box center [398, 209] width 199 height 42
type input "cheddar"
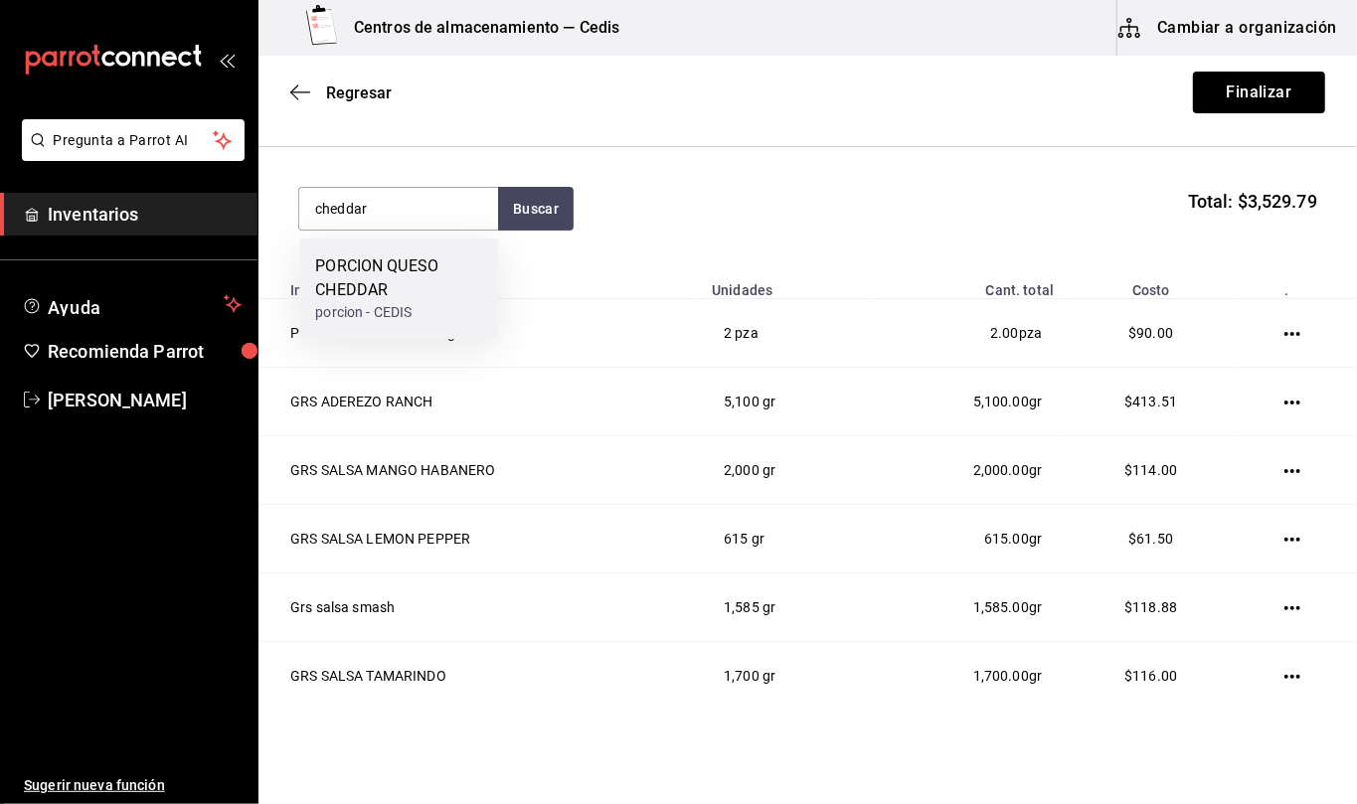
click at [465, 280] on div "PORCION QUESO CHEDDAR" at bounding box center [398, 279] width 167 height 48
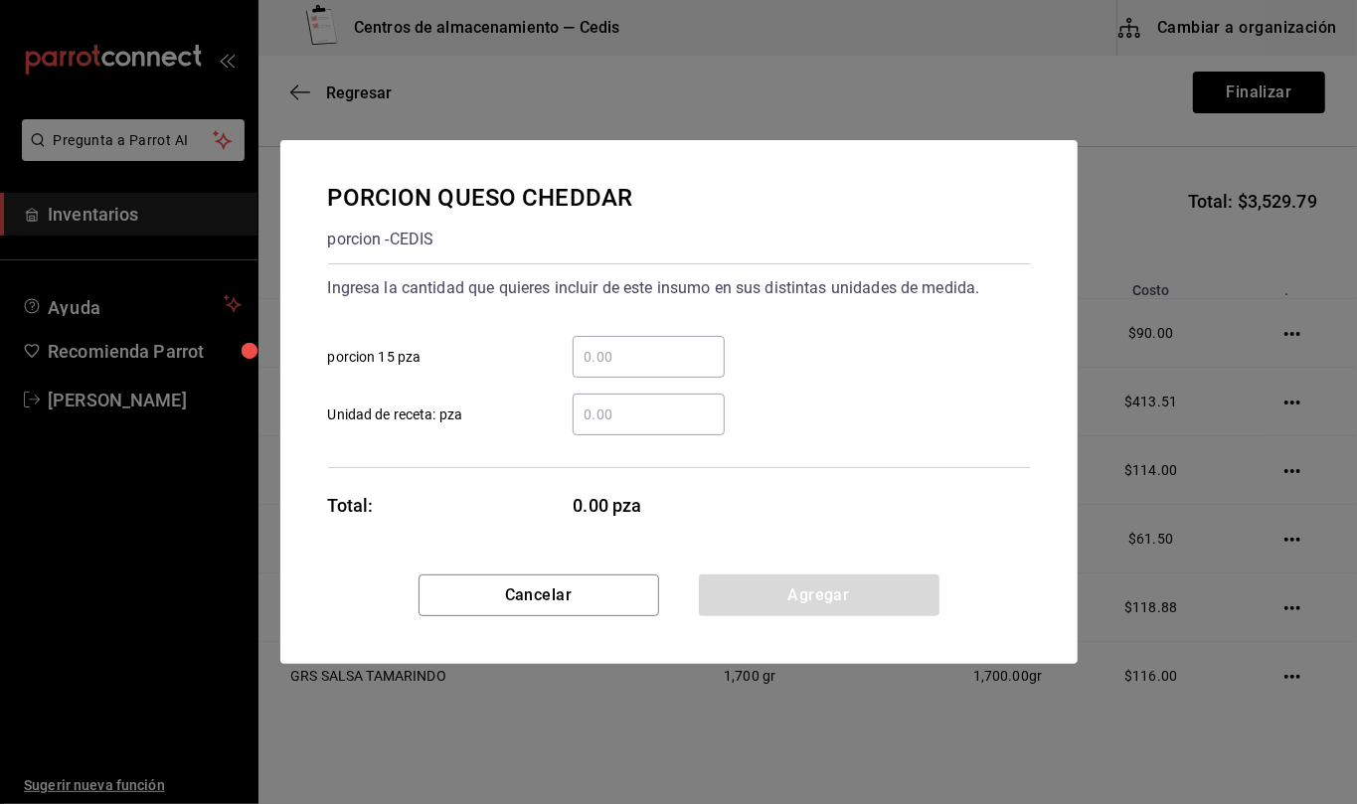
click at [617, 418] on input "​ Unidad de receta: pza" at bounding box center [649, 415] width 152 height 24
type input "6"
click at [911, 599] on button "Agregar" at bounding box center [819, 596] width 241 height 42
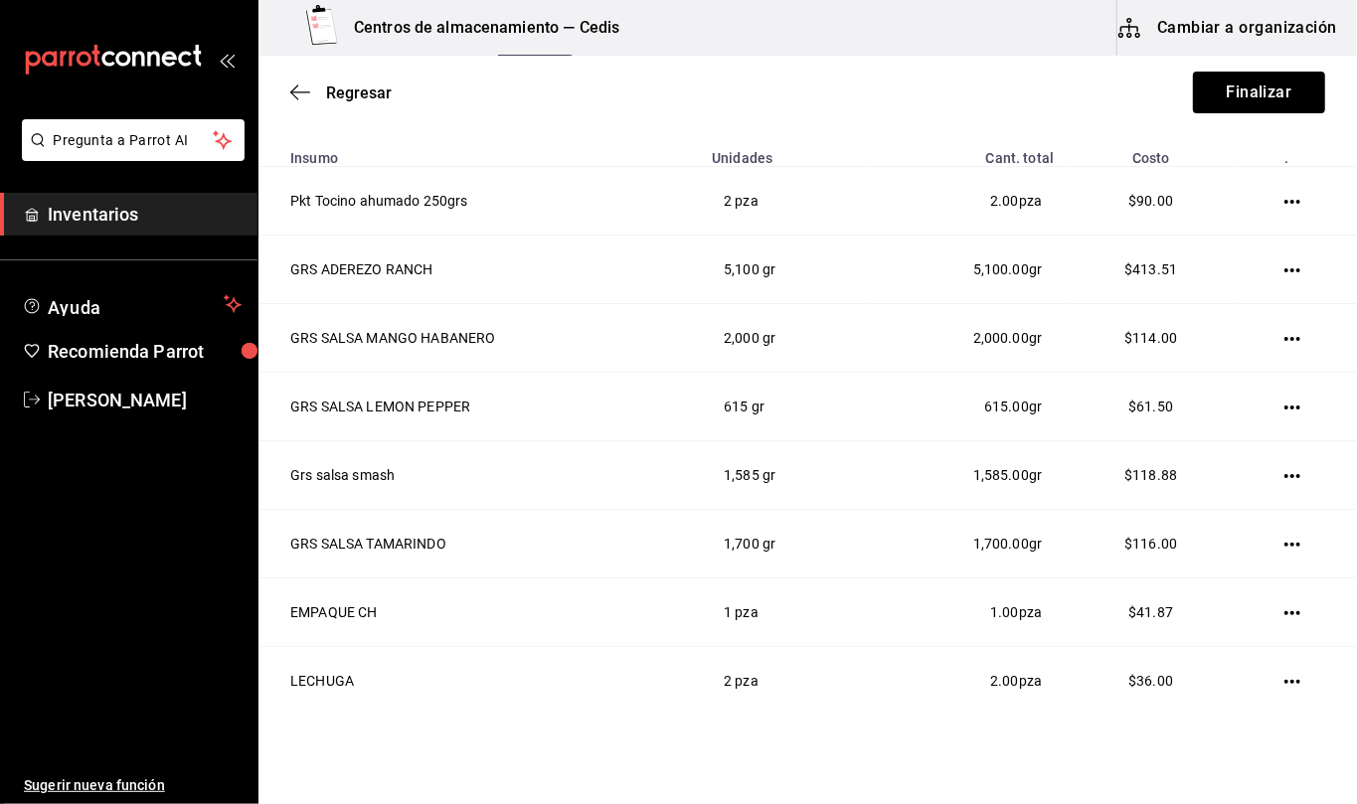
scroll to position [52, 0]
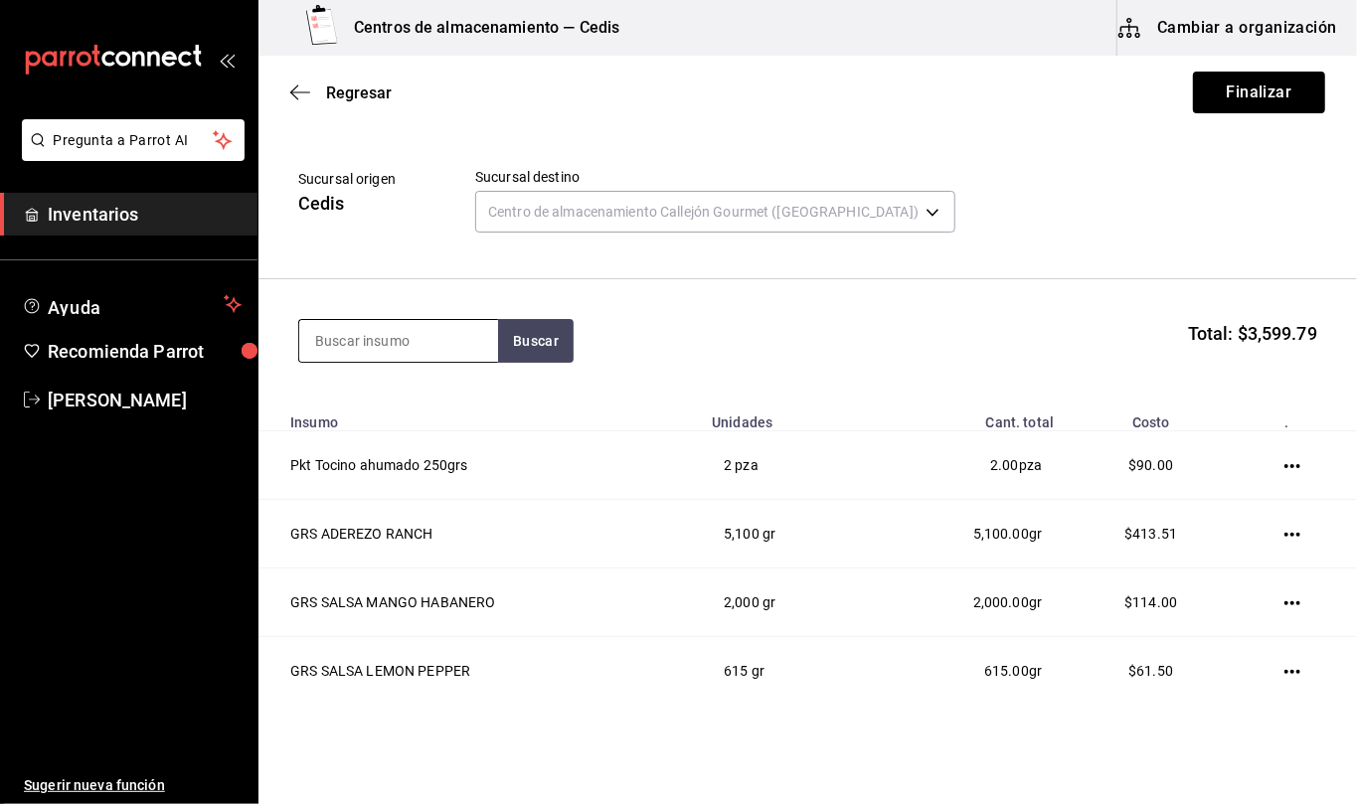
click at [463, 343] on input at bounding box center [398, 341] width 199 height 42
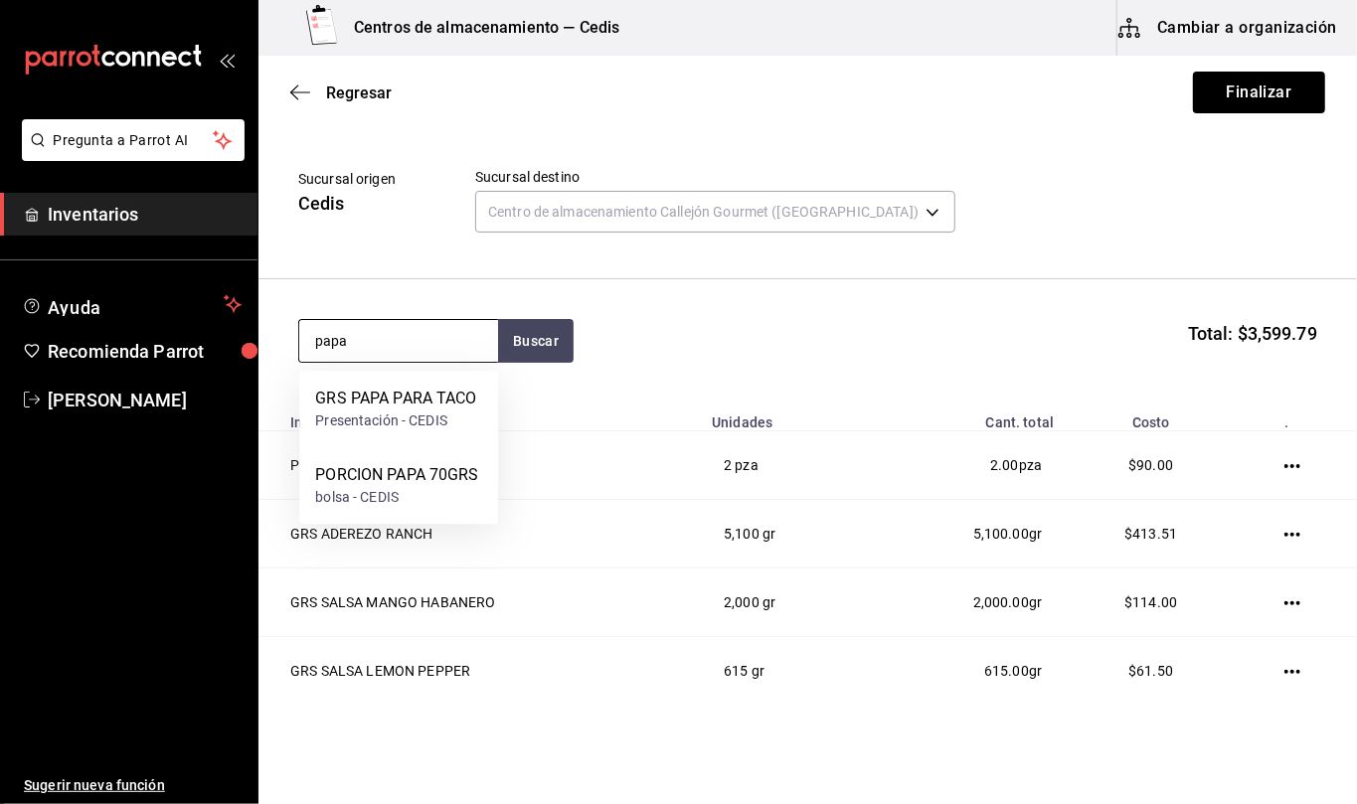
type input "papa"
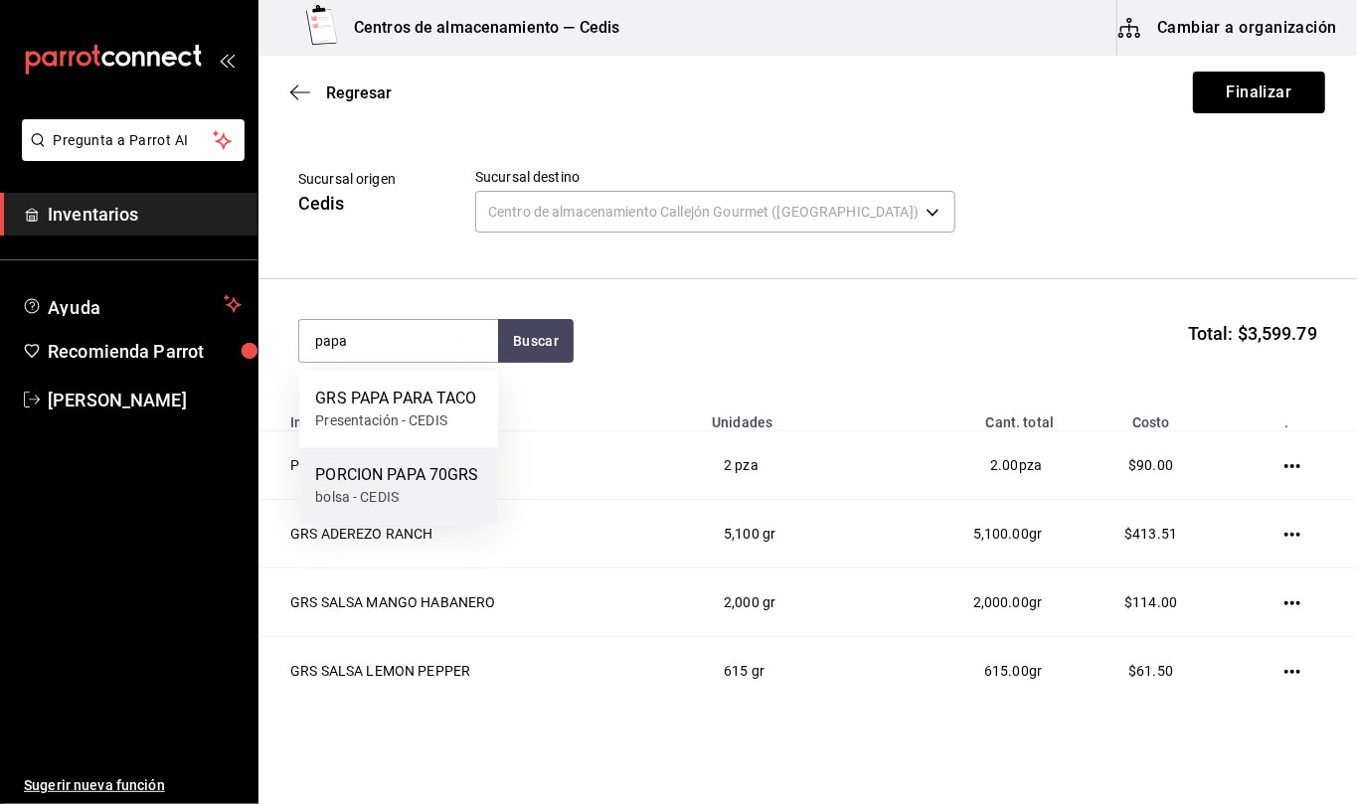
click at [420, 491] on div "bolsa - CEDIS" at bounding box center [396, 497] width 163 height 21
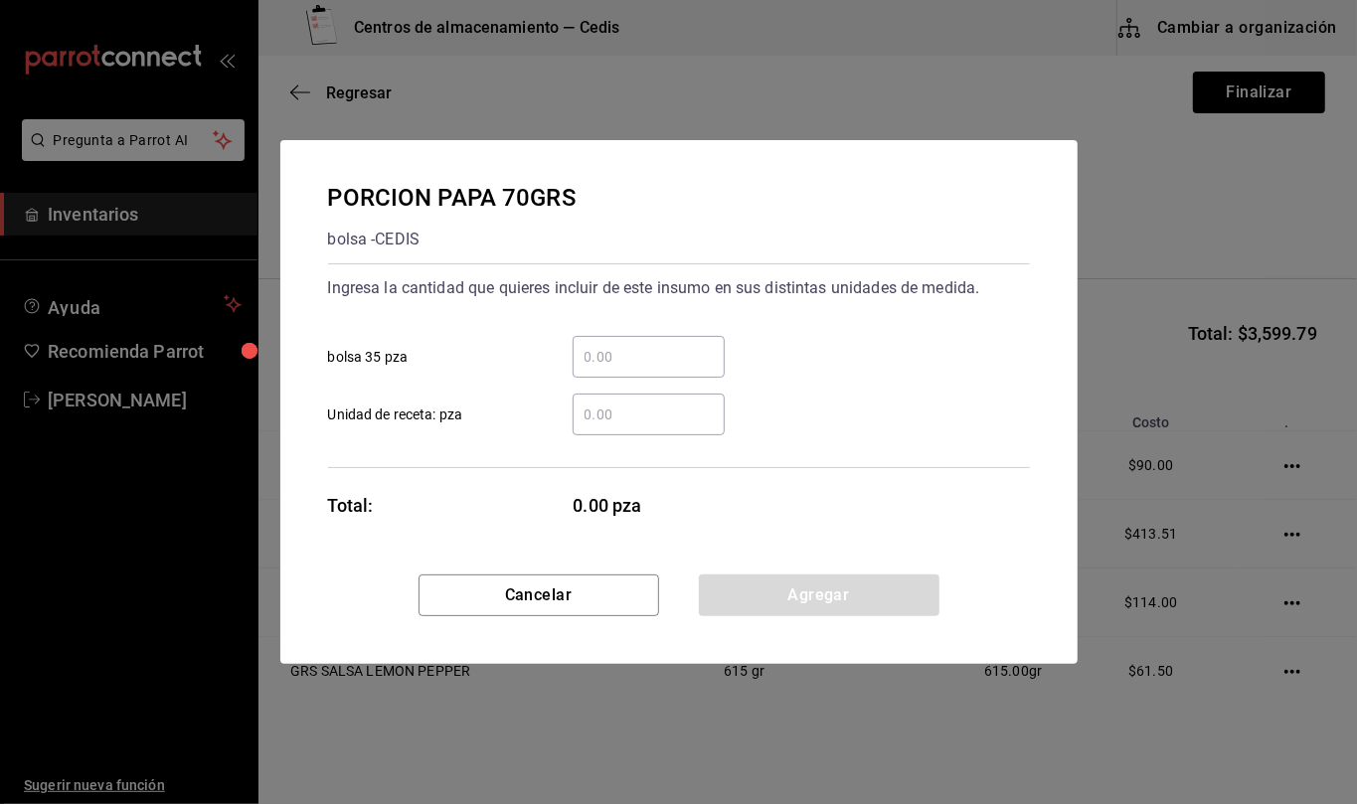
click at [640, 412] on input "​ Unidad de receta: pza" at bounding box center [649, 415] width 152 height 24
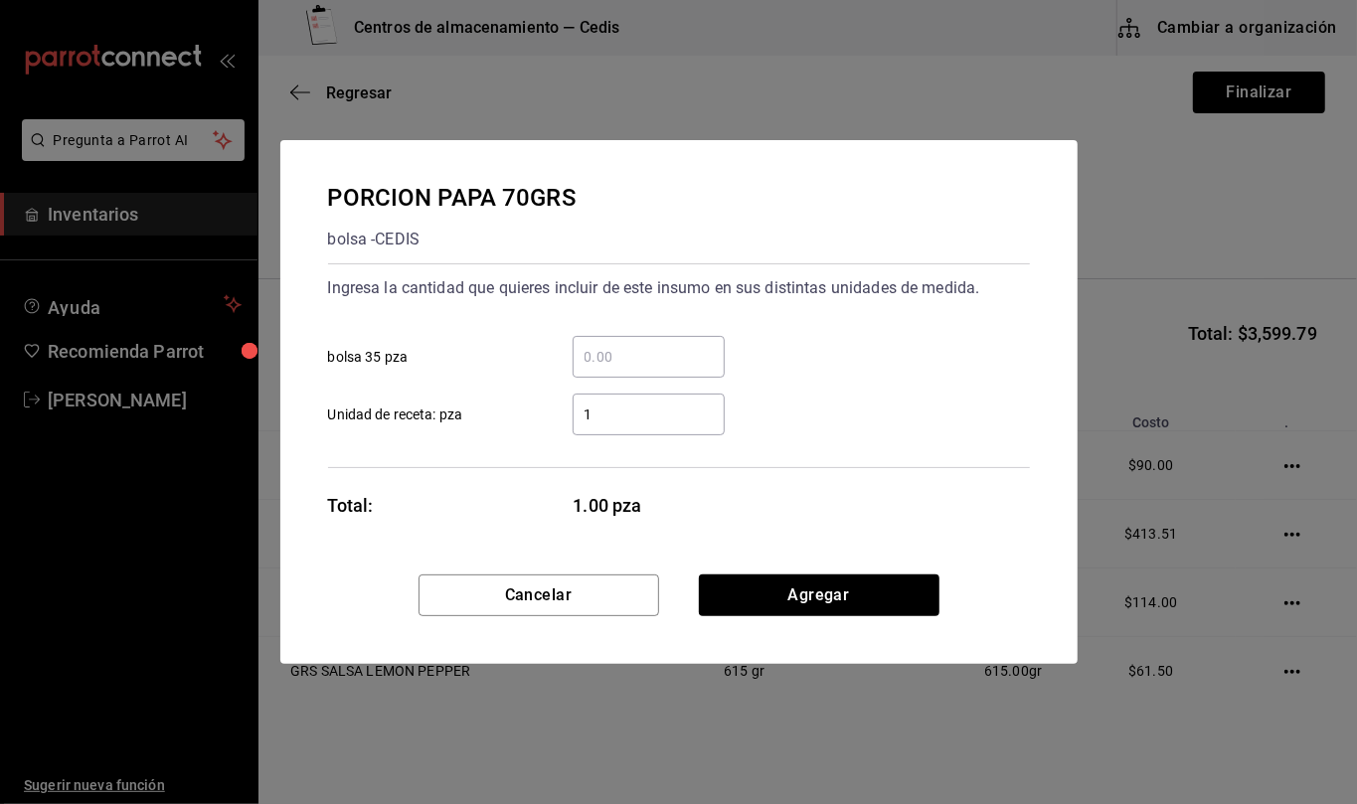
type input "13"
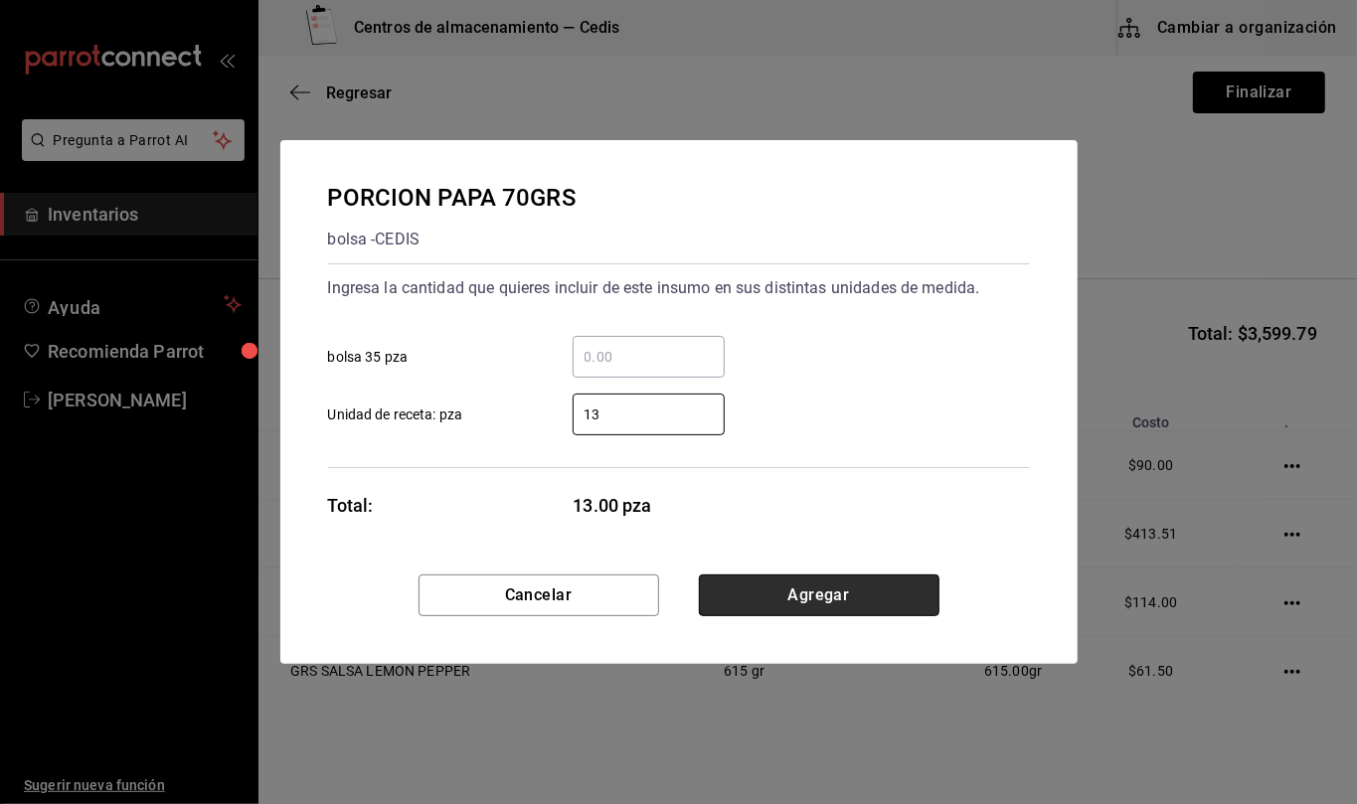
click at [881, 593] on button "Agregar" at bounding box center [819, 596] width 241 height 42
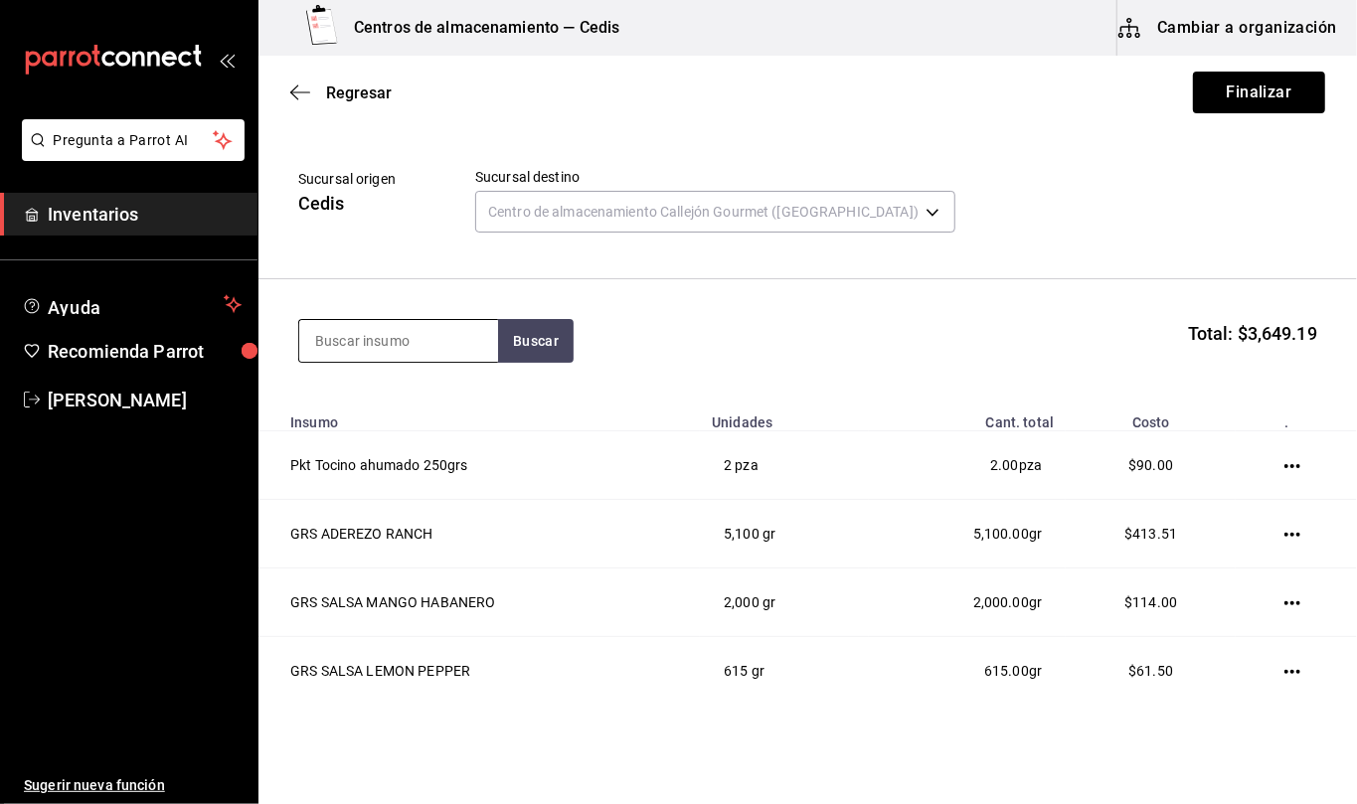
click at [391, 346] on input at bounding box center [398, 341] width 199 height 42
type input "chili"
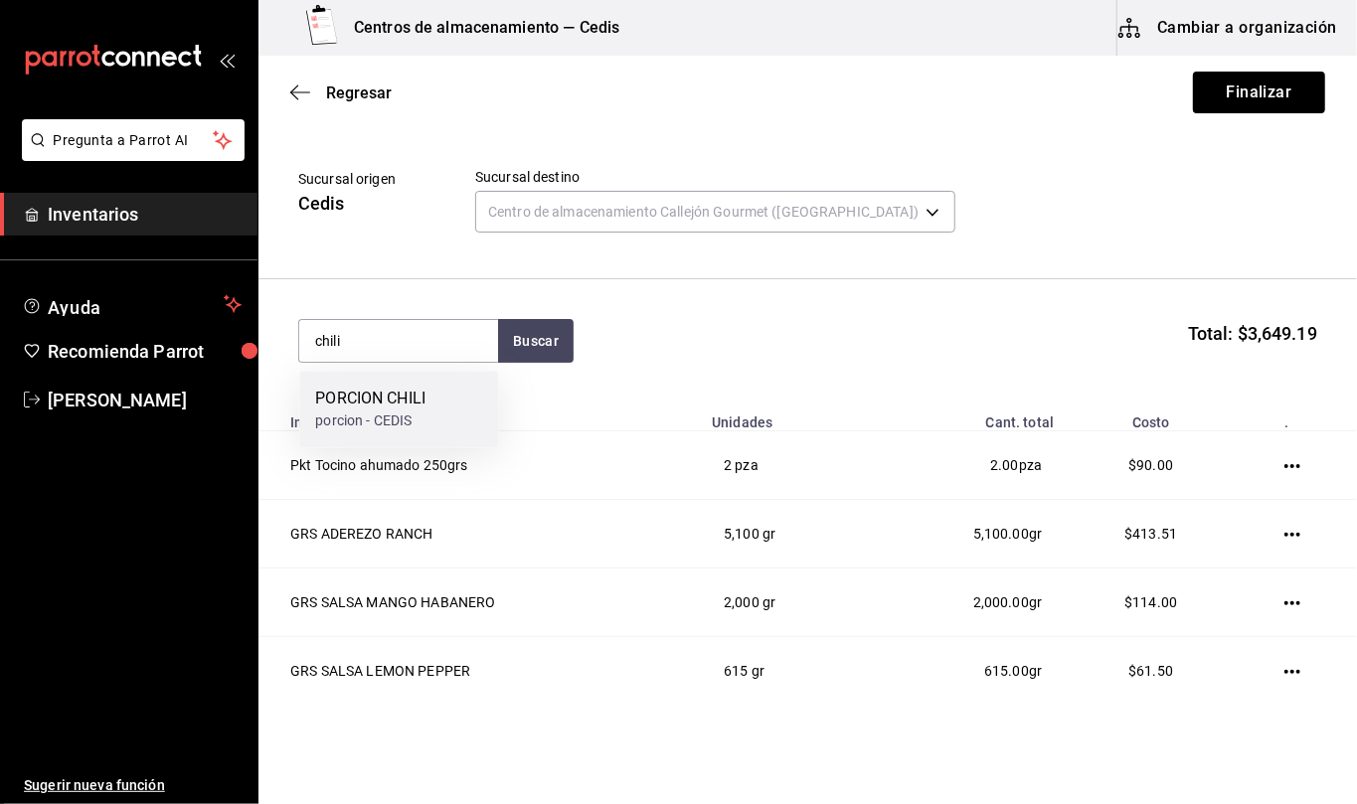
click at [423, 410] on div "PORCION CHILI" at bounding box center [370, 399] width 110 height 24
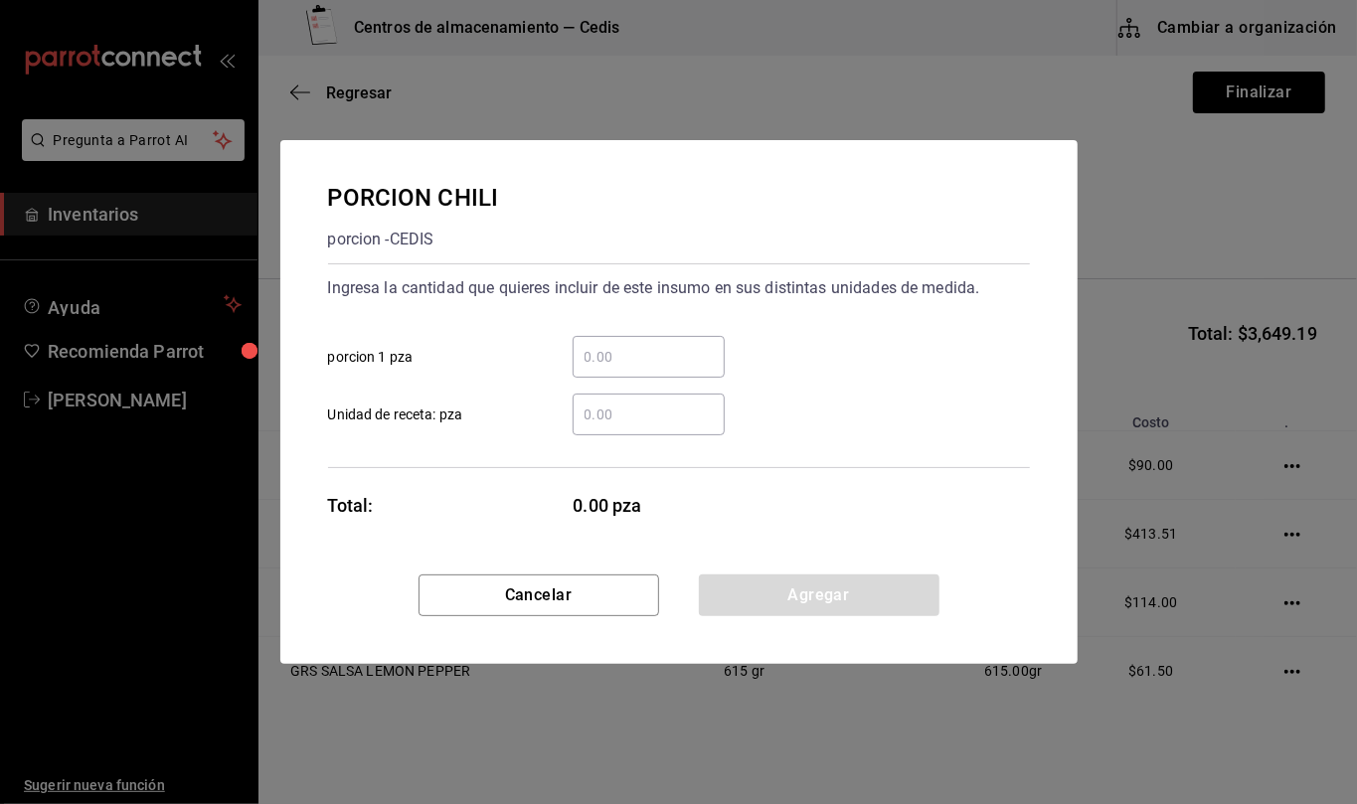
click at [652, 414] on input "​ Unidad de receta: pza" at bounding box center [649, 415] width 152 height 24
type input "3"
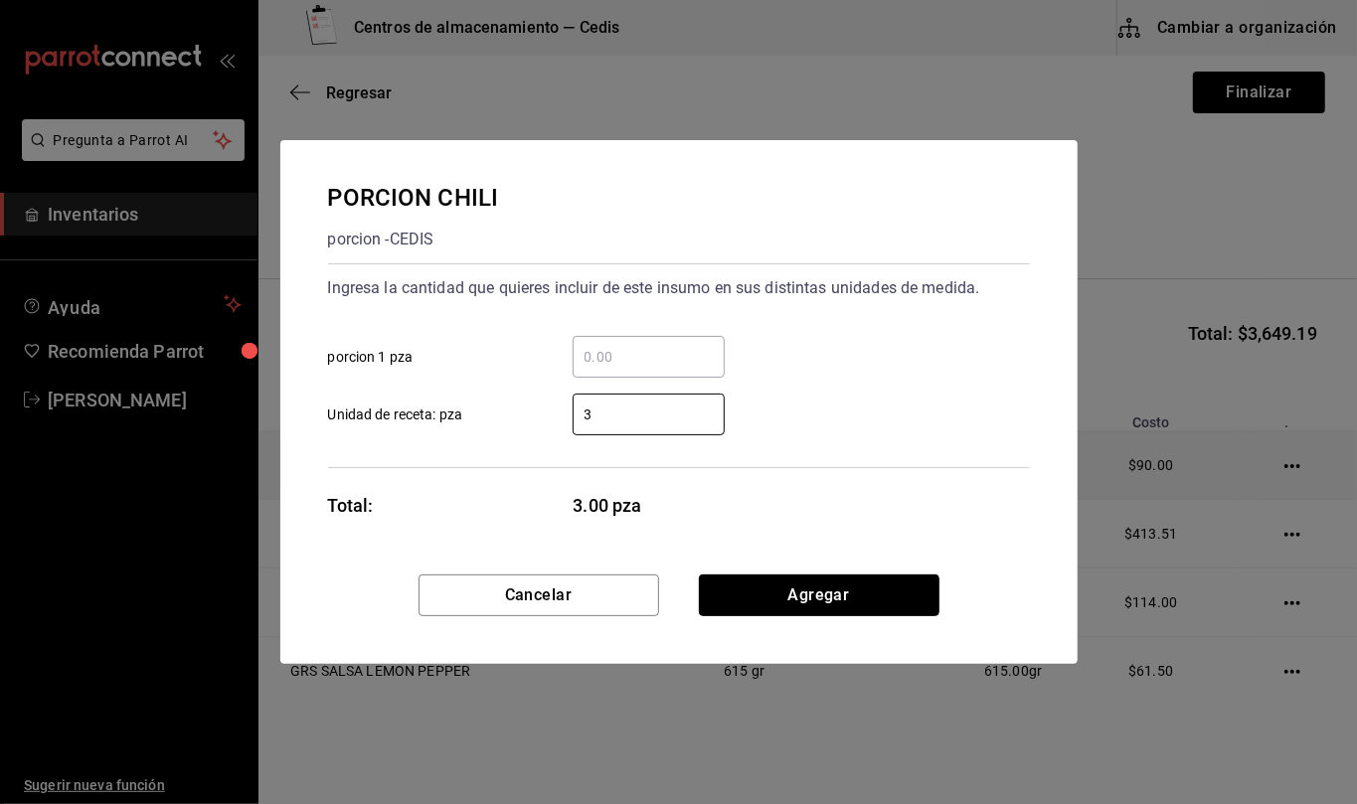
drag, startPoint x: 876, startPoint y: 587, endPoint x: 661, endPoint y: 482, distance: 238.8
click at [876, 587] on button "Agregar" at bounding box center [819, 596] width 241 height 42
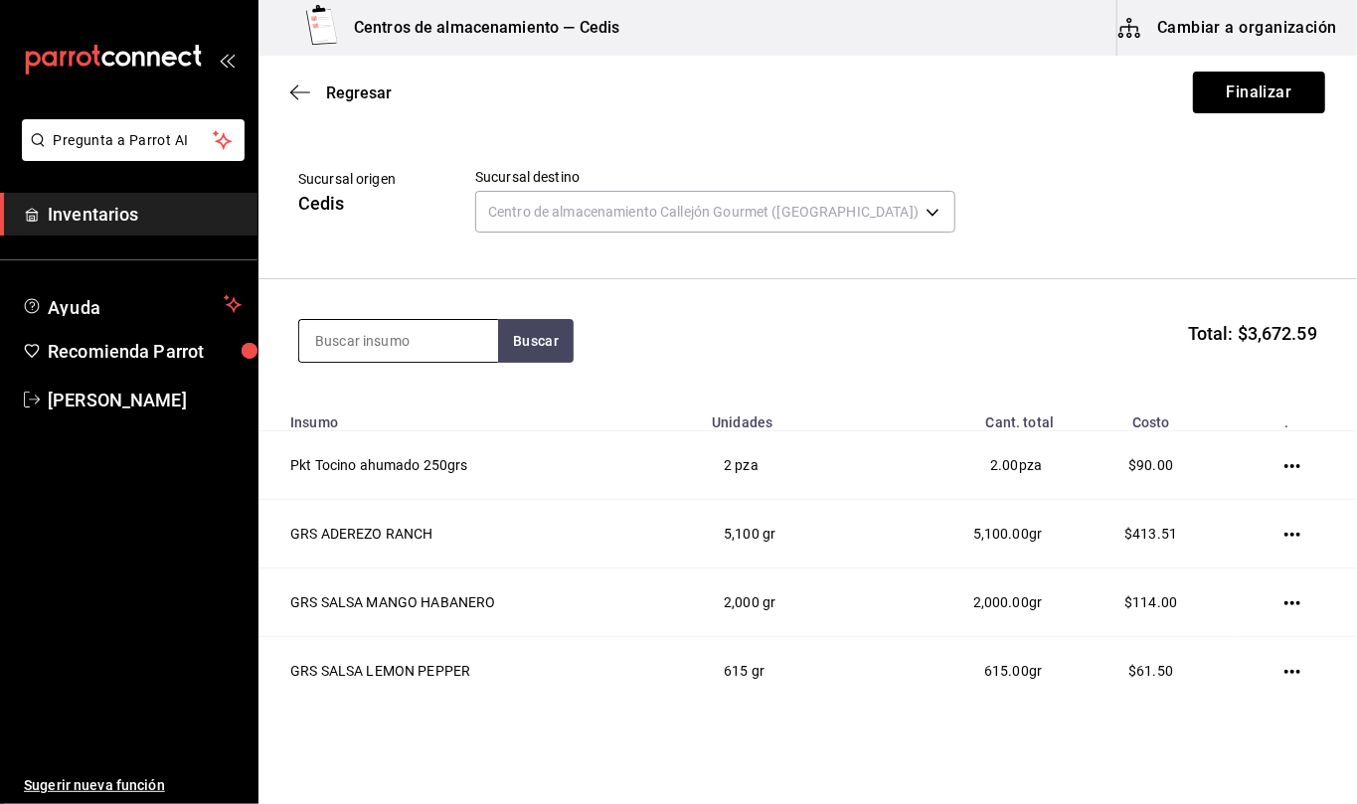
click at [419, 340] on input at bounding box center [398, 341] width 199 height 42
type input "boneless"
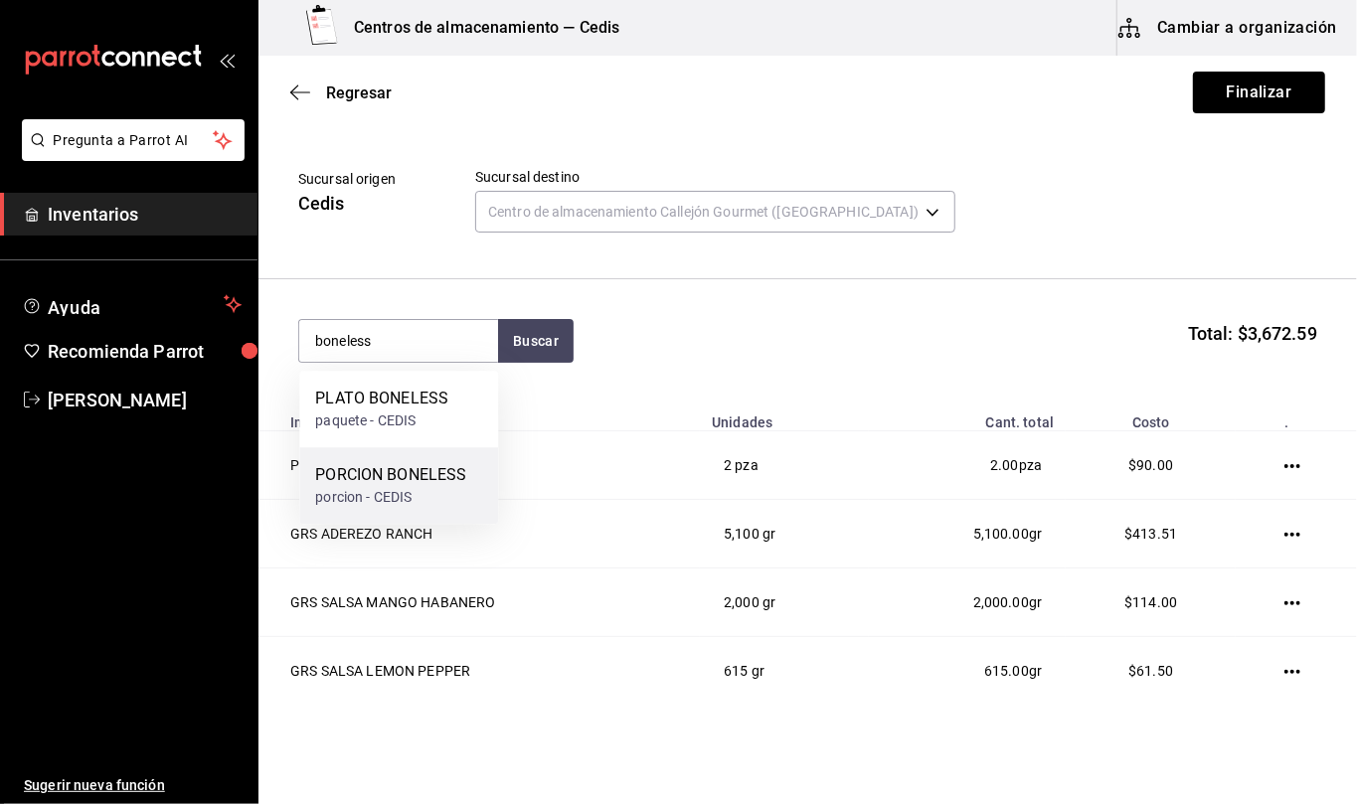
click at [411, 482] on div "PORCION BONELESS" at bounding box center [390, 475] width 151 height 24
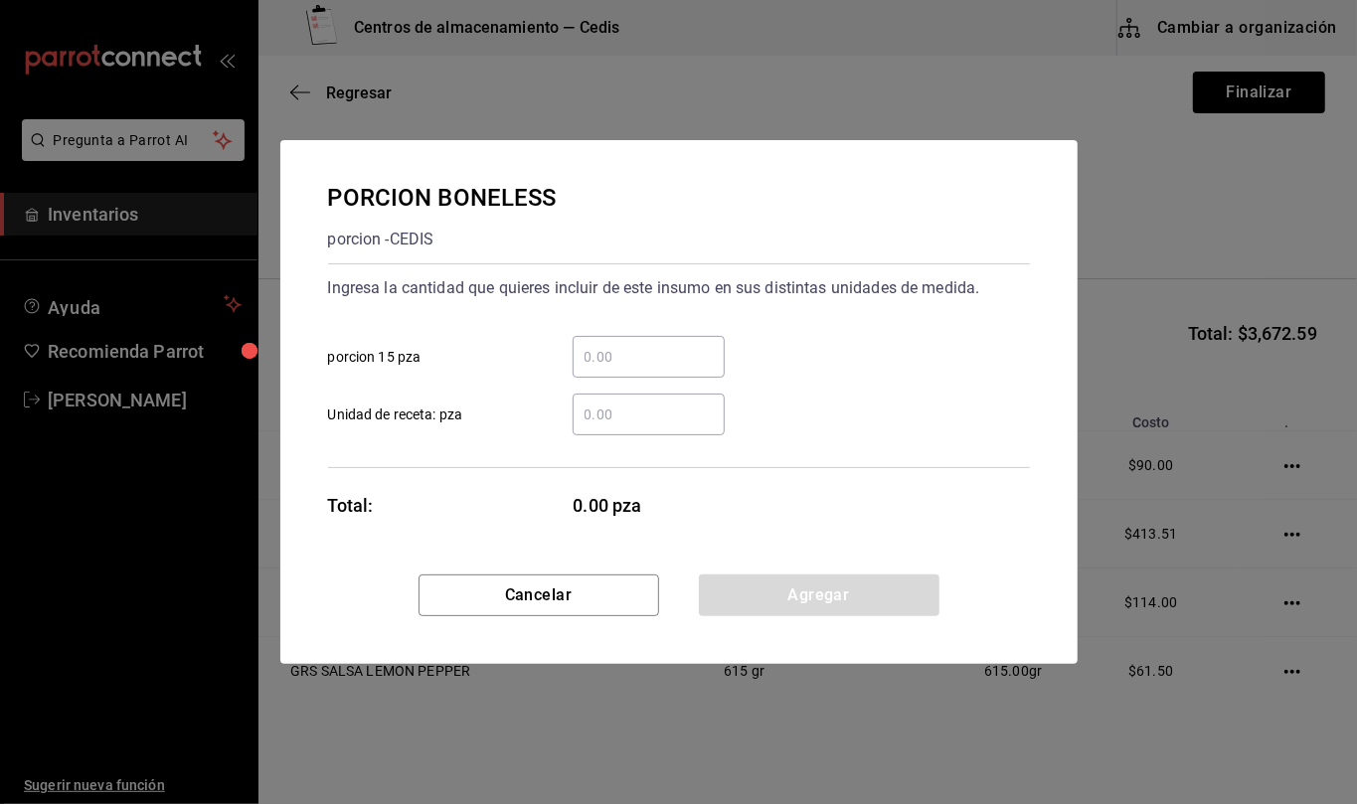
click at [652, 422] on input "​ Unidad de receta: pza" at bounding box center [649, 415] width 152 height 24
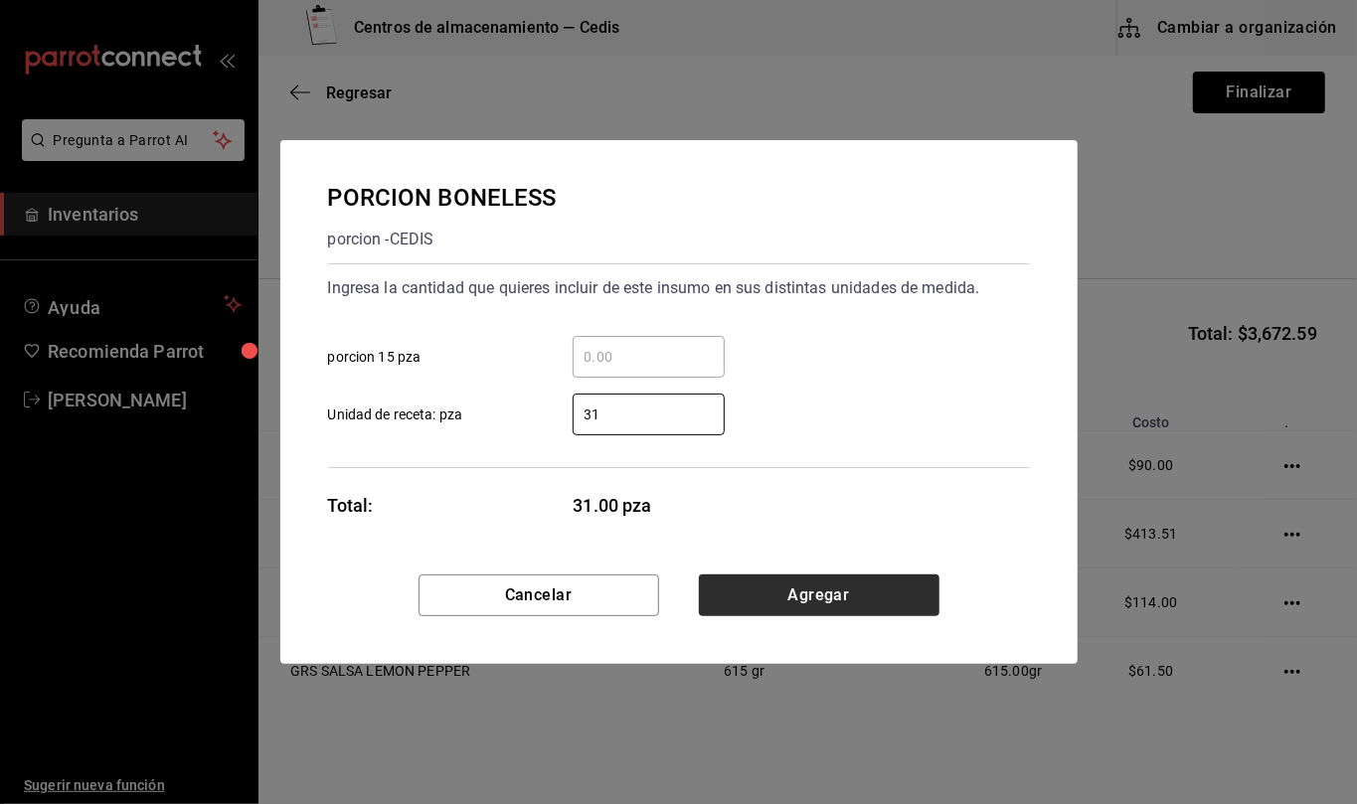
type input "31"
click at [848, 601] on button "Agregar" at bounding box center [819, 596] width 241 height 42
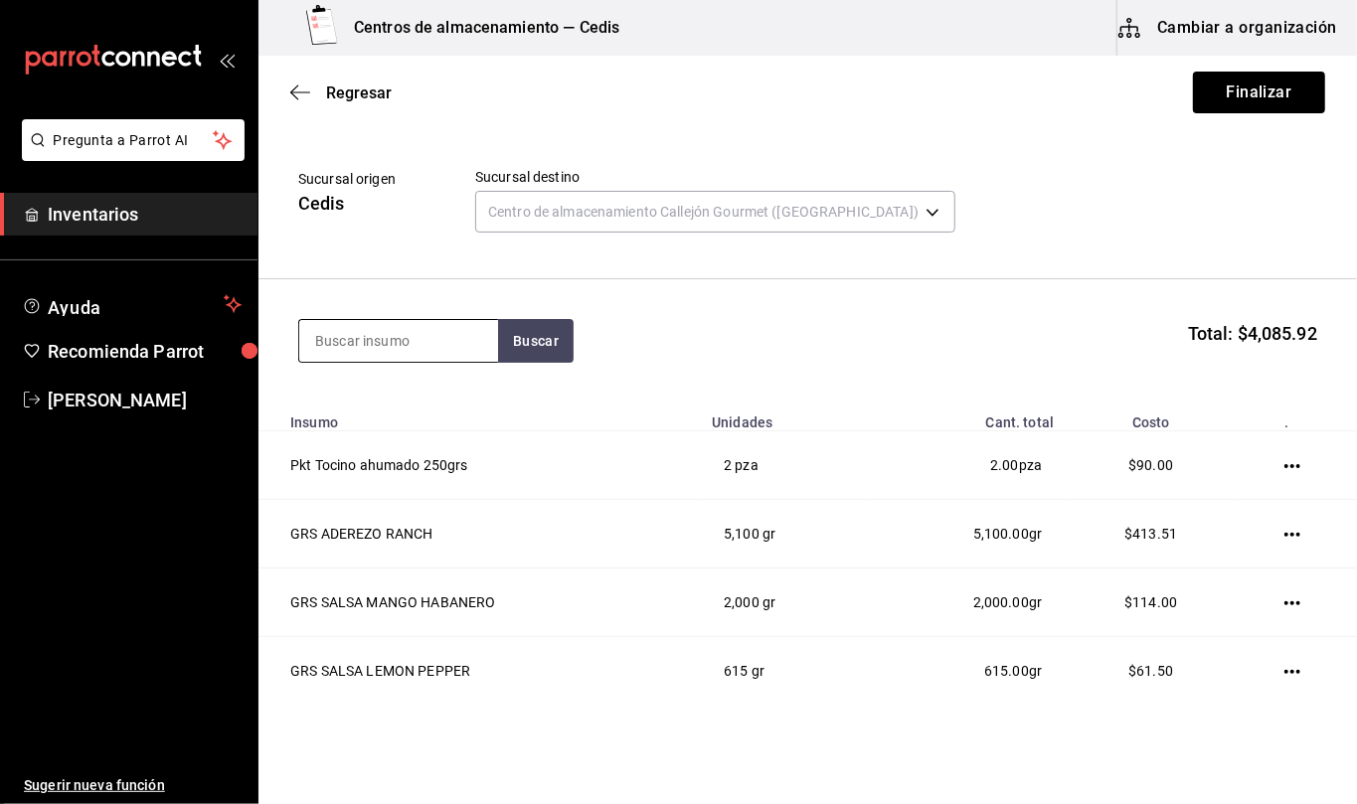
click at [458, 342] on input at bounding box center [398, 341] width 199 height 42
type input "dedos"
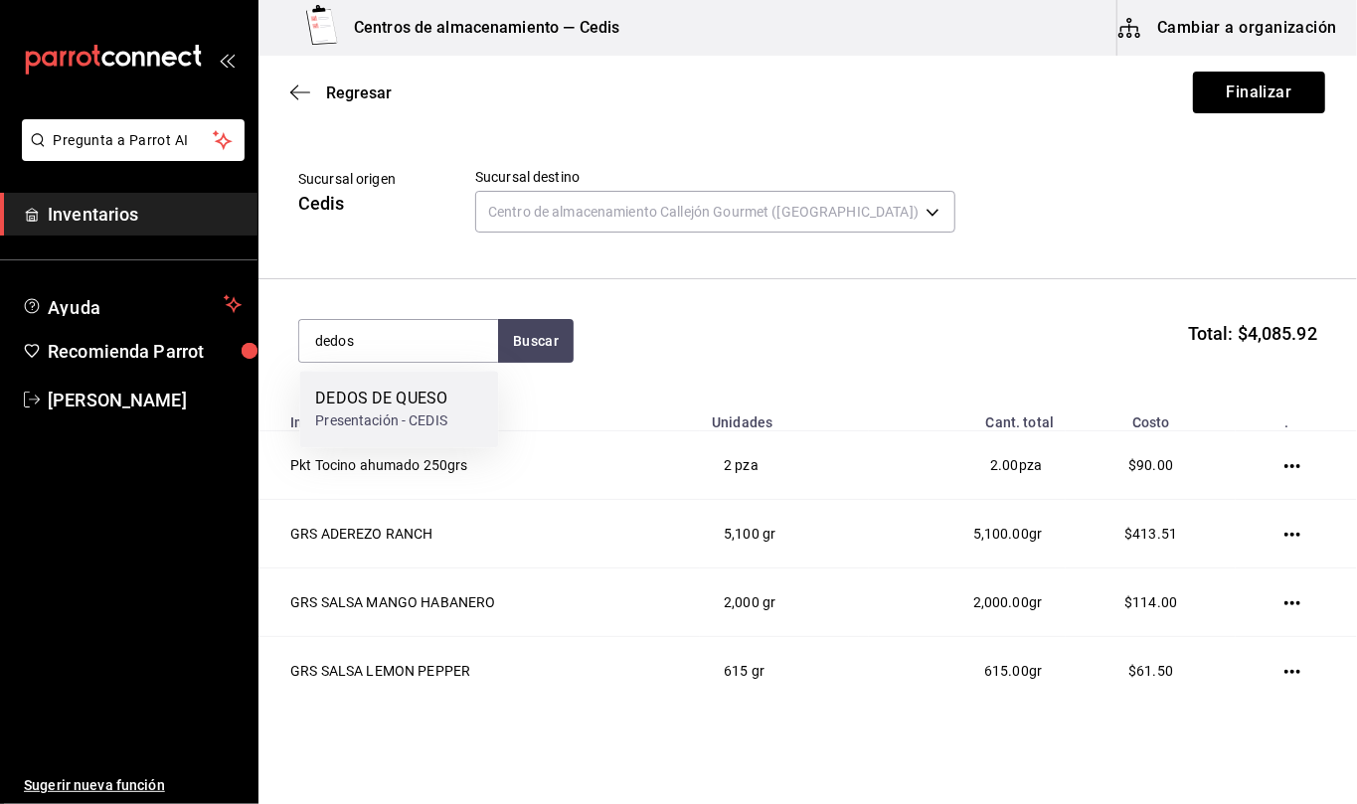
click at [446, 402] on div "DEDOS DE QUESO" at bounding box center [381, 399] width 132 height 24
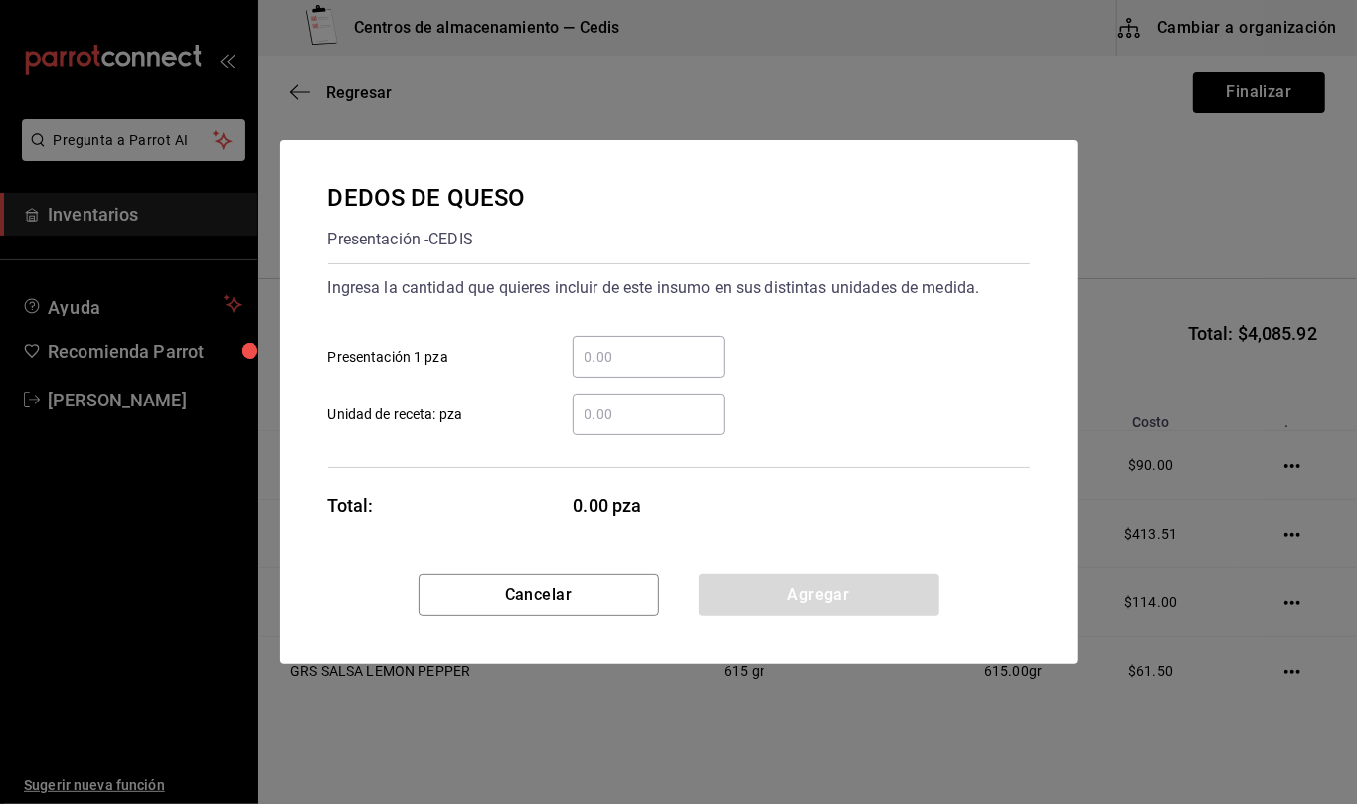
click at [690, 423] on input "​ Unidad de receta: pza" at bounding box center [649, 415] width 152 height 24
type input "5"
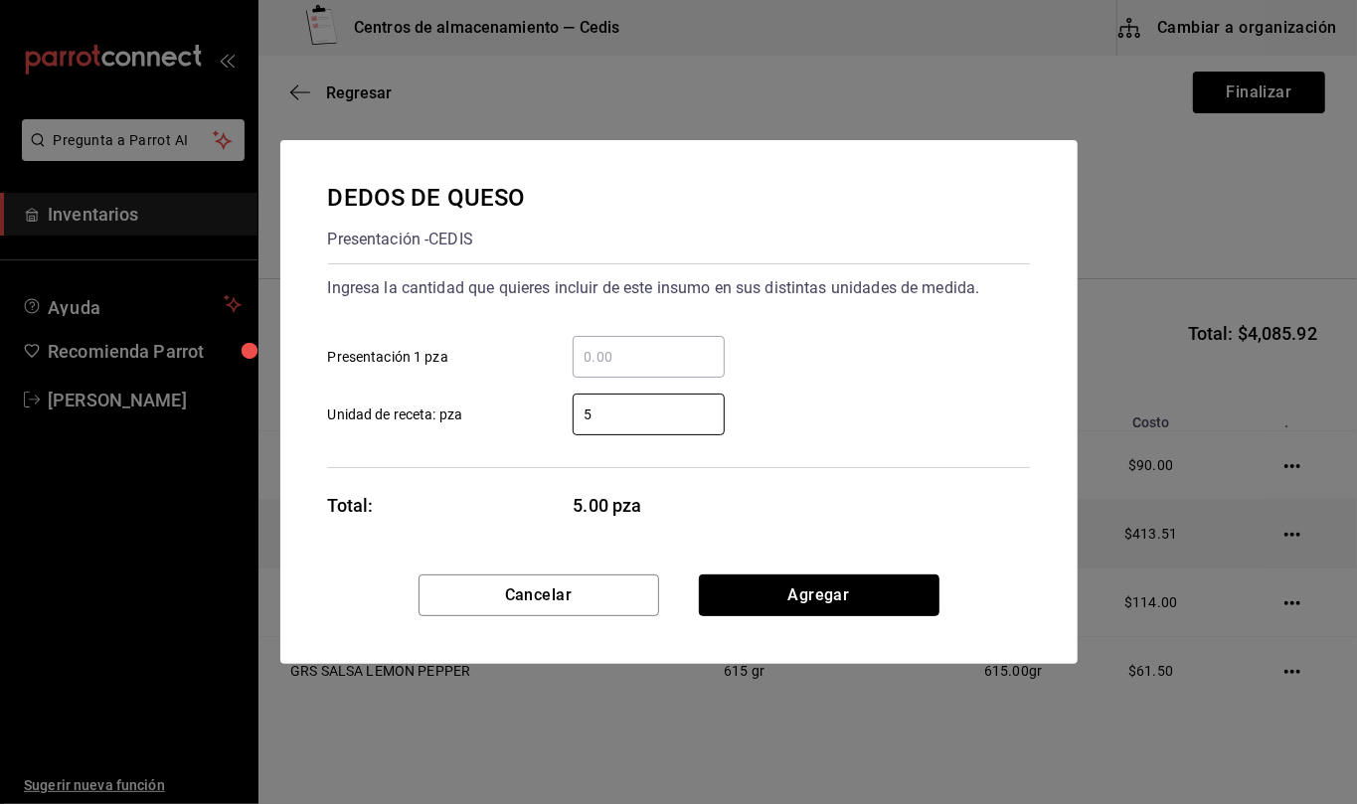
drag, startPoint x: 881, startPoint y: 594, endPoint x: 972, endPoint y: 563, distance: 96.5
click at [881, 594] on button "Agregar" at bounding box center [819, 596] width 241 height 42
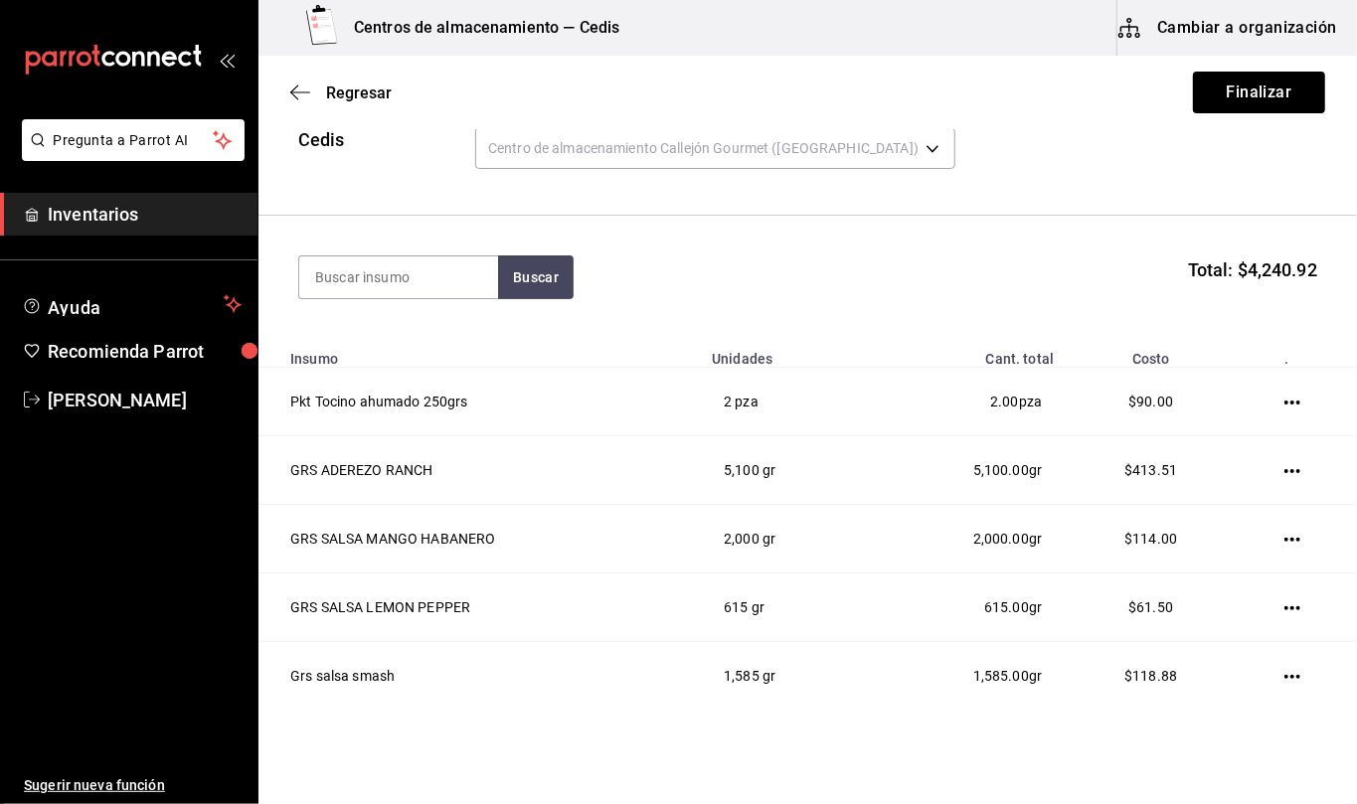
scroll to position [0, 0]
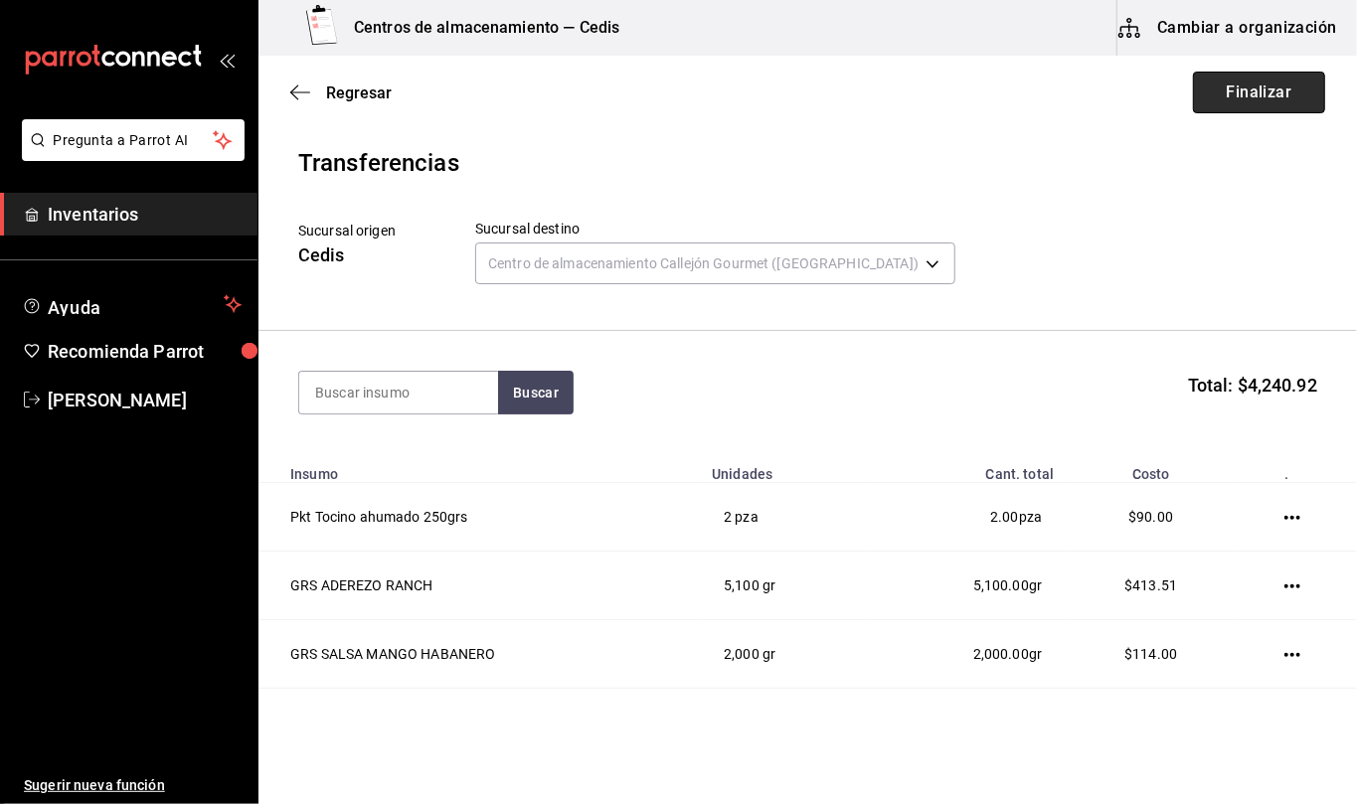
click at [1217, 92] on button "Finalizar" at bounding box center [1259, 93] width 132 height 42
